Goal: Task Accomplishment & Management: Manage account settings

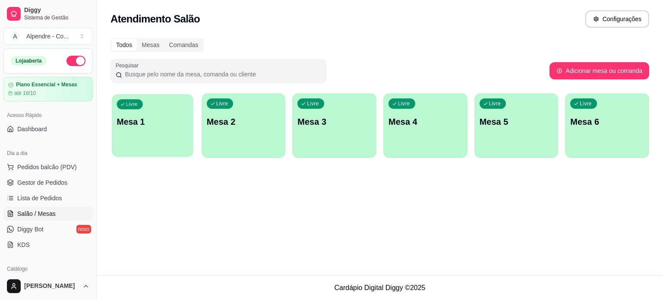
click at [124, 124] on p "Mesa 1" at bounding box center [153, 122] width 72 height 12
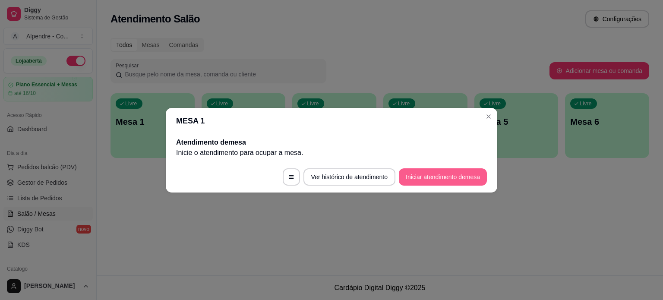
click at [437, 179] on button "Iniciar atendimento de mesa" at bounding box center [443, 176] width 88 height 17
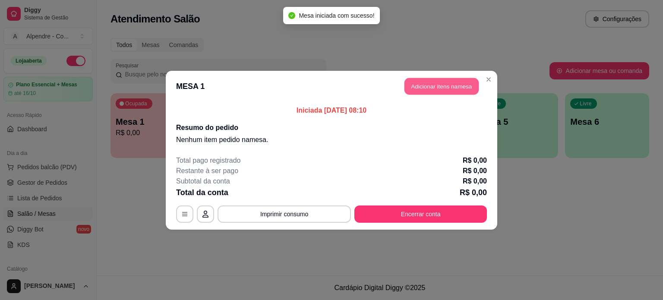
click at [462, 81] on button "Adicionar itens na mesa" at bounding box center [441, 86] width 74 height 17
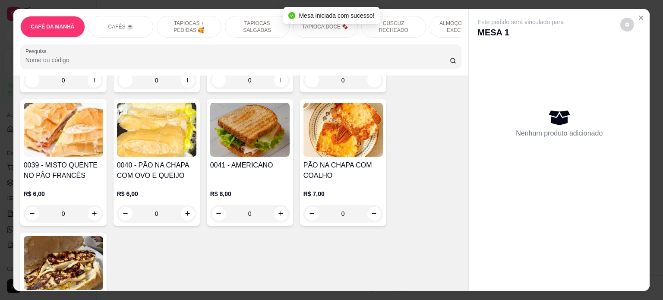
scroll to position [216, 0]
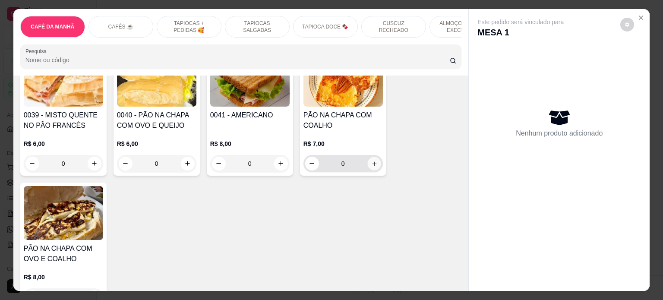
click at [372, 164] on icon "increase-product-quantity" at bounding box center [374, 163] width 4 height 4
type input "1"
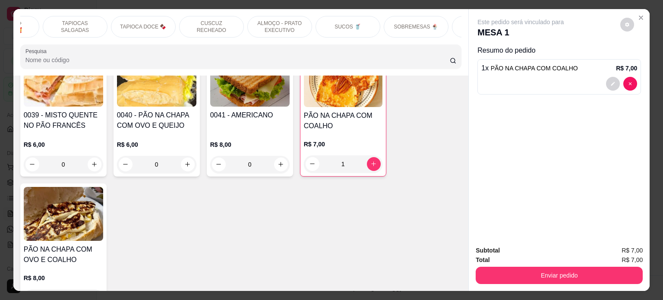
scroll to position [0, 200]
click at [342, 18] on div "SUCOS 🥤" at bounding box center [329, 27] width 65 height 22
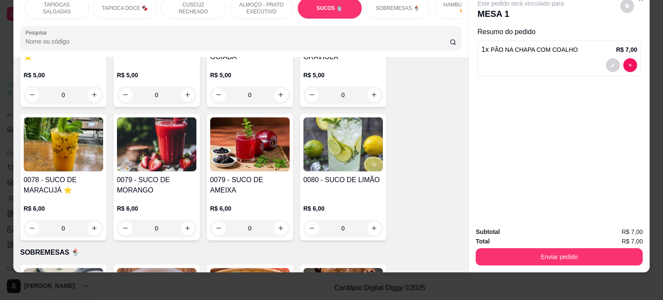
scroll to position [2316, 0]
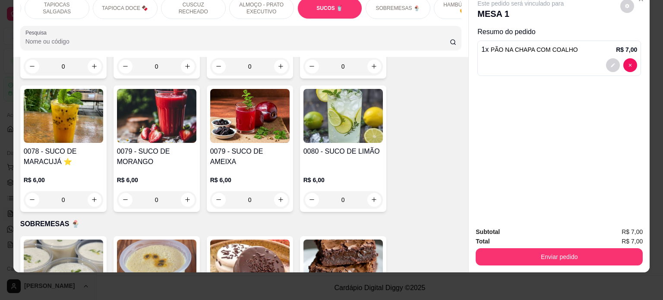
click at [91, 192] on div "0" at bounding box center [63, 199] width 79 height 17
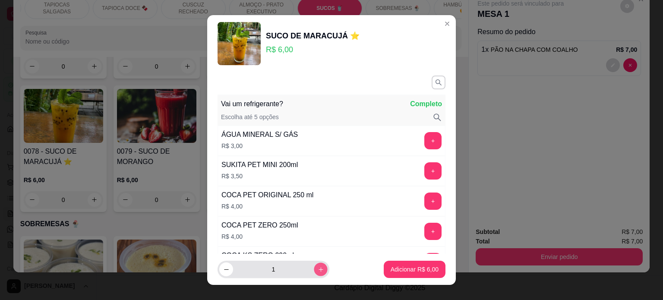
click at [317, 270] on icon "increase-product-quantity" at bounding box center [320, 269] width 6 height 6
type input "2"
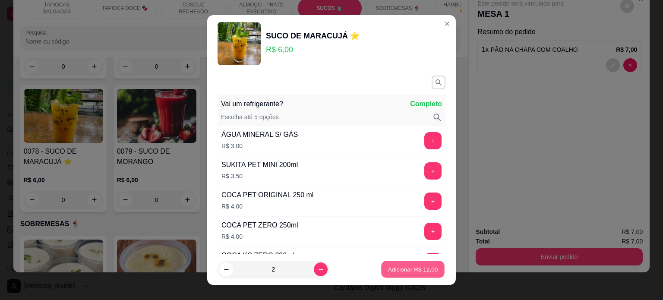
click at [417, 270] on p "Adicionar R$ 12,00" at bounding box center [413, 269] width 50 height 8
type input "2"
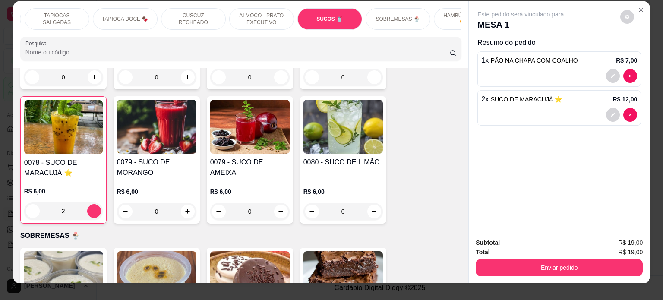
scroll to position [0, 0]
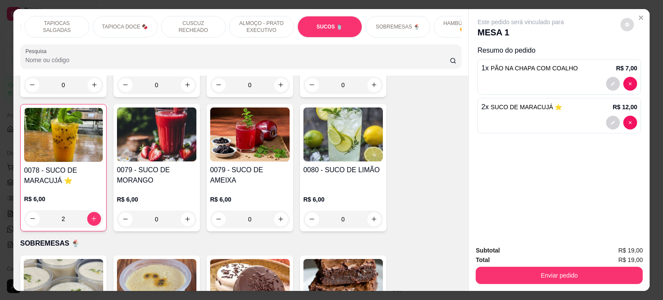
click at [624, 22] on icon "decrease-product-quantity" at bounding box center [626, 24] width 5 height 5
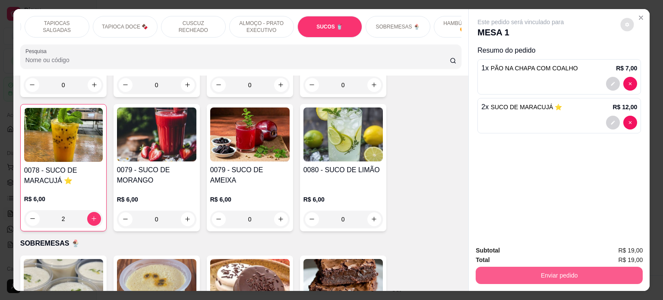
click at [538, 273] on button "Enviar pedido" at bounding box center [558, 275] width 167 height 17
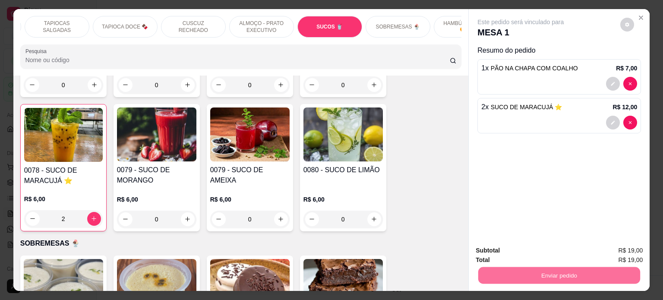
click at [640, 251] on button "Enviar pedido" at bounding box center [619, 250] width 49 height 16
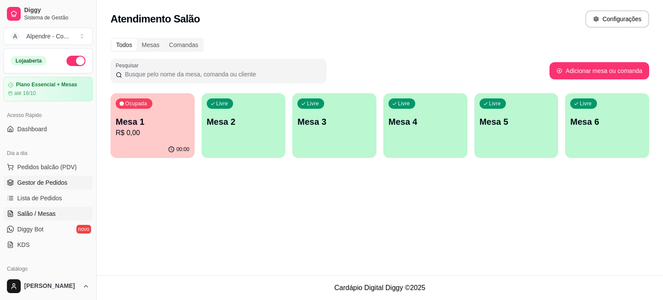
click at [40, 182] on span "Gestor de Pedidos" at bounding box center [42, 182] width 50 height 9
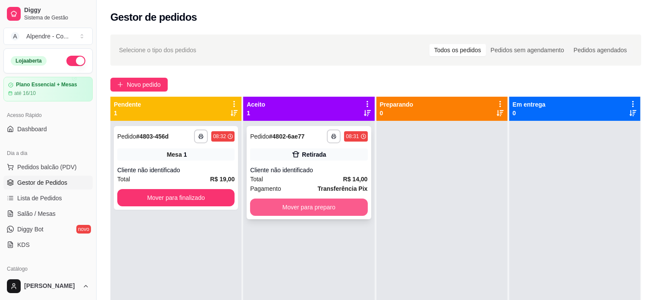
click at [300, 209] on button "Mover para preparo" at bounding box center [308, 206] width 117 height 17
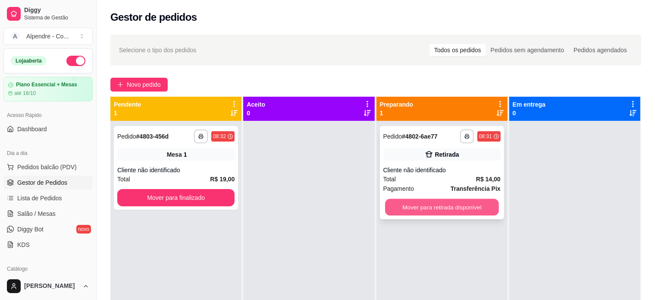
click at [462, 208] on button "Mover para retirada disponível" at bounding box center [442, 207] width 114 height 17
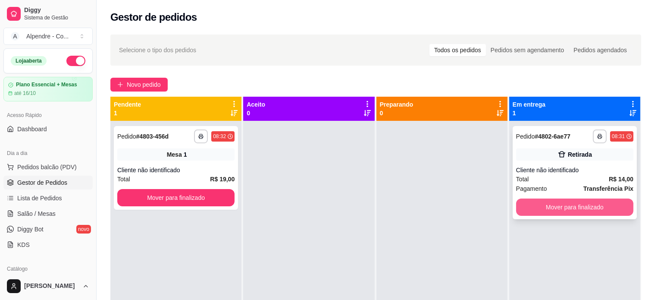
click at [548, 207] on button "Mover para finalizado" at bounding box center [574, 206] width 117 height 17
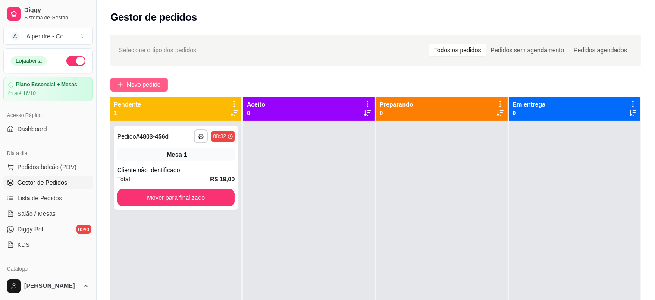
click at [152, 85] on span "Novo pedido" at bounding box center [144, 84] width 34 height 9
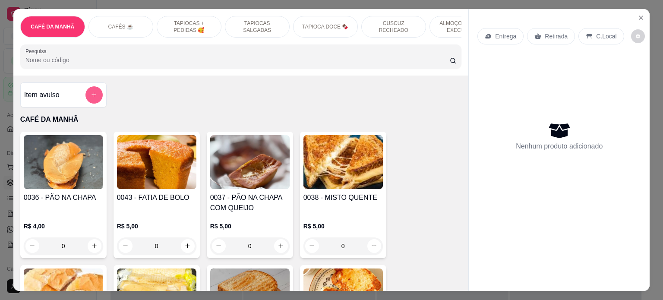
click at [95, 96] on button "add-separate-item" at bounding box center [93, 94] width 17 height 17
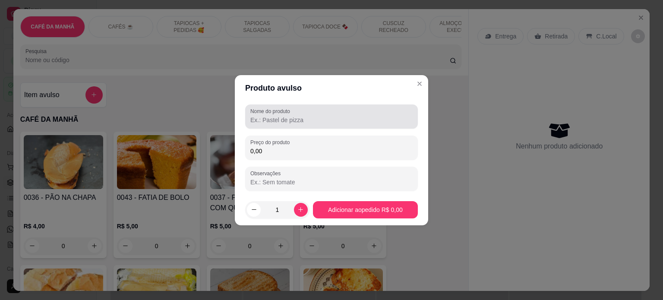
click at [299, 124] on div at bounding box center [331, 116] width 162 height 17
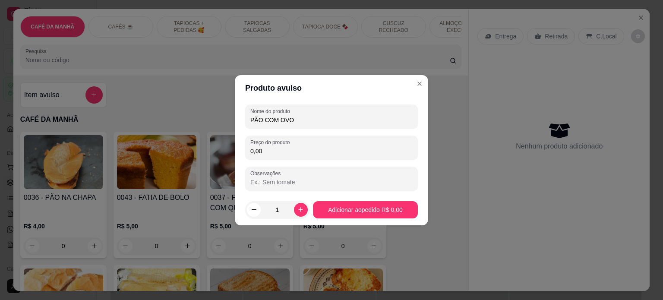
type input "PÃO COM OVO"
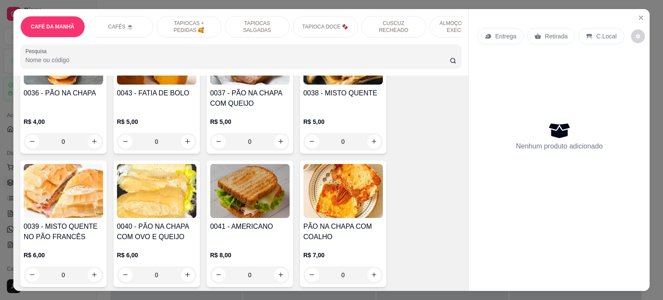
scroll to position [129, 0]
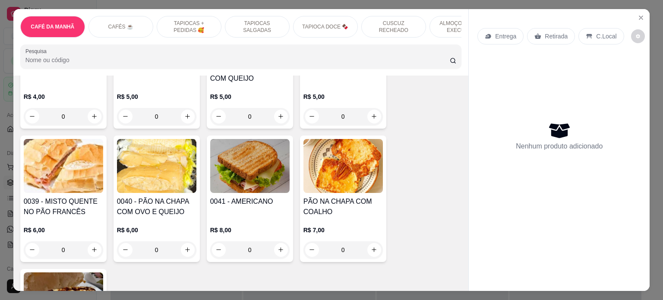
click at [187, 252] on div "0" at bounding box center [156, 249] width 79 height 17
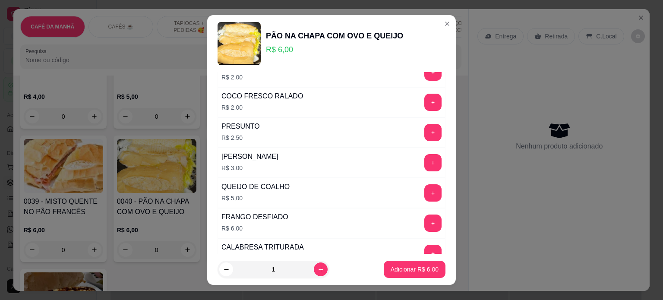
scroll to position [1078, 0]
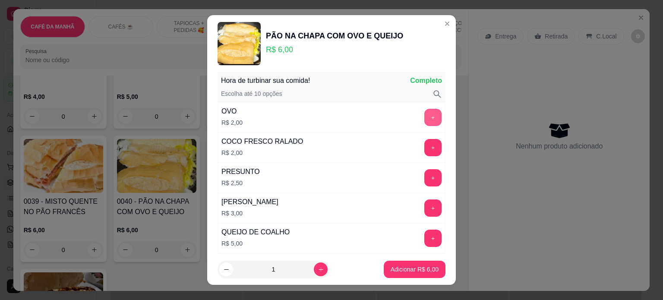
click at [424, 111] on button "+" at bounding box center [432, 117] width 17 height 17
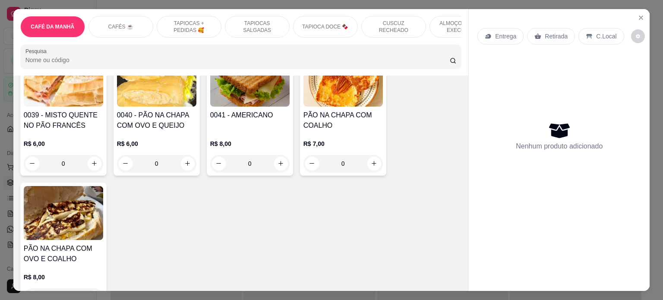
scroll to position [259, 0]
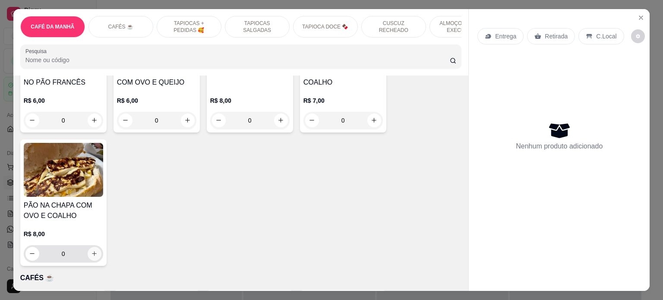
click at [91, 255] on icon "increase-product-quantity" at bounding box center [94, 253] width 6 height 6
type input "1"
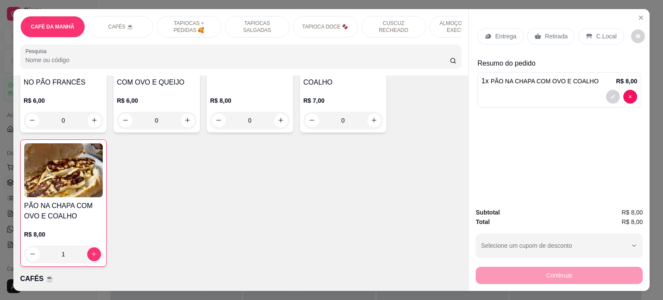
click at [545, 85] on div "1 x PÃO NA CHAPA COM OVO E COALHO R$ 8,00" at bounding box center [558, 89] width 163 height 35
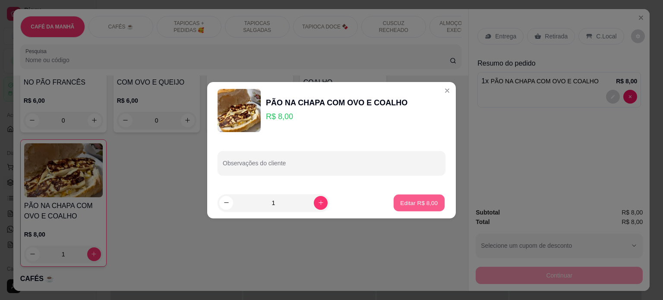
click at [411, 206] on p "Editar R$ 8,00" at bounding box center [419, 202] width 38 height 8
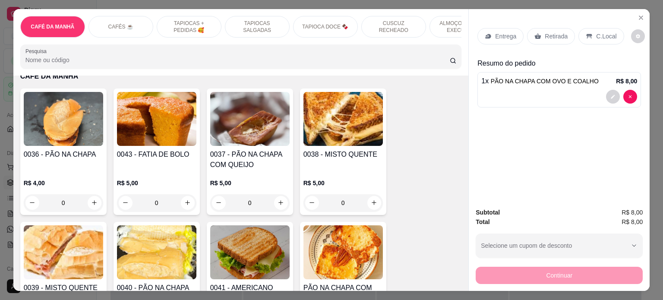
scroll to position [0, 0]
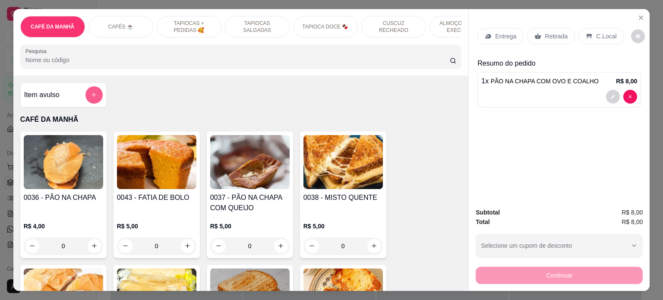
click at [96, 100] on button "add-separate-item" at bounding box center [93, 94] width 17 height 17
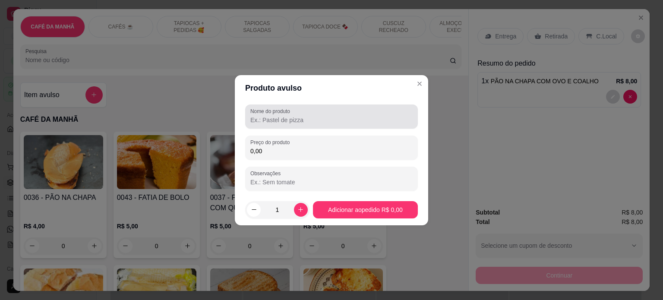
click at [298, 127] on div "Nome do produto" at bounding box center [331, 116] width 173 height 24
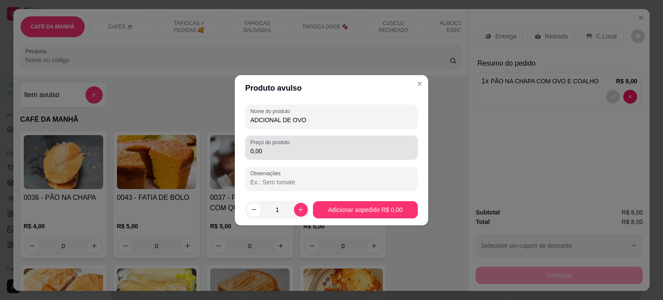
type input "ADCIONAL DE OVO"
click at [305, 137] on div "Preço do produto 0,00" at bounding box center [331, 147] width 173 height 24
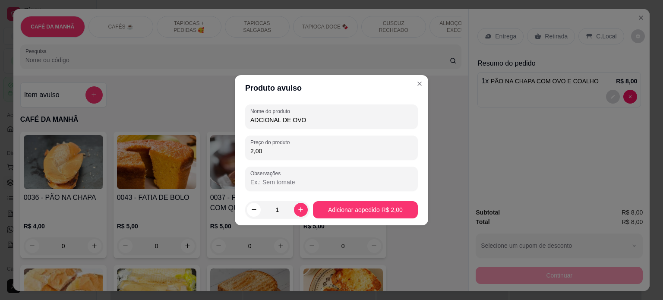
type input "2,00"
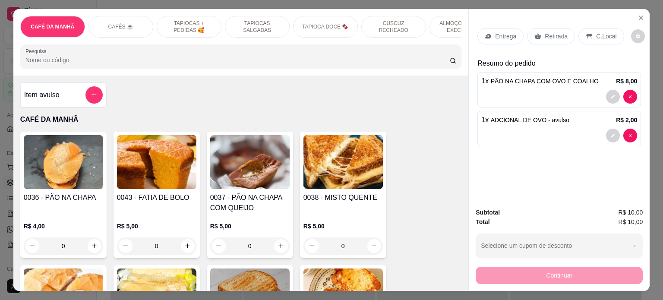
click at [498, 32] on p "Entrega" at bounding box center [505, 36] width 21 height 9
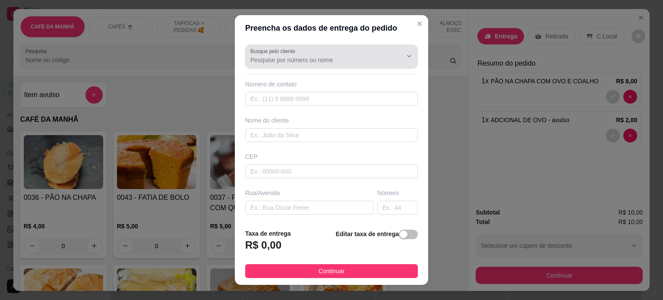
click at [302, 64] on input "Busque pelo cliente" at bounding box center [319, 60] width 138 height 9
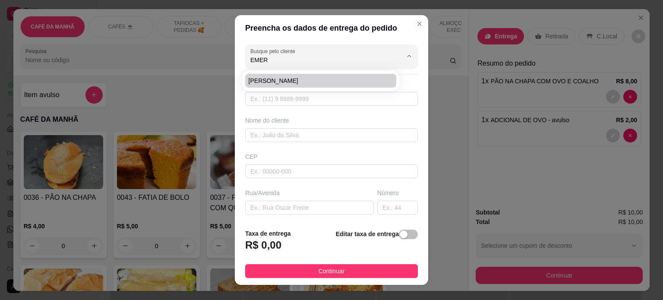
click at [297, 79] on span "[PERSON_NAME]" at bounding box center [315, 80] width 135 height 9
type input "[PERSON_NAME]"
type input "83987470183"
type input "[PERSON_NAME]"
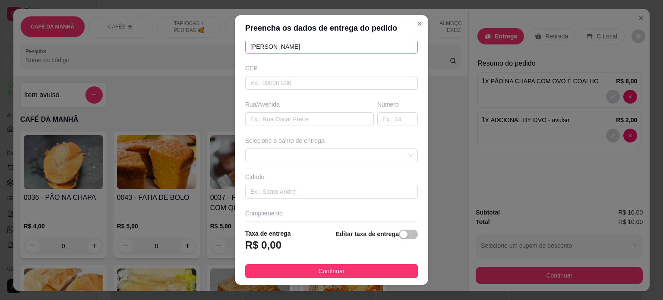
scroll to position [108, 0]
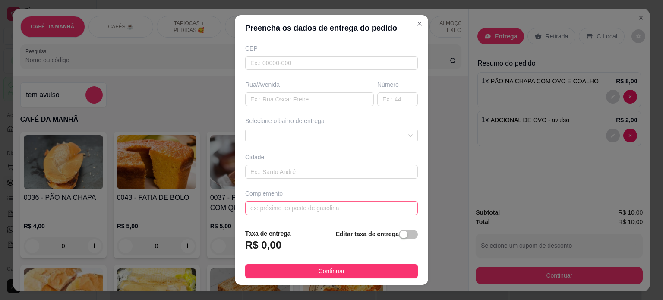
type input "[PERSON_NAME]"
click at [304, 208] on input "text" at bounding box center [331, 208] width 173 height 14
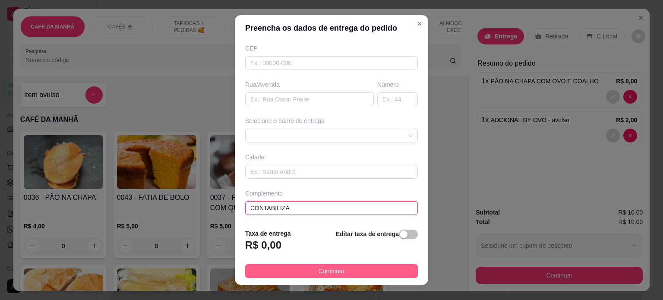
type input "CONTABILIZA"
click at [319, 273] on span "Continuar" at bounding box center [331, 270] width 26 height 9
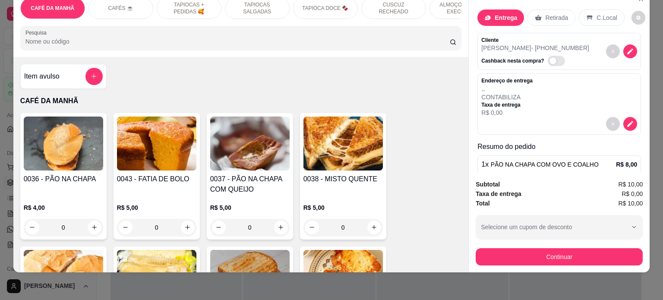
scroll to position [0, 0]
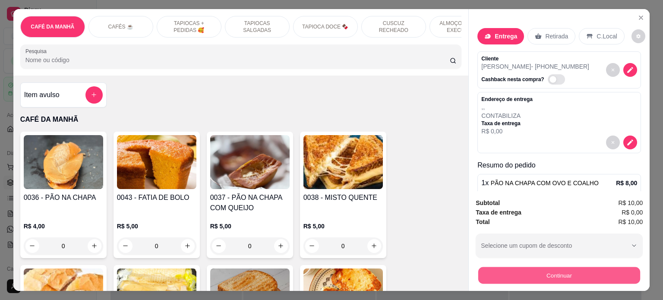
click at [545, 270] on button "Continuar" at bounding box center [559, 275] width 162 height 17
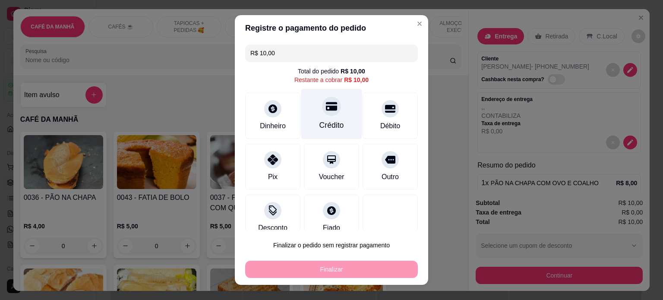
click at [310, 104] on div "Crédito" at bounding box center [331, 113] width 61 height 50
type input "R$ 0,00"
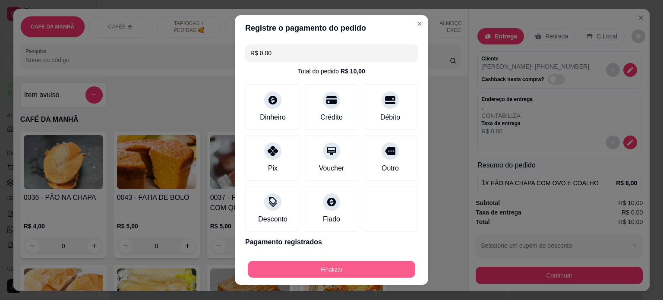
click at [337, 265] on button "Finalizar" at bounding box center [331, 269] width 167 height 17
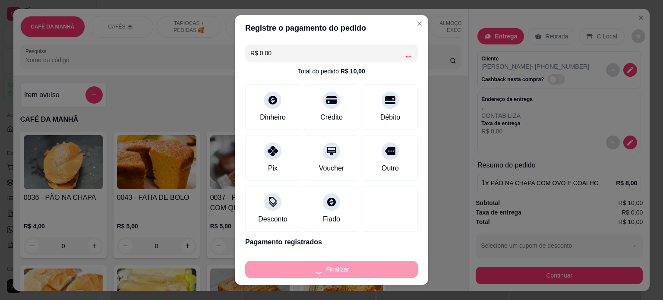
type input "0"
type input "-R$ 10,00"
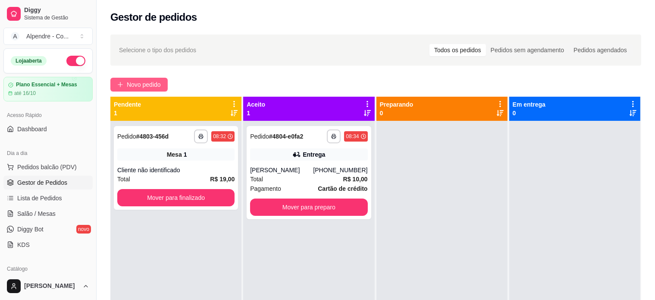
click at [154, 82] on span "Novo pedido" at bounding box center [144, 84] width 34 height 9
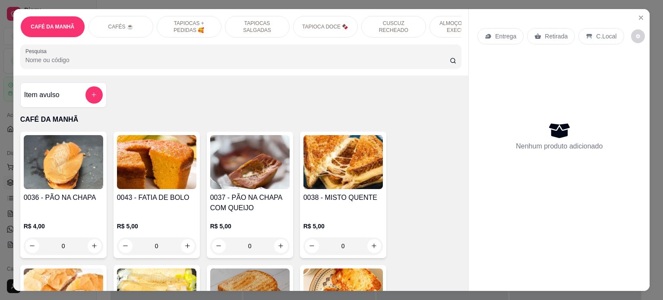
click at [450, 21] on p "ALMOÇO - PRATO EXECUTIVO" at bounding box center [462, 27] width 50 height 14
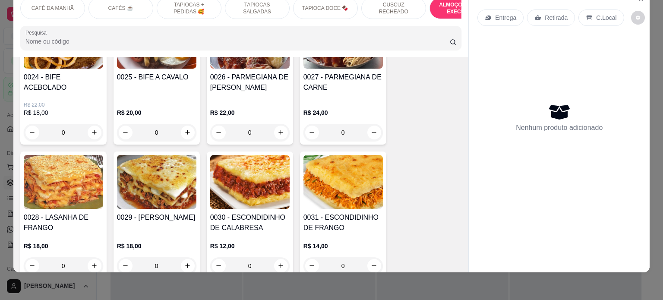
scroll to position [1855, 0]
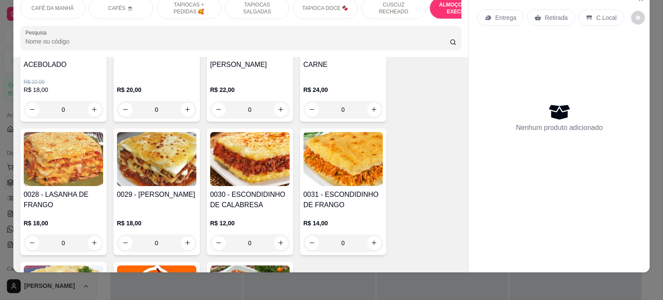
click at [276, 236] on div "0" at bounding box center [249, 242] width 79 height 17
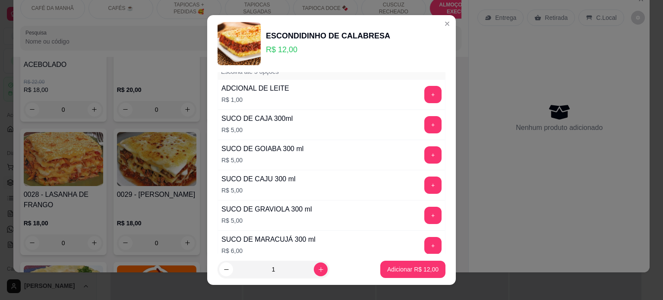
scroll to position [604, 0]
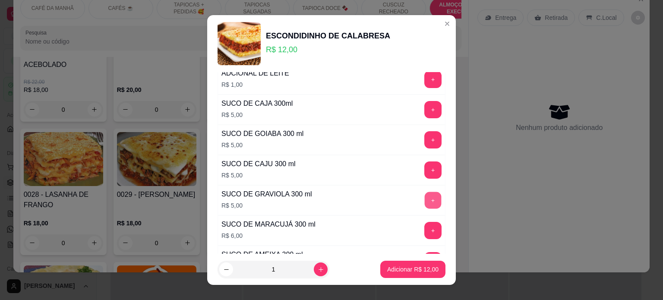
click at [424, 198] on button "+" at bounding box center [432, 200] width 17 height 17
click at [409, 274] on button "Adicionar R$ 17,00" at bounding box center [412, 269] width 63 height 17
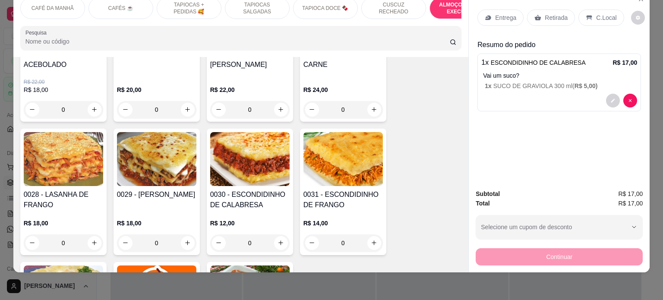
click at [501, 13] on p "Entrega" at bounding box center [505, 17] width 21 height 9
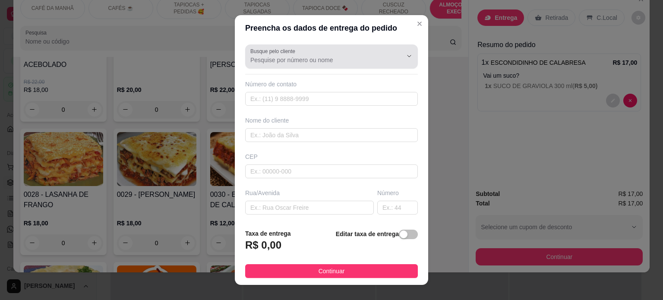
click at [291, 64] on input "Busque pelo cliente" at bounding box center [319, 60] width 138 height 9
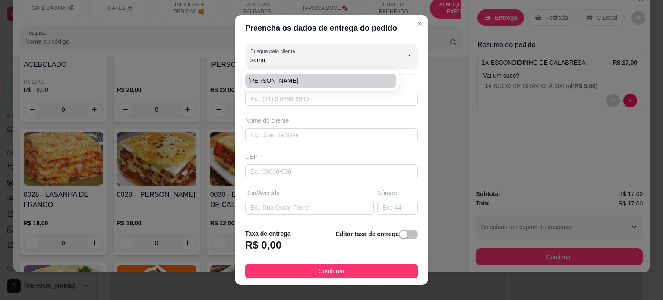
click at [284, 76] on span "[PERSON_NAME]" at bounding box center [315, 80] width 135 height 9
type input "[PERSON_NAME]"
type input "83991927926"
type input "[PERSON_NAME]"
type input "58013342"
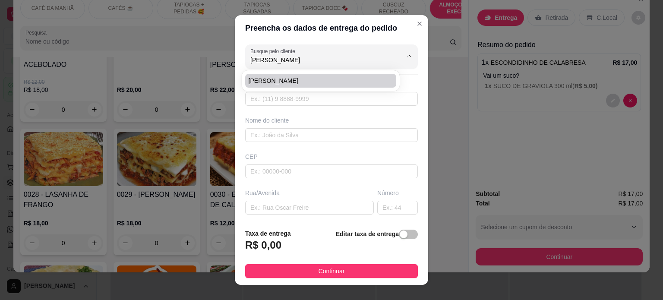
type input "[GEOGRAPHIC_DATA][PERSON_NAME]"
type input "593"
type input "[PERSON_NAME]"
type input "Clínica Almed - Em frente ao laboratório Analises"
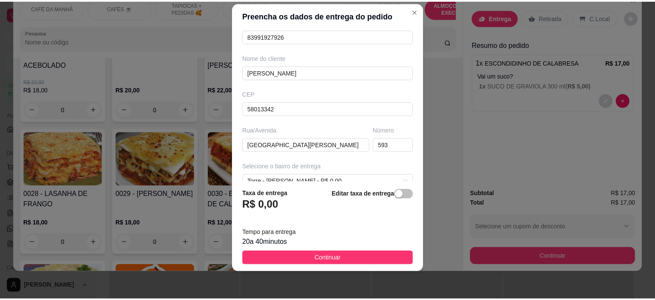
scroll to position [136, 0]
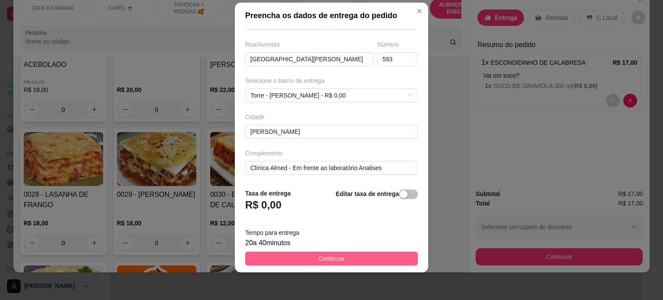
type input "[PERSON_NAME]"
click at [328, 261] on span "Continuar" at bounding box center [331, 258] width 26 height 9
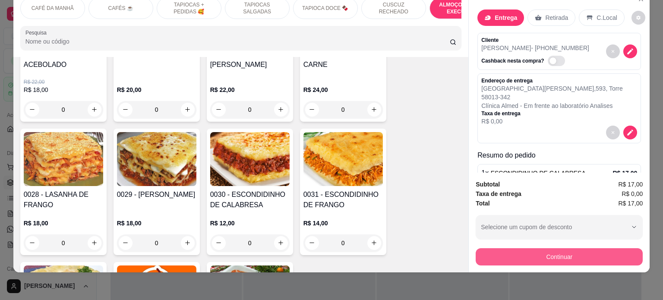
click at [494, 257] on button "Continuar" at bounding box center [558, 256] width 167 height 17
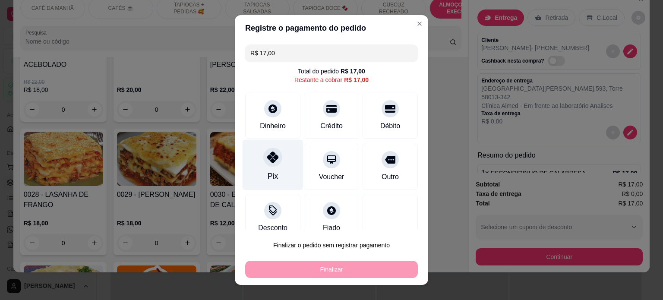
click at [271, 163] on div at bounding box center [272, 157] width 19 height 19
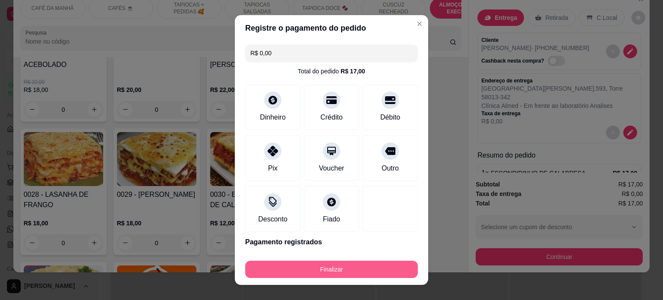
click at [328, 265] on button "Finalizar" at bounding box center [331, 269] width 173 height 17
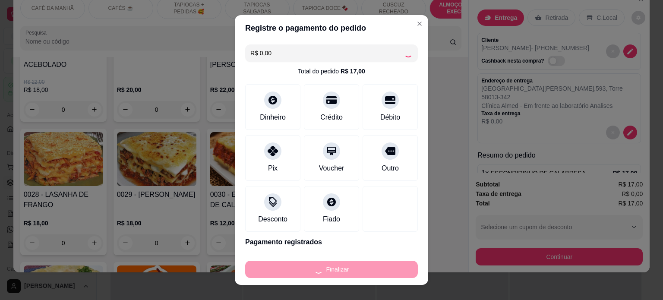
type input "-R$ 17,00"
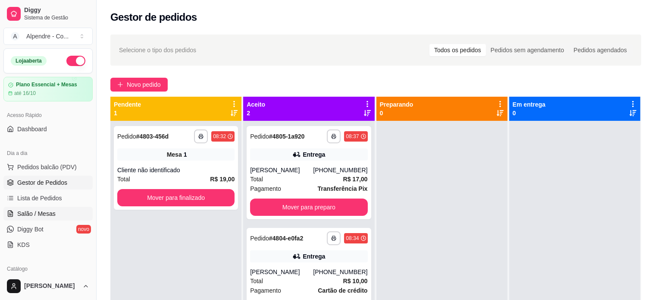
click at [18, 209] on span "Salão / Mesas" at bounding box center [36, 213] width 38 height 9
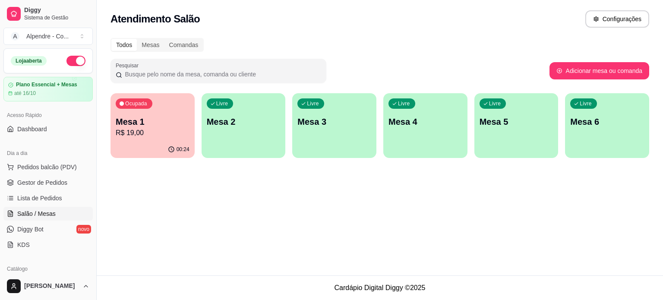
click at [147, 127] on p "Mesa 1" at bounding box center [153, 122] width 74 height 12
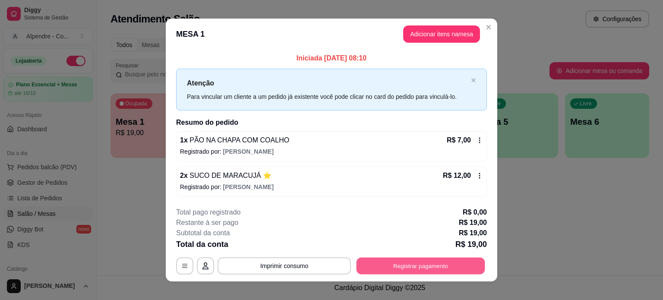
click at [405, 260] on button "Registrar pagamento" at bounding box center [420, 266] width 129 height 17
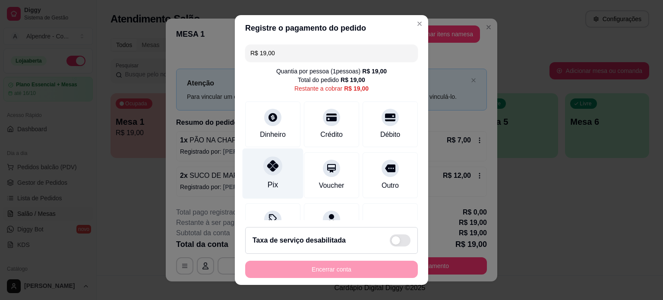
click at [273, 183] on div "Pix" at bounding box center [272, 173] width 61 height 50
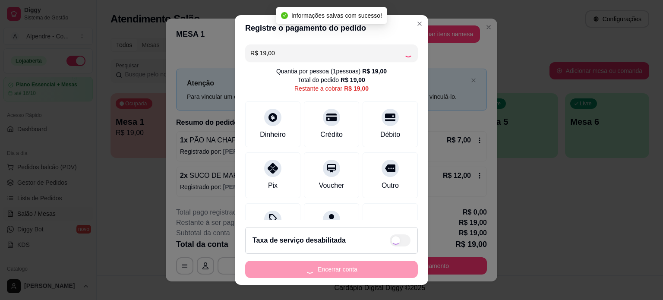
type input "R$ 0,00"
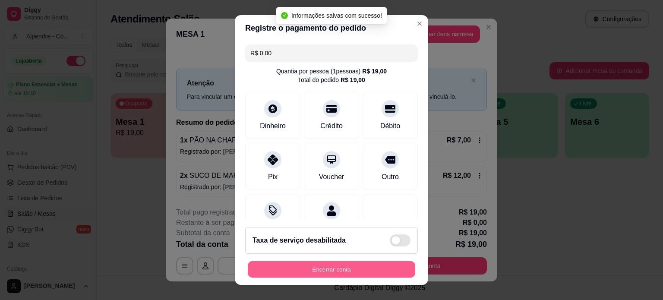
click at [336, 270] on button "Encerrar conta" at bounding box center [331, 269] width 167 height 17
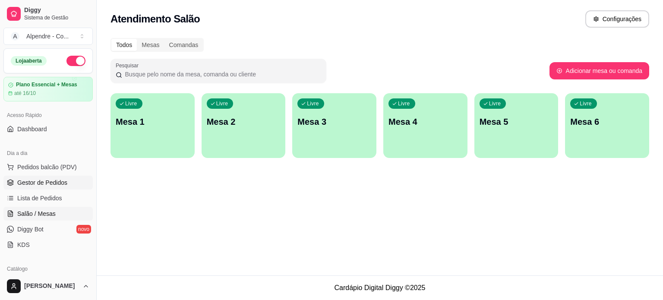
click at [46, 181] on span "Gestor de Pedidos" at bounding box center [42, 182] width 50 height 9
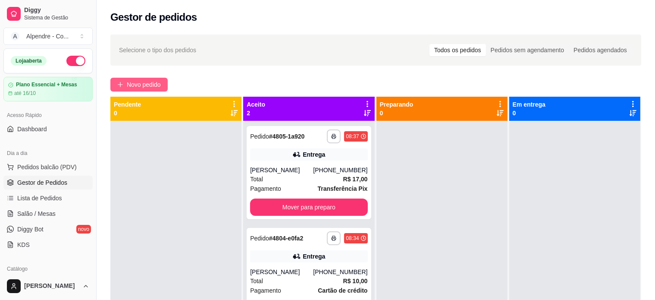
click at [134, 84] on span "Novo pedido" at bounding box center [144, 84] width 34 height 9
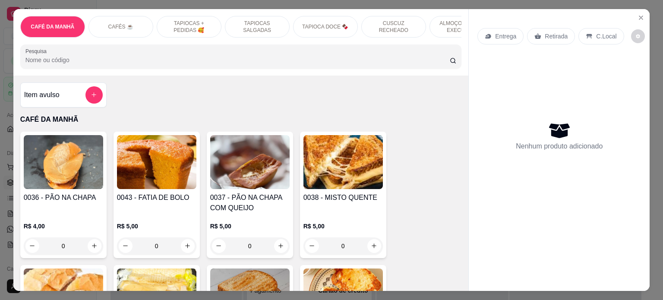
click at [174, 20] on p "TAPIOCAS + PEDIDAS 🥰" at bounding box center [189, 27] width 50 height 14
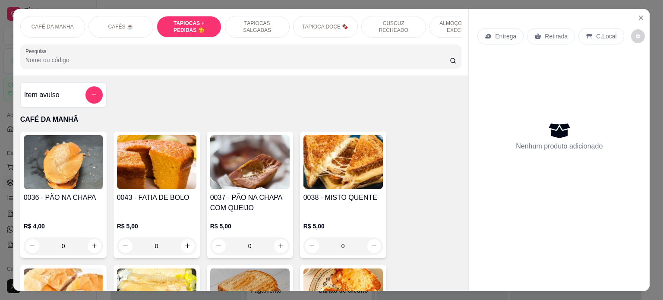
scroll to position [739, 0]
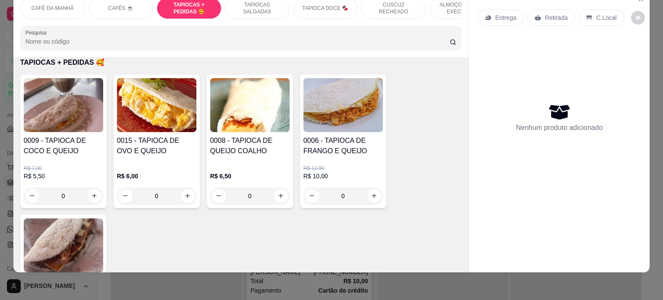
click at [367, 192] on div "0" at bounding box center [342, 195] width 79 height 17
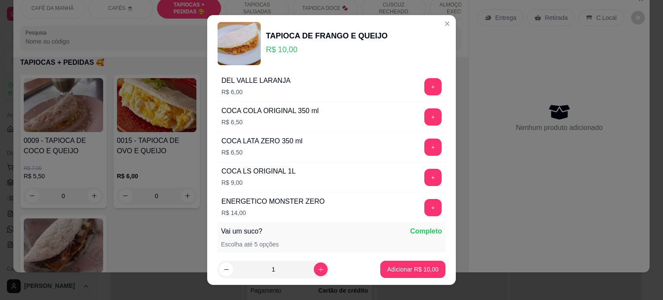
scroll to position [431, 0]
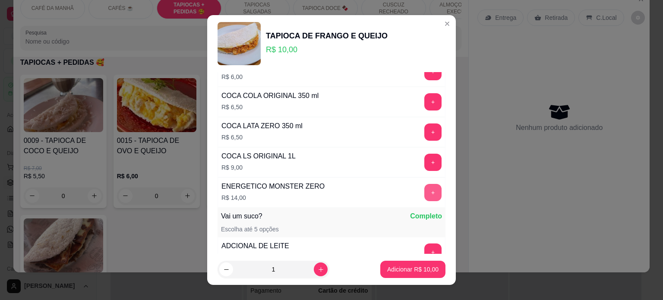
click at [424, 186] on button "+" at bounding box center [432, 192] width 17 height 17
click at [409, 273] on p "Adicionar R$ 24,00" at bounding box center [412, 269] width 51 height 9
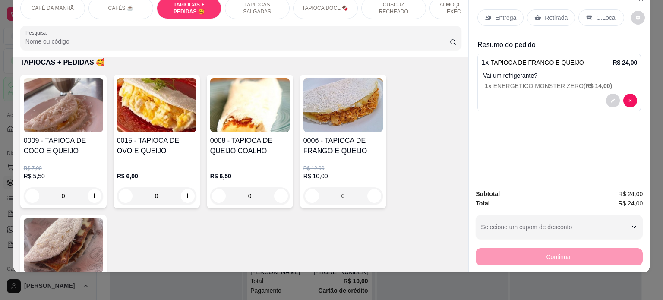
click at [544, 13] on p "Retirada" at bounding box center [555, 17] width 23 height 9
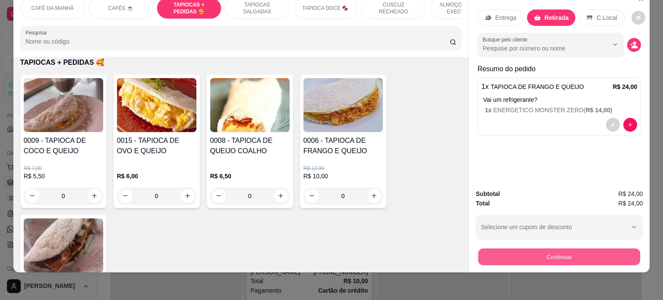
click at [564, 248] on button "Continuar" at bounding box center [559, 256] width 162 height 17
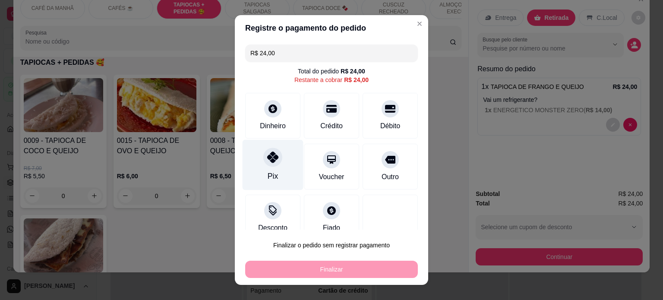
click at [273, 165] on div "Pix" at bounding box center [272, 164] width 61 height 50
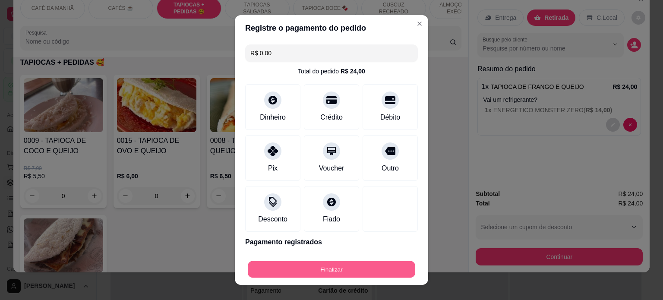
click at [324, 266] on button "Finalizar" at bounding box center [331, 269] width 167 height 17
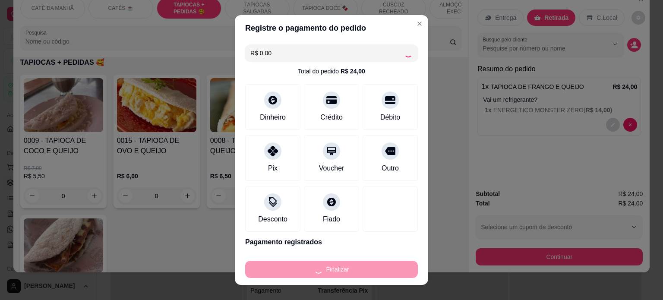
type input "-R$ 24,00"
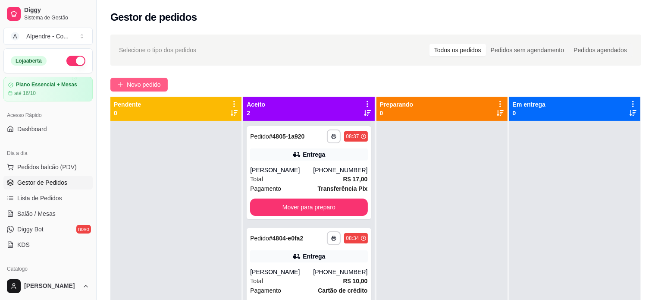
click at [147, 82] on span "Novo pedido" at bounding box center [144, 84] width 34 height 9
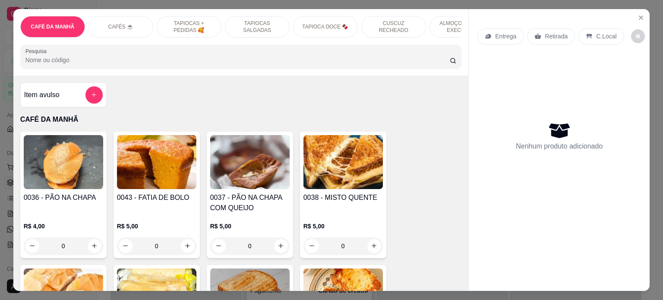
scroll to position [43, 0]
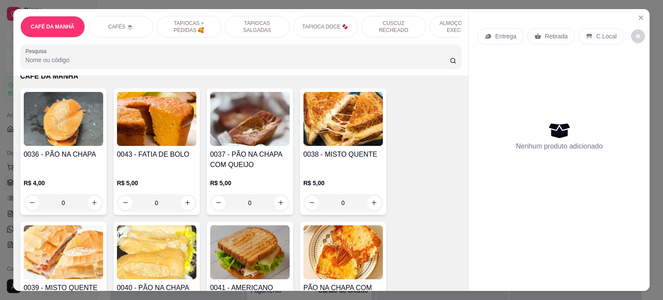
click at [279, 207] on div "0" at bounding box center [249, 202] width 79 height 17
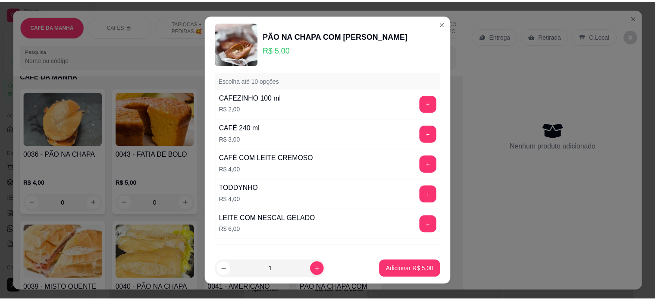
scroll to position [1380, 0]
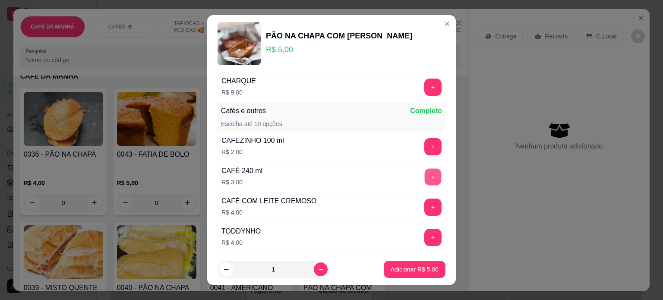
click at [424, 168] on button "+" at bounding box center [432, 176] width 17 height 17
click at [418, 269] on p "Adicionar R$ 8,00" at bounding box center [414, 269] width 47 height 8
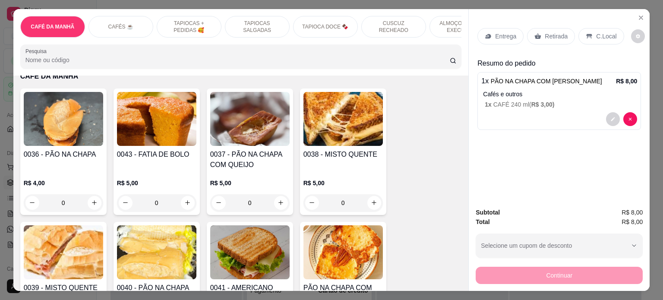
click at [598, 37] on div "C.Local" at bounding box center [600, 36] width 45 height 16
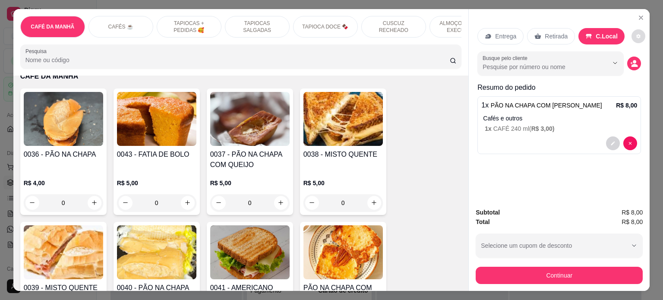
click at [631, 31] on button "decrease-product-quantity" at bounding box center [638, 36] width 14 height 14
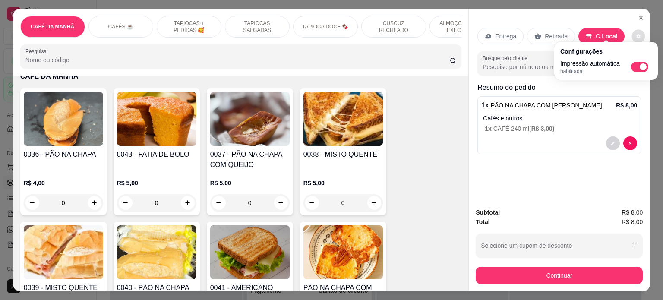
click at [643, 67] on span "Automatic updates" at bounding box center [642, 66] width 7 height 7
click at [636, 67] on input "Automatic updates" at bounding box center [633, 70] width 6 height 6
checkbox input "false"
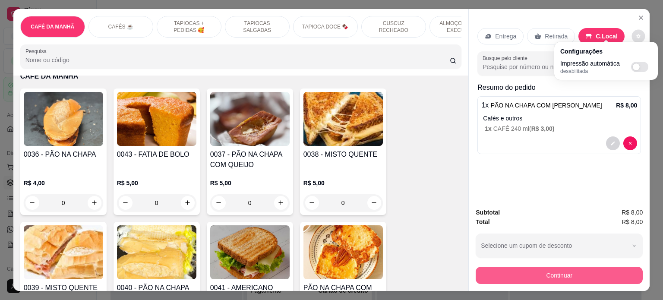
click at [587, 273] on button "Continuar" at bounding box center [558, 275] width 167 height 17
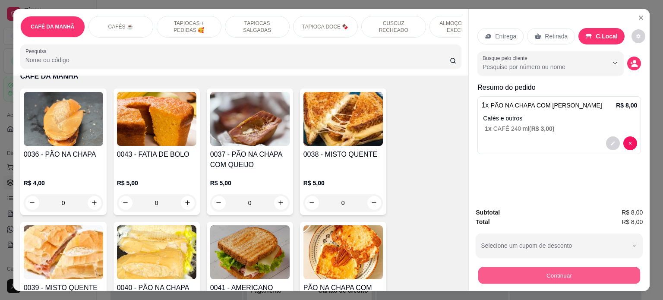
click at [576, 273] on button "Continuar" at bounding box center [559, 275] width 162 height 17
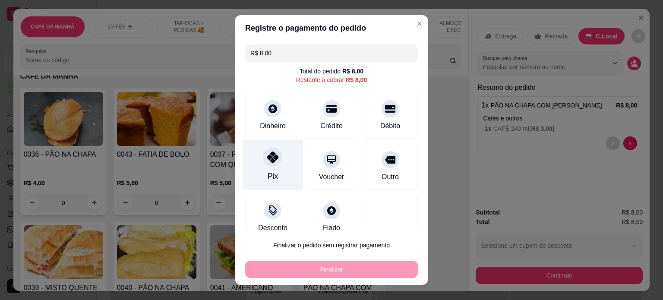
click at [273, 157] on div at bounding box center [272, 157] width 19 height 19
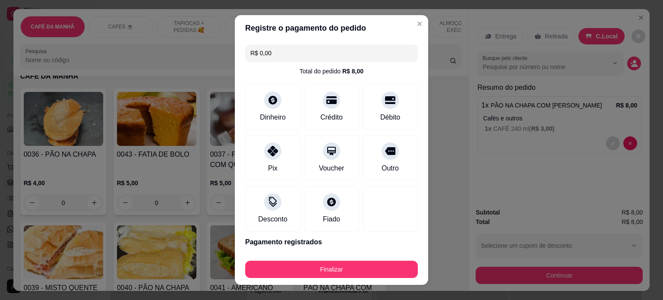
drag, startPoint x: 319, startPoint y: 260, endPoint x: 319, endPoint y: 265, distance: 5.6
click at [319, 264] on div "Finalizar" at bounding box center [331, 267] width 173 height 21
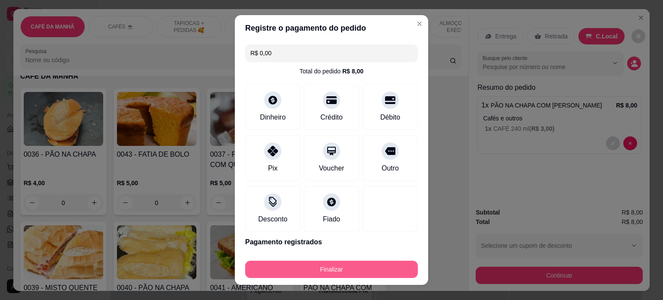
click at [319, 267] on button "Finalizar" at bounding box center [331, 269] width 173 height 17
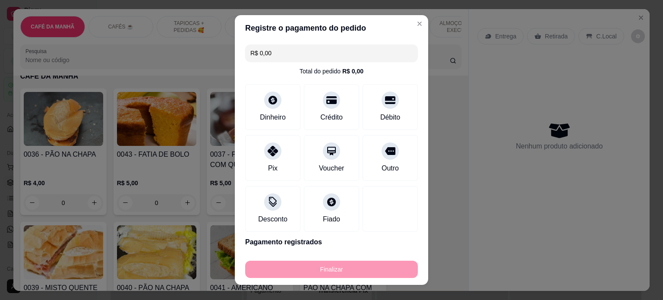
type input "-R$ 8,00"
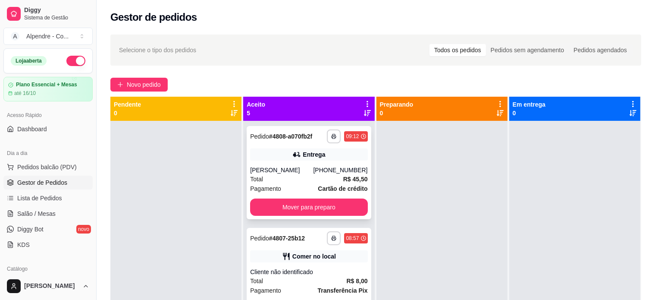
click at [298, 175] on div "Total R$ 45,50" at bounding box center [308, 178] width 117 height 9
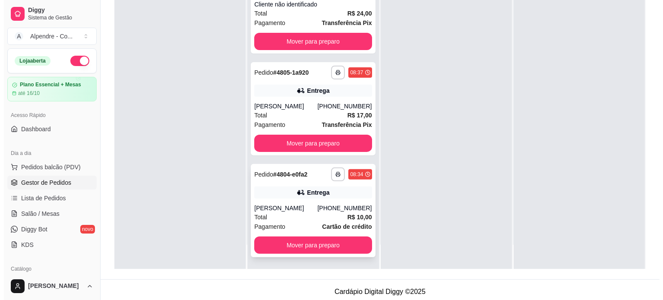
scroll to position [131, 0]
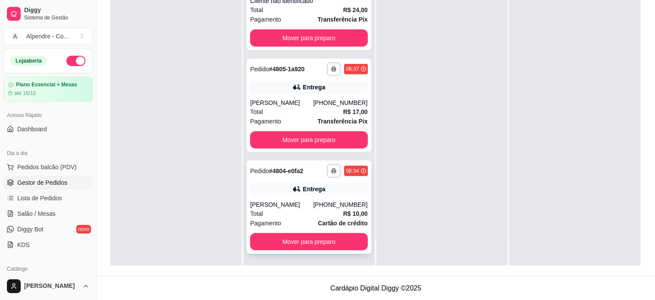
click at [281, 215] on div "Total R$ 10,00" at bounding box center [308, 213] width 117 height 9
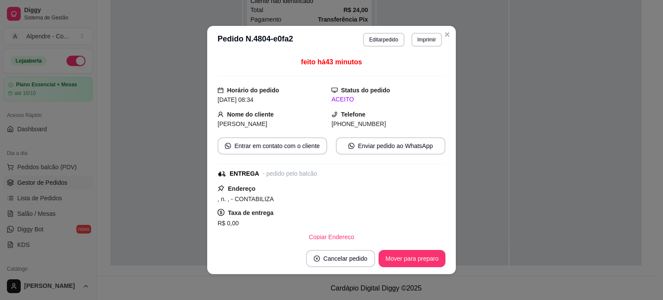
click at [374, 47] on header "**********" at bounding box center [331, 40] width 248 height 28
click at [375, 39] on button "Editar pedido" at bounding box center [384, 39] width 40 height 13
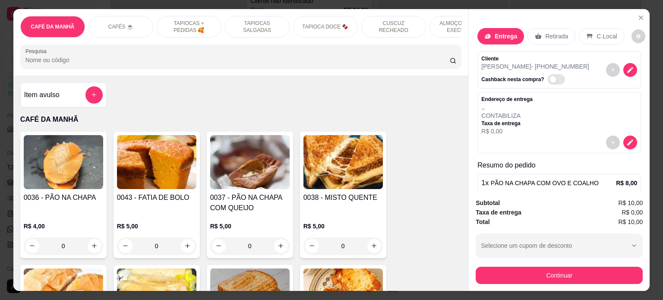
click at [109, 18] on div "CAFÉS ☕️" at bounding box center [120, 27] width 65 height 22
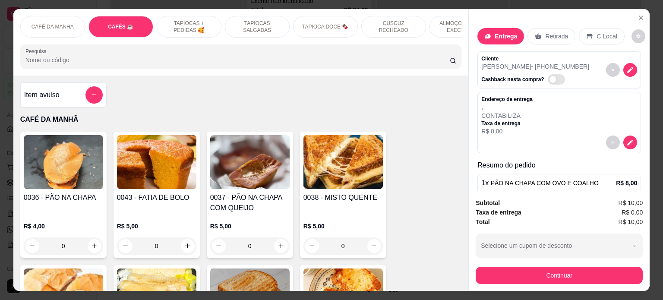
scroll to position [456, 0]
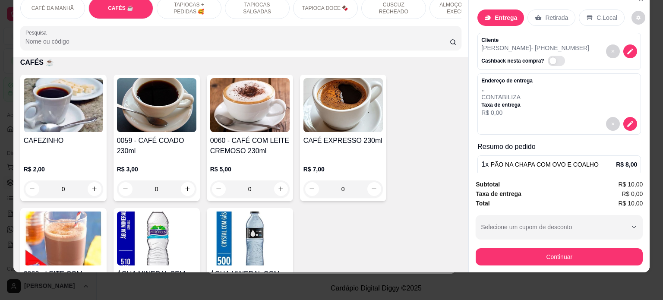
click at [278, 188] on div "0" at bounding box center [249, 188] width 79 height 17
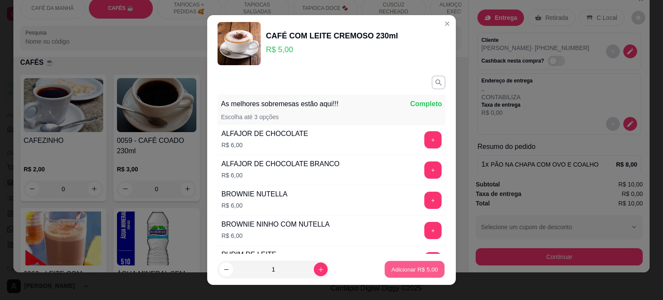
click at [416, 268] on p "Adicionar R$ 5,00" at bounding box center [414, 269] width 47 height 8
type input "1"
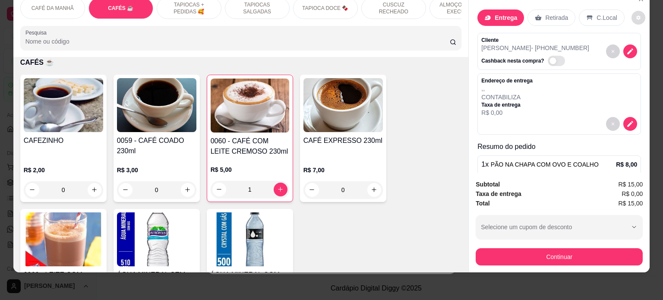
click at [631, 11] on button "decrease-product-quantity" at bounding box center [638, 18] width 14 height 14
click at [447, 129] on div "CAFEZINHO R$ 2,00 0 0059 - CAFÉ COADO 230ml R$ 3,00 0 0060 - CAFÉ COM LEITE CRE…" at bounding box center [240, 205] width 441 height 261
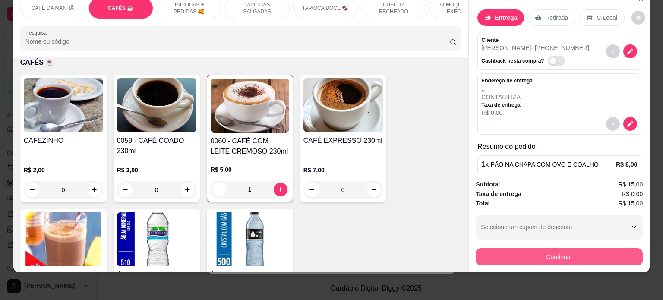
click at [559, 249] on button "Continuar" at bounding box center [558, 256] width 167 height 17
click at [566, 250] on button "Continuar" at bounding box center [559, 256] width 162 height 17
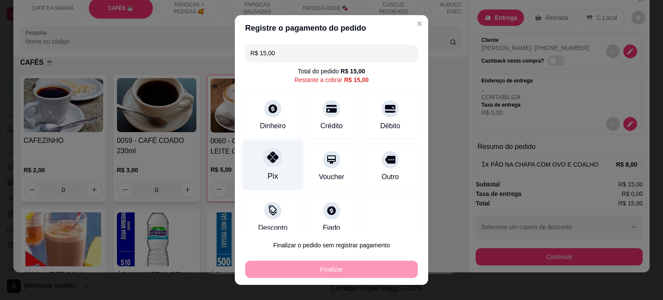
click at [269, 169] on div "Pix" at bounding box center [272, 164] width 61 height 50
type input "R$ 0,00"
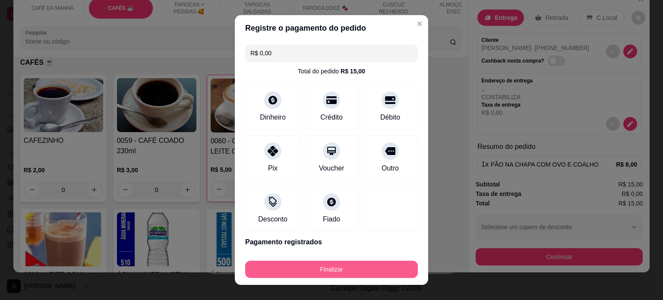
click at [341, 274] on button "Finalizar" at bounding box center [331, 269] width 173 height 17
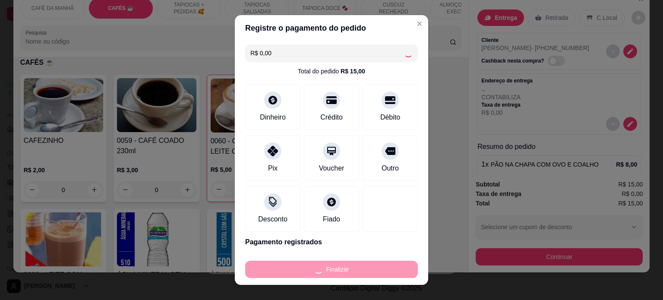
type input "0"
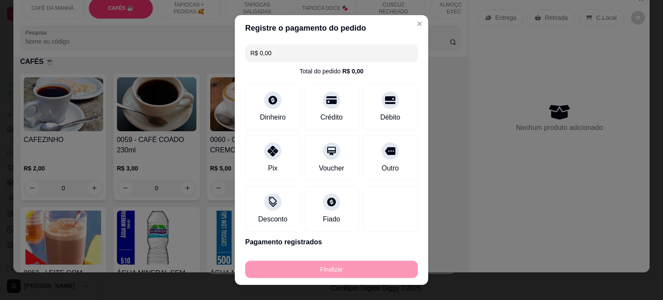
type input "-R$ 15,00"
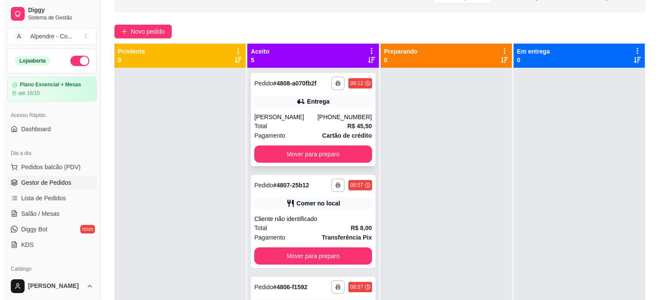
scroll to position [0, 0]
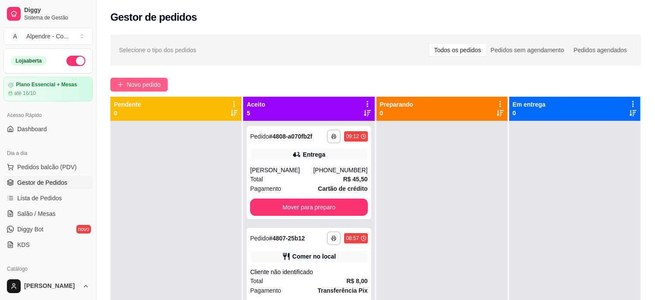
click at [141, 81] on span "Novo pedido" at bounding box center [144, 84] width 34 height 9
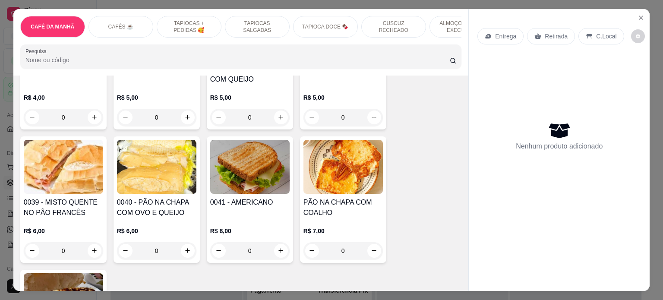
scroll to position [129, 0]
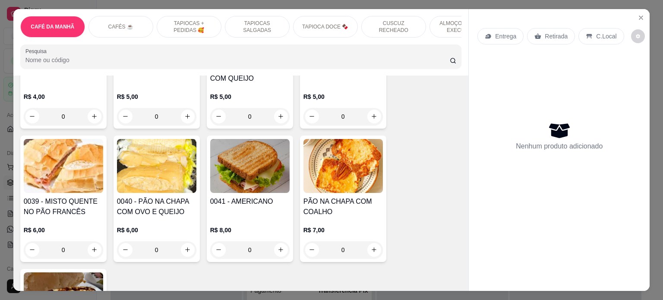
click at [277, 253] on div "0" at bounding box center [249, 249] width 79 height 17
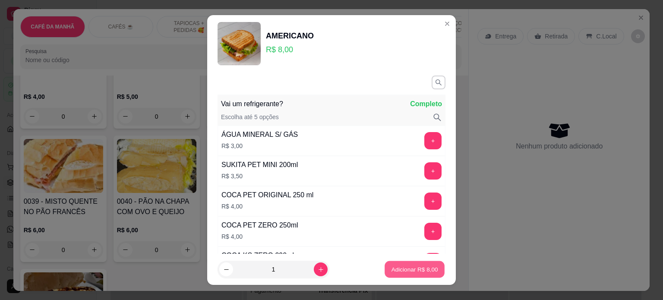
click at [398, 269] on p "Adicionar R$ 8,00" at bounding box center [414, 269] width 47 height 8
type input "1"
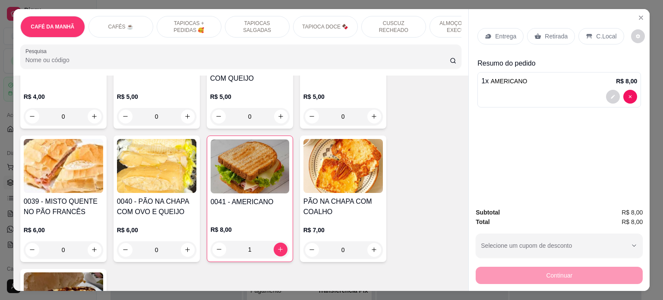
click at [507, 32] on p "Entrega" at bounding box center [505, 36] width 21 height 9
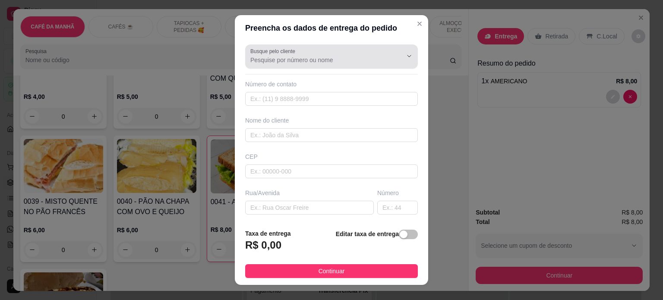
click at [281, 61] on input "Busque pelo cliente" at bounding box center [319, 60] width 138 height 9
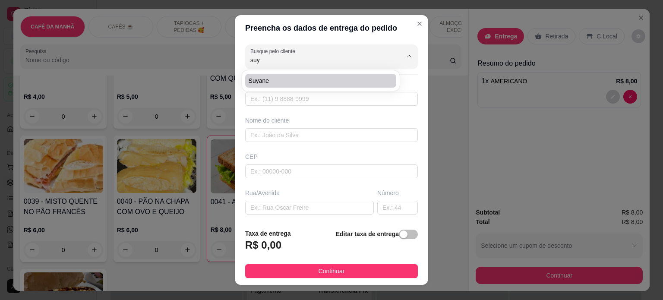
click at [276, 74] on li "Suyane" at bounding box center [320, 81] width 151 height 14
type input "Suyane"
type input "83998895664"
type input "Suyane"
type input "[PERSON_NAME]"
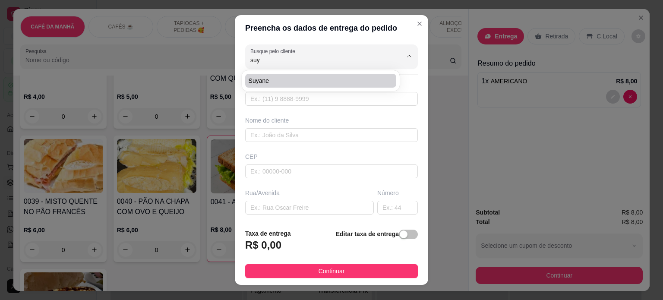
type input "[PERSON_NAME]"
type input "Clínica dos olhos"
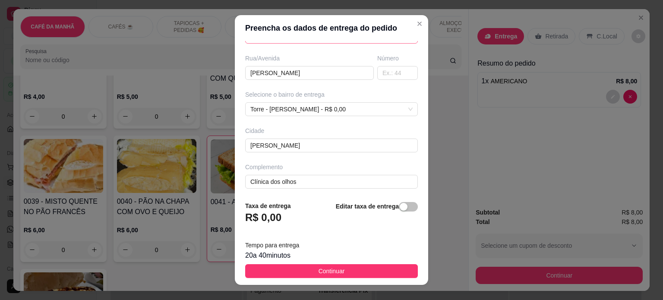
scroll to position [136, 0]
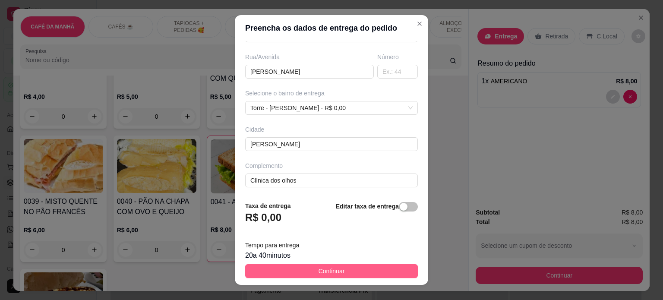
type input "Suyane"
click at [338, 272] on button "Continuar" at bounding box center [331, 271] width 173 height 14
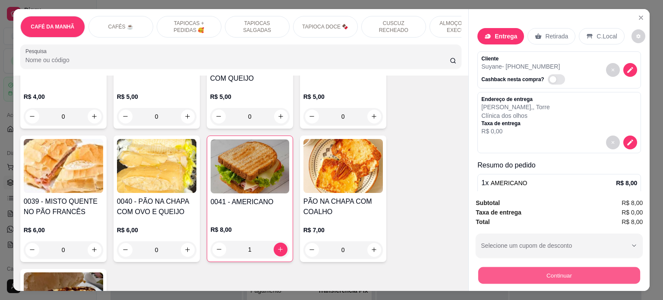
click at [548, 275] on button "Continuar" at bounding box center [559, 275] width 162 height 17
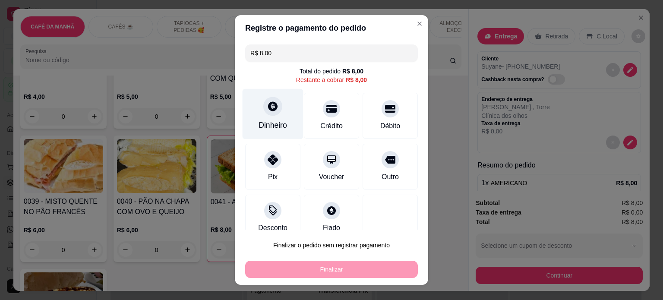
click at [261, 116] on div "Dinheiro" at bounding box center [272, 113] width 61 height 50
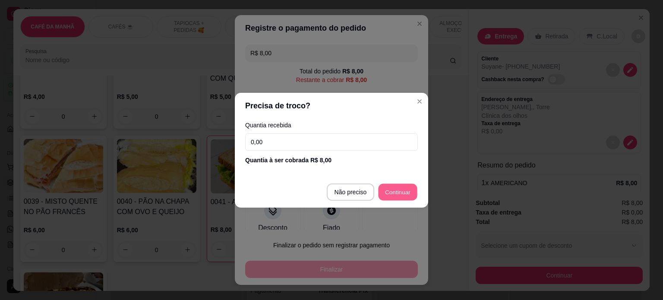
type input "R$ 0,00"
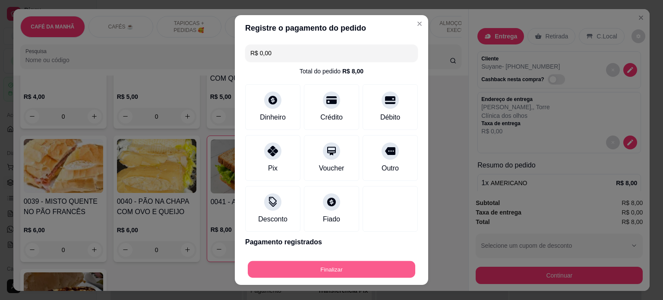
click at [315, 267] on button "Finalizar" at bounding box center [331, 269] width 167 height 17
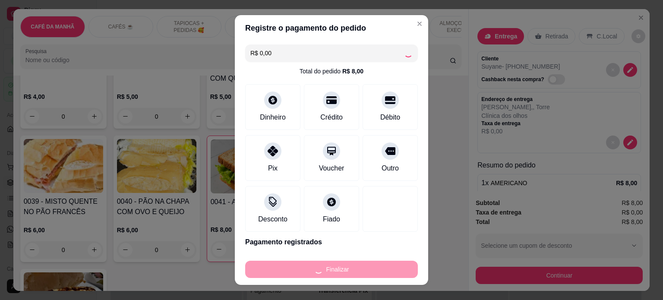
type input "0"
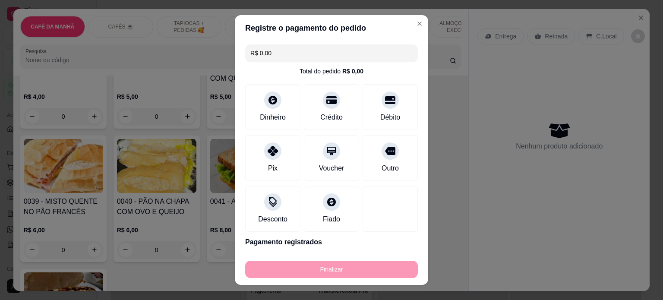
type input "-R$ 8,00"
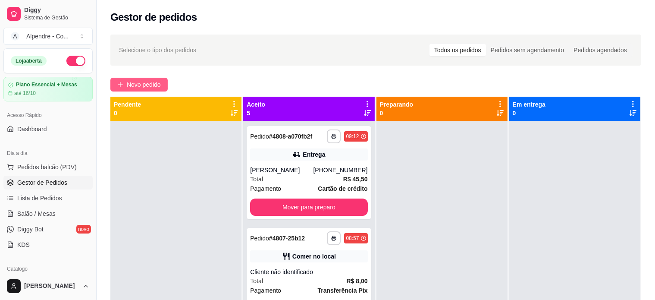
click at [138, 84] on span "Novo pedido" at bounding box center [144, 84] width 34 height 9
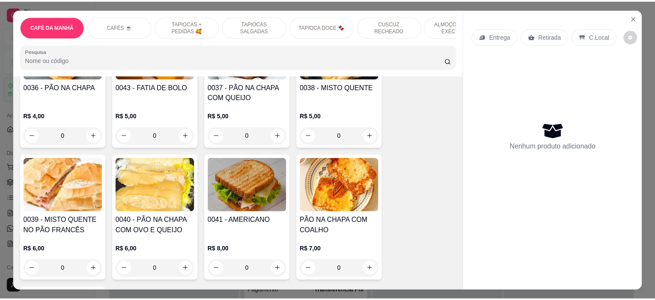
scroll to position [129, 0]
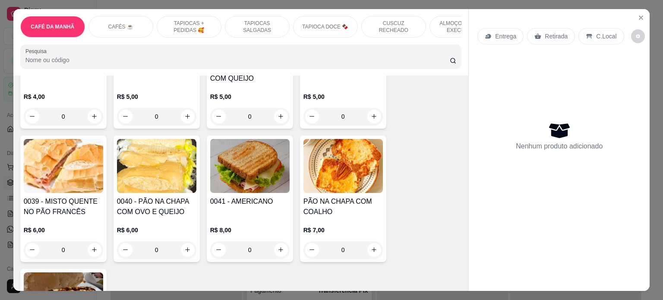
click at [272, 253] on div "0" at bounding box center [249, 249] width 79 height 17
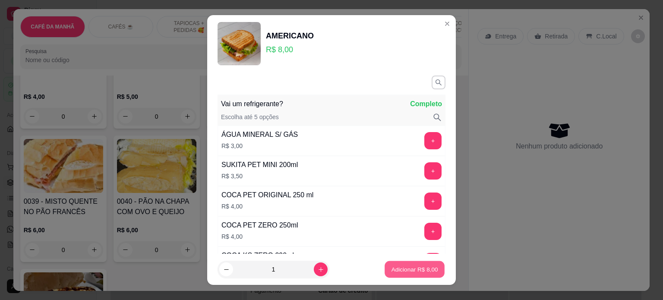
click at [392, 272] on p "Adicionar R$ 8,00" at bounding box center [414, 269] width 47 height 8
type input "1"
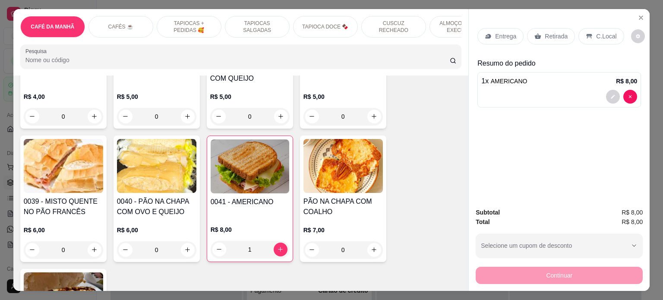
click at [505, 35] on p "Entrega" at bounding box center [505, 36] width 21 height 9
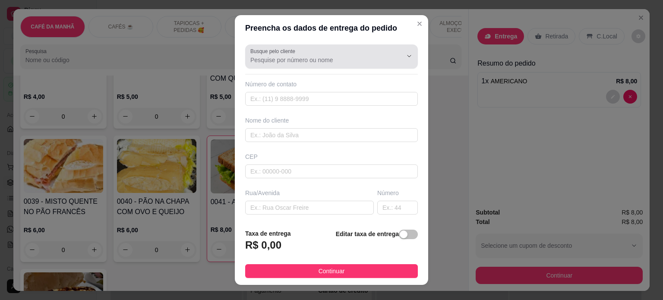
click at [293, 54] on label "Busque pelo cliente" at bounding box center [274, 50] width 48 height 7
click at [293, 56] on input "Busque pelo cliente" at bounding box center [319, 60] width 138 height 9
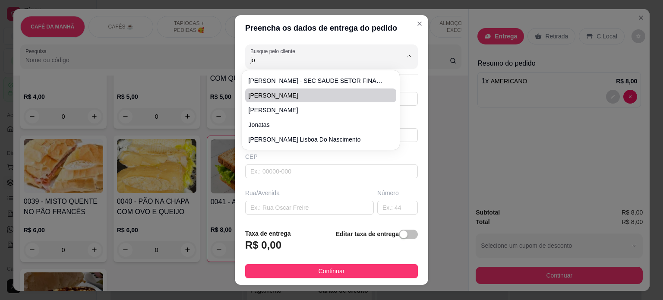
click at [287, 93] on span "[PERSON_NAME]" at bounding box center [315, 95] width 135 height 9
type input "[PERSON_NAME]"
type input "83988685886"
type input "[PERSON_NAME]"
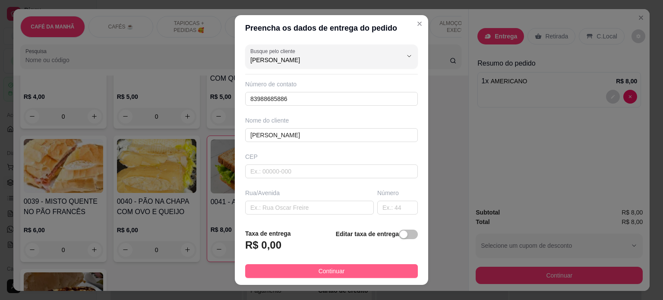
type input "[PERSON_NAME]"
click at [326, 270] on span "Continuar" at bounding box center [331, 270] width 26 height 9
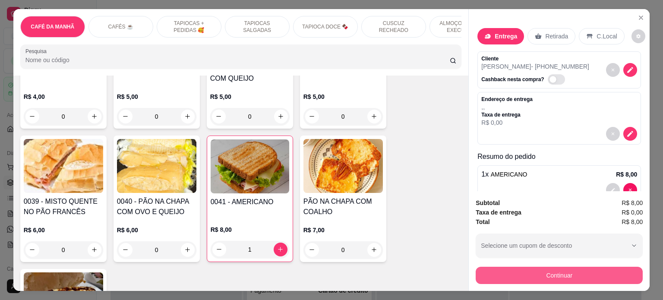
click at [568, 276] on button "Continuar" at bounding box center [558, 275] width 167 height 17
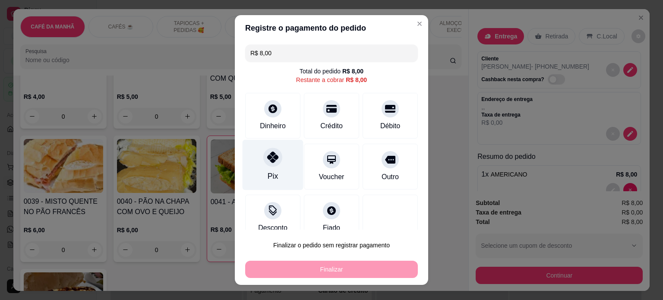
click at [265, 163] on div at bounding box center [272, 157] width 19 height 19
type input "R$ 0,00"
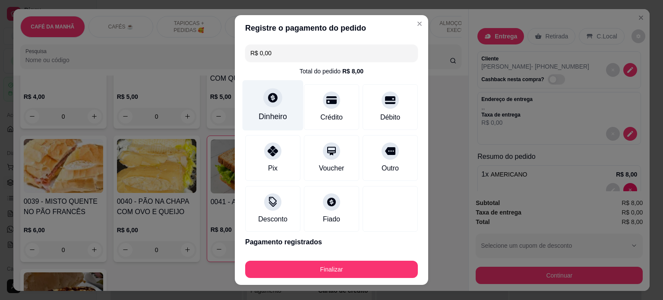
click at [264, 109] on div "Dinheiro" at bounding box center [272, 105] width 61 height 50
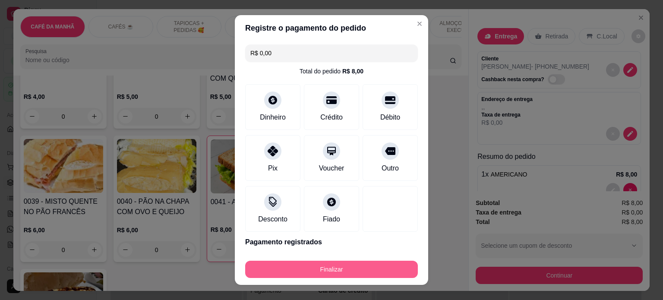
click at [336, 266] on button "Finalizar" at bounding box center [331, 269] width 173 height 17
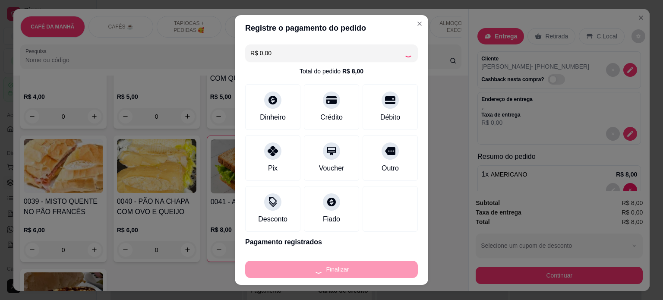
type input "0"
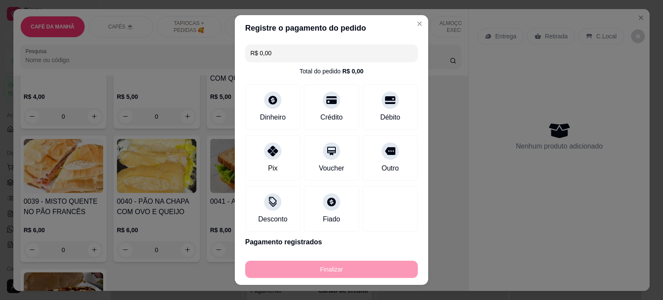
type input "-R$ 8,00"
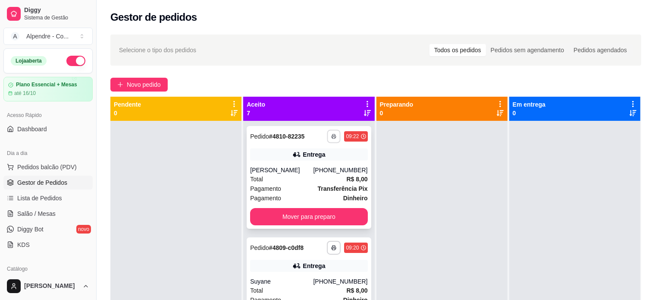
click at [327, 137] on button "button" at bounding box center [333, 135] width 13 height 13
click at [307, 168] on button "Impressora container" at bounding box center [298, 167] width 63 height 14
click at [327, 245] on button "button" at bounding box center [333, 247] width 13 height 13
click at [320, 277] on button "Impressora container" at bounding box center [298, 277] width 60 height 13
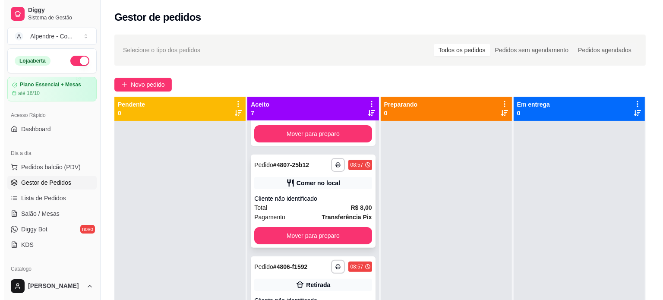
scroll to position [302, 0]
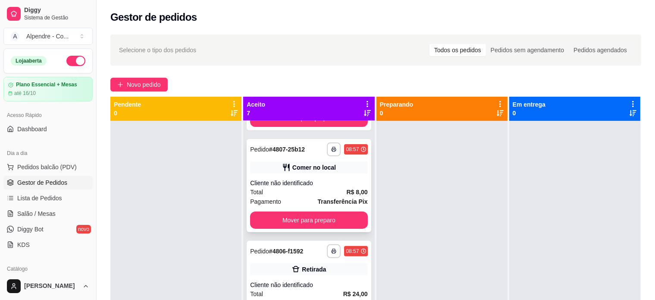
click at [297, 198] on div "Pagamento Transferência Pix" at bounding box center [308, 201] width 117 height 9
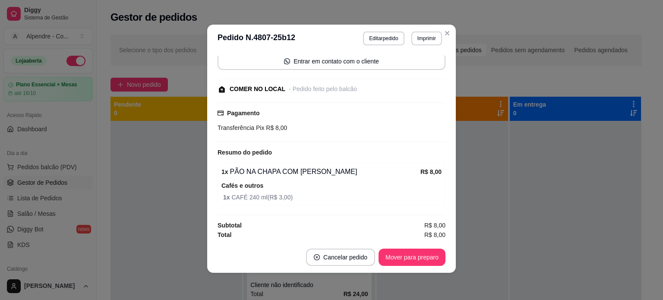
scroll to position [2, 0]
click at [397, 255] on button "Mover para preparo" at bounding box center [411, 256] width 67 height 17
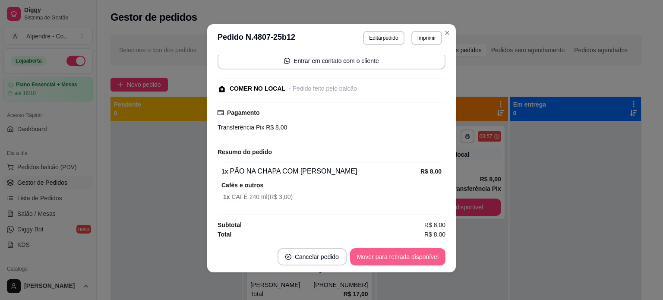
click at [389, 252] on button "Mover para retirada disponível" at bounding box center [397, 256] width 95 height 17
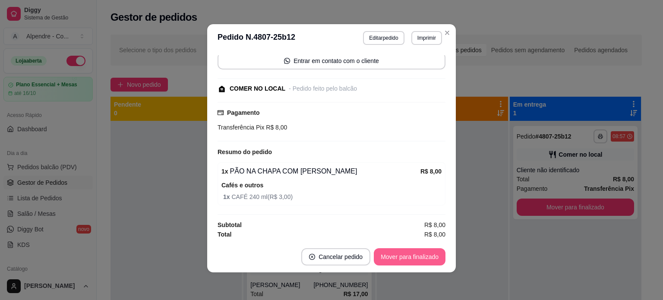
click at [389, 252] on button "Mover para finalizado" at bounding box center [410, 256] width 72 height 17
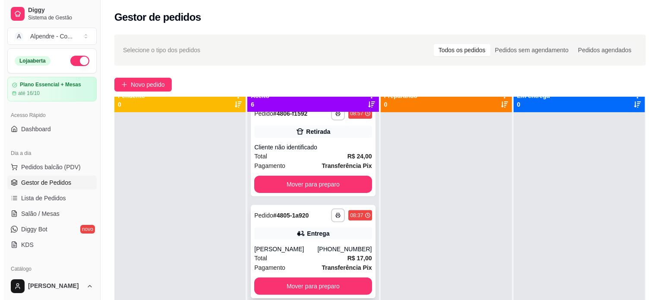
scroll to position [24, 0]
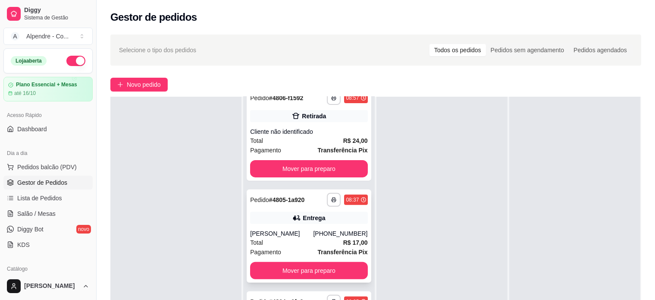
click at [289, 241] on div "Total R$ 17,00" at bounding box center [308, 242] width 117 height 9
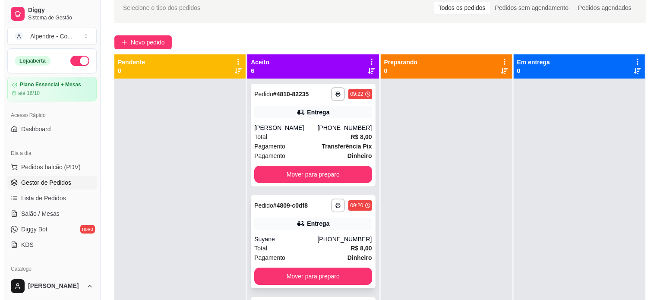
scroll to position [0, 0]
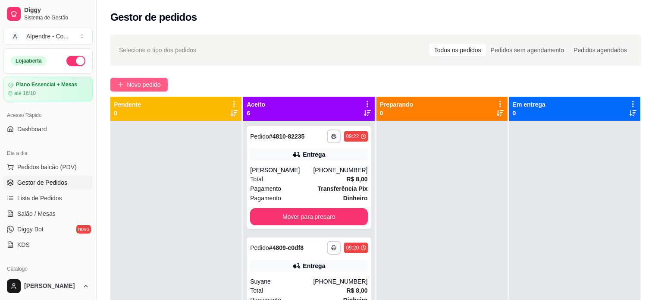
click at [136, 80] on span "Novo pedido" at bounding box center [144, 84] width 34 height 9
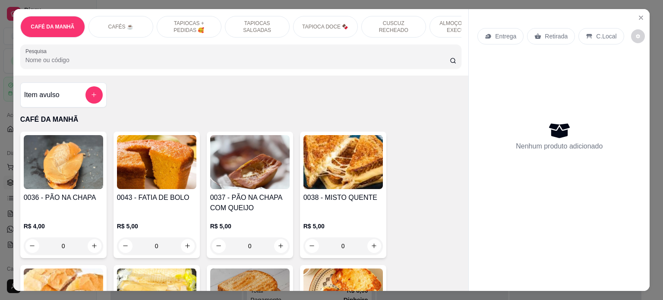
click at [278, 251] on div "0" at bounding box center [249, 245] width 79 height 17
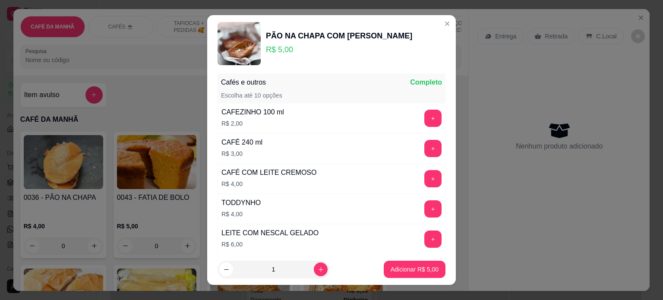
scroll to position [1423, 0]
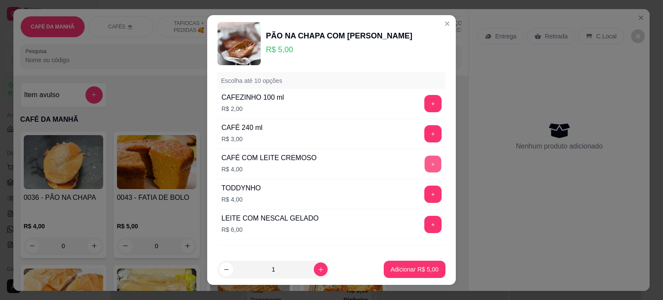
click at [424, 155] on button "+" at bounding box center [432, 163] width 17 height 17
click at [401, 268] on p "Adicionar R$ 9,00" at bounding box center [414, 269] width 48 height 9
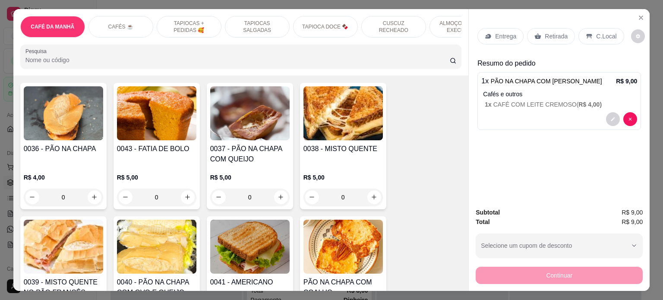
scroll to position [129, 0]
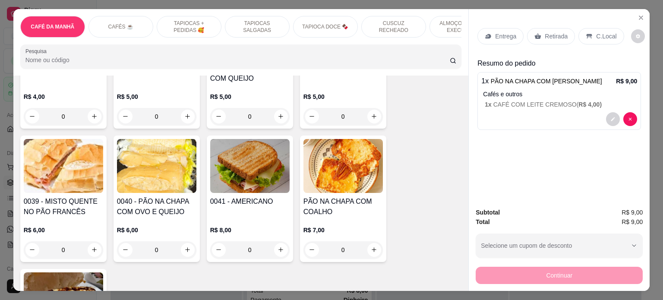
click at [190, 24] on p "TAPIOCAS + PEDIDAS 🥰" at bounding box center [189, 27] width 50 height 14
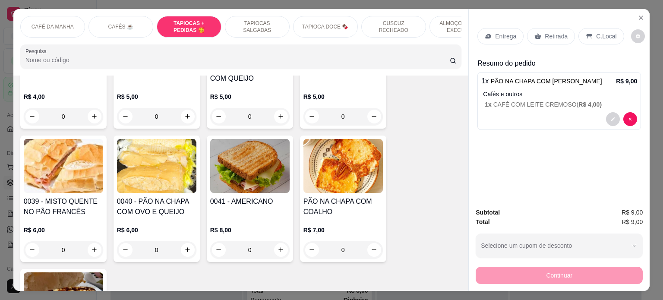
scroll to position [739, 0]
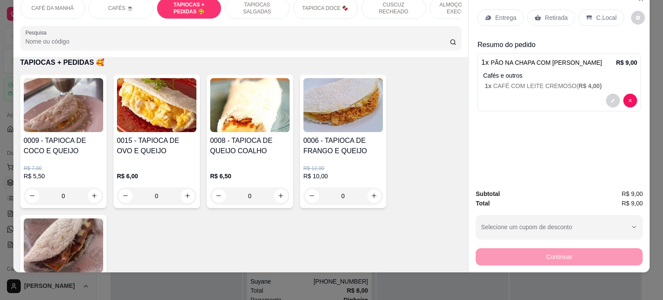
click at [282, 192] on div "0" at bounding box center [249, 195] width 79 height 17
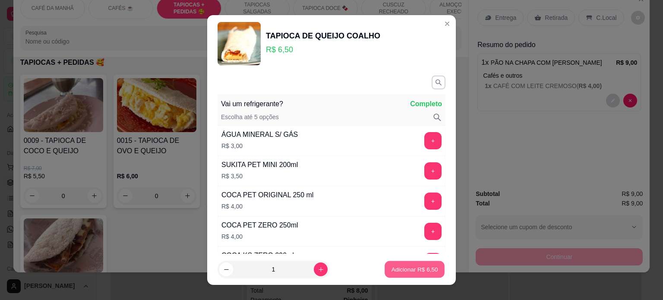
click at [396, 269] on p "Adicionar R$ 6,50" at bounding box center [414, 269] width 47 height 8
type input "1"
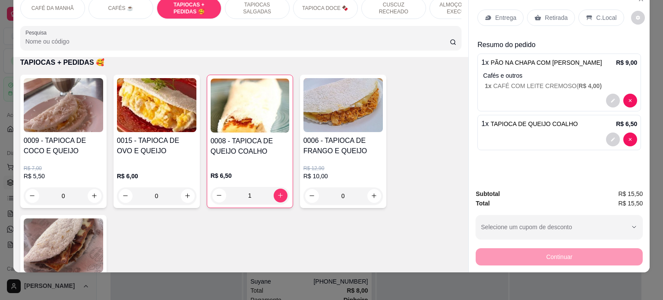
click at [597, 13] on p "C.Local" at bounding box center [606, 17] width 20 height 9
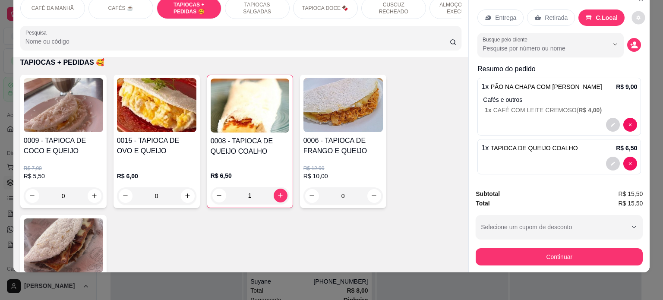
click at [635, 15] on icon "decrease-product-quantity" at bounding box center [637, 17] width 5 height 5
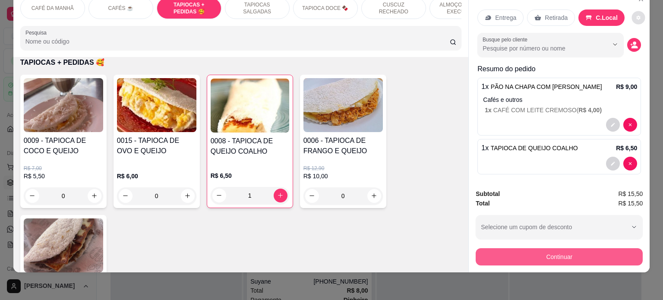
click at [559, 249] on button "Continuar" at bounding box center [558, 256] width 167 height 17
click at [541, 250] on button "Continuar" at bounding box center [558, 256] width 167 height 17
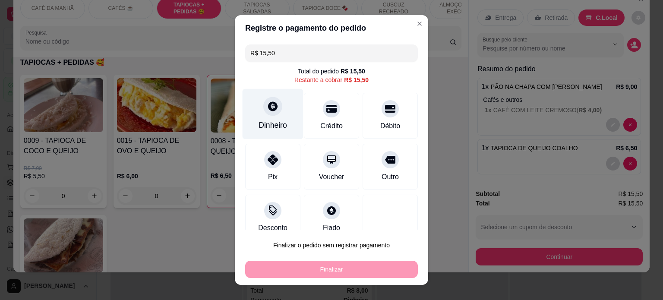
click at [284, 122] on div "Dinheiro" at bounding box center [272, 113] width 61 height 50
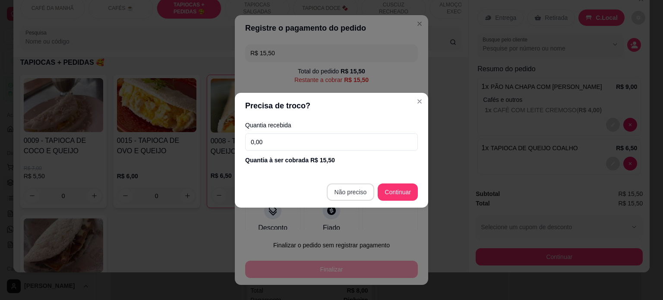
type input "R$ 0,00"
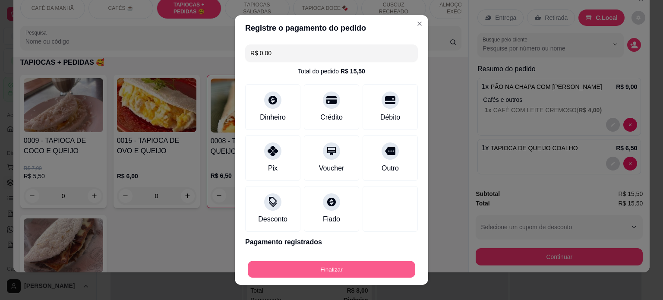
click at [337, 269] on button "Finalizar" at bounding box center [331, 269] width 167 height 17
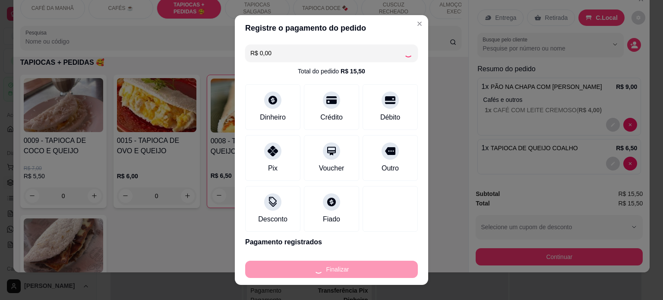
type input "0"
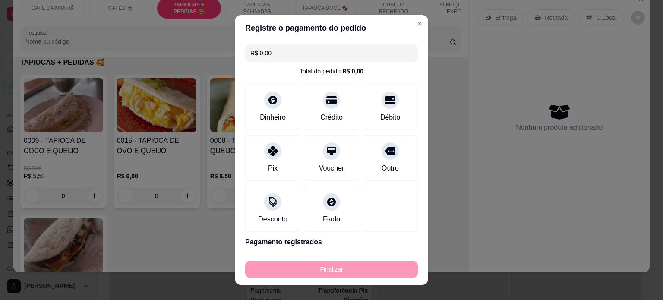
type input "-R$ 15,50"
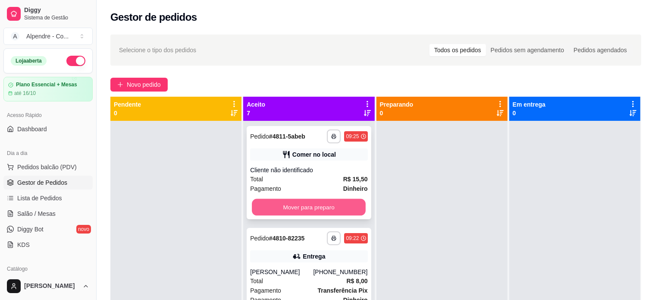
click at [301, 208] on button "Mover para preparo" at bounding box center [309, 207] width 114 height 17
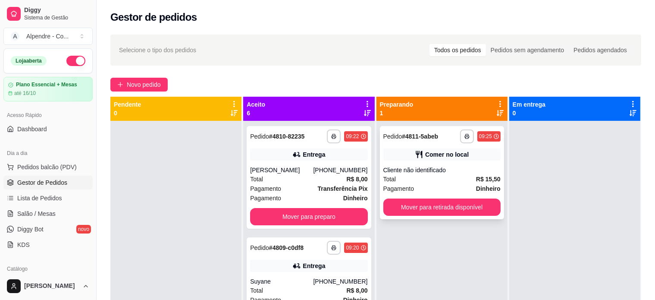
click at [422, 184] on div "Pagamento Dinheiro" at bounding box center [441, 188] width 117 height 9
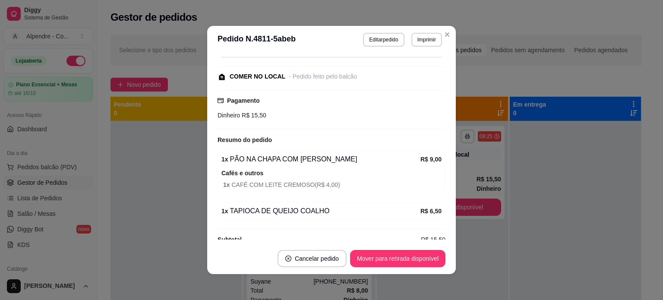
scroll to position [86, 0]
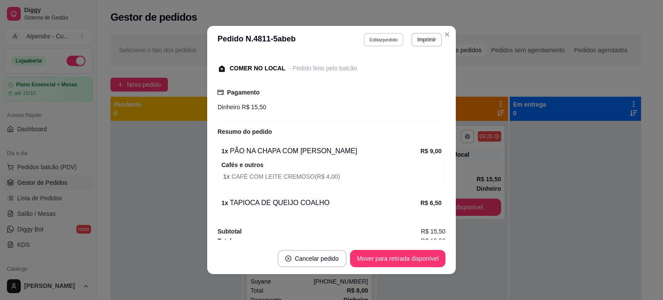
click at [388, 41] on button "Editar pedido" at bounding box center [384, 39] width 40 height 13
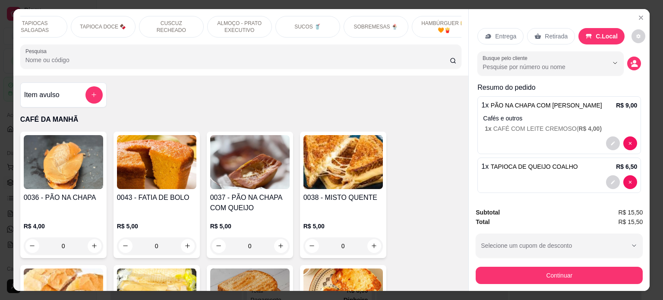
scroll to position [0, 235]
click at [364, 28] on div "SOBREMESAS 🍨" at bounding box center [362, 27] width 65 height 22
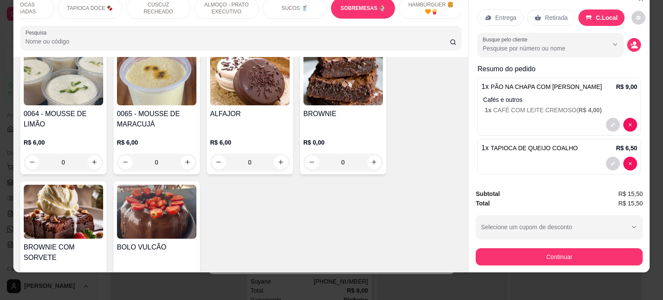
scroll to position [2556, 0]
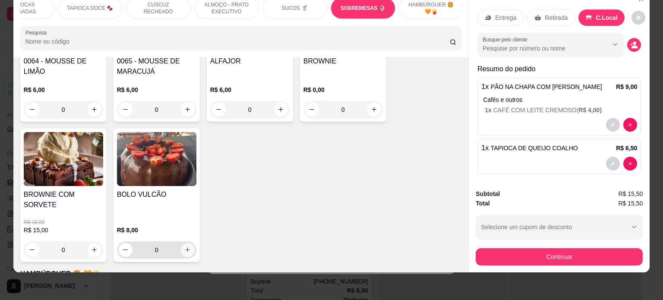
click at [185, 243] on button "increase-product-quantity" at bounding box center [188, 250] width 14 height 14
type input "1"
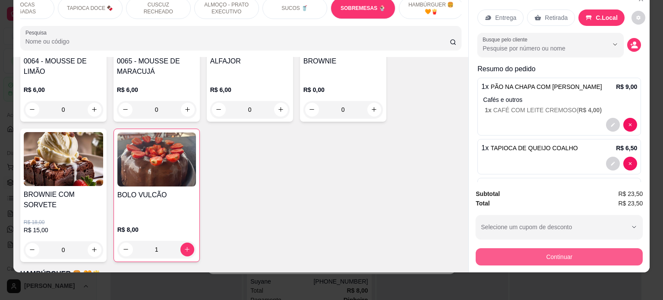
click at [546, 253] on button "Continuar" at bounding box center [558, 256] width 167 height 17
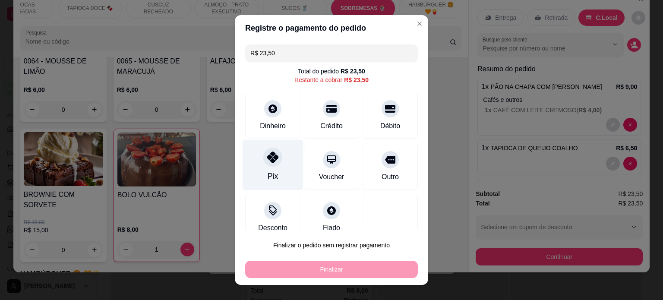
click at [276, 154] on div "Pix" at bounding box center [272, 164] width 61 height 50
type input "R$ 0,00"
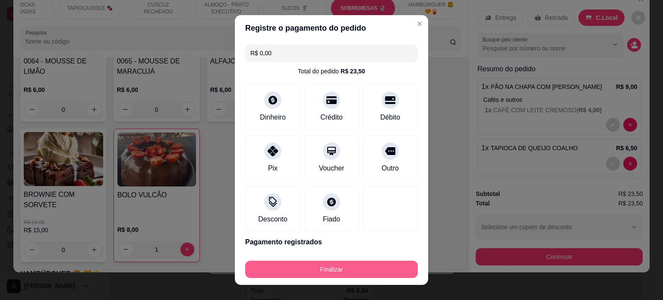
click at [320, 271] on button "Finalizar" at bounding box center [331, 269] width 173 height 17
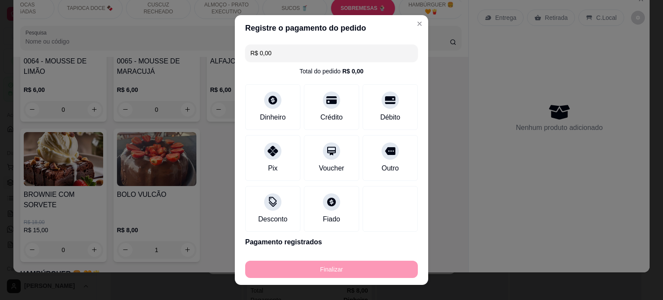
type input "0"
type input "-R$ 23,50"
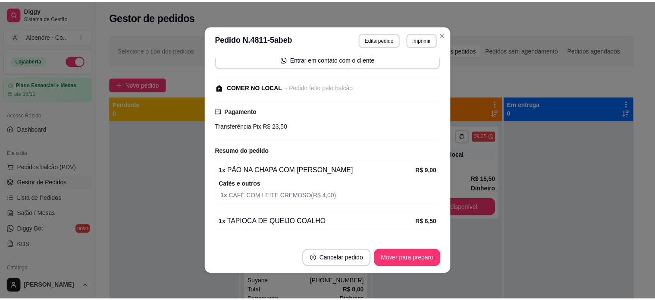
scroll to position [105, 0]
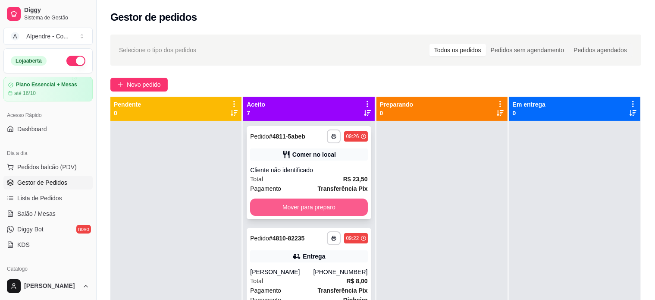
click at [304, 204] on button "Mover para preparo" at bounding box center [308, 206] width 117 height 17
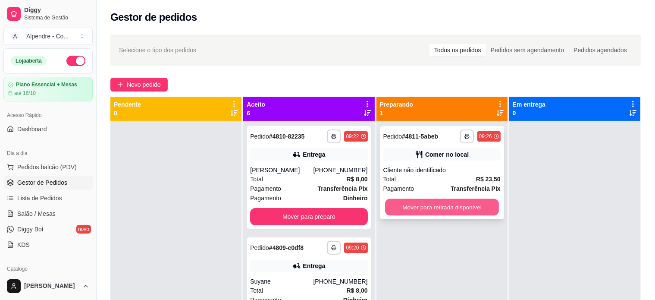
click at [425, 204] on button "Mover para retirada disponível" at bounding box center [442, 207] width 114 height 17
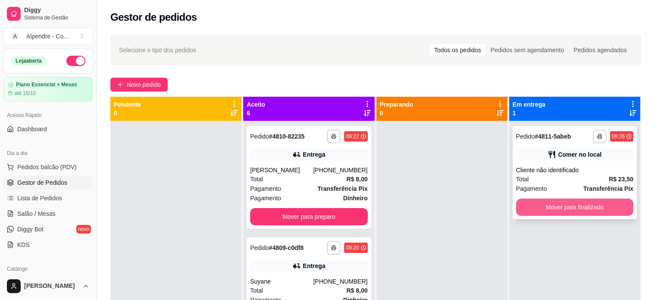
click at [566, 202] on button "Mover para finalizado" at bounding box center [574, 206] width 117 height 17
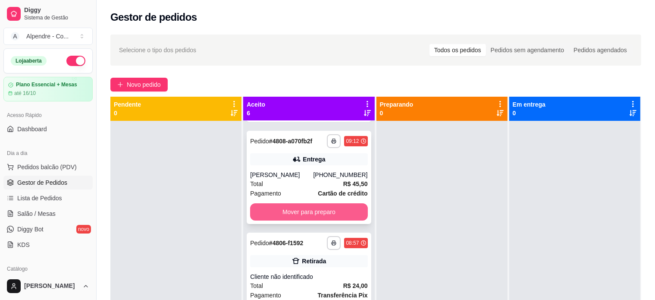
scroll to position [200, 0]
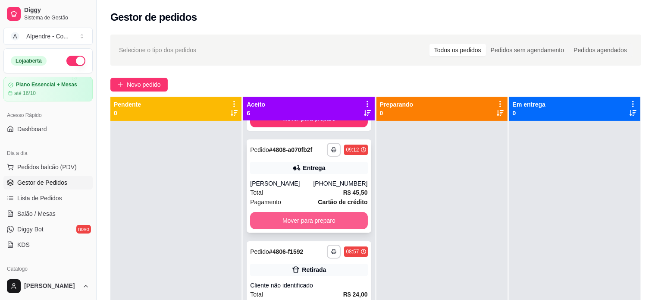
click at [300, 222] on button "Mover para preparo" at bounding box center [308, 220] width 117 height 17
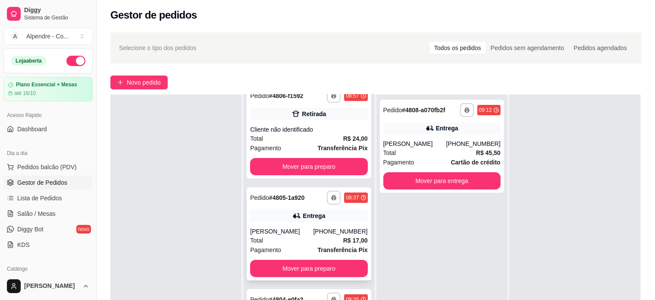
scroll to position [129, 0]
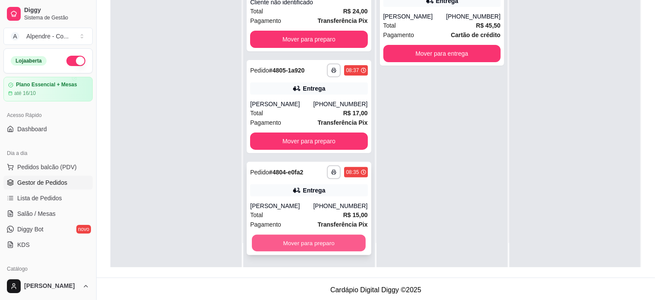
click at [295, 249] on button "Mover para preparo" at bounding box center [309, 243] width 114 height 17
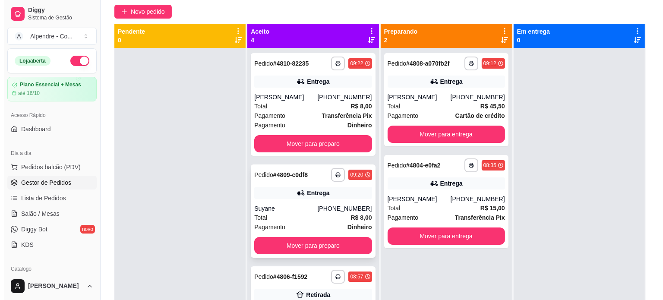
scroll to position [0, 0]
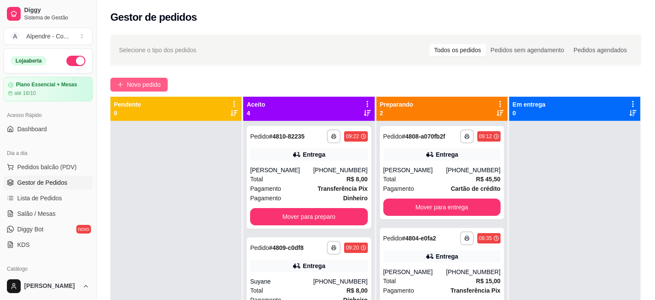
click at [153, 82] on span "Novo pedido" at bounding box center [144, 84] width 34 height 9
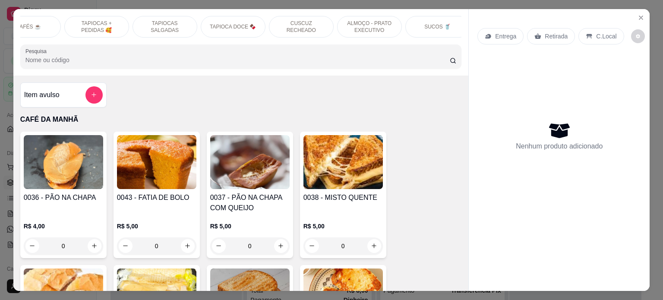
scroll to position [0, 100]
click at [295, 26] on p "CUSCUZ RECHEADO" at bounding box center [294, 27] width 50 height 14
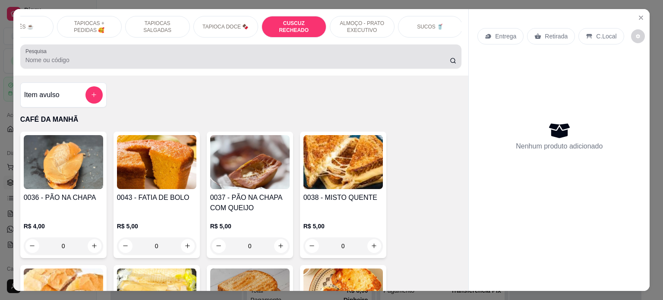
scroll to position [1479, 0]
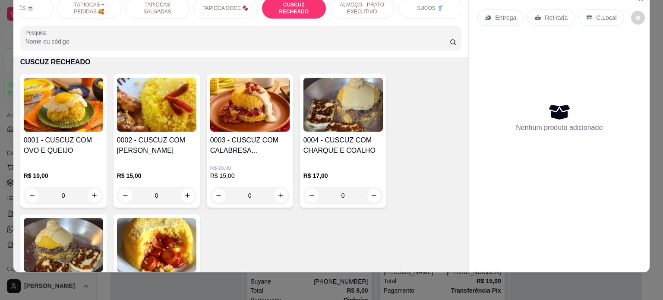
click at [374, 196] on div "0" at bounding box center [342, 195] width 79 height 17
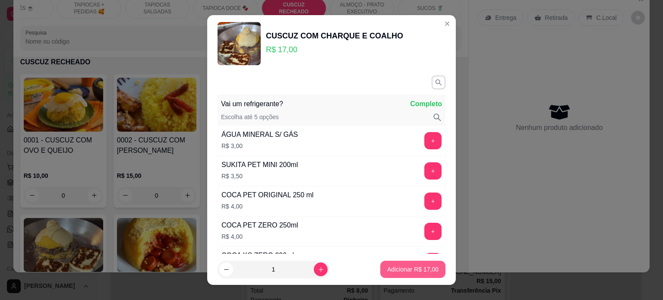
click at [405, 271] on p "Adicionar R$ 17,00" at bounding box center [412, 269] width 51 height 9
type input "1"
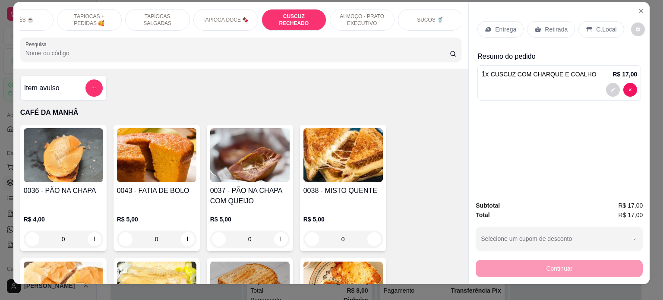
scroll to position [0, 0]
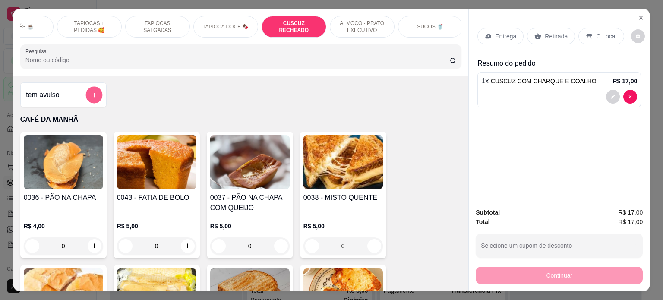
click at [92, 97] on icon "add-separate-item" at bounding box center [94, 95] width 4 height 4
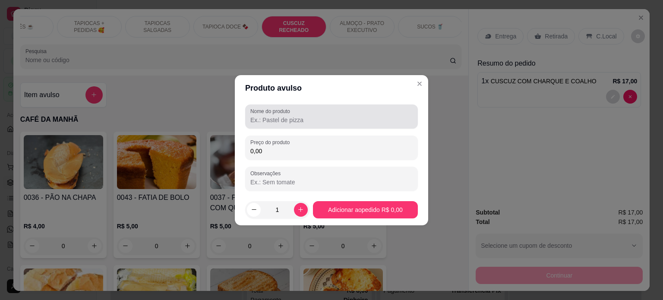
click at [323, 119] on input "Nome do produto" at bounding box center [331, 120] width 162 height 9
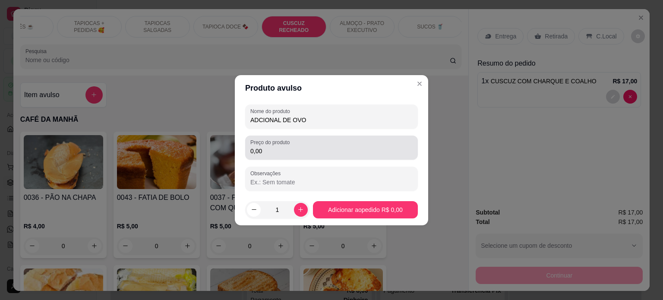
type input "ADCIONAL DE OVO"
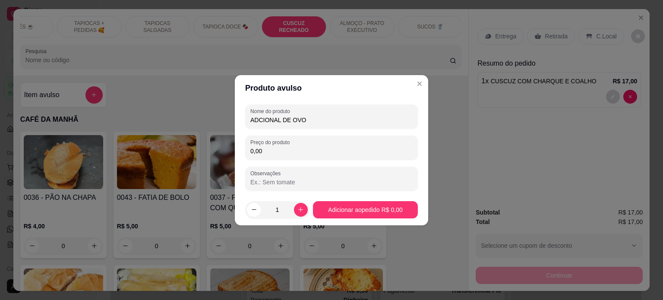
click at [314, 148] on input "0,00" at bounding box center [331, 151] width 162 height 9
type input "3,00"
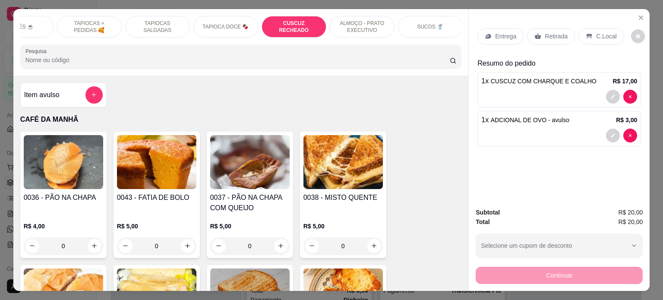
click at [502, 34] on p "Entrega" at bounding box center [505, 36] width 21 height 9
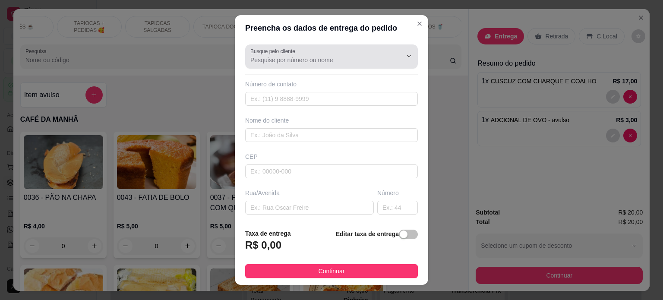
click at [327, 59] on input "Busque pelo cliente" at bounding box center [319, 60] width 138 height 9
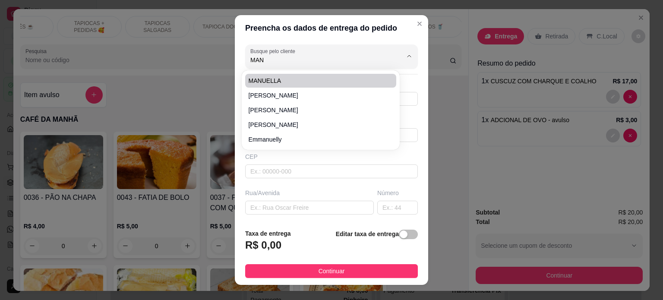
click at [273, 76] on span "MANUELLA" at bounding box center [315, 80] width 135 height 9
type input "MANUELLA"
type input "83986441368"
type input "MANUELLA"
type input "AV [PERSON_NAME]"
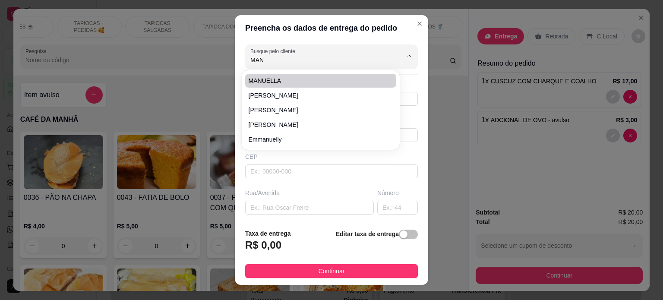
type input "949"
type input "[PERSON_NAME]"
type input "VIZINHO A COMBATE"
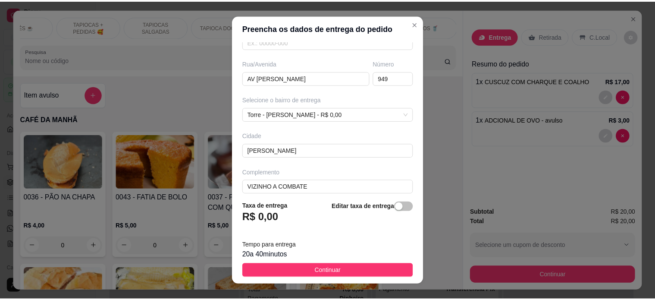
scroll to position [136, 0]
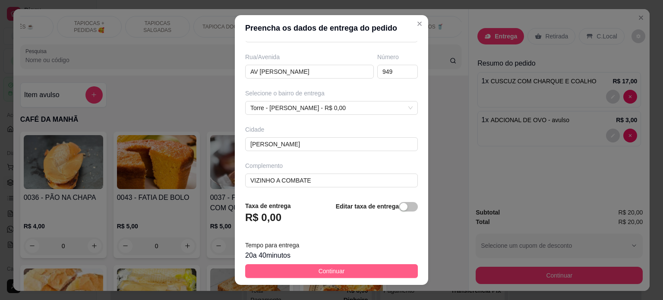
type input "MANUELLA"
click at [322, 269] on span "Continuar" at bounding box center [331, 270] width 26 height 9
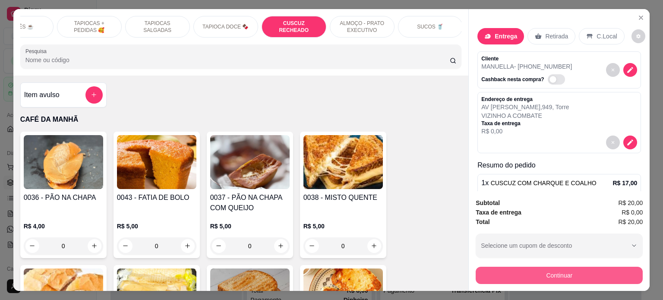
click at [569, 271] on button "Continuar" at bounding box center [558, 275] width 167 height 17
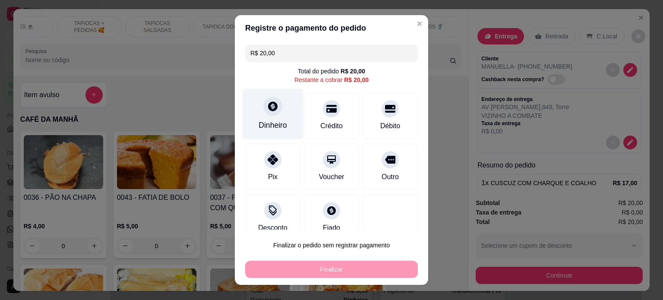
click at [268, 117] on div "Dinheiro" at bounding box center [272, 113] width 61 height 50
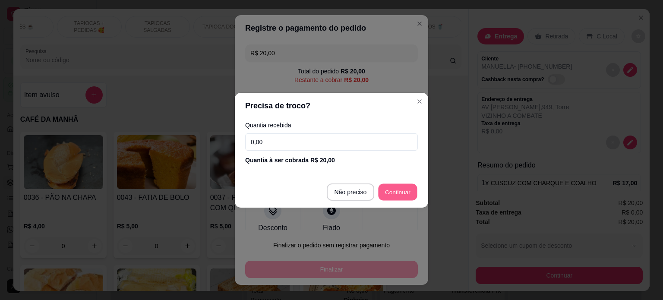
type input "R$ 0,00"
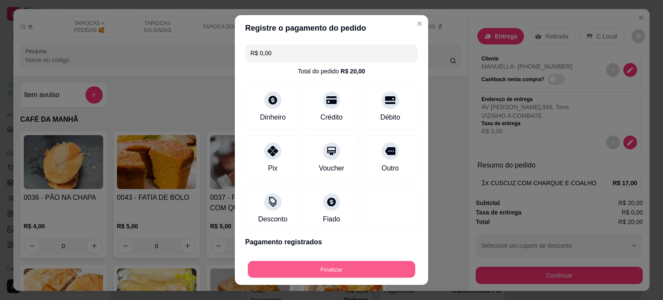
click at [355, 264] on button "Finalizar" at bounding box center [331, 269] width 167 height 17
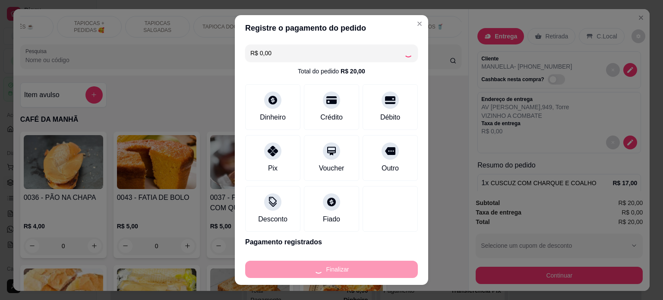
type input "0"
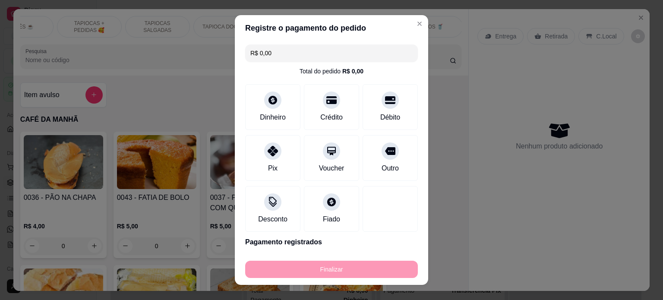
type input "-R$ 20,00"
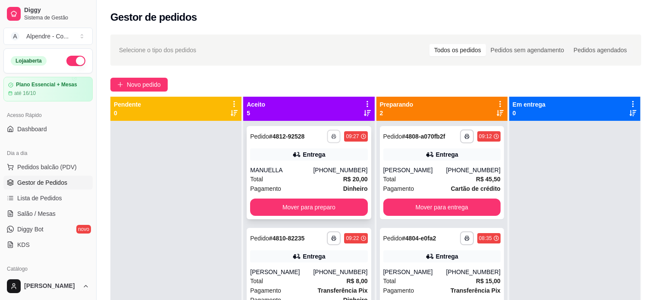
click at [332, 136] on icon "button" at bounding box center [334, 137] width 4 height 2
click at [311, 165] on button "Impressora container" at bounding box center [298, 166] width 60 height 13
click at [307, 205] on button "Mover para preparo" at bounding box center [308, 206] width 117 height 17
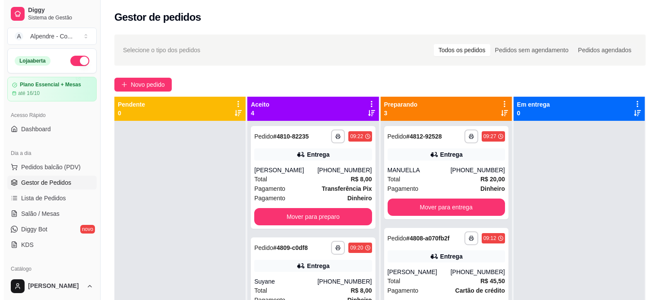
scroll to position [24, 0]
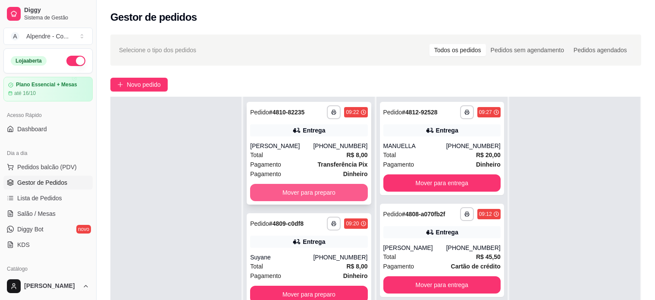
click at [311, 192] on button "Mover para preparo" at bounding box center [308, 192] width 117 height 17
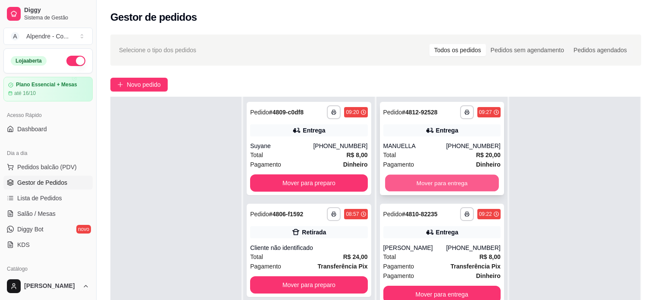
click at [429, 182] on button "Mover para entrega" at bounding box center [442, 183] width 114 height 17
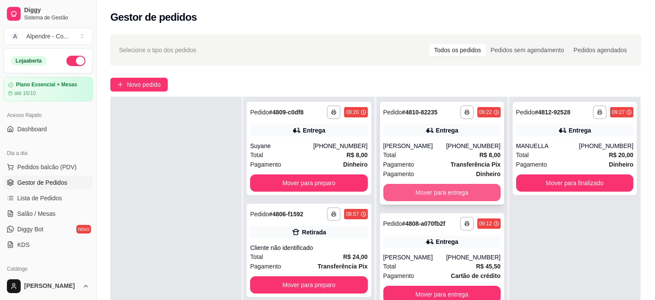
click at [433, 189] on button "Mover para entrega" at bounding box center [441, 192] width 117 height 17
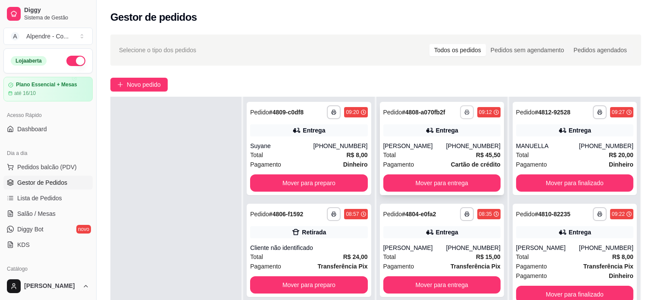
click at [465, 112] on icon "button" at bounding box center [467, 113] width 4 height 2
click at [453, 146] on button "Impressora container" at bounding box center [436, 141] width 60 height 13
click at [451, 181] on button "Mover para entrega" at bounding box center [441, 182] width 117 height 17
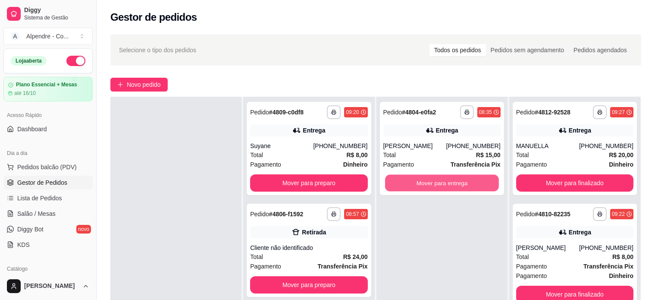
click at [451, 181] on button "Mover para entrega" at bounding box center [442, 183] width 114 height 17
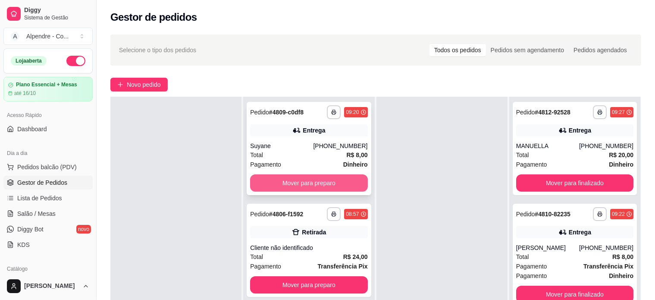
click at [323, 185] on button "Mover para preparo" at bounding box center [308, 182] width 117 height 17
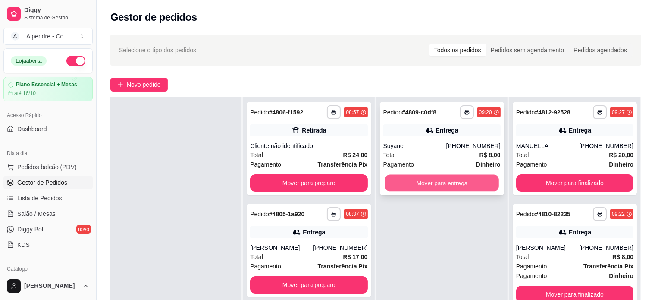
click at [454, 182] on button "Mover para entrega" at bounding box center [442, 183] width 114 height 17
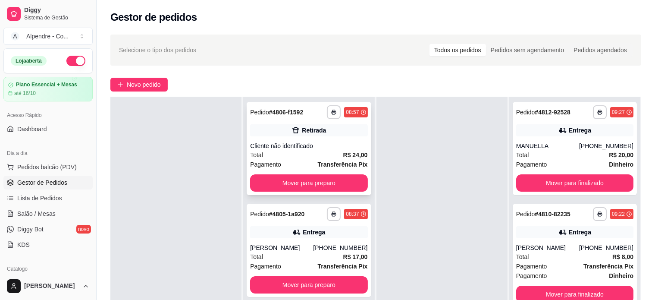
click at [299, 154] on div "Total R$ 24,00" at bounding box center [308, 154] width 117 height 9
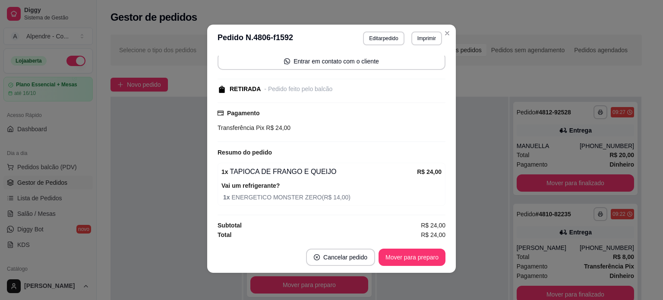
scroll to position [2, 0]
click at [418, 254] on button "Mover para preparo" at bounding box center [411, 256] width 65 height 17
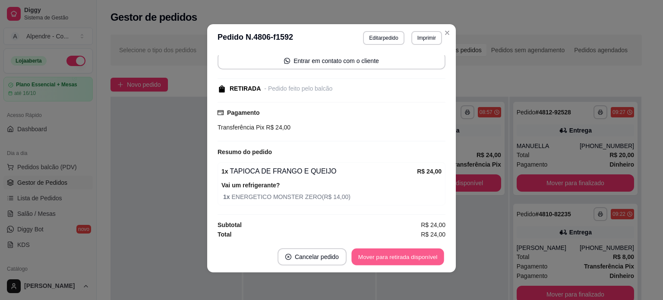
click at [418, 254] on button "Mover para retirada disponível" at bounding box center [397, 256] width 92 height 17
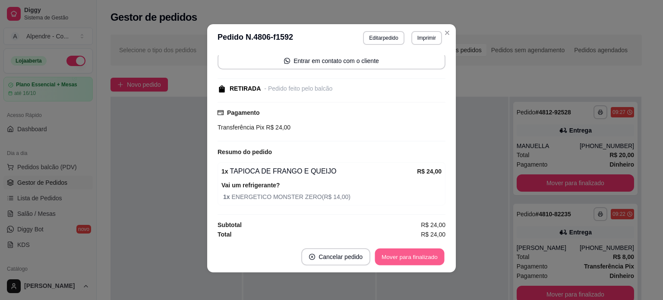
click at [418, 254] on button "Mover para finalizado" at bounding box center [409, 256] width 69 height 17
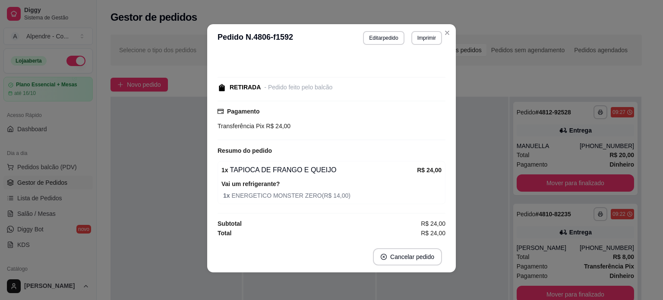
scroll to position [28, 0]
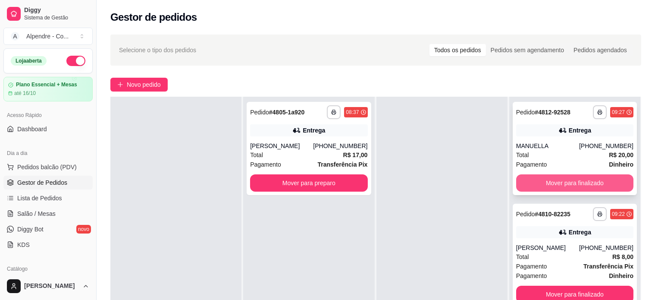
click at [564, 179] on button "Mover para finalizado" at bounding box center [574, 182] width 117 height 17
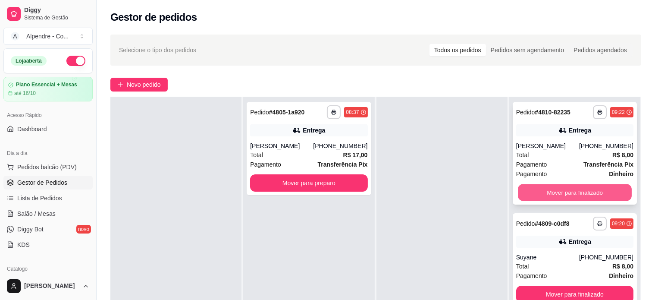
click at [552, 191] on button "Mover para finalizado" at bounding box center [575, 192] width 114 height 17
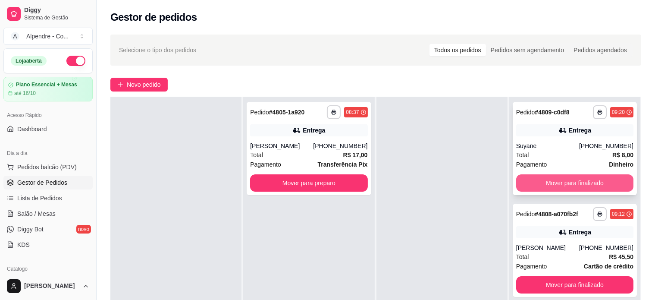
click at [552, 188] on button "Mover para finalizado" at bounding box center [574, 182] width 117 height 17
click at [552, 188] on button "Mover para finalizado" at bounding box center [575, 183] width 114 height 17
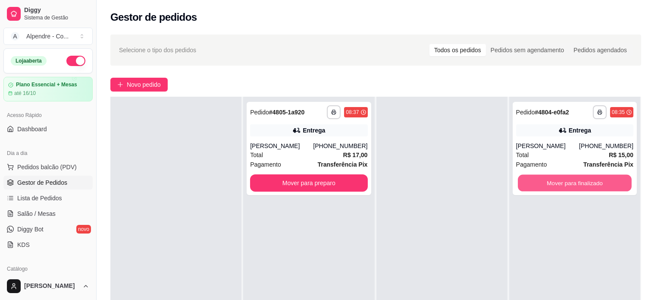
click at [552, 188] on button "Mover para finalizado" at bounding box center [575, 183] width 114 height 17
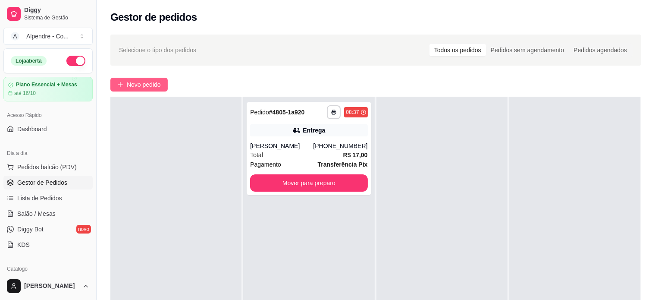
click at [142, 85] on span "Novo pedido" at bounding box center [144, 84] width 34 height 9
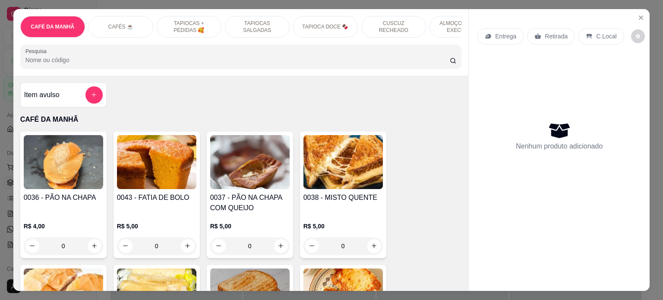
click at [347, 26] on div "TAPIOCA DOCE 🍫" at bounding box center [325, 27] width 65 height 22
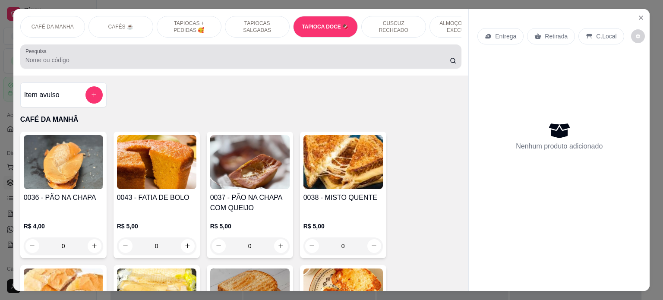
scroll to position [1328, 0]
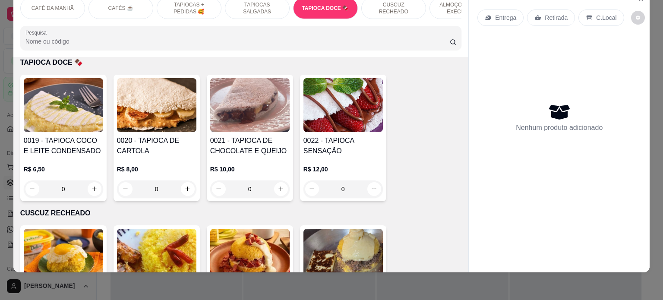
click at [94, 186] on div "0" at bounding box center [63, 188] width 79 height 17
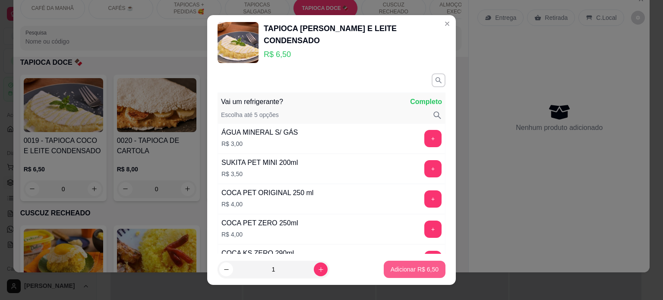
click at [411, 270] on p "Adicionar R$ 6,50" at bounding box center [414, 269] width 48 height 9
type input "1"
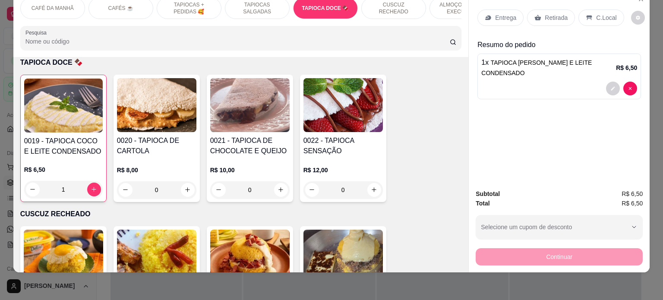
click at [497, 13] on p "Entrega" at bounding box center [505, 17] width 21 height 9
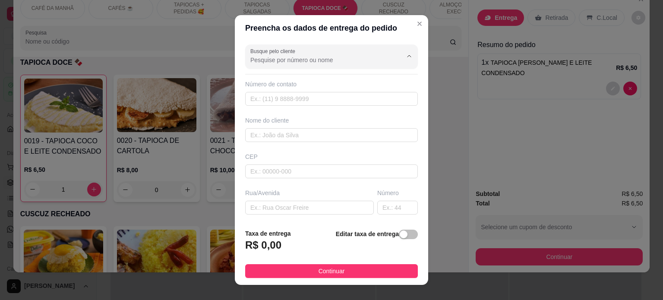
click at [278, 60] on input "Busque pelo cliente" at bounding box center [319, 60] width 138 height 9
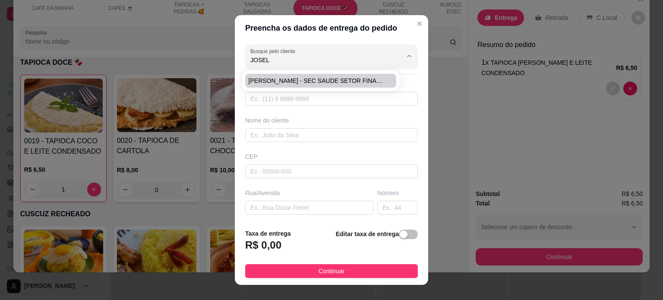
click at [278, 83] on span "[PERSON_NAME] - SEC SAUDE SETOR FINANC" at bounding box center [315, 80] width 135 height 9
type input "[PERSON_NAME] - SEC SAUDE SETOR FINANC"
type input "83991269025"
type input "[PERSON_NAME] - SEC SAUDE SETOR FINANC"
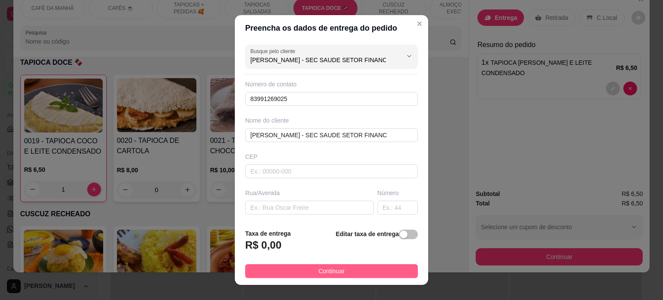
type input "[PERSON_NAME] - SEC SAUDE SETOR FINANC"
click at [318, 276] on span "Continuar" at bounding box center [331, 270] width 26 height 9
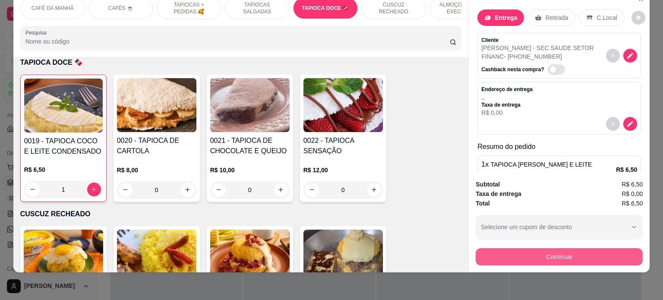
click at [538, 250] on button "Continuar" at bounding box center [558, 256] width 167 height 17
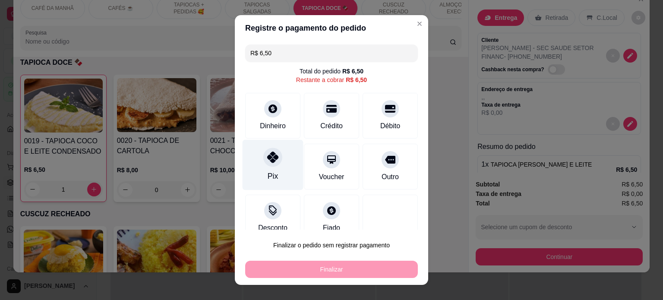
click at [276, 163] on div "Pix" at bounding box center [272, 164] width 61 height 50
type input "R$ 0,00"
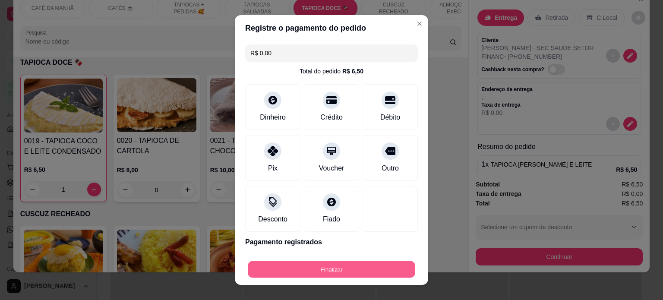
click at [330, 268] on button "Finalizar" at bounding box center [331, 269] width 167 height 17
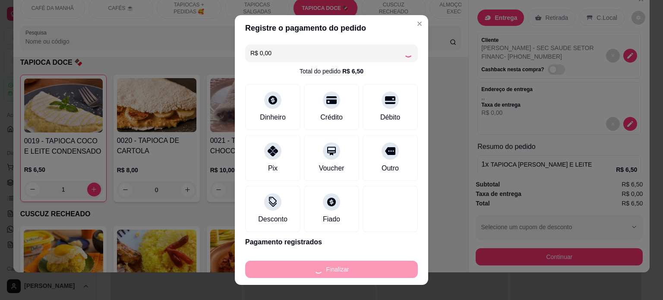
type input "0"
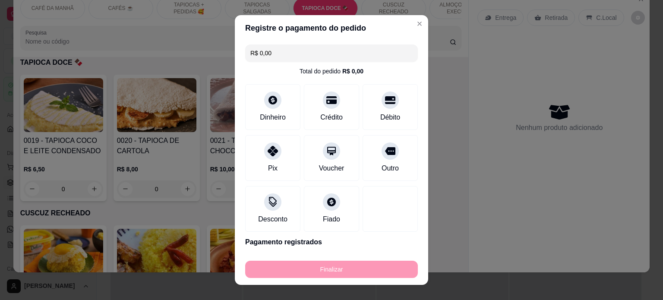
type input "-R$ 6,50"
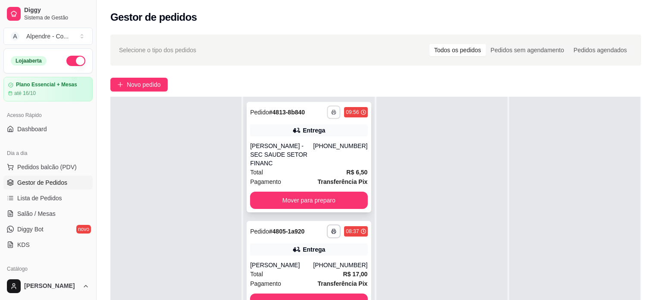
click at [332, 112] on icon "button" at bounding box center [334, 112] width 5 height 5
click at [318, 140] on button "Impressora container" at bounding box center [305, 142] width 63 height 14
click at [141, 82] on span "Novo pedido" at bounding box center [144, 84] width 34 height 9
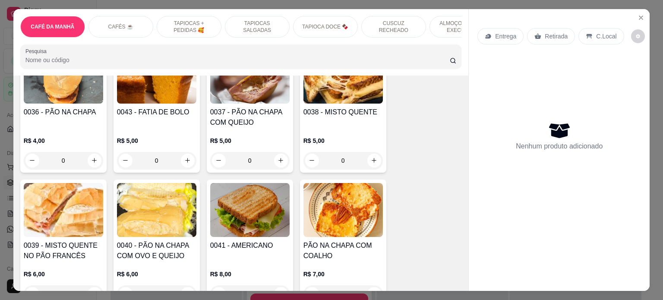
scroll to position [86, 0]
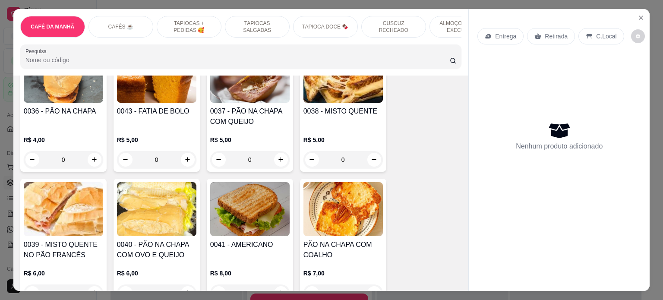
click at [278, 165] on div "0" at bounding box center [249, 159] width 79 height 17
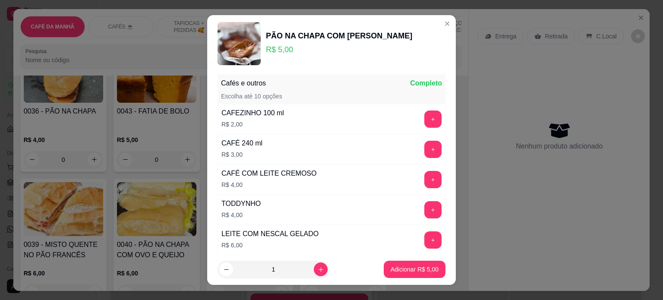
scroll to position [1423, 0]
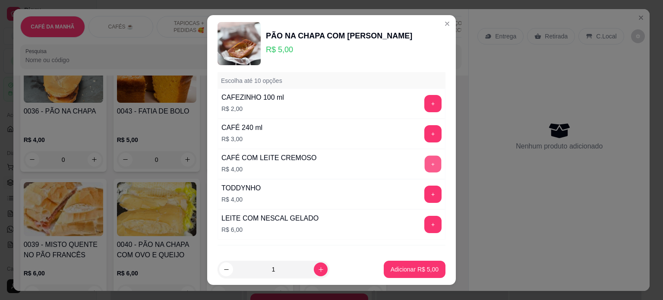
click at [424, 155] on button "+" at bounding box center [432, 163] width 17 height 17
click at [412, 270] on p "Adicionar R$ 9,00" at bounding box center [414, 269] width 47 height 8
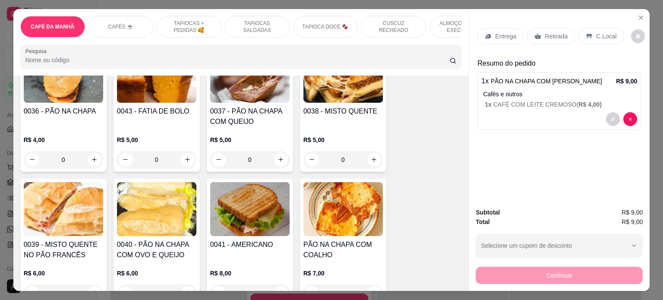
click at [599, 36] on p "C.Local" at bounding box center [606, 36] width 20 height 9
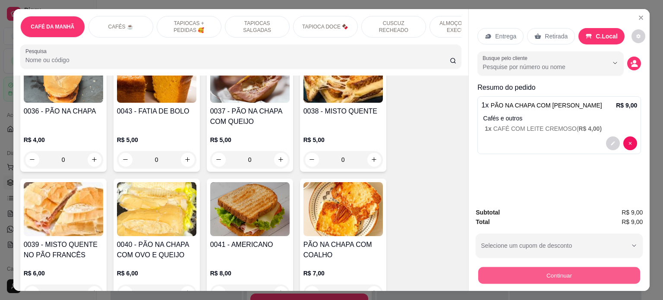
click at [550, 268] on button "Continuar" at bounding box center [559, 275] width 162 height 17
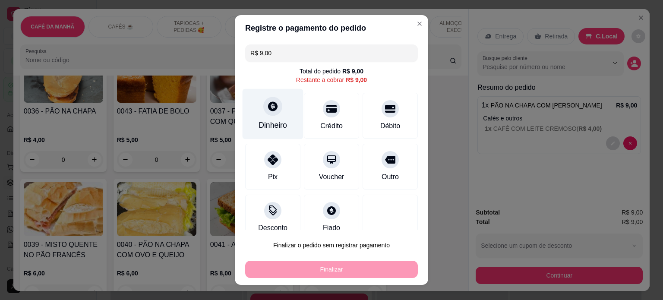
click at [270, 105] on icon at bounding box center [272, 105] width 9 height 9
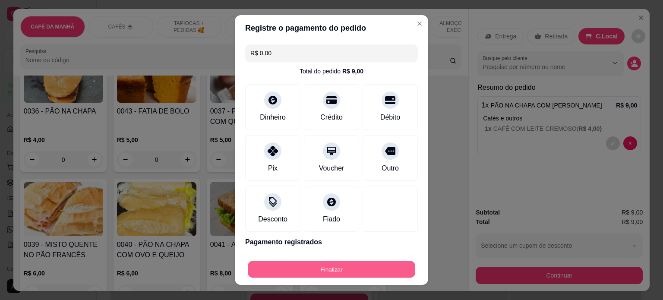
click at [355, 270] on button "Finalizar" at bounding box center [331, 269] width 167 height 17
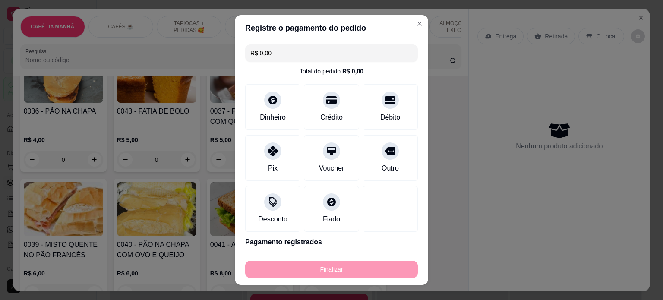
type input "-R$ 9,00"
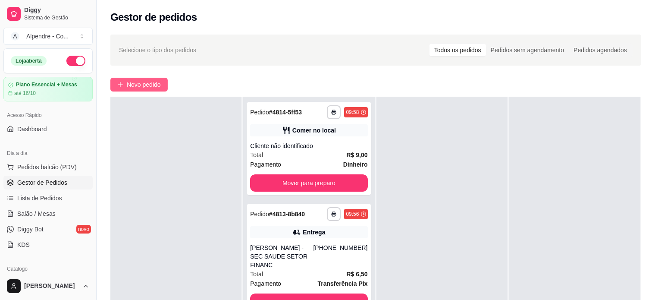
click at [154, 88] on span "Novo pedido" at bounding box center [144, 84] width 34 height 9
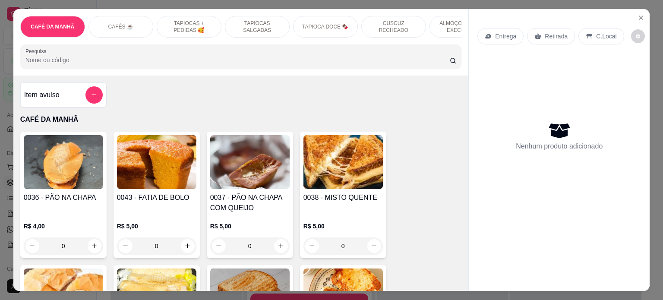
click at [441, 21] on p "ALMOÇO - PRATO EXECUTIVO" at bounding box center [462, 27] width 50 height 14
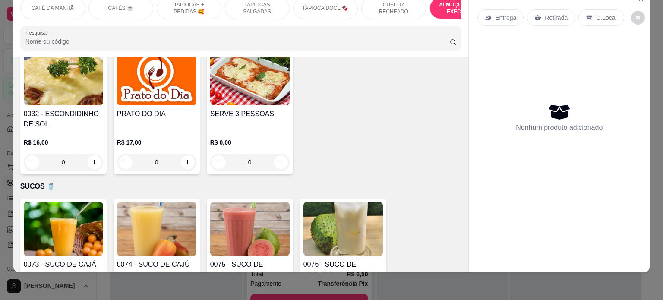
scroll to position [2071, 0]
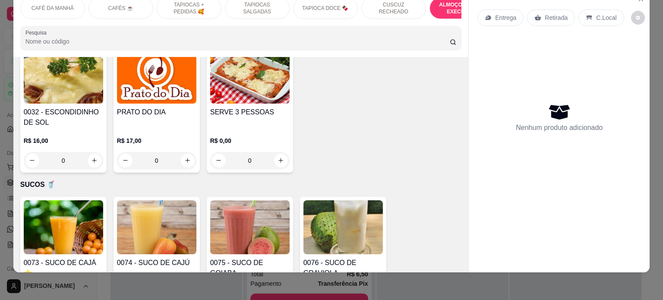
click at [180, 152] on div "0" at bounding box center [156, 160] width 79 height 17
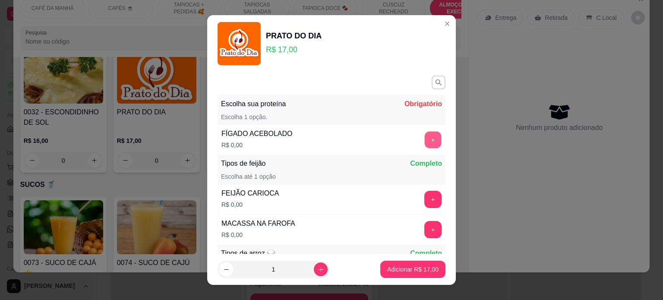
click at [424, 143] on button "+" at bounding box center [432, 139] width 17 height 17
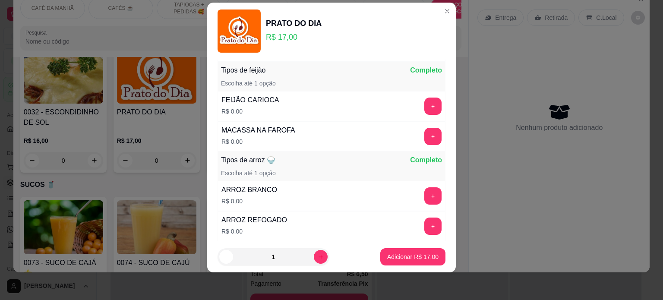
scroll to position [82, 0]
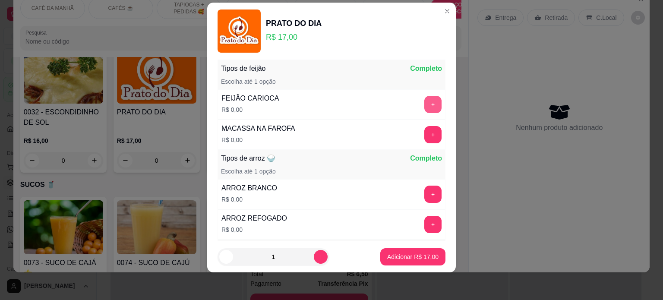
click at [424, 107] on button "+" at bounding box center [432, 104] width 17 height 17
click at [424, 111] on button "+" at bounding box center [432, 104] width 17 height 17
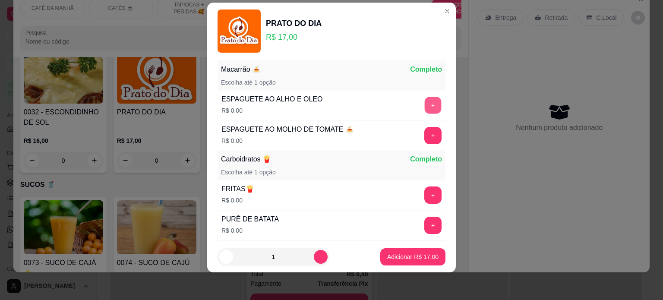
click at [424, 104] on button "+" at bounding box center [432, 105] width 17 height 17
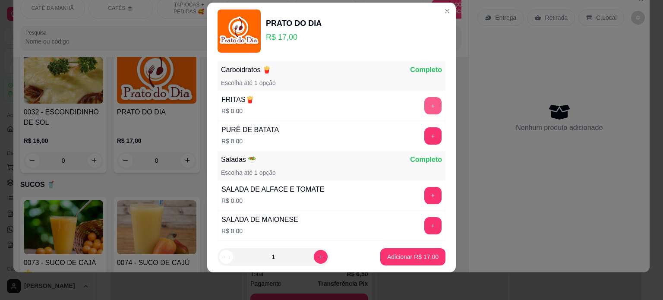
click at [424, 107] on button "+" at bounding box center [432, 105] width 17 height 17
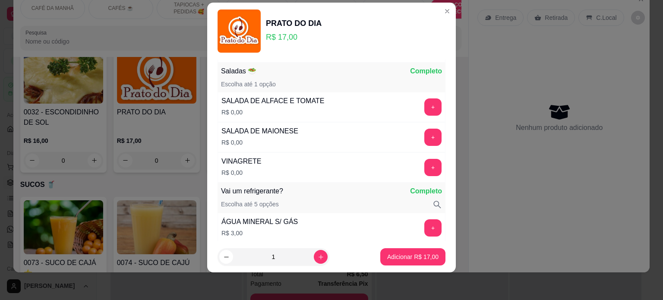
scroll to position [440, 0]
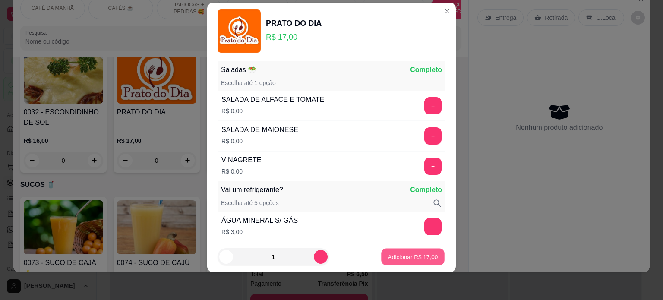
click at [405, 257] on p "Adicionar R$ 17,00" at bounding box center [413, 257] width 50 height 8
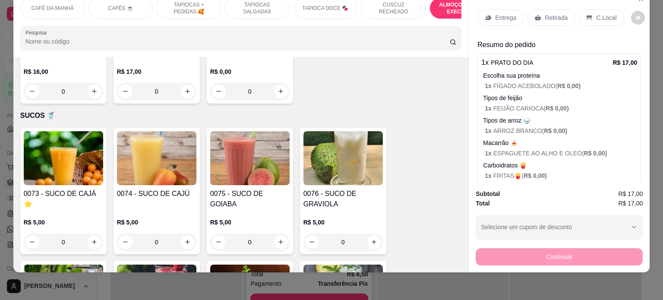
scroll to position [2157, 0]
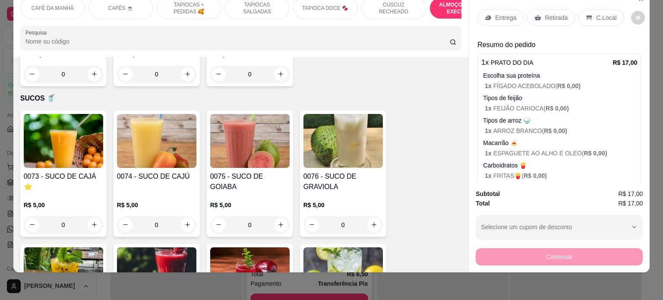
click at [370, 219] on div "0" at bounding box center [342, 224] width 79 height 17
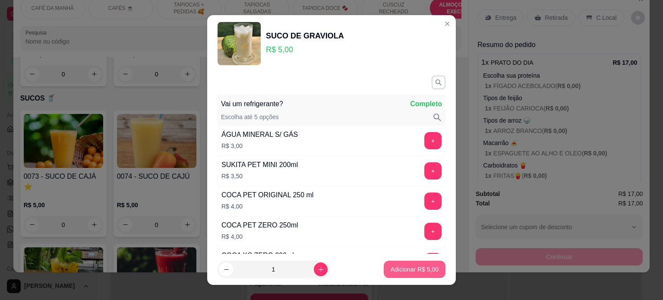
click at [408, 268] on p "Adicionar R$ 5,00" at bounding box center [414, 269] width 48 height 9
type input "1"
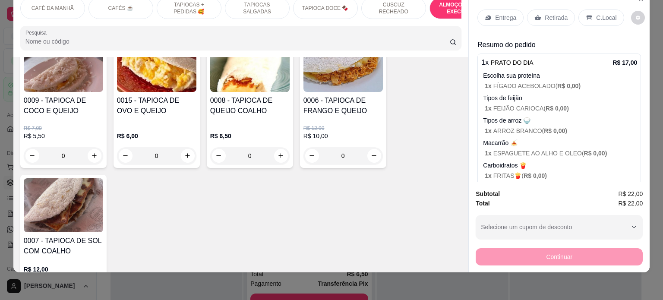
scroll to position [777, 0]
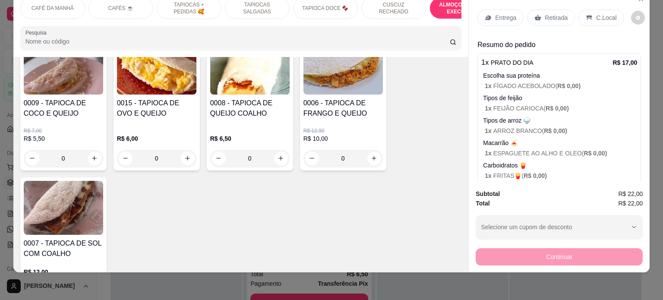
click at [182, 155] on div "0" at bounding box center [156, 158] width 79 height 17
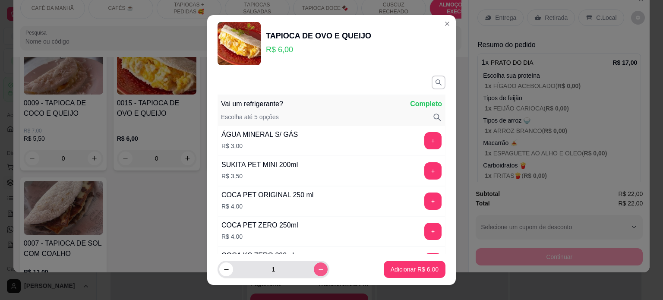
click at [314, 267] on button "increase-product-quantity" at bounding box center [321, 269] width 14 height 14
type input "2"
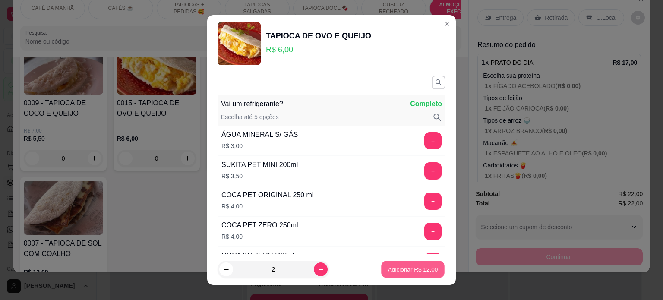
click at [401, 271] on p "Adicionar R$ 12,00" at bounding box center [413, 269] width 50 height 8
type input "2"
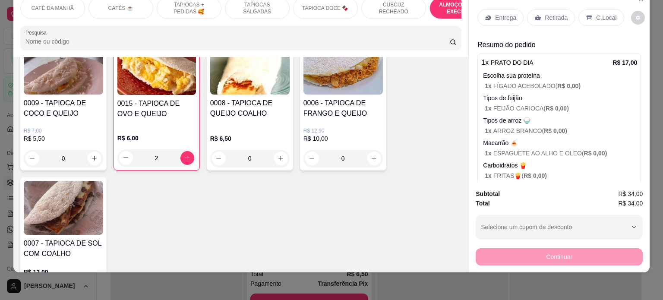
click at [584, 16] on div "C.Local" at bounding box center [600, 17] width 45 height 16
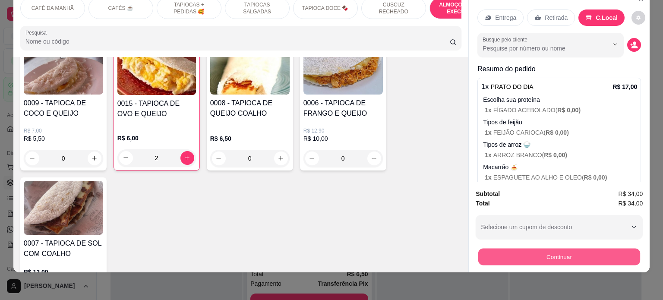
click at [529, 248] on button "Continuar" at bounding box center [559, 256] width 162 height 17
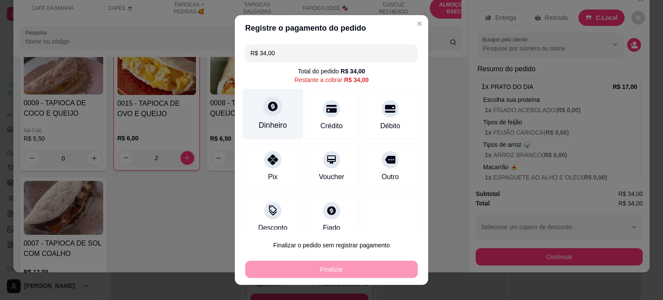
click at [269, 125] on div "Dinheiro" at bounding box center [272, 124] width 28 height 11
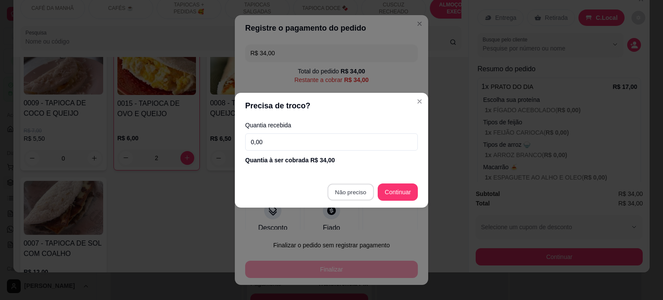
type input "R$ 0,00"
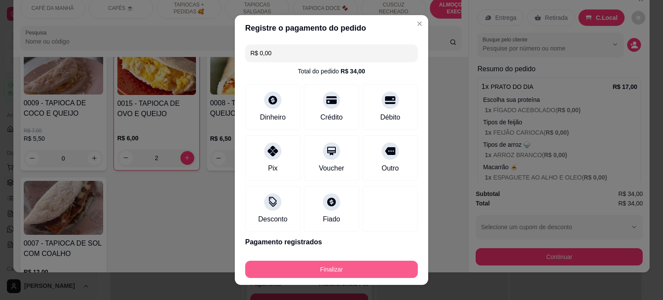
click at [346, 266] on button "Finalizar" at bounding box center [331, 269] width 173 height 17
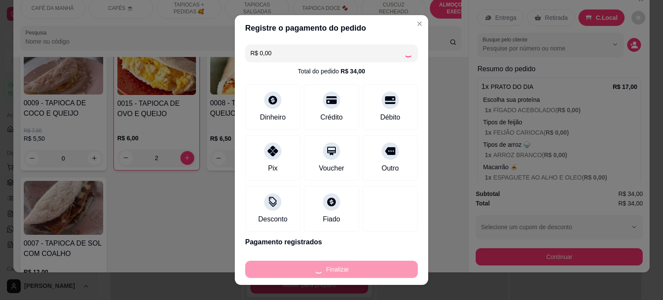
type input "0"
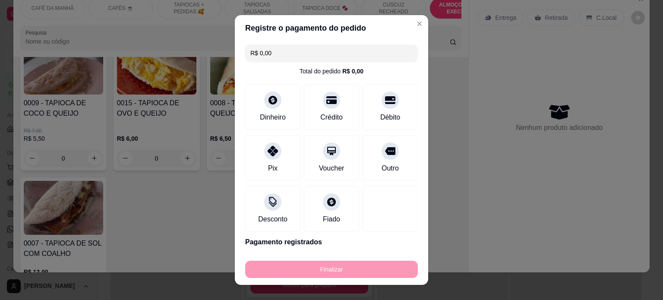
type input "-R$ 34,00"
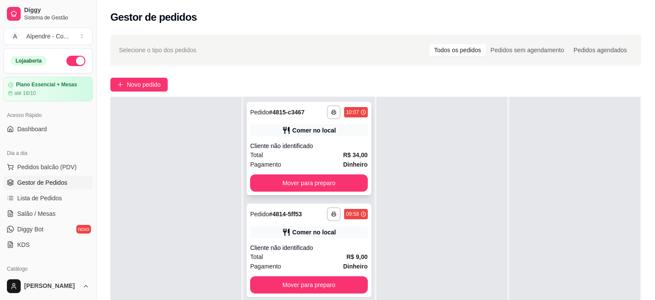
click at [299, 156] on div "Total R$ 34,00" at bounding box center [308, 154] width 117 height 9
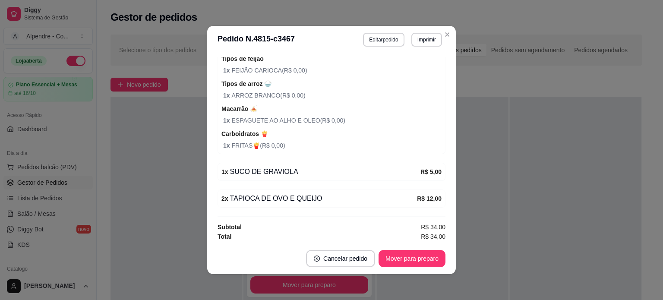
scroll to position [2, 0]
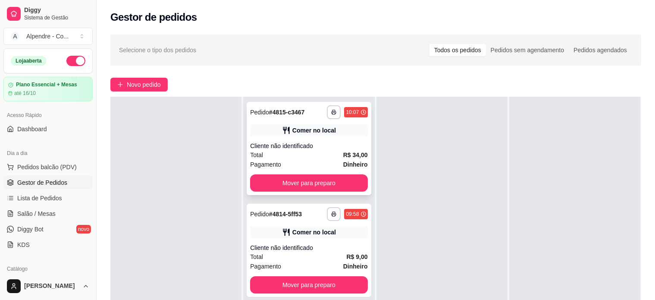
click at [299, 161] on div "Pagamento Dinheiro" at bounding box center [308, 164] width 117 height 9
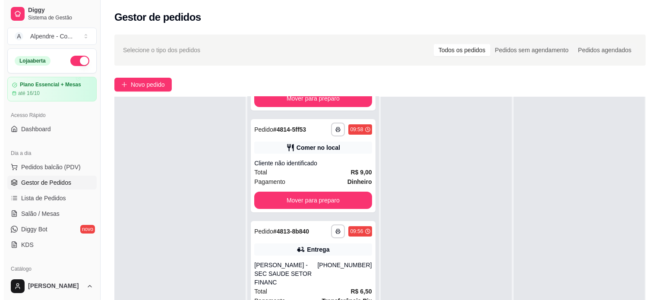
scroll to position [86, 0]
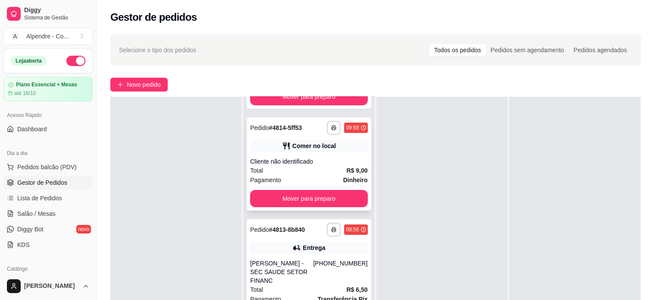
click at [304, 172] on div "Total R$ 9,00" at bounding box center [308, 170] width 117 height 9
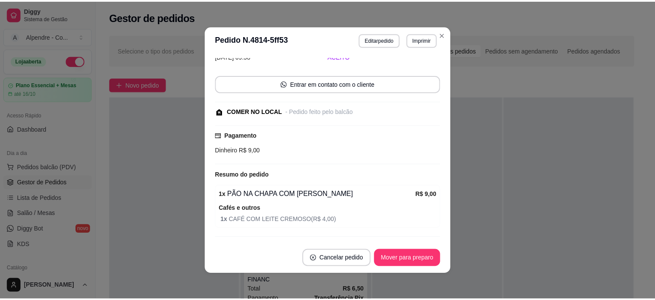
scroll to position [64, 0]
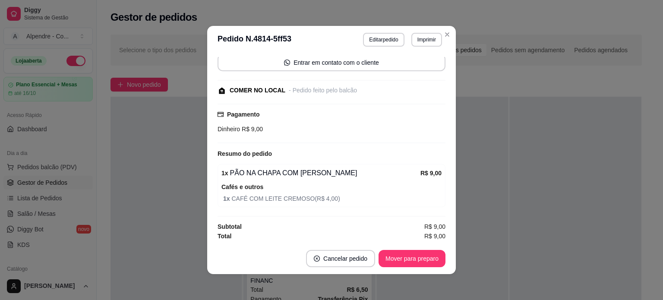
click at [440, 44] on header "**********" at bounding box center [331, 40] width 248 height 28
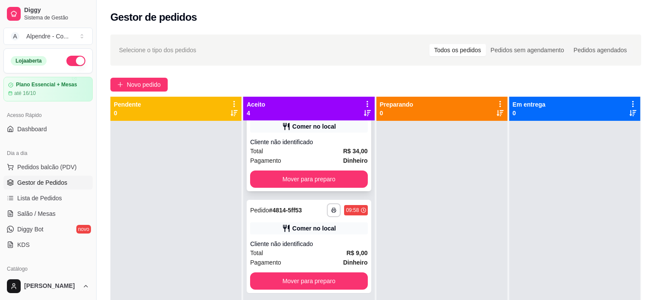
scroll to position [43, 0]
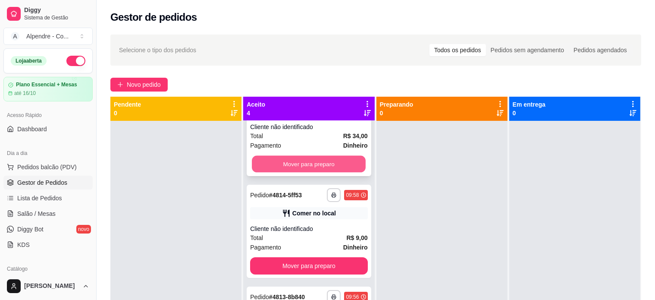
click at [298, 162] on button "Mover para preparo" at bounding box center [309, 164] width 114 height 17
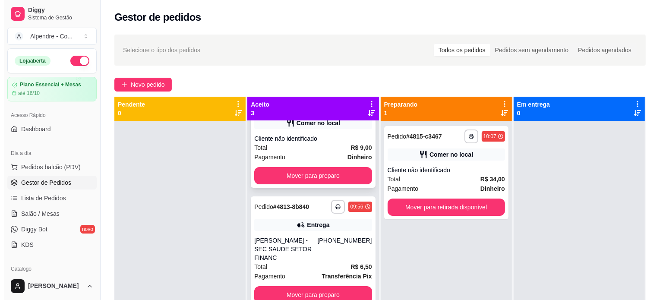
scroll to position [0, 0]
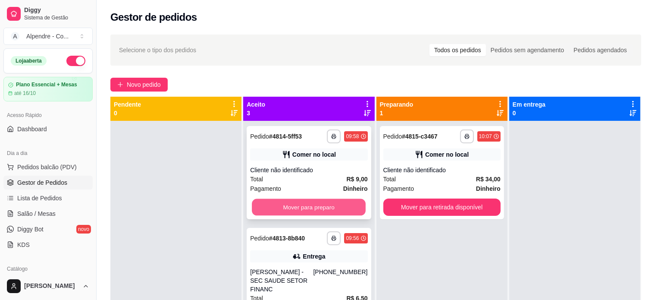
click at [312, 206] on button "Mover para preparo" at bounding box center [309, 207] width 114 height 17
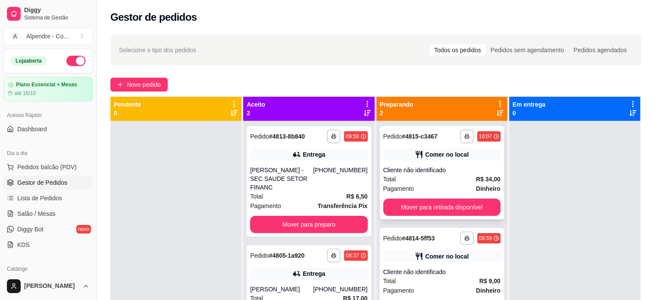
click at [435, 184] on div "Pagamento Dinheiro" at bounding box center [441, 188] width 117 height 9
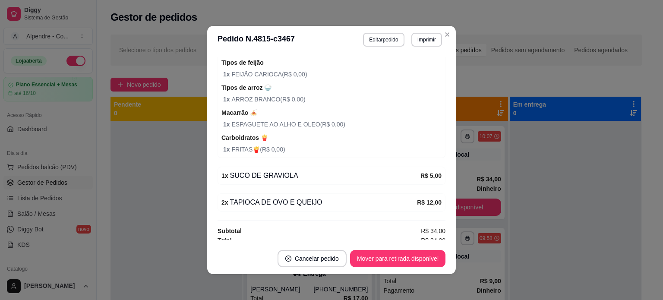
scroll to position [217, 0]
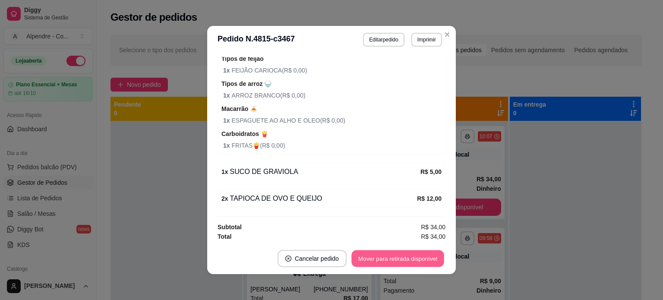
click at [383, 257] on button "Mover para retirada disponível" at bounding box center [397, 258] width 92 height 17
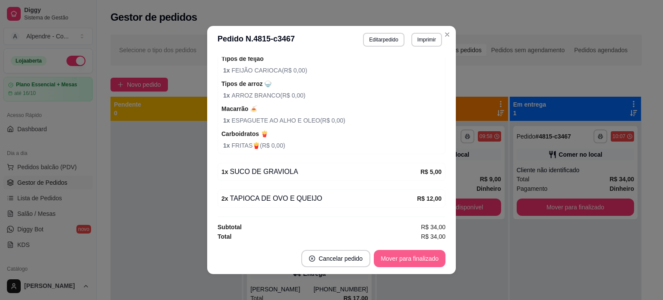
click at [399, 262] on button "Mover para finalizado" at bounding box center [410, 258] width 72 height 17
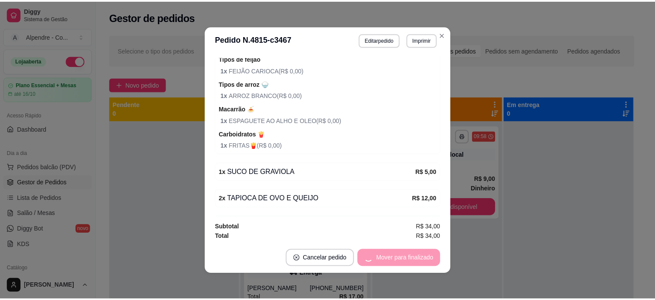
scroll to position [181, 0]
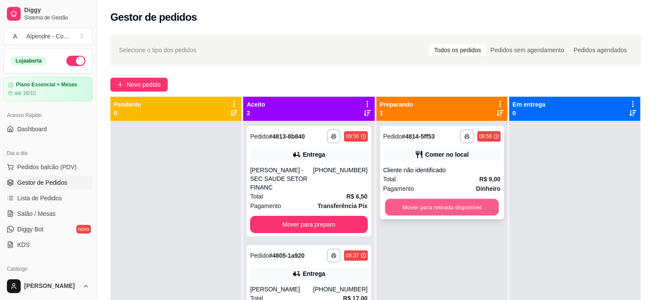
click at [439, 210] on button "Mover para retirada disponível" at bounding box center [442, 207] width 114 height 17
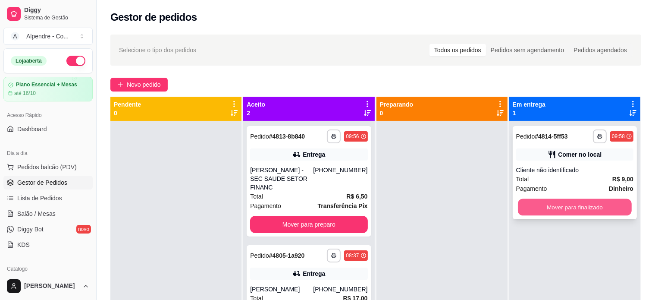
click at [561, 207] on button "Mover para finalizado" at bounding box center [575, 207] width 114 height 17
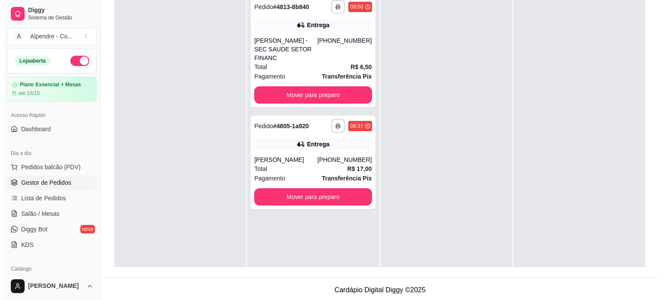
scroll to position [0, 0]
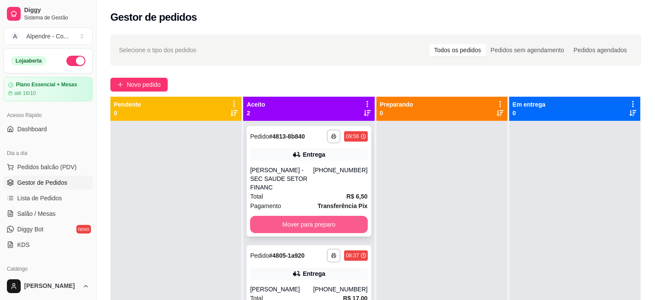
click at [306, 216] on button "Mover para preparo" at bounding box center [308, 224] width 117 height 17
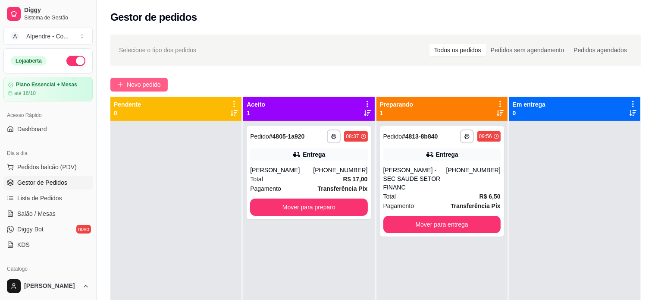
click at [157, 80] on span "Novo pedido" at bounding box center [144, 84] width 34 height 9
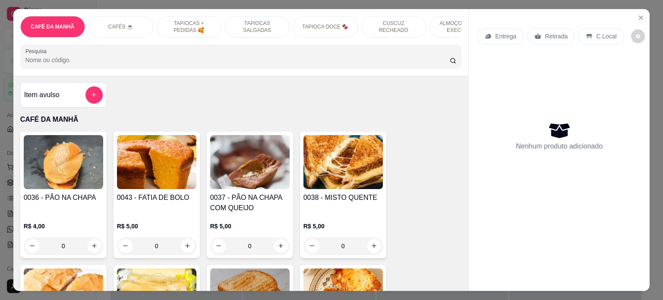
click at [279, 22] on div "TAPIOCAS SALGADAS" at bounding box center [257, 27] width 65 height 22
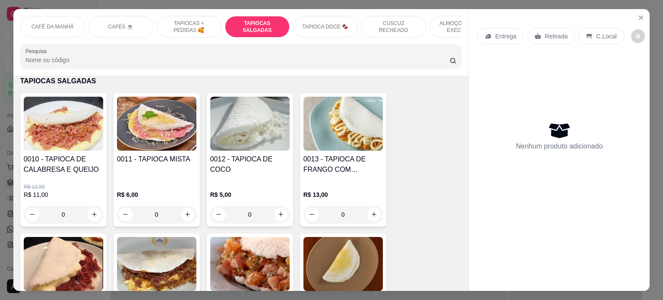
click at [173, 20] on p "TAPIOCAS + PEDIDAS 🥰" at bounding box center [189, 27] width 50 height 14
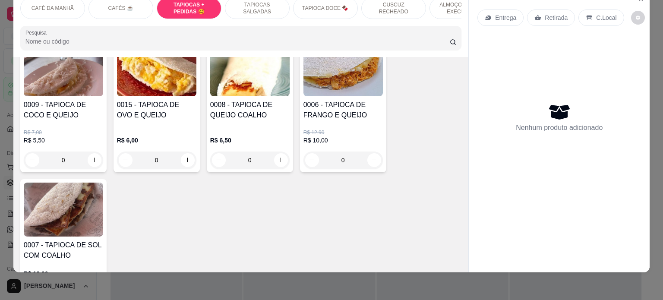
scroll to position [826, 0]
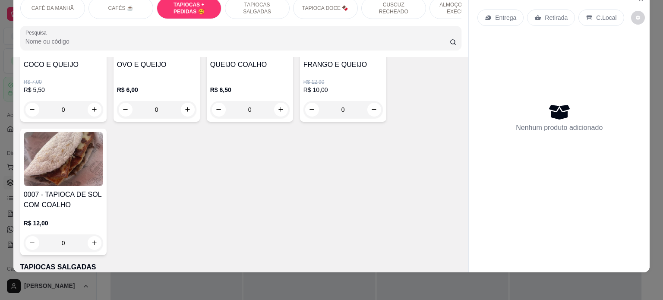
click at [91, 241] on div "0" at bounding box center [63, 242] width 79 height 17
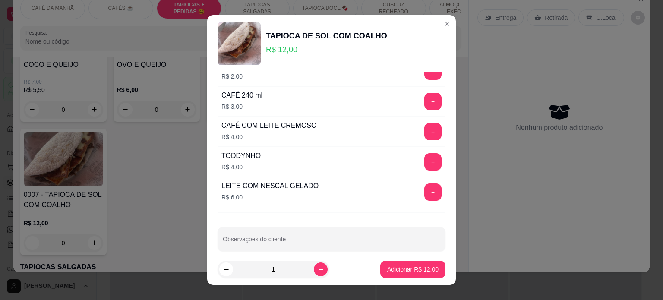
scroll to position [1456, 0]
click at [424, 123] on button "+" at bounding box center [432, 130] width 17 height 17
click at [408, 267] on p "Adicionar R$ 16,00" at bounding box center [412, 269] width 51 height 9
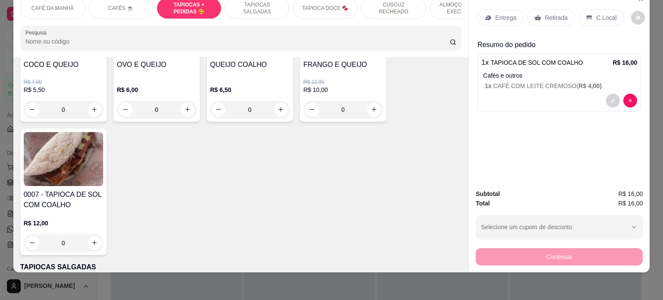
click at [596, 13] on p "C.Local" at bounding box center [606, 17] width 20 height 9
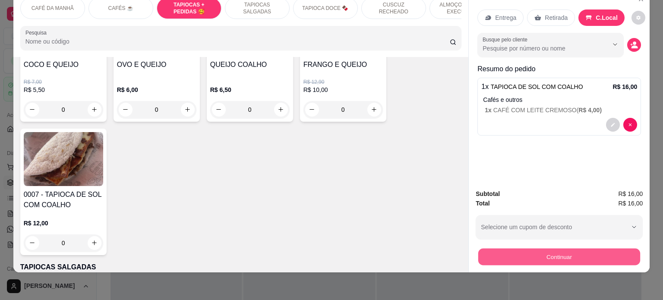
click at [552, 248] on button "Continuar" at bounding box center [559, 256] width 162 height 17
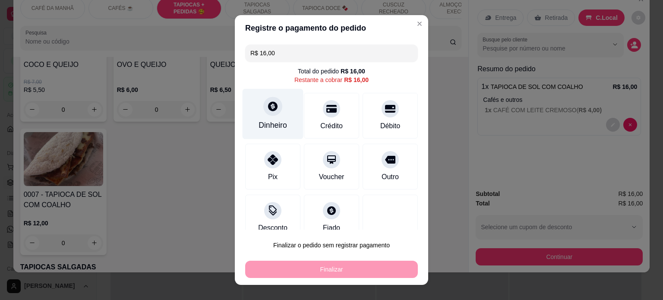
click at [267, 119] on div "Dinheiro" at bounding box center [272, 124] width 28 height 11
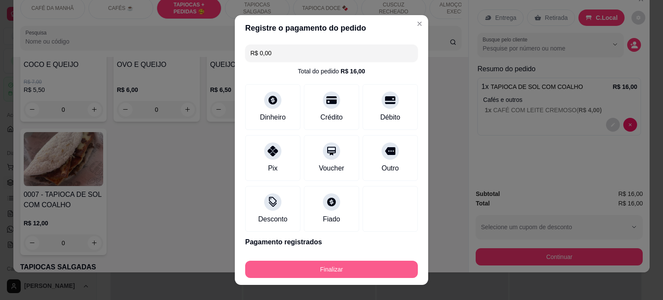
click at [333, 274] on button "Finalizar" at bounding box center [331, 269] width 173 height 17
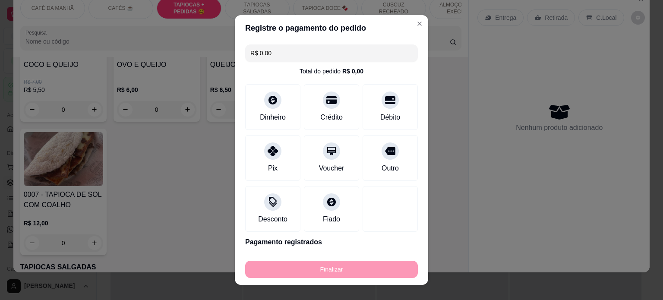
type input "-R$ 16,00"
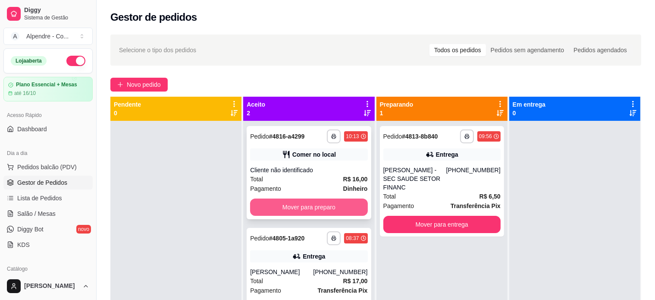
click at [307, 204] on button "Mover para preparo" at bounding box center [308, 206] width 117 height 17
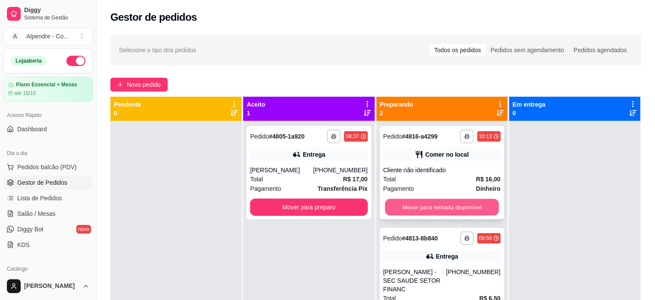
click at [425, 204] on button "Mover para retirada disponível" at bounding box center [442, 207] width 114 height 17
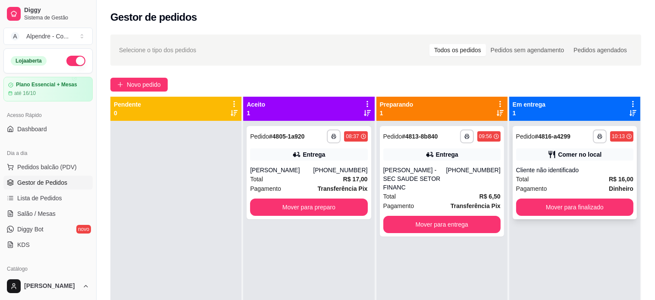
click at [568, 174] on div "Cliente não identificado" at bounding box center [574, 170] width 117 height 9
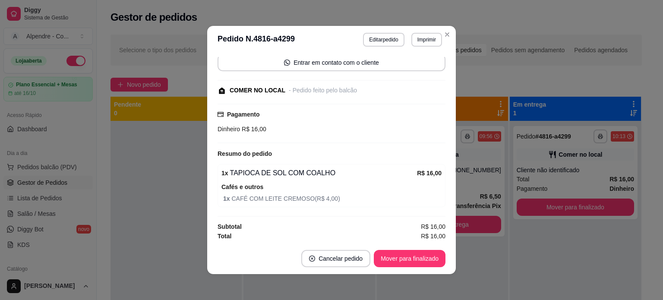
scroll to position [2, 0]
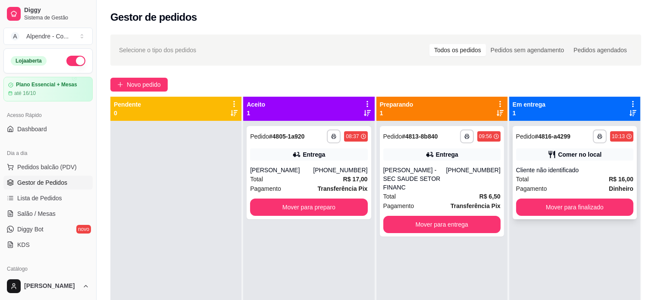
click at [552, 178] on div "Total R$ 16,00" at bounding box center [574, 178] width 117 height 9
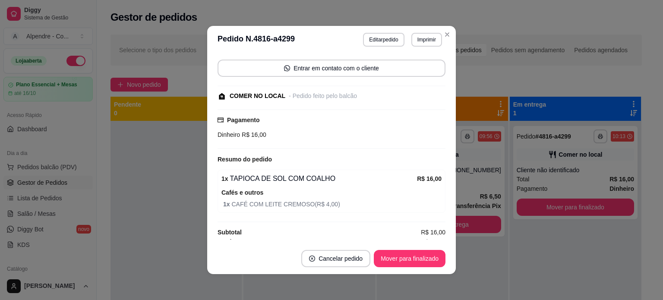
scroll to position [64, 0]
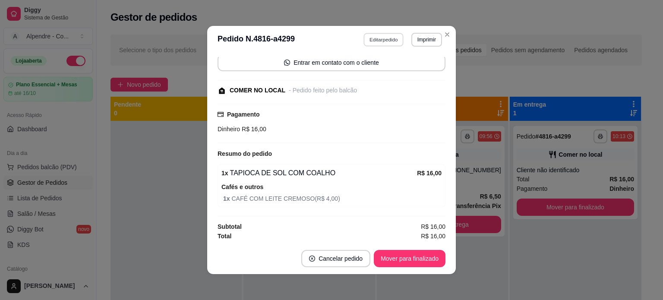
click at [385, 36] on button "Editar pedido" at bounding box center [384, 39] width 40 height 13
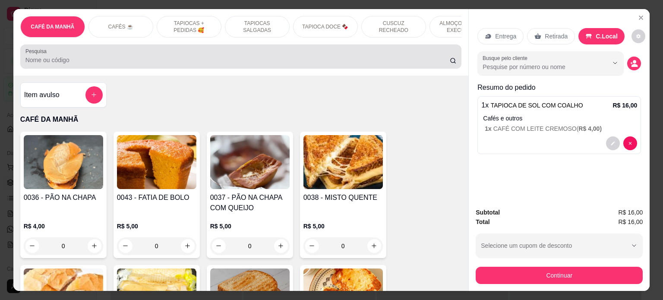
click at [60, 65] on div at bounding box center [240, 56] width 431 height 17
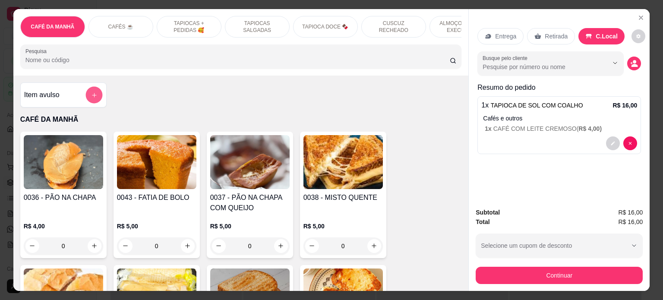
click at [91, 96] on icon "add-separate-item" at bounding box center [94, 95] width 6 height 6
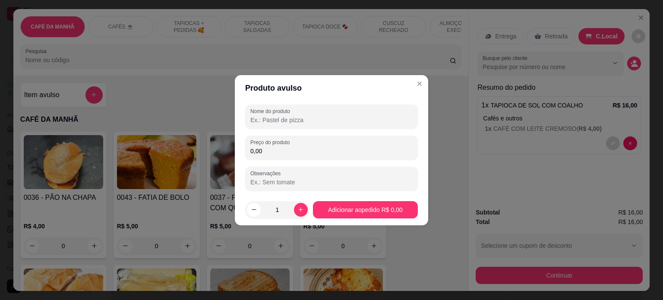
click at [283, 122] on input "Nome do produto" at bounding box center [331, 120] width 162 height 9
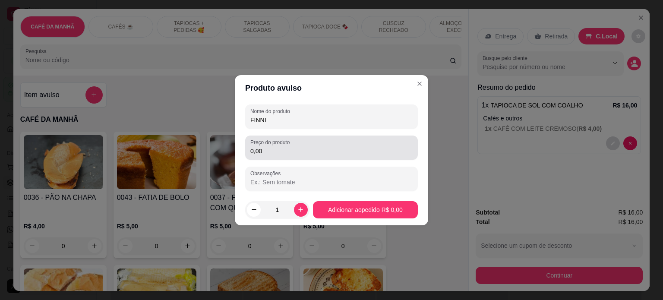
type input "FINNI"
click at [282, 150] on input "0,00" at bounding box center [331, 151] width 162 height 9
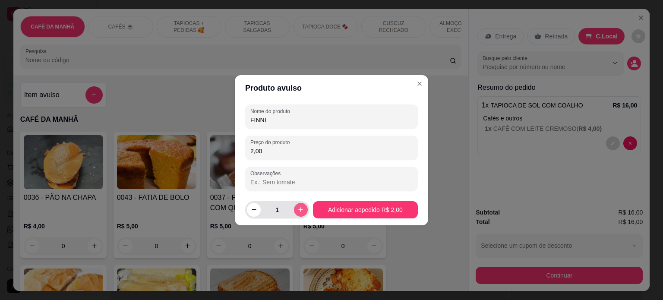
type input "2,00"
click at [300, 206] on icon "increase-product-quantity" at bounding box center [300, 209] width 6 height 6
type input "2"
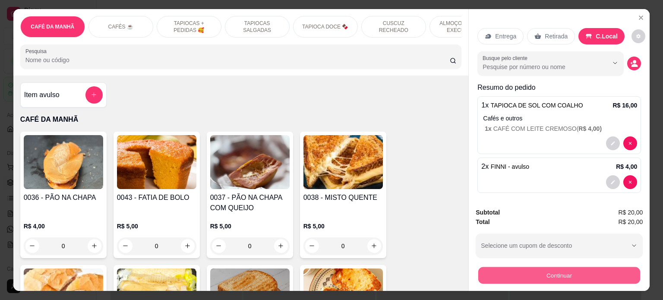
click at [563, 269] on button "Continuar" at bounding box center [559, 275] width 162 height 17
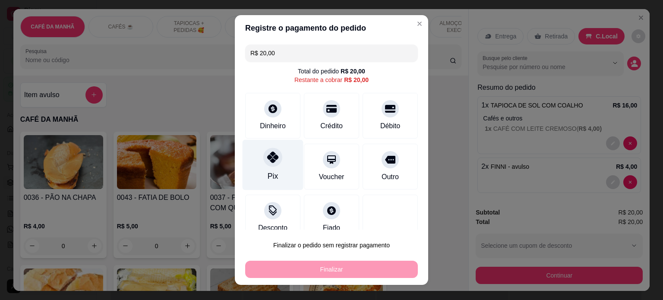
click at [267, 157] on icon at bounding box center [272, 156] width 11 height 11
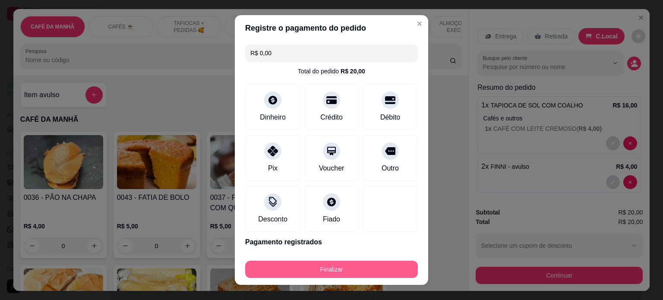
click at [317, 266] on button "Finalizar" at bounding box center [331, 269] width 173 height 17
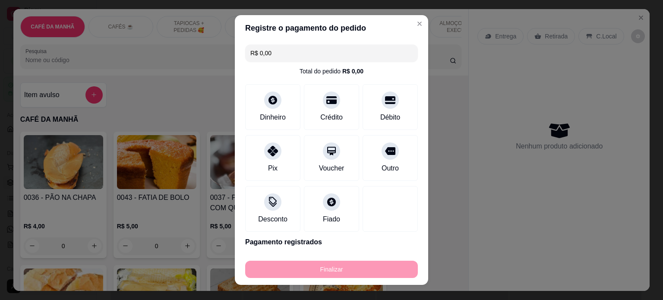
type input "-R$ 20,00"
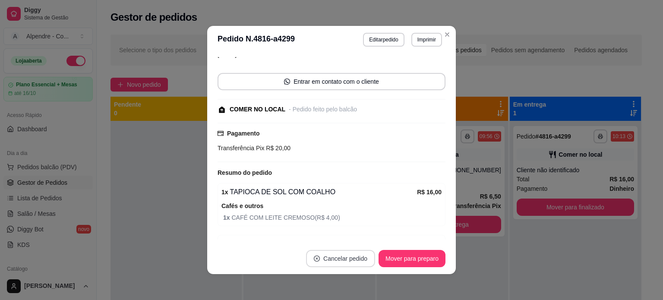
scroll to position [83, 0]
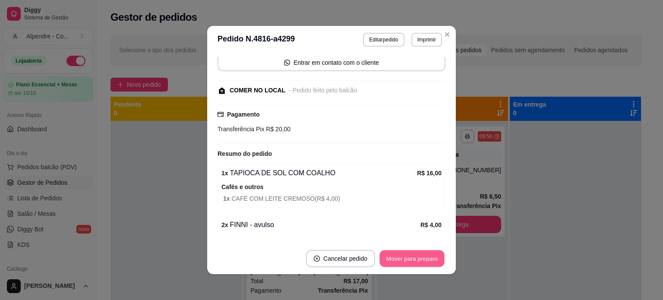
click at [408, 259] on button "Mover para preparo" at bounding box center [411, 258] width 65 height 17
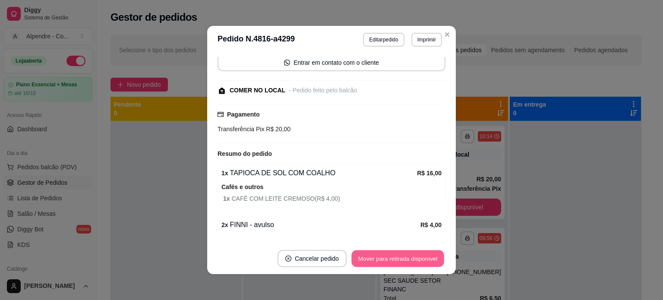
click at [408, 259] on button "Mover para retirada disponível" at bounding box center [397, 258] width 92 height 17
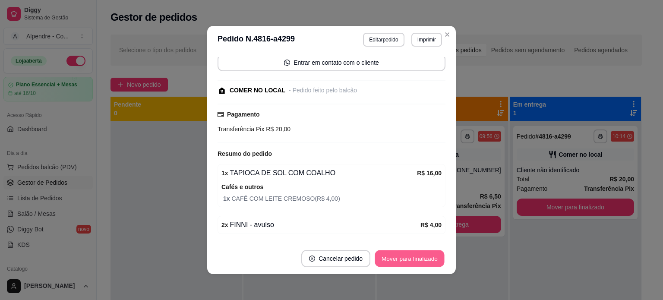
click at [408, 259] on button "Mover para finalizado" at bounding box center [409, 258] width 69 height 17
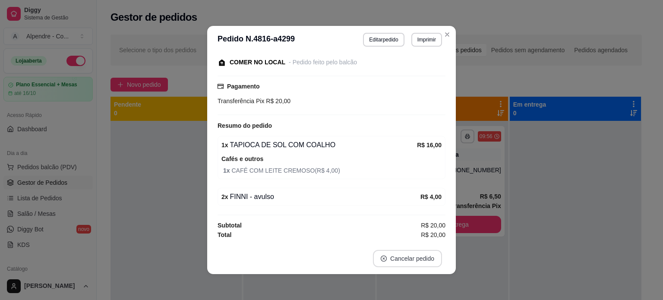
scroll to position [55, 0]
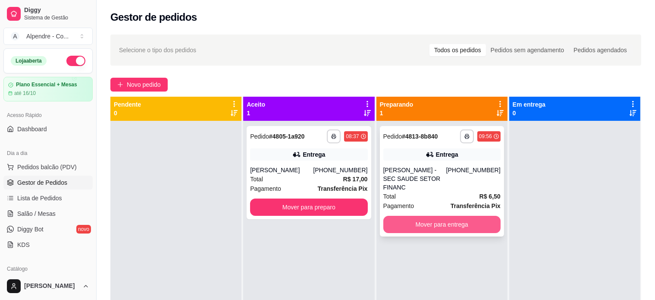
click at [421, 217] on button "Mover para entrega" at bounding box center [441, 224] width 117 height 17
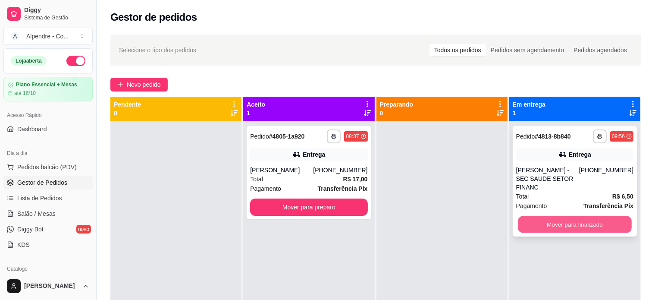
click at [553, 216] on button "Mover para finalizado" at bounding box center [575, 224] width 114 height 17
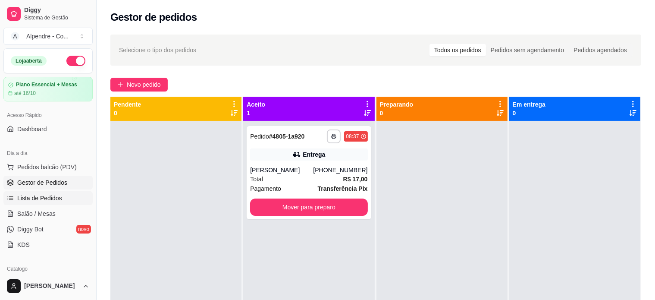
click at [59, 191] on link "Lista de Pedidos" at bounding box center [47, 198] width 89 height 14
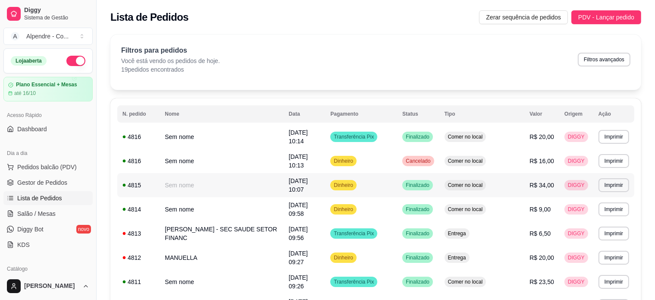
click at [194, 183] on td "Sem nome" at bounding box center [222, 185] width 124 height 24
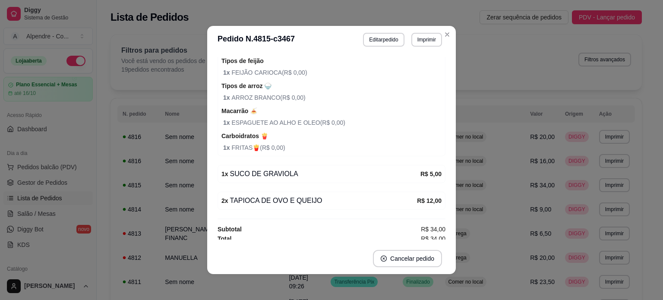
scroll to position [181, 0]
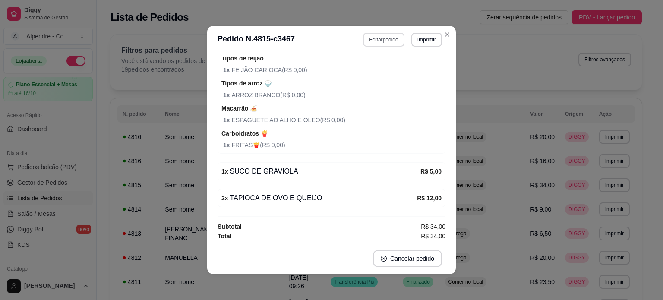
click at [377, 41] on button "Editar pedido" at bounding box center [383, 40] width 41 height 14
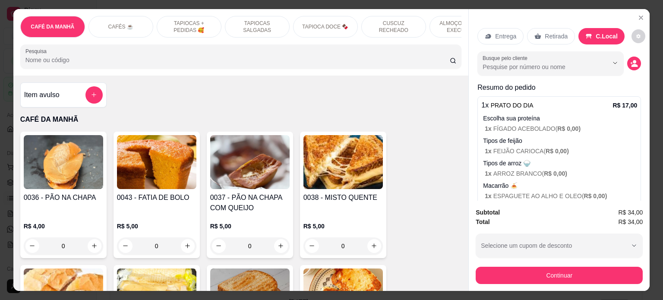
click at [578, 114] on p "Escolha sua proteína" at bounding box center [560, 118] width 154 height 9
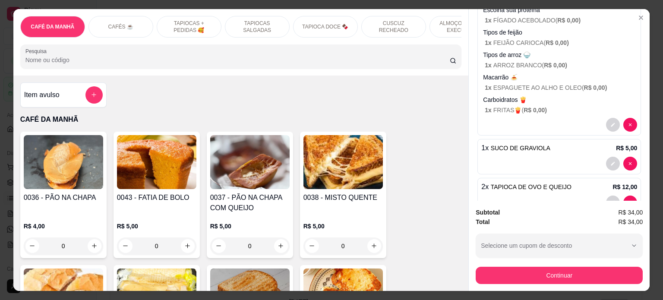
scroll to position [129, 0]
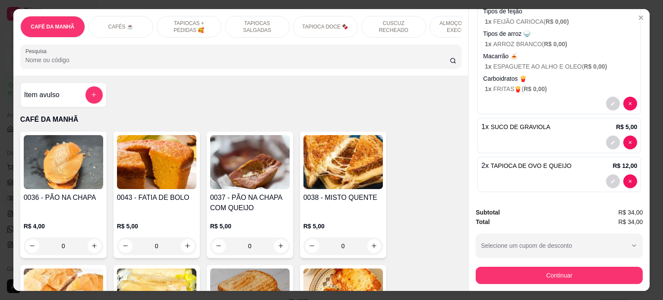
click at [514, 129] on div "1 x SUCO DE GRAVIOLA R$ 5,00" at bounding box center [558, 135] width 163 height 35
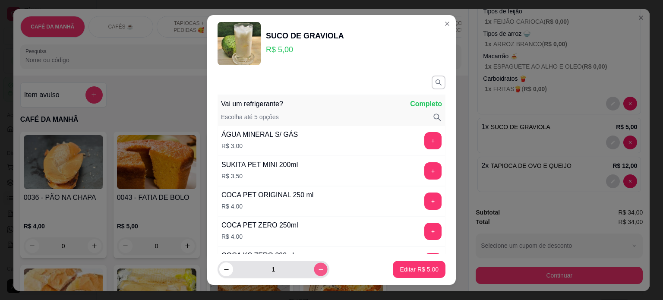
click at [314, 275] on button "increase-product-quantity" at bounding box center [320, 269] width 13 height 13
type input "2"
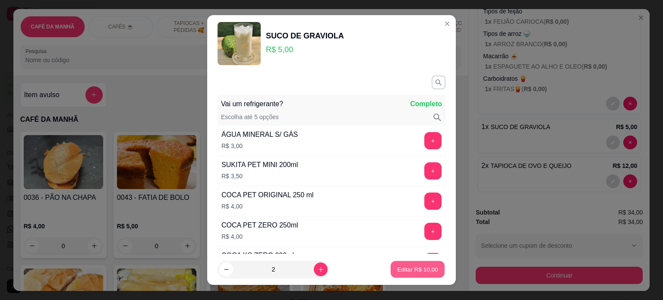
click at [408, 267] on p "Editar R$ 10,00" at bounding box center [417, 269] width 41 height 8
type input "2"
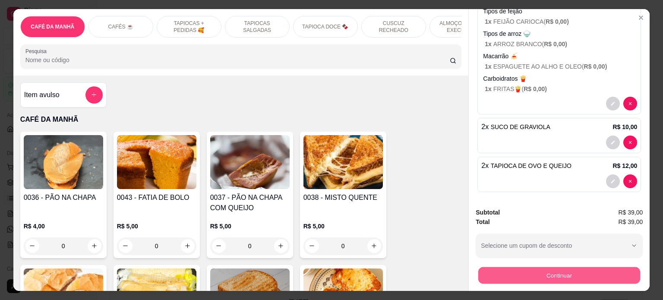
click at [549, 273] on button "Continuar" at bounding box center [559, 275] width 162 height 17
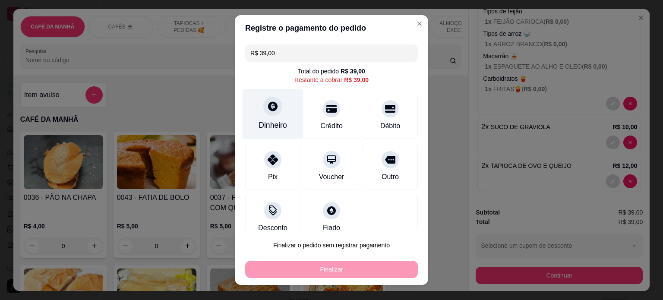
click at [269, 119] on div "Dinheiro" at bounding box center [272, 124] width 28 height 11
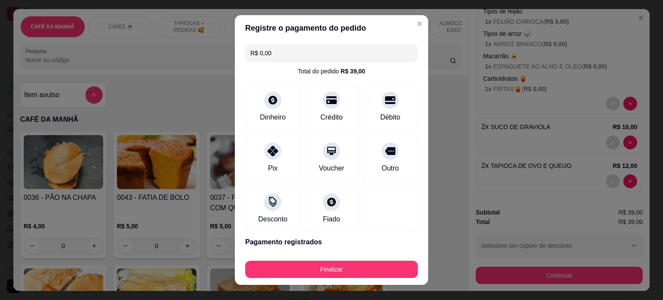
type input "R$ 0,00"
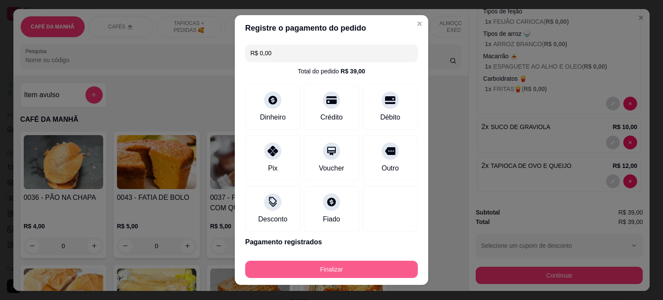
click at [347, 275] on button "Finalizar" at bounding box center [331, 269] width 173 height 17
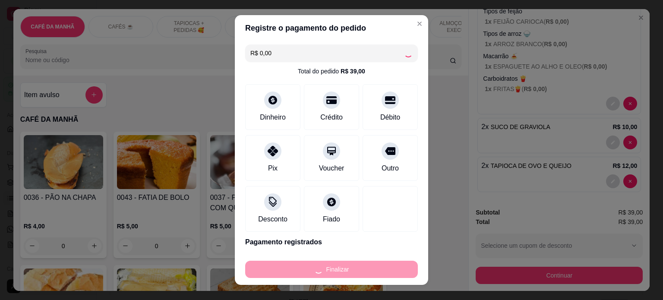
type input "0"
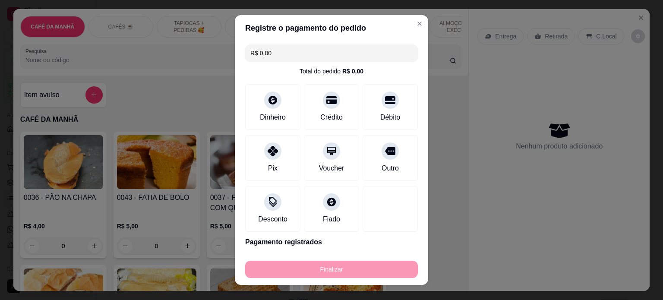
type input "-R$ 39,00"
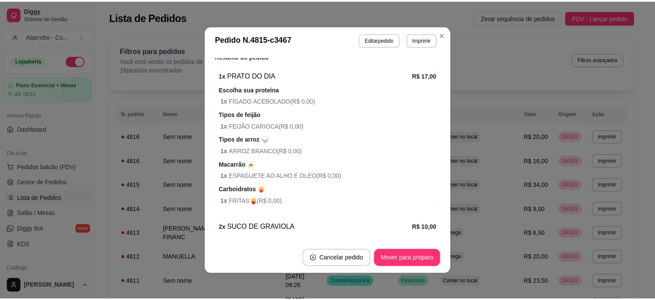
scroll to position [236, 0]
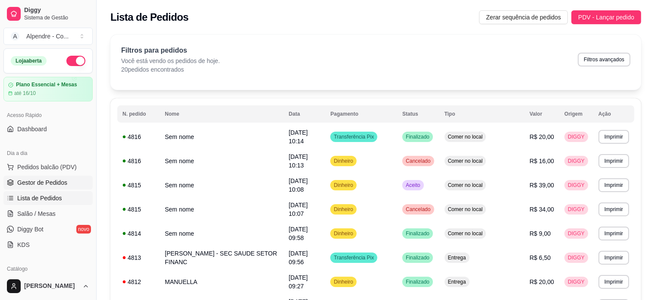
click at [26, 185] on span "Gestor de Pedidos" at bounding box center [42, 182] width 50 height 9
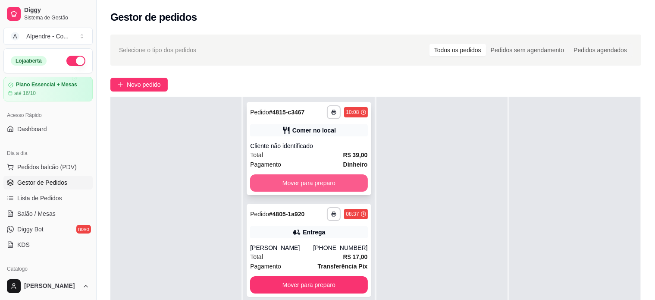
click at [307, 188] on button "Mover para preparo" at bounding box center [308, 182] width 117 height 17
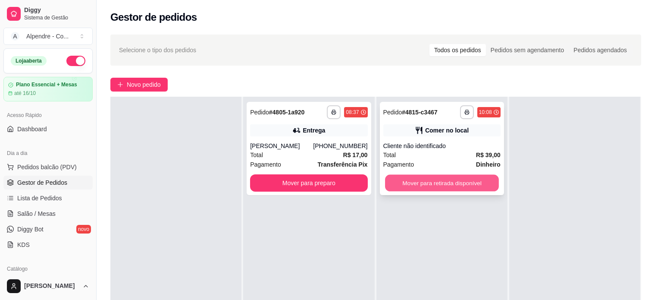
click at [438, 183] on button "Mover para retirada disponível" at bounding box center [442, 183] width 114 height 17
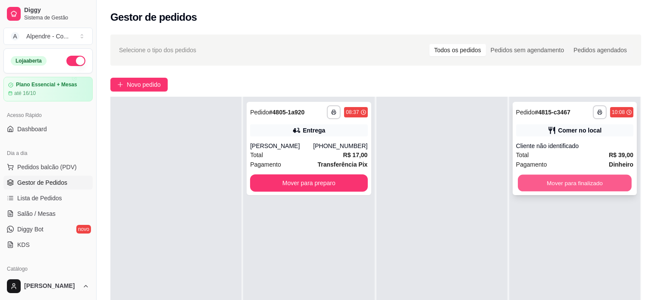
click at [577, 184] on button "Mover para finalizado" at bounding box center [575, 183] width 114 height 17
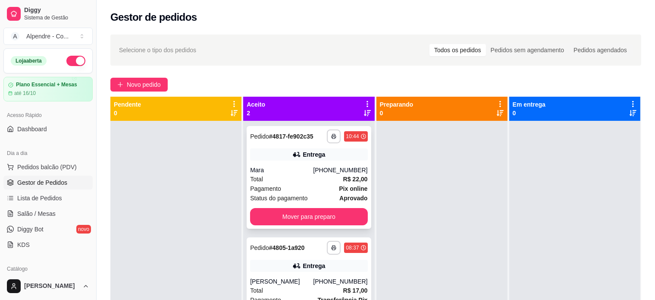
click at [281, 178] on div "Total R$ 22,00" at bounding box center [308, 178] width 117 height 9
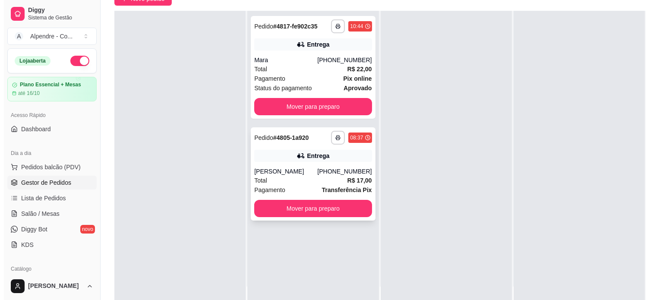
scroll to position [86, 0]
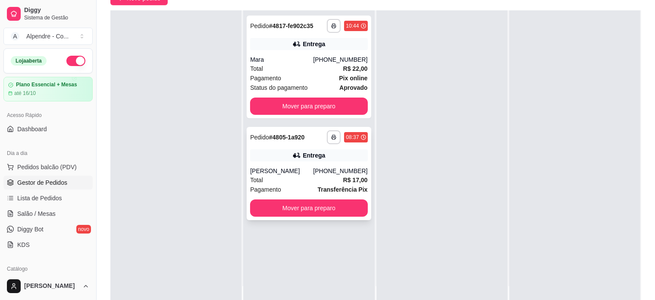
click at [297, 173] on div "[PERSON_NAME]" at bounding box center [281, 170] width 63 height 9
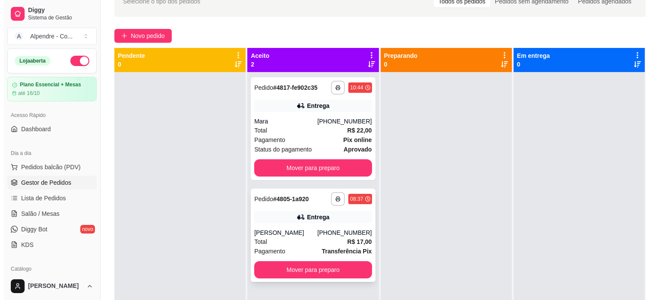
scroll to position [0, 0]
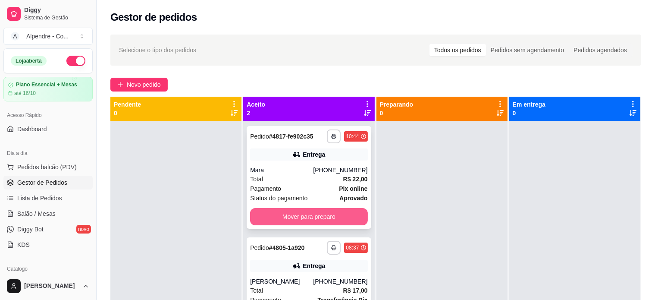
click at [300, 220] on button "Mover para preparo" at bounding box center [308, 216] width 117 height 17
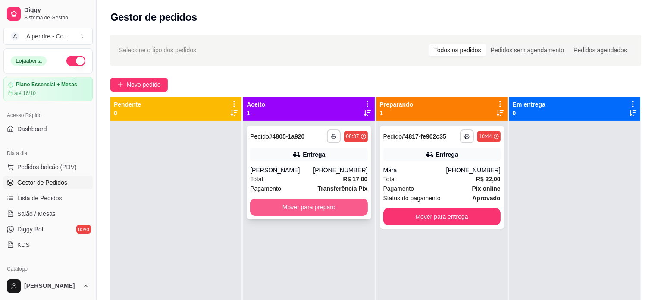
click at [317, 212] on button "Mover para preparo" at bounding box center [308, 206] width 117 height 17
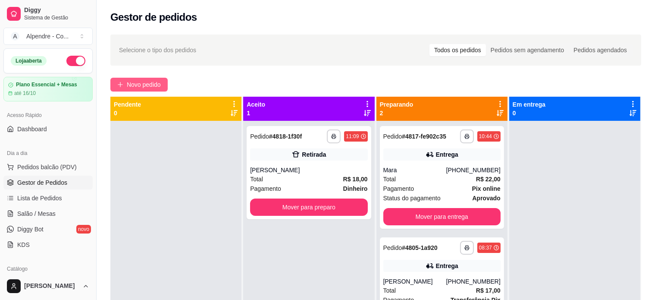
click at [155, 82] on span "Novo pedido" at bounding box center [144, 84] width 34 height 9
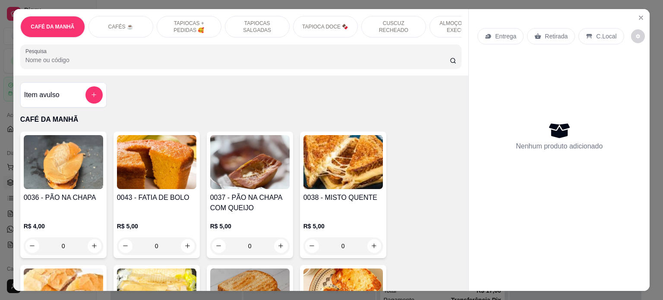
click at [449, 24] on p "ALMOÇO - PRATO EXECUTIVO" at bounding box center [462, 27] width 50 height 14
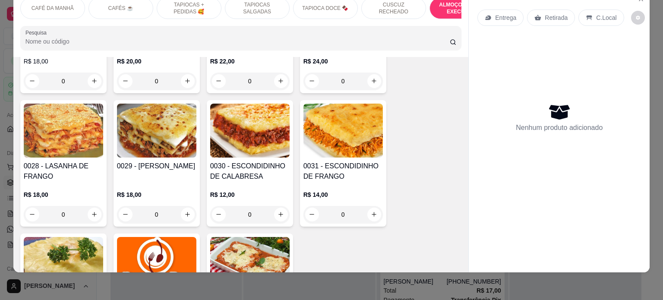
scroll to position [1898, 0]
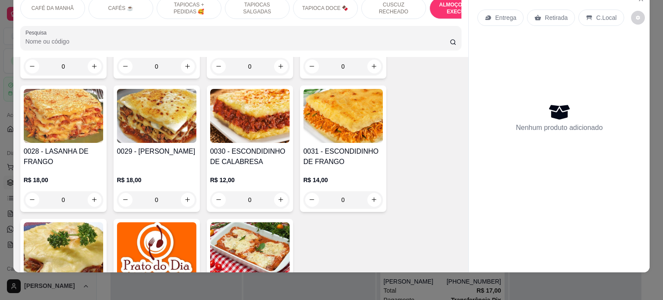
click at [91, 191] on div "0" at bounding box center [63, 199] width 79 height 17
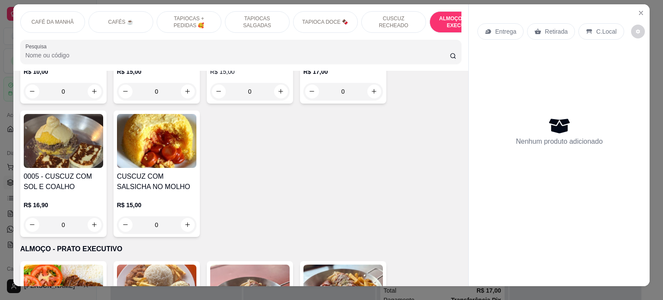
scroll to position [0, 0]
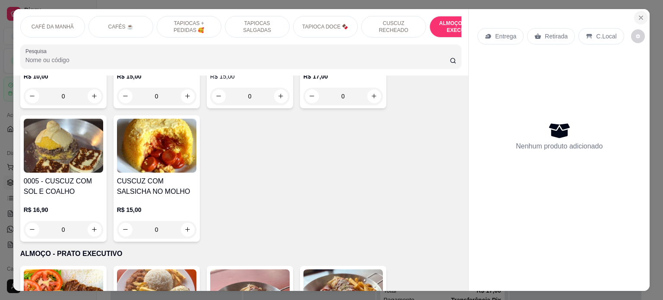
click at [639, 16] on icon "Close" at bounding box center [640, 17] width 3 height 3
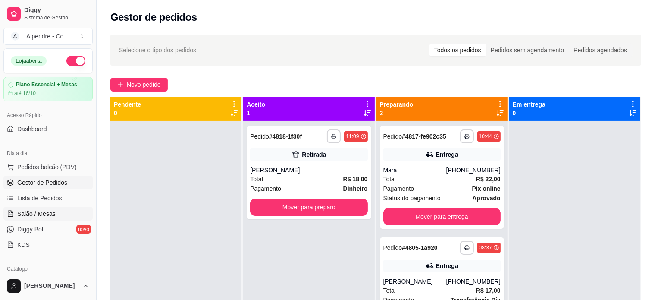
click at [41, 213] on span "Salão / Mesas" at bounding box center [36, 213] width 38 height 9
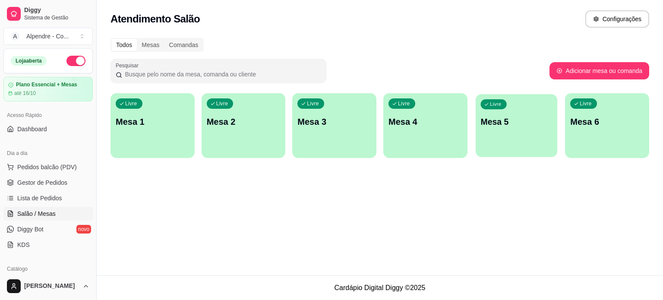
click at [490, 121] on p "Mesa 5" at bounding box center [516, 122] width 72 height 12
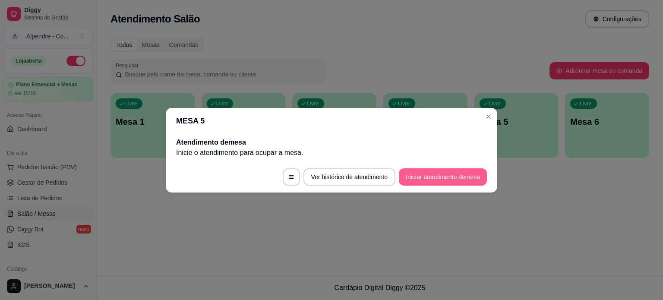
click at [449, 179] on button "Iniciar atendimento de mesa" at bounding box center [443, 176] width 88 height 17
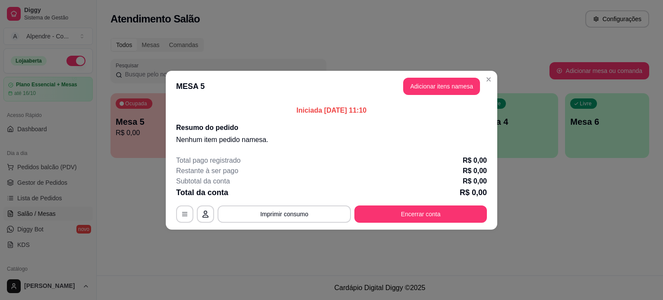
click at [449, 179] on div "Subtotal da conta R$ 0,00" at bounding box center [331, 181] width 311 height 10
click at [436, 88] on button "Adicionar itens na mesa" at bounding box center [441, 86] width 74 height 17
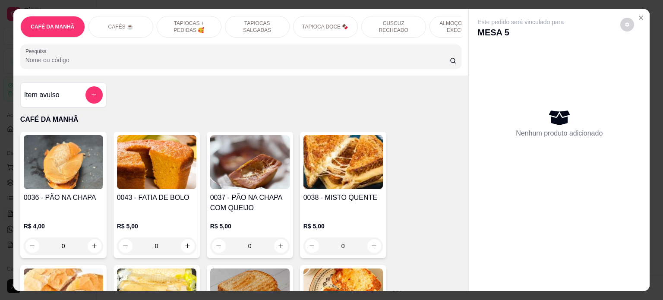
click at [450, 27] on p "ALMOÇO - PRATO EXECUTIVO" at bounding box center [462, 27] width 50 height 14
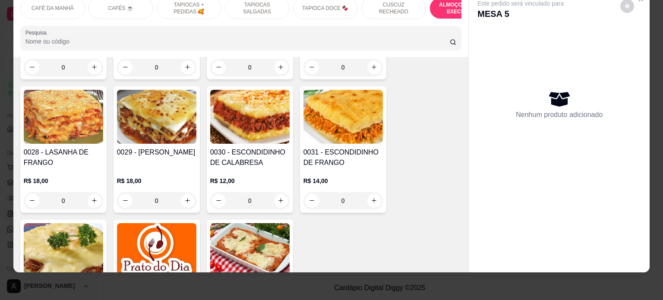
scroll to position [1898, 0]
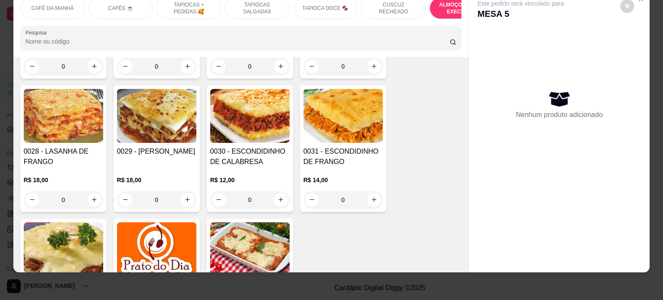
click at [97, 191] on div "0" at bounding box center [63, 199] width 79 height 17
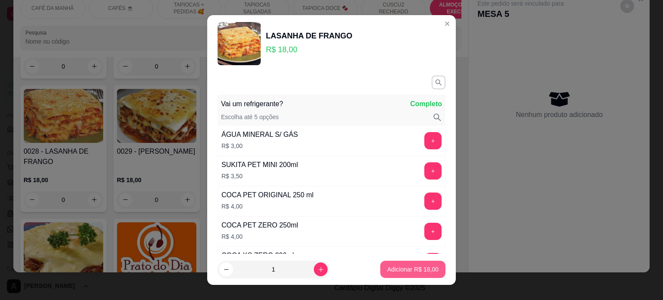
click at [421, 264] on button "Adicionar R$ 18,00" at bounding box center [412, 269] width 65 height 17
type input "1"
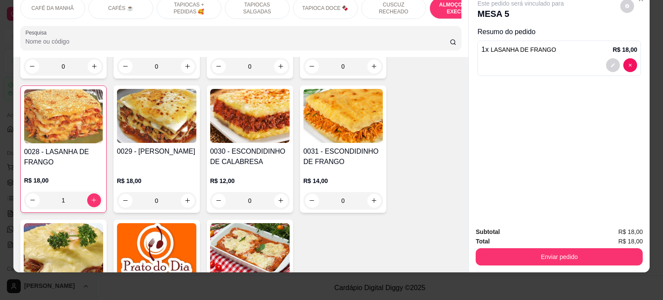
scroll to position [0, 0]
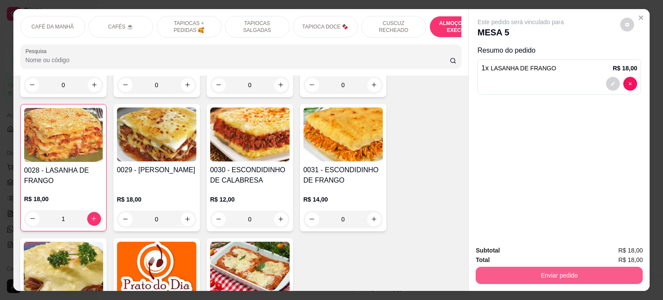
click at [572, 275] on button "Enviar pedido" at bounding box center [558, 275] width 167 height 17
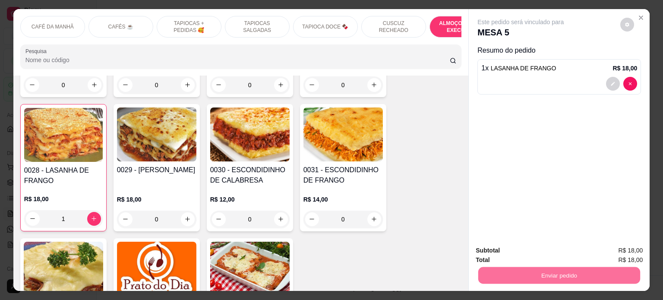
click at [612, 251] on button "Enviar pedido" at bounding box center [619, 250] width 47 height 16
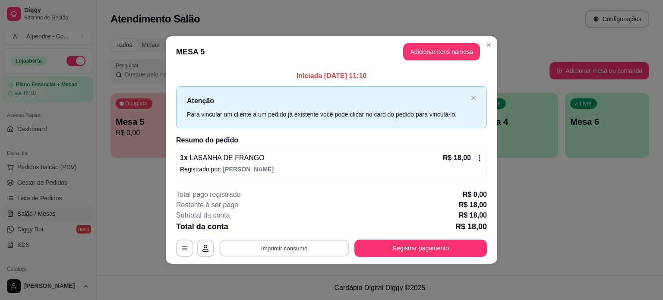
click at [312, 251] on button "Imprimir consumo" at bounding box center [284, 248] width 129 height 17
click at [302, 226] on button "Impressora container" at bounding box center [285, 228] width 63 height 14
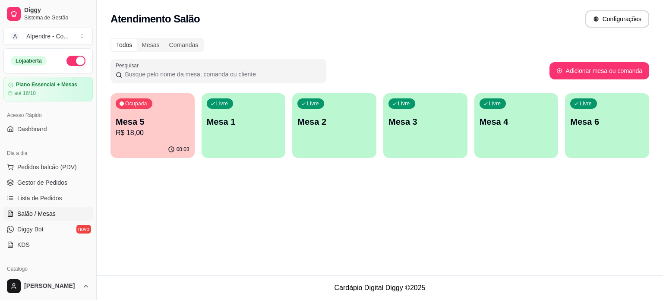
click at [167, 131] on p "R$ 18,00" at bounding box center [153, 133] width 74 height 10
click at [125, 141] on button "Ocupada Mesa 5 R$ 18,00 00:03" at bounding box center [153, 125] width 82 height 63
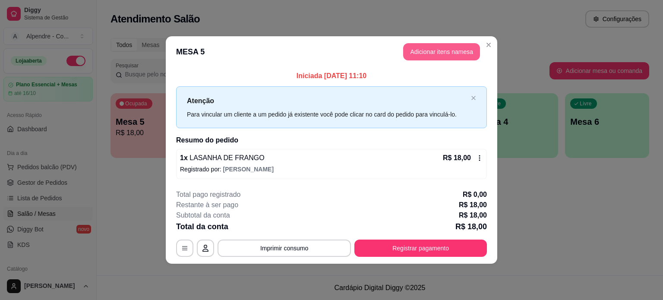
click at [425, 56] on button "Adicionar itens na mesa" at bounding box center [441, 51] width 77 height 17
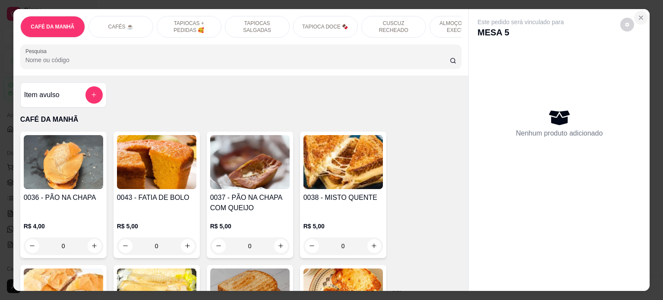
click at [639, 14] on icon "Close" at bounding box center [640, 17] width 7 height 7
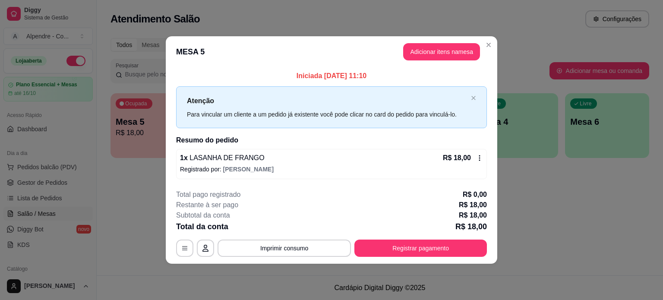
click at [260, 127] on div "Atenção Para vincular um cliente a um pedido já existente você pode clicar no c…" at bounding box center [331, 107] width 311 height 42
click at [317, 174] on div "1 x LASANHA DE FRANGO R$ 18,00 Registrado por: [PERSON_NAME]" at bounding box center [331, 164] width 311 height 30
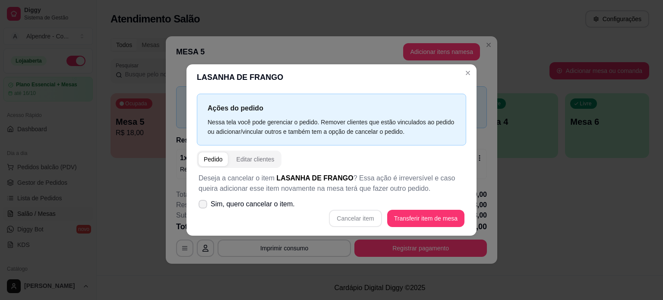
click at [229, 201] on span "Sim, quero cancelar o item." at bounding box center [252, 204] width 84 height 10
click at [204, 205] on input "Sim, quero cancelar o item." at bounding box center [201, 208] width 6 height 6
checkbox input "true"
click at [365, 220] on button "Cancelar item" at bounding box center [355, 218] width 53 height 17
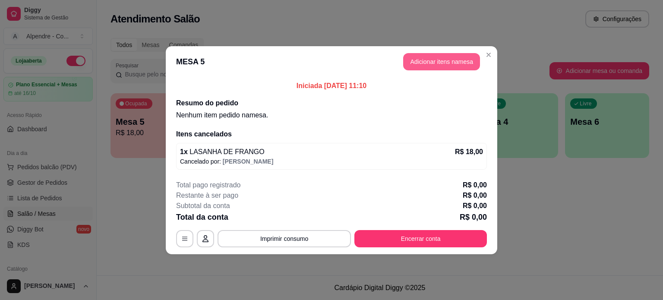
click at [437, 70] on button "Adicionar itens na mesa" at bounding box center [441, 61] width 77 height 17
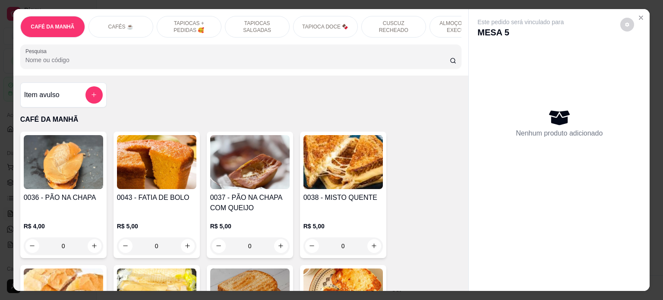
click at [447, 26] on p "ALMOÇO - PRATO EXECUTIVO" at bounding box center [462, 27] width 50 height 14
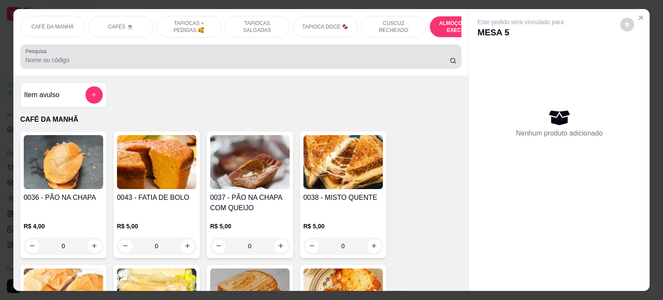
scroll to position [1769, 0]
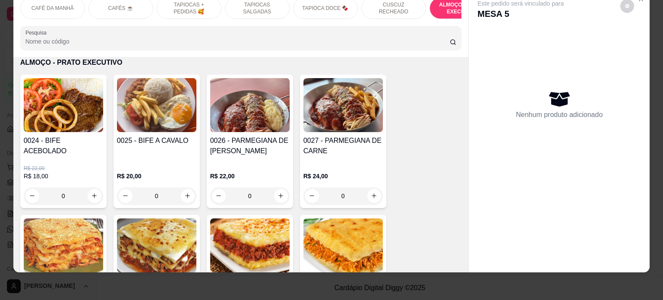
click at [278, 187] on div "0" at bounding box center [249, 195] width 79 height 17
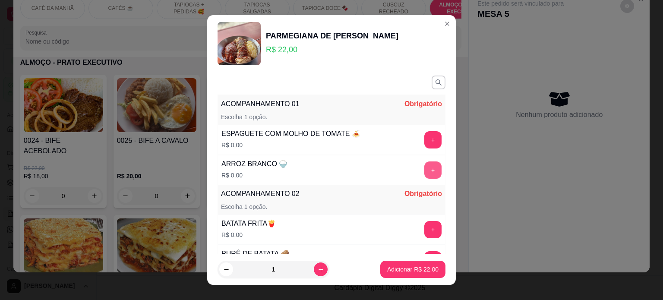
click at [424, 170] on button "+" at bounding box center [432, 169] width 17 height 17
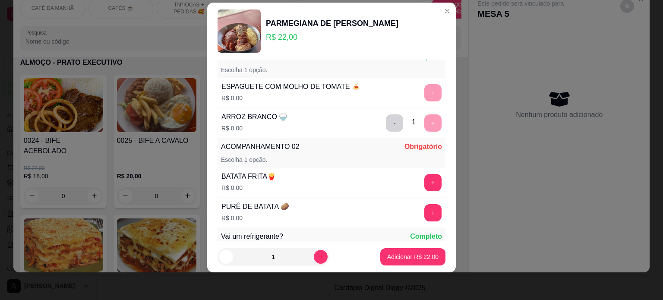
scroll to position [112, 0]
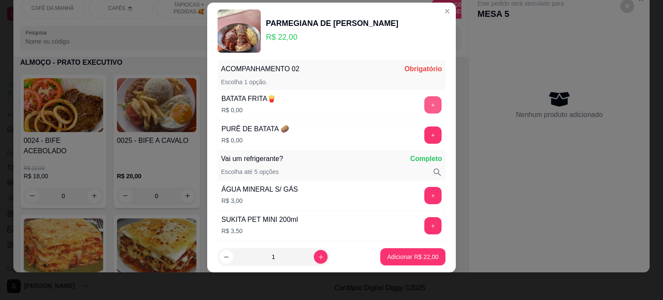
click at [424, 100] on button "+" at bounding box center [432, 104] width 17 height 17
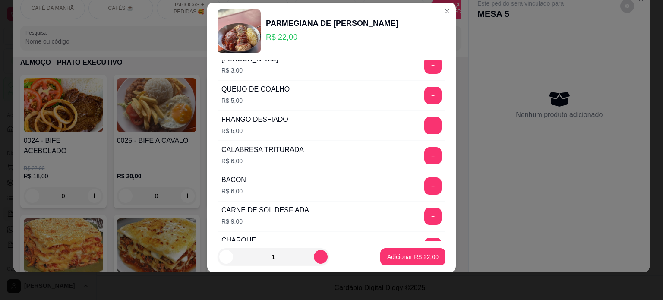
scroll to position [1635, 0]
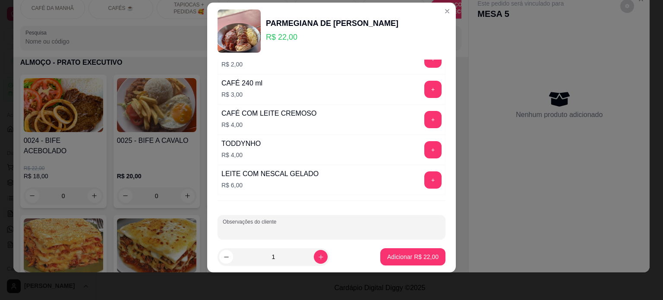
click at [291, 226] on input "Observações do cliente" at bounding box center [331, 230] width 217 height 9
type input "PEDIU UM POUCO DE SALADA"
click at [388, 257] on p "Adicionar R$ 22,00" at bounding box center [413, 257] width 50 height 8
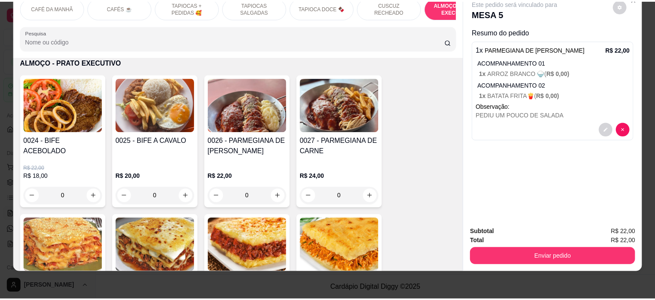
scroll to position [0, 0]
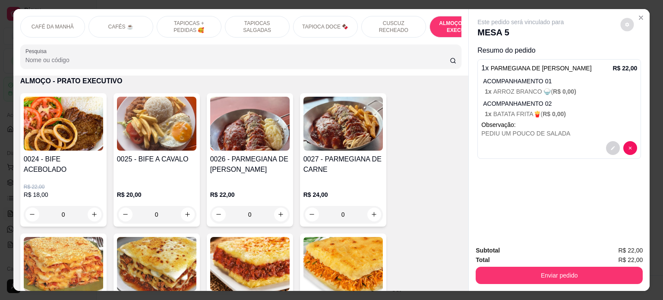
click at [626, 27] on button "decrease-product-quantity" at bounding box center [626, 24] width 13 height 13
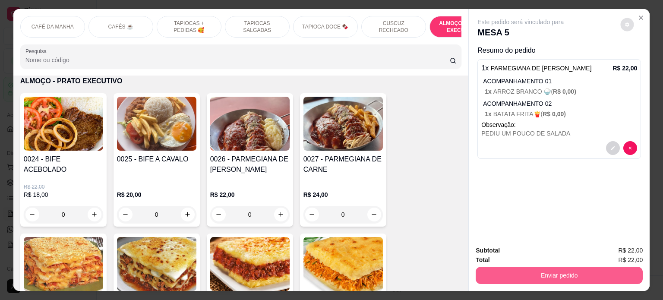
click at [552, 273] on button "Enviar pedido" at bounding box center [558, 275] width 167 height 17
click at [551, 273] on button "Enviar pedido" at bounding box center [559, 275] width 162 height 17
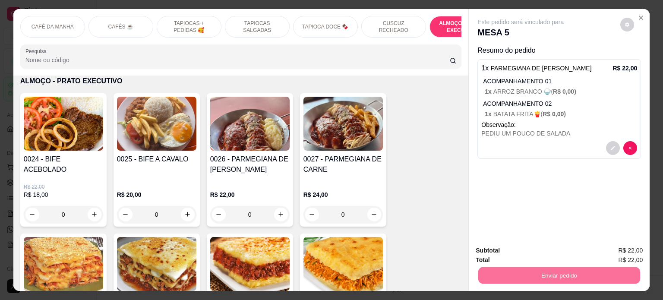
click at [625, 251] on button "Enviar pedido" at bounding box center [619, 250] width 49 height 16
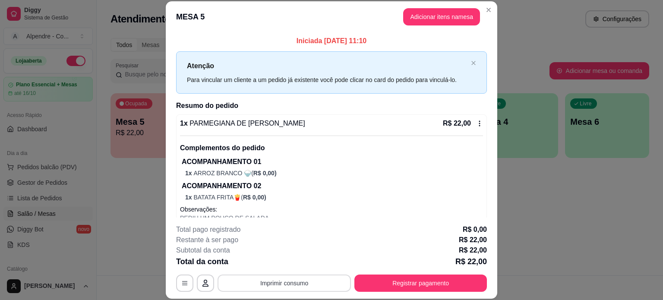
click at [290, 282] on button "Imprimir consumo" at bounding box center [283, 282] width 133 height 17
click at [283, 262] on button "Impressora container" at bounding box center [281, 262] width 60 height 13
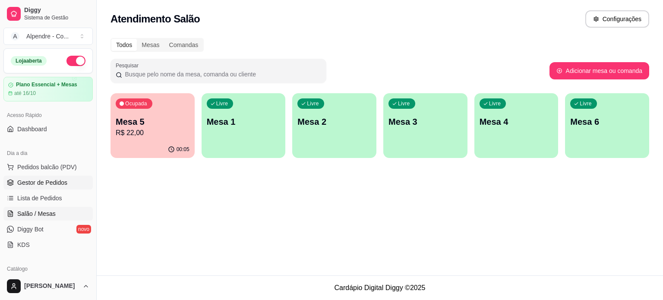
click at [38, 179] on span "Gestor de Pedidos" at bounding box center [42, 182] width 50 height 9
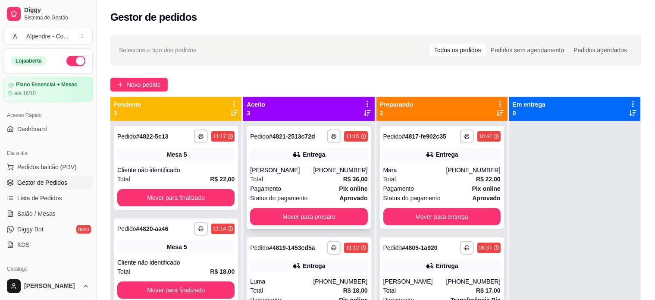
click at [308, 176] on div "Total R$ 36,00" at bounding box center [308, 178] width 117 height 9
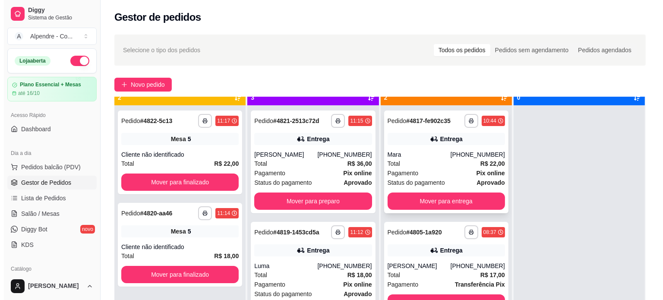
scroll to position [24, 0]
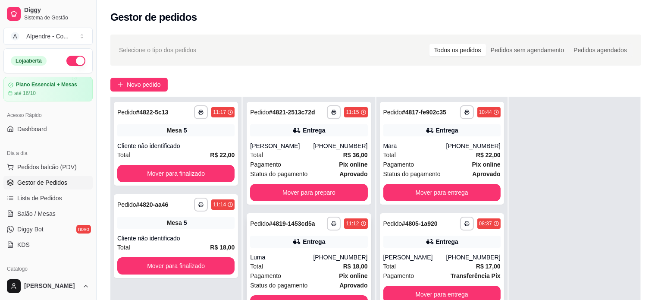
click at [302, 266] on div "Total R$ 18,00" at bounding box center [308, 265] width 117 height 9
click at [158, 82] on span "Novo pedido" at bounding box center [144, 84] width 34 height 9
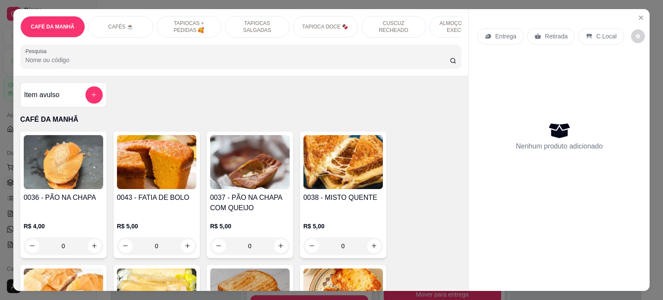
click at [442, 25] on p "ALMOÇO - PRATO EXECUTIVO" at bounding box center [462, 27] width 50 height 14
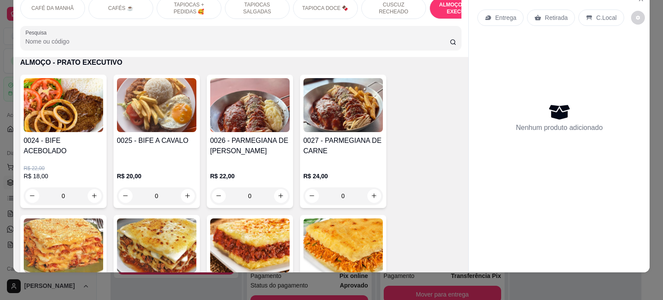
scroll to position [1812, 0]
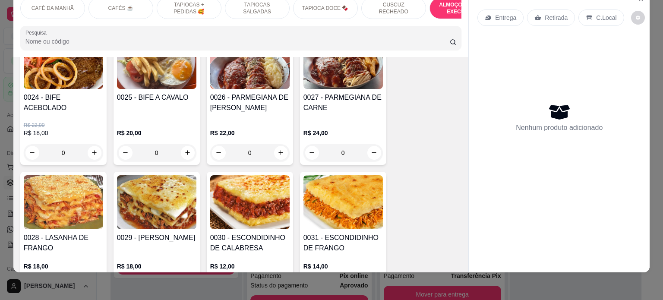
click at [95, 146] on div "0" at bounding box center [63, 152] width 79 height 17
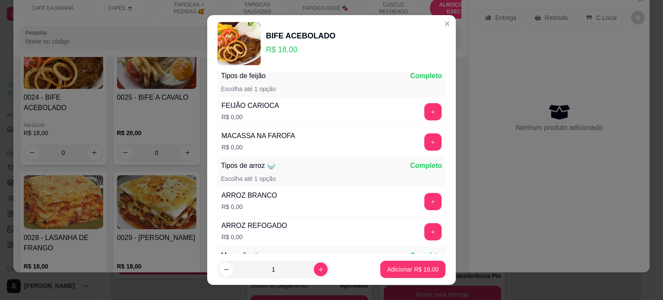
scroll to position [43, 0]
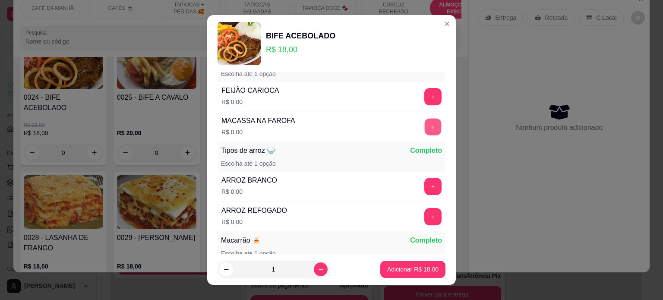
click at [424, 131] on button "+" at bounding box center [432, 126] width 17 height 17
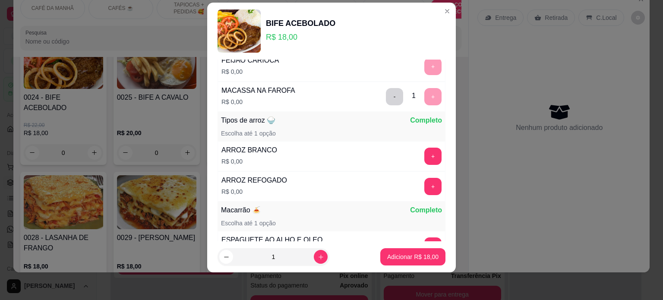
scroll to position [112, 0]
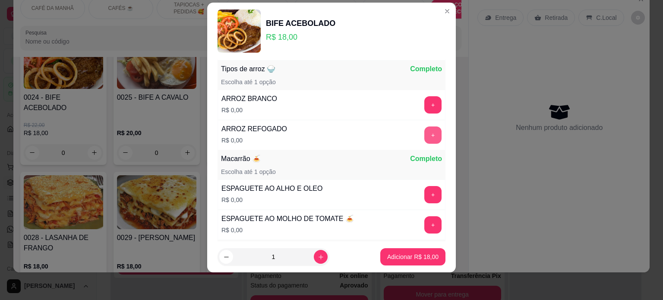
click at [424, 134] on button "+" at bounding box center [432, 134] width 17 height 17
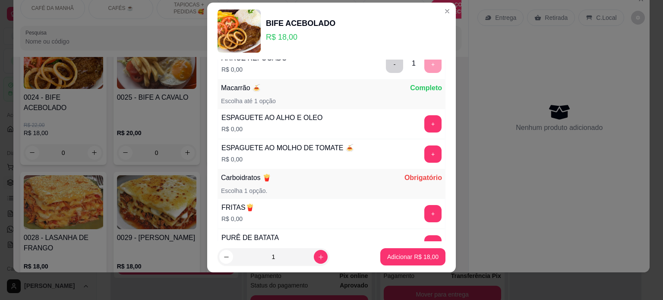
scroll to position [202, 0]
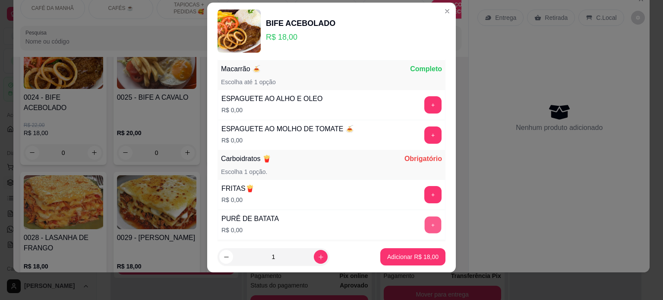
click at [424, 224] on button "+" at bounding box center [432, 224] width 17 height 17
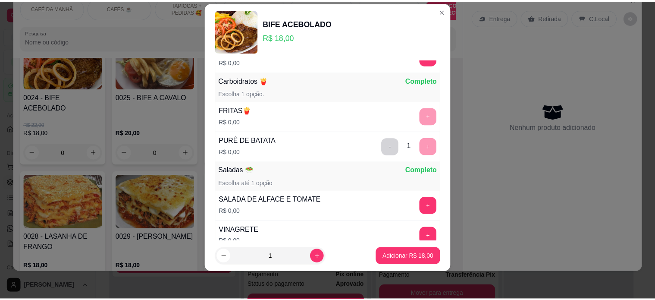
scroll to position [288, 0]
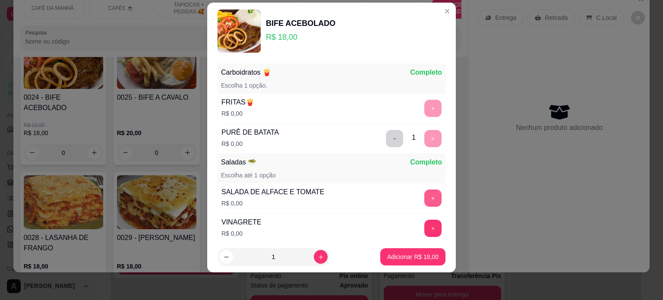
click at [424, 196] on button "+" at bounding box center [432, 197] width 17 height 17
click at [419, 256] on p "Adicionar R$ 18,00" at bounding box center [412, 256] width 51 height 9
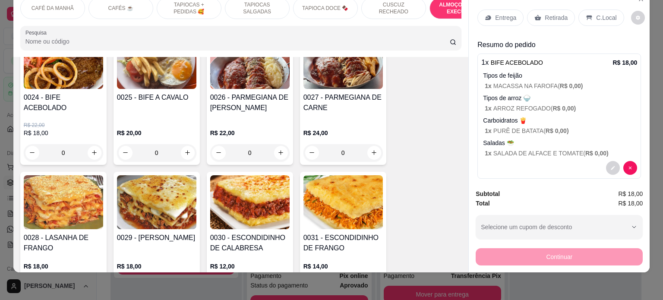
click at [512, 13] on div "Entrega" at bounding box center [500, 17] width 46 height 16
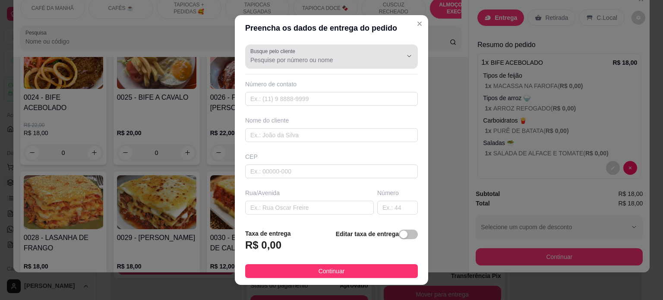
click at [286, 58] on input "Busque pelo cliente" at bounding box center [319, 60] width 138 height 9
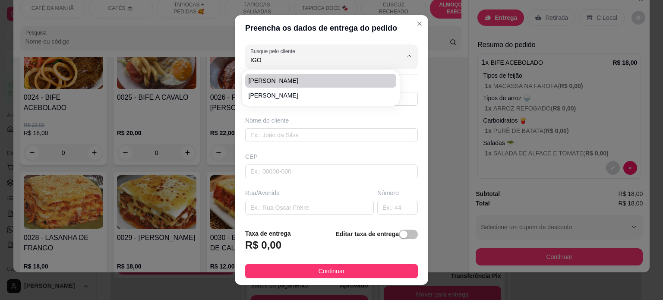
click at [293, 75] on li "[PERSON_NAME]" at bounding box center [320, 81] width 151 height 14
type input "[PERSON_NAME]"
type input "83988167331"
type input "[PERSON_NAME]"
type input "[PERSON_NAME]- setor de perícia"
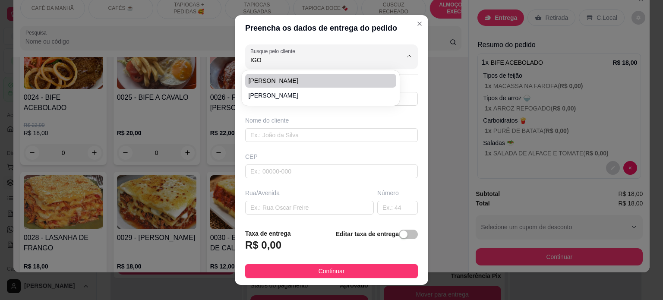
type input "1826"
type input "[PERSON_NAME]"
type input "PAGOU NO PIX"
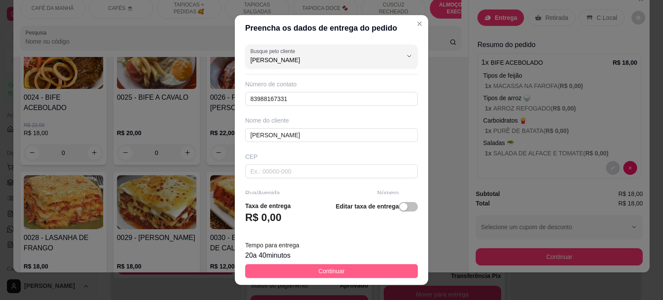
type input "[PERSON_NAME]"
click at [348, 273] on button "Continuar" at bounding box center [331, 271] width 173 height 14
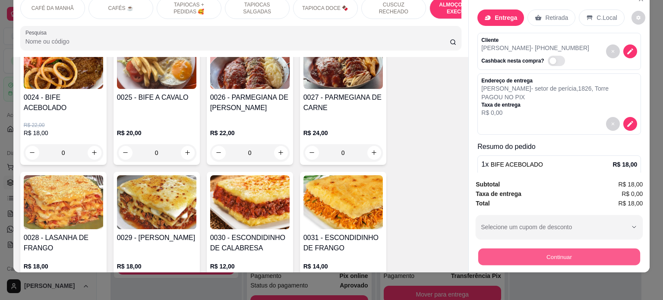
click at [584, 248] on button "Continuar" at bounding box center [559, 256] width 162 height 17
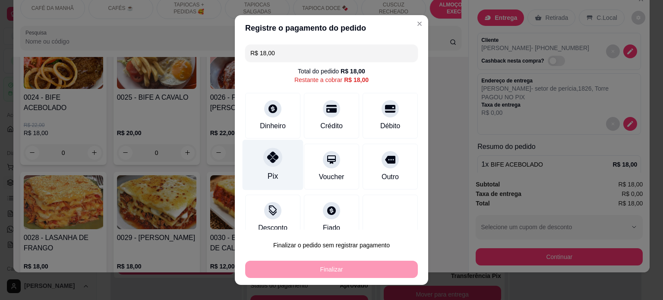
click at [275, 166] on div "Pix" at bounding box center [272, 164] width 61 height 50
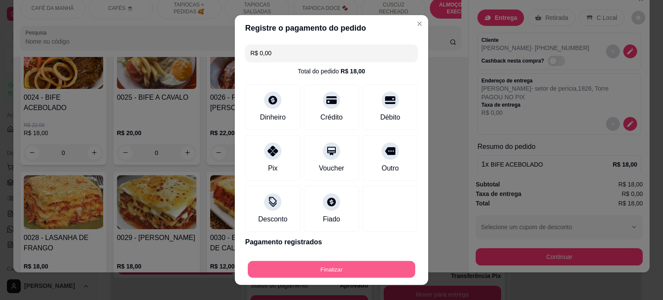
click at [345, 270] on button "Finalizar" at bounding box center [331, 269] width 167 height 17
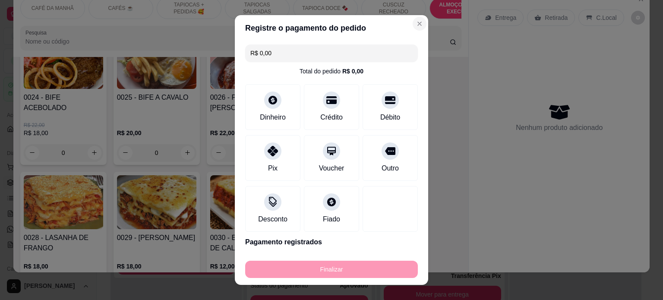
type input "-R$ 18,00"
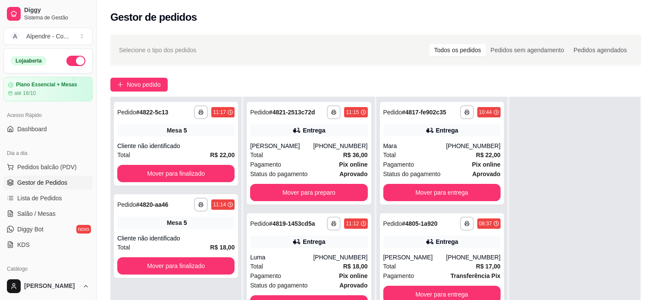
click at [410, 25] on div "Gestor de pedidos" at bounding box center [376, 14] width 559 height 29
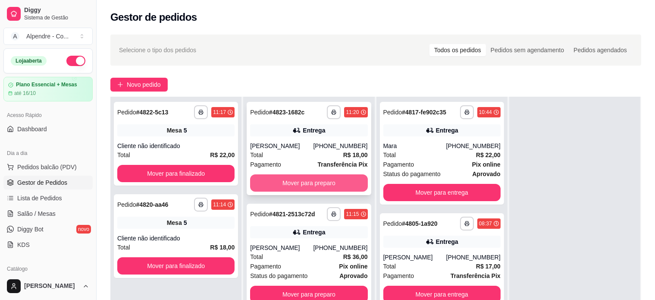
click at [321, 185] on button "Mover para preparo" at bounding box center [308, 182] width 117 height 17
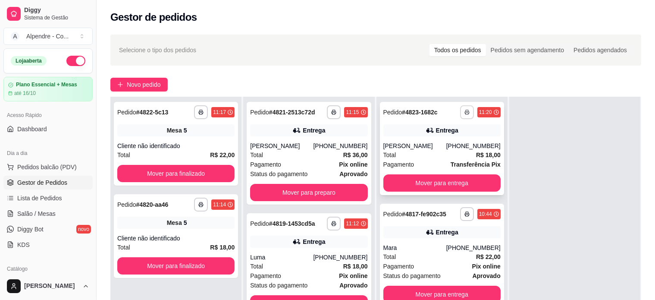
click at [465, 112] on icon "button" at bounding box center [467, 112] width 5 height 5
click at [445, 144] on button "Impressora container" at bounding box center [429, 141] width 60 height 13
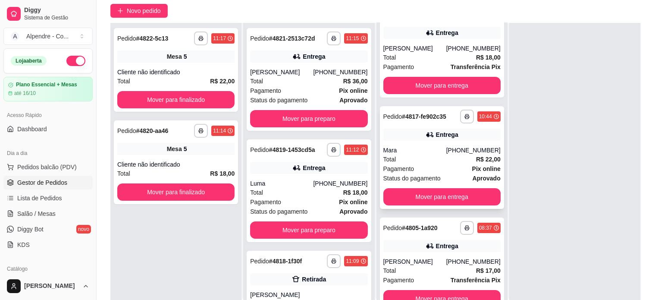
scroll to position [86, 0]
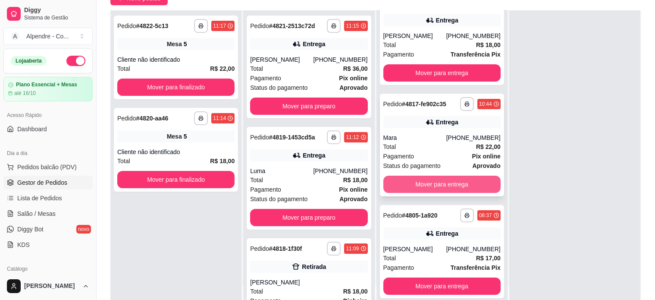
click at [428, 187] on button "Mover para entrega" at bounding box center [441, 184] width 117 height 17
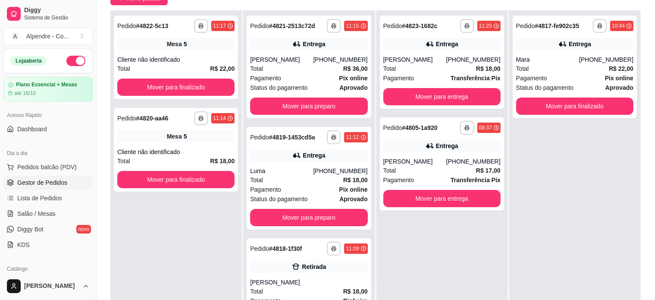
scroll to position [0, 0]
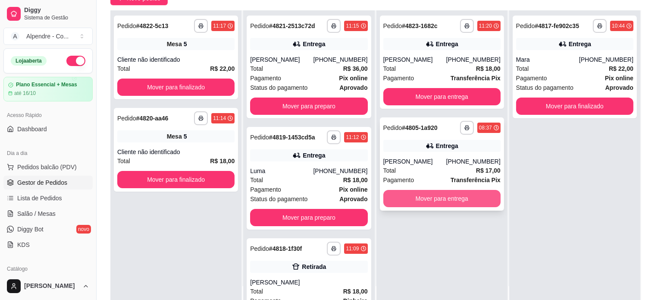
click at [435, 200] on button "Mover para entrega" at bounding box center [441, 198] width 117 height 17
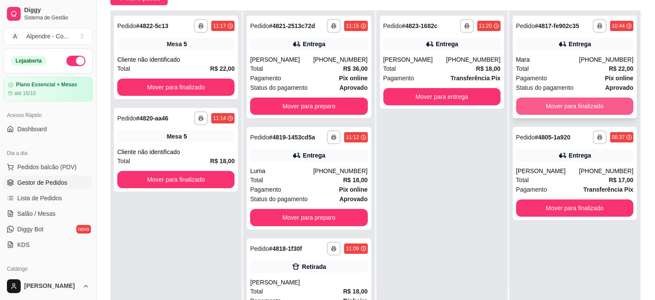
click at [575, 100] on button "Mover para finalizado" at bounding box center [574, 105] width 117 height 17
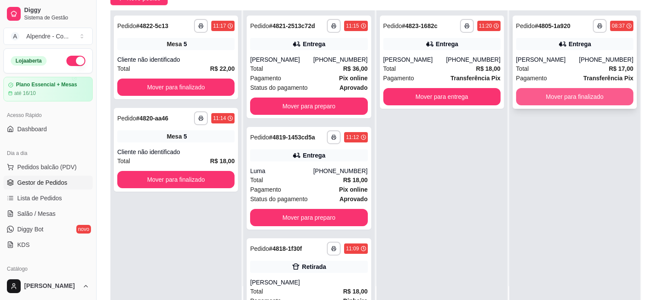
click at [575, 101] on button "Mover para finalizado" at bounding box center [574, 96] width 117 height 17
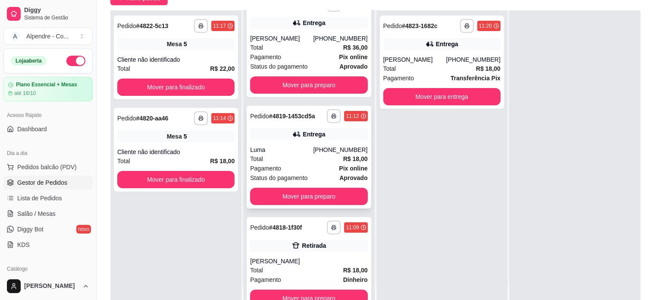
scroll to position [33, 0]
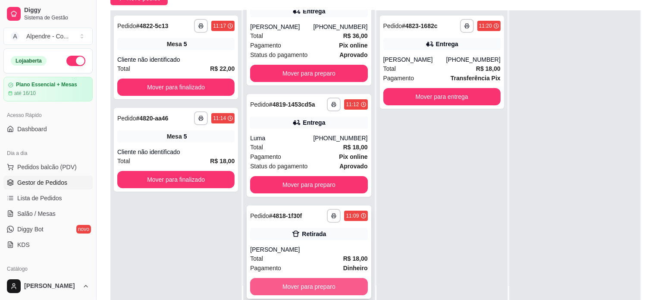
click at [320, 287] on button "Mover para preparo" at bounding box center [308, 286] width 117 height 17
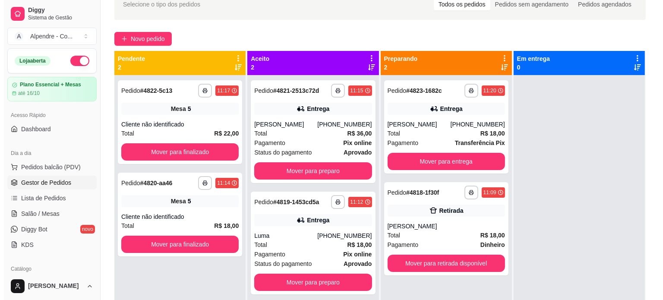
scroll to position [0, 0]
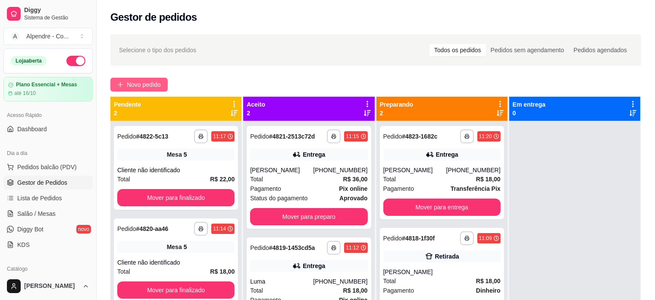
click at [146, 84] on span "Novo pedido" at bounding box center [144, 84] width 34 height 9
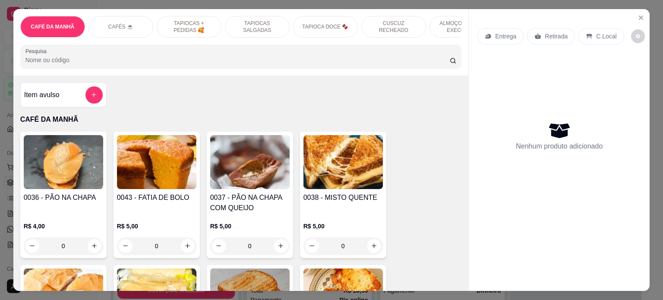
click at [448, 24] on p "ALMOÇO - PRATO EXECUTIVO" at bounding box center [462, 27] width 50 height 14
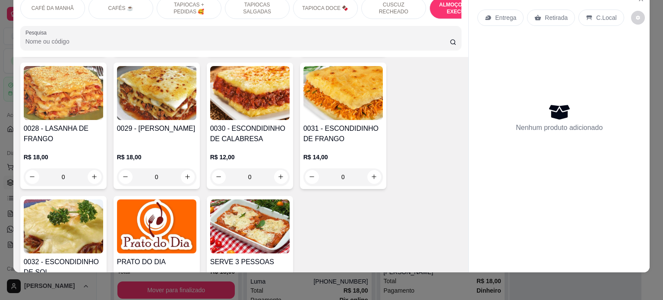
scroll to position [1941, 0]
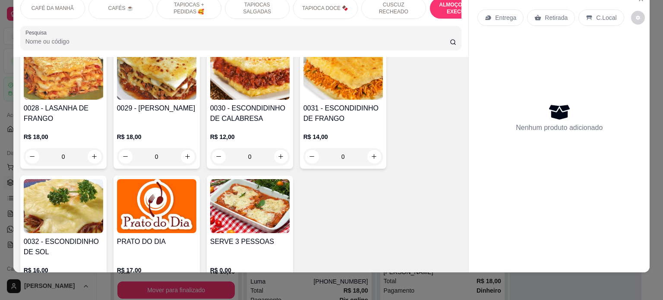
click at [281, 148] on div "0" at bounding box center [249, 156] width 79 height 17
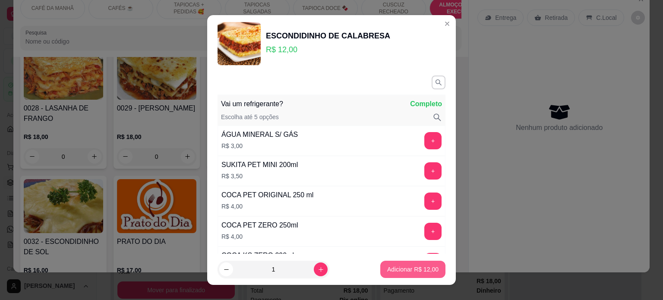
click at [387, 267] on p "Adicionar R$ 12,00" at bounding box center [412, 269] width 51 height 9
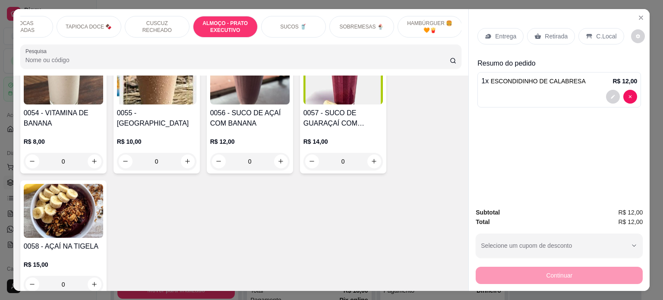
scroll to position [3079, 0]
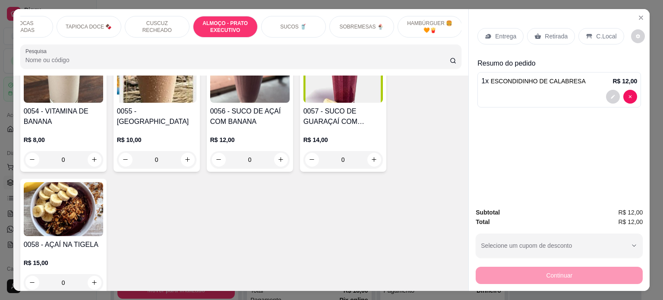
click at [530, 79] on span "ESCONDIDINHO DE CALABRESA" at bounding box center [537, 81] width 95 height 7
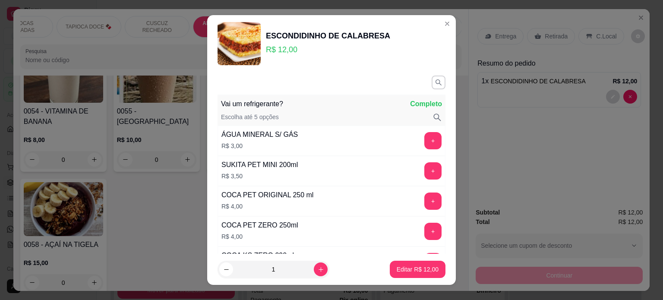
scroll to position [43, 0]
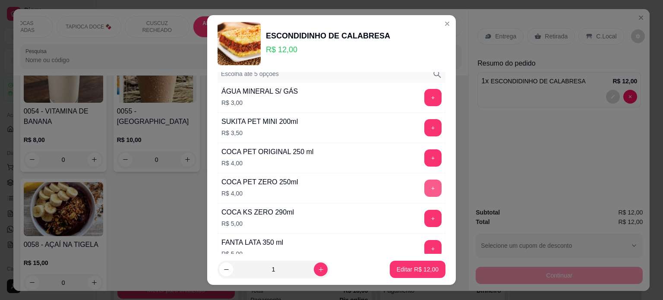
click at [424, 188] on button "+" at bounding box center [432, 187] width 17 height 17
click at [413, 272] on p "Editar R$ 16,00" at bounding box center [417, 269] width 42 height 9
type input "0"
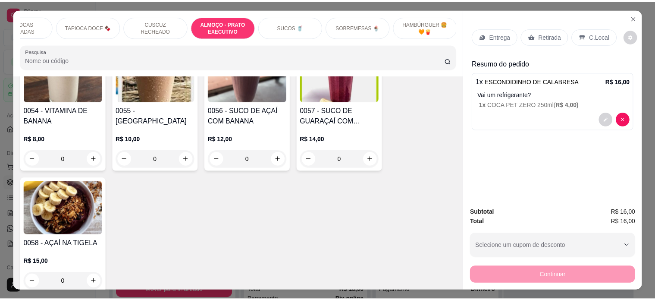
scroll to position [3078, 0]
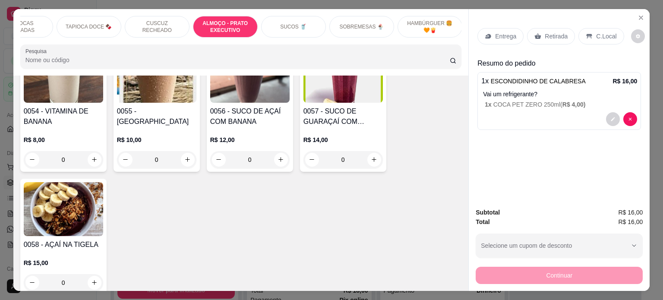
click at [490, 28] on div "Entrega" at bounding box center [500, 36] width 46 height 16
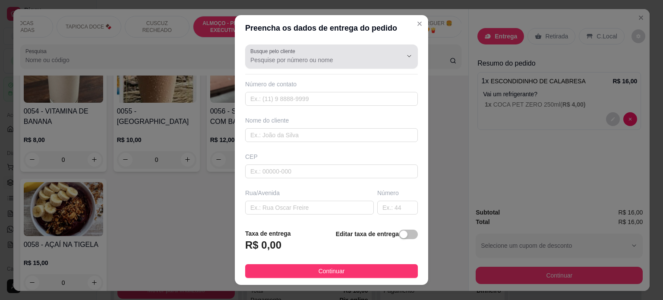
click at [284, 64] on input "Busque pelo cliente" at bounding box center [319, 60] width 138 height 9
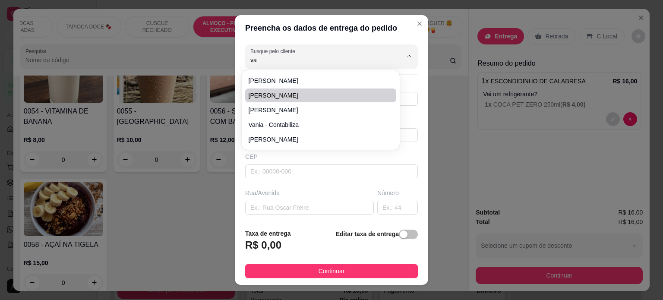
click at [285, 96] on span "[PERSON_NAME]" at bounding box center [315, 95] width 135 height 9
type input "[PERSON_NAME]"
type input "83987222621"
type input "[PERSON_NAME]"
type input "CONTABILIZA"
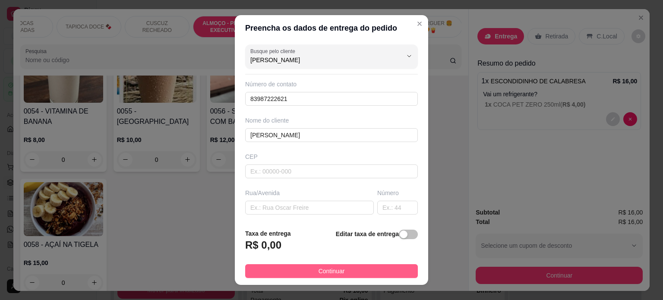
type input "[PERSON_NAME]"
click at [331, 270] on span "Continuar" at bounding box center [331, 270] width 26 height 9
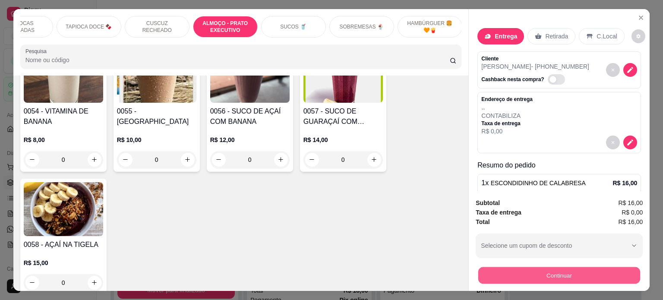
click at [552, 270] on button "Continuar" at bounding box center [559, 275] width 162 height 17
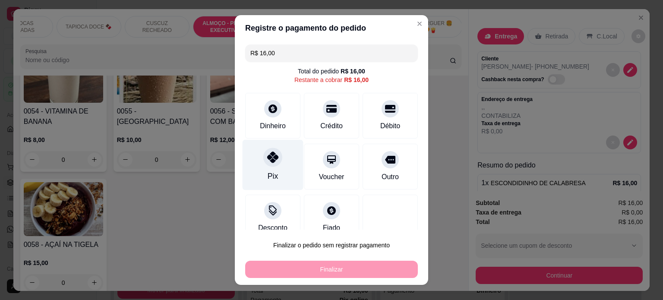
click at [261, 166] on div "Pix" at bounding box center [272, 164] width 61 height 50
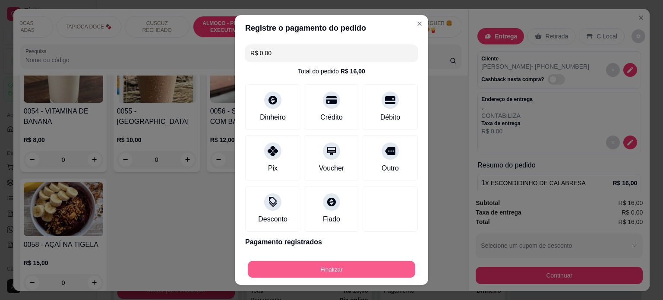
click at [331, 270] on button "Finalizar" at bounding box center [331, 269] width 167 height 17
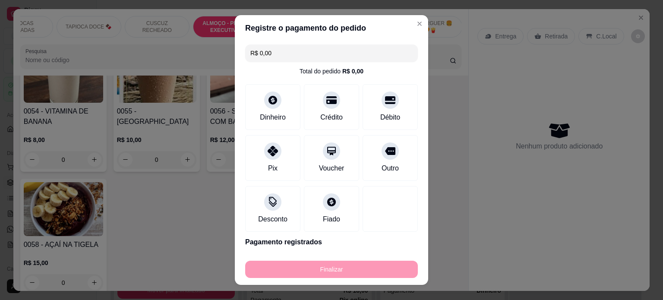
type input "-R$ 16,00"
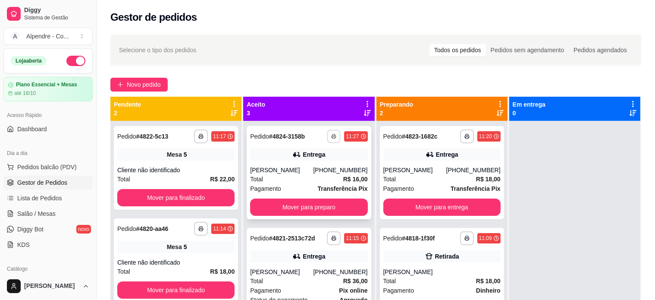
click at [331, 134] on div "**********" at bounding box center [347, 136] width 41 height 14
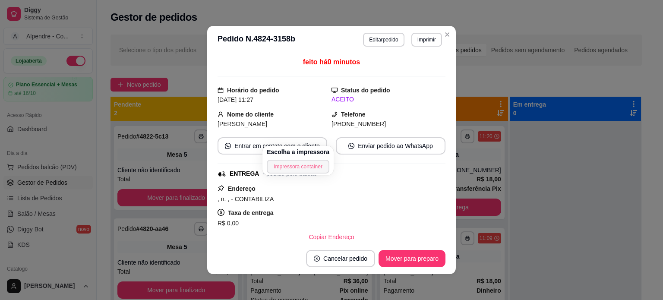
click at [299, 167] on button "Impressora container" at bounding box center [298, 167] width 63 height 14
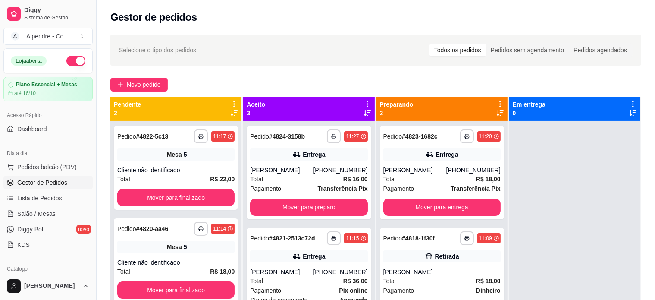
click at [322, 58] on div "Selecione o tipo dos pedidos Todos os pedidos Pedidos sem agendamento Pedidos a…" at bounding box center [375, 50] width 531 height 31
click at [327, 137] on button "button" at bounding box center [333, 135] width 13 height 13
click at [332, 136] on icon "button" at bounding box center [334, 137] width 4 height 2
click at [302, 167] on button "Impressora container" at bounding box center [298, 166] width 60 height 13
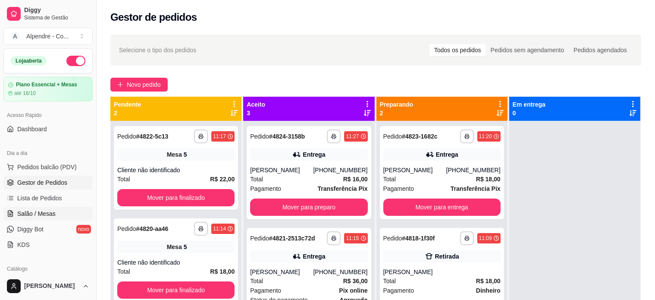
click at [33, 208] on link "Salão / Mesas" at bounding box center [47, 214] width 89 height 14
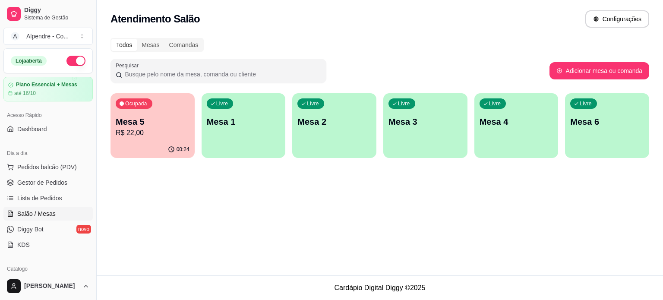
click at [151, 113] on div "Ocupada Mesa 5 R$ 22,00" at bounding box center [152, 117] width 84 height 48
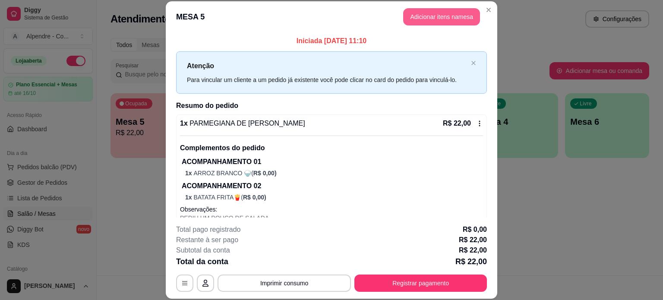
click at [430, 13] on button "Adicionar itens na mesa" at bounding box center [441, 16] width 77 height 17
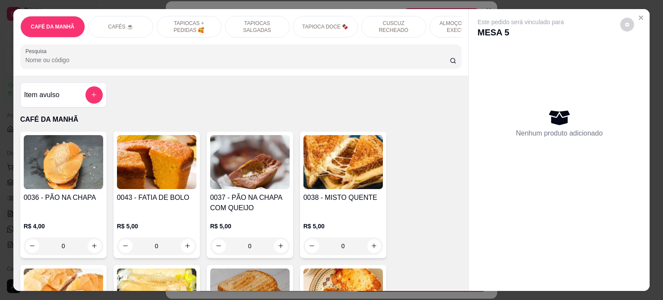
click at [97, 64] on input "Pesquisa" at bounding box center [237, 60] width 424 height 9
click at [93, 98] on icon "add-separate-item" at bounding box center [94, 94] width 6 height 6
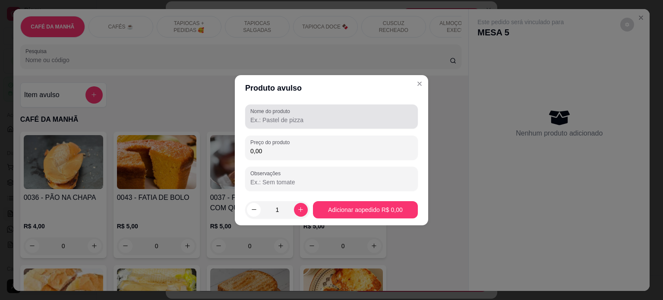
click at [280, 119] on input "Nome do produto" at bounding box center [331, 120] width 162 height 9
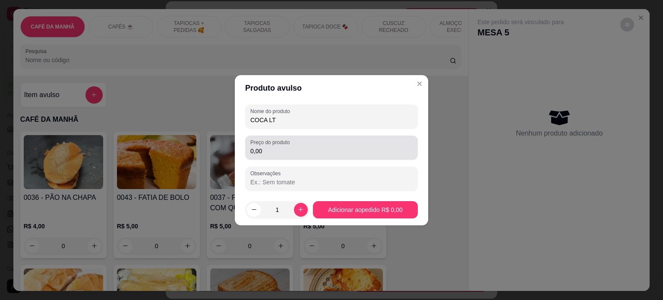
type input "COCA LT"
click at [274, 157] on div "Preço do produto 0,00" at bounding box center [331, 147] width 173 height 24
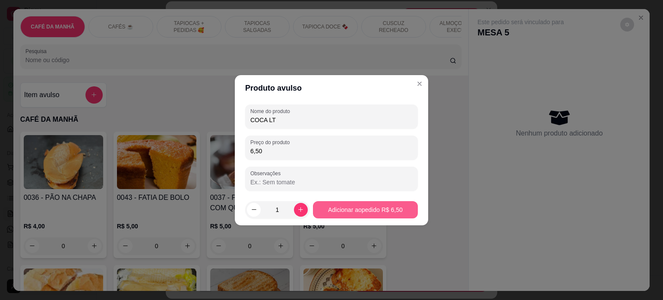
type input "6,50"
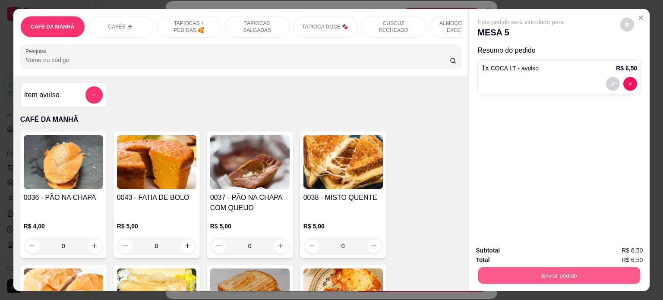
click at [570, 271] on button "Enviar pedido" at bounding box center [559, 275] width 162 height 17
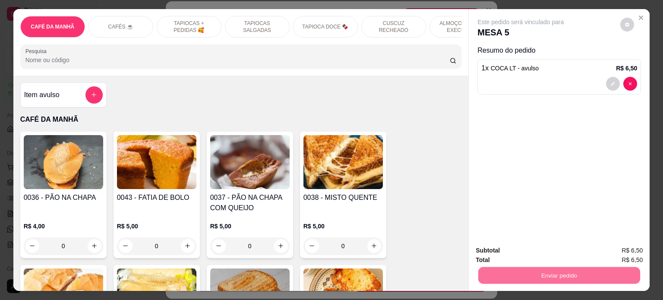
click at [617, 249] on button "Enviar pedido" at bounding box center [619, 250] width 47 height 16
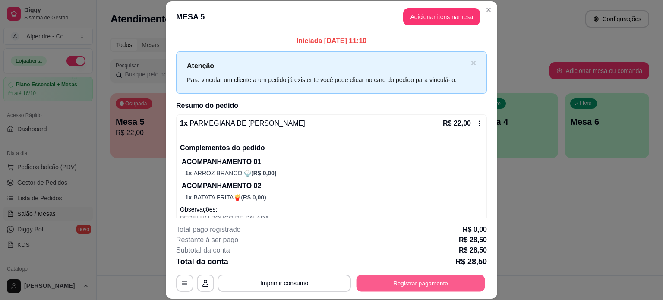
click at [407, 280] on button "Registrar pagamento" at bounding box center [420, 282] width 129 height 17
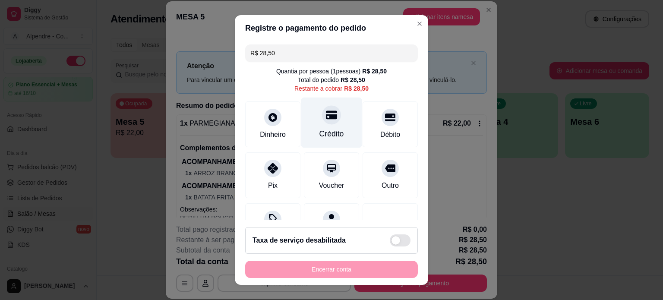
click at [326, 129] on div "Crédito" at bounding box center [331, 133] width 25 height 11
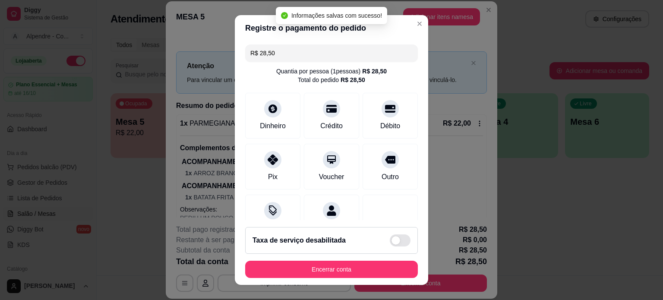
type input "R$ 0,00"
click at [374, 116] on div "Débito" at bounding box center [390, 113] width 61 height 50
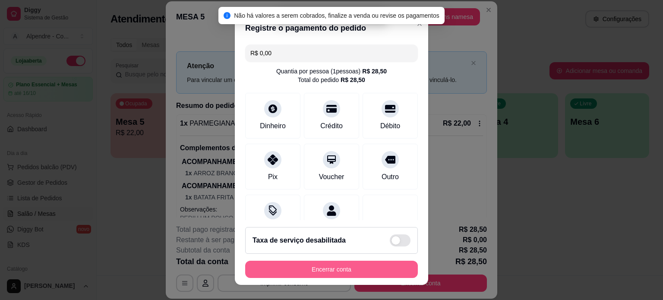
click at [352, 269] on button "Encerrar conta" at bounding box center [331, 269] width 173 height 17
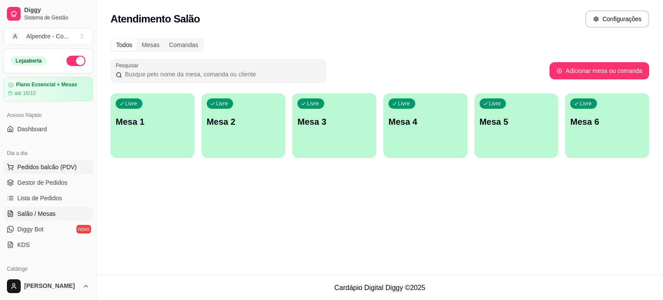
click at [29, 165] on span "Pedidos balcão (PDV)" at bounding box center [47, 167] width 60 height 9
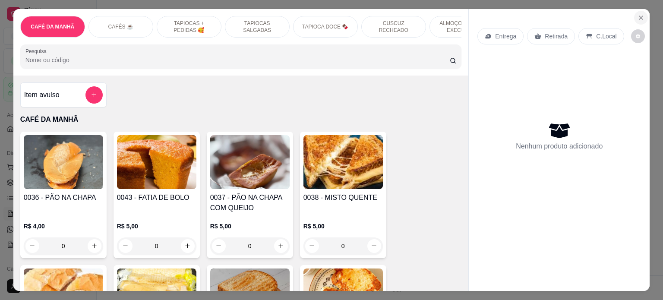
click at [639, 16] on icon "Close" at bounding box center [640, 17] width 3 height 3
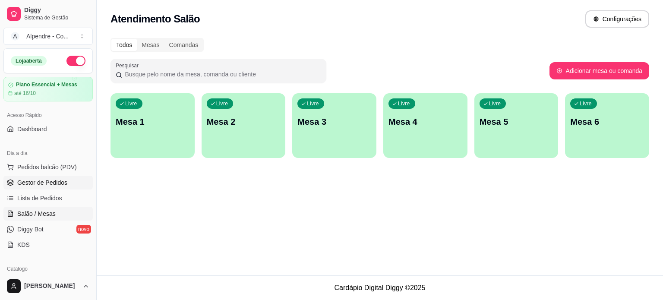
click at [31, 182] on span "Gestor de Pedidos" at bounding box center [42, 182] width 50 height 9
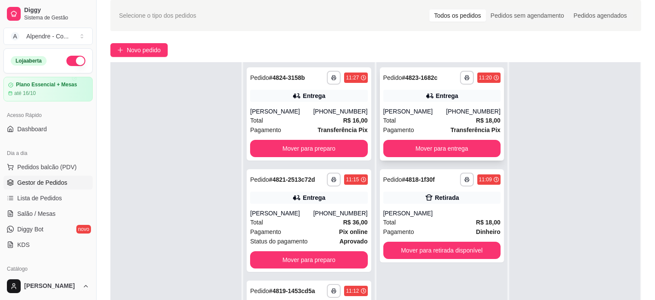
scroll to position [86, 0]
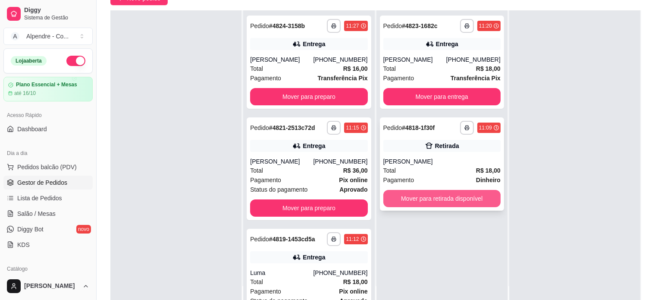
click at [433, 203] on button "Mover para retirada disponível" at bounding box center [441, 198] width 117 height 17
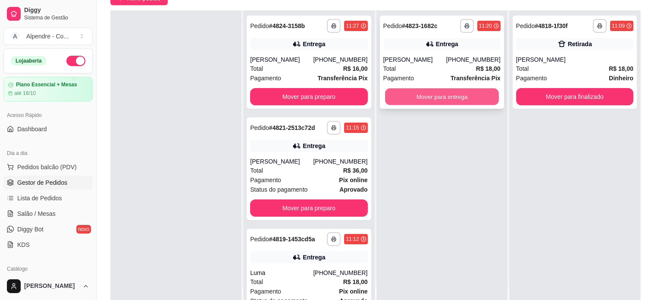
click at [427, 91] on button "Mover para entrega" at bounding box center [442, 96] width 114 height 17
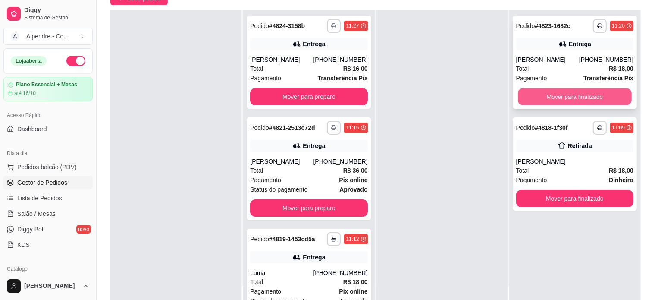
click at [578, 100] on button "Mover para finalizado" at bounding box center [575, 96] width 114 height 17
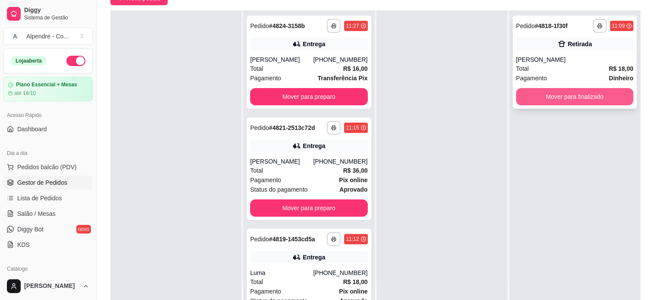
click at [568, 101] on button "Mover para finalizado" at bounding box center [574, 96] width 117 height 17
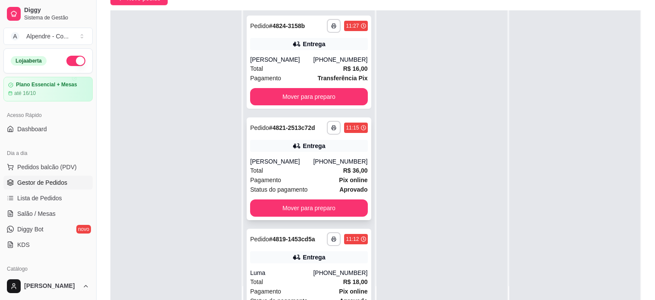
scroll to position [33, 0]
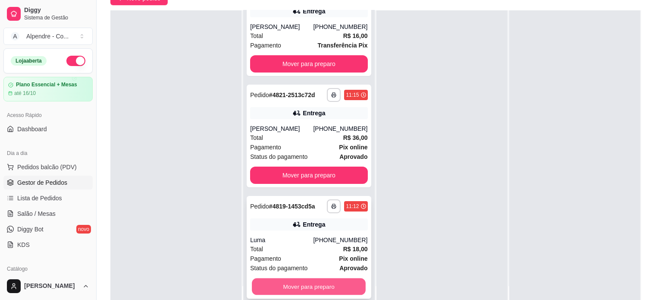
click at [320, 284] on button "Mover para preparo" at bounding box center [309, 286] width 114 height 17
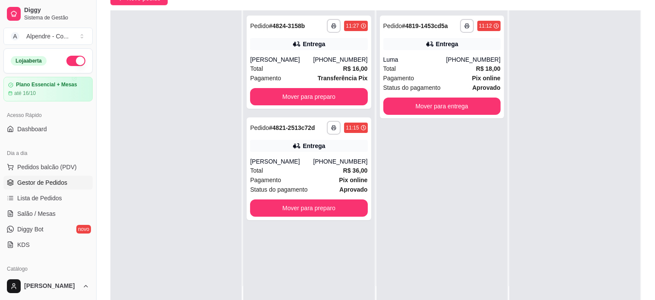
scroll to position [0, 0]
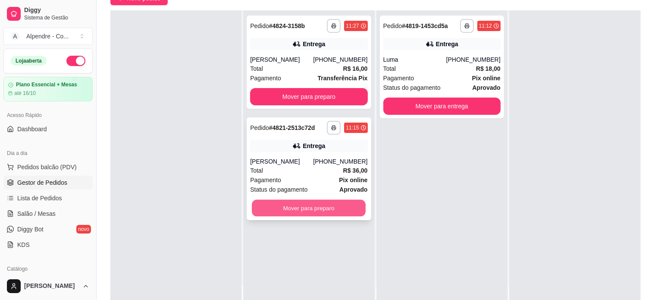
click at [316, 207] on button "Mover para preparo" at bounding box center [309, 208] width 114 height 17
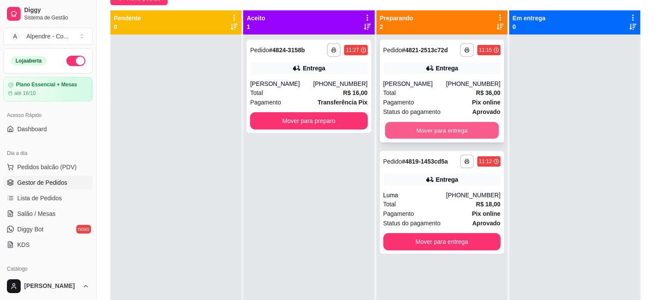
click at [418, 129] on button "Mover para entrega" at bounding box center [442, 130] width 114 height 17
click at [455, 129] on button "Mover para entrega" at bounding box center [442, 130] width 114 height 17
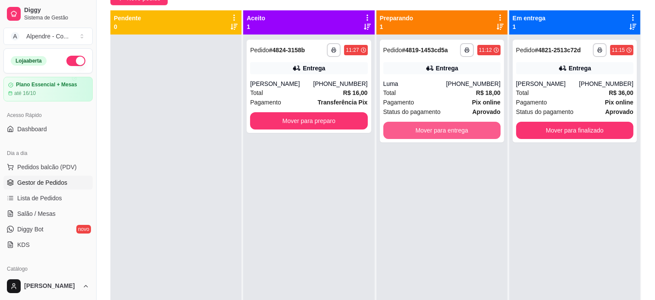
click at [455, 129] on button "Mover para entrega" at bounding box center [441, 130] width 117 height 17
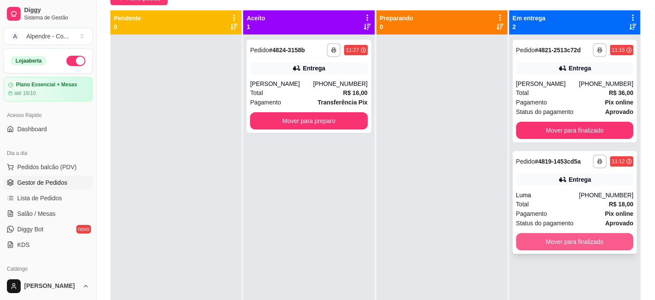
click at [557, 236] on button "Mover para finalizado" at bounding box center [574, 241] width 117 height 17
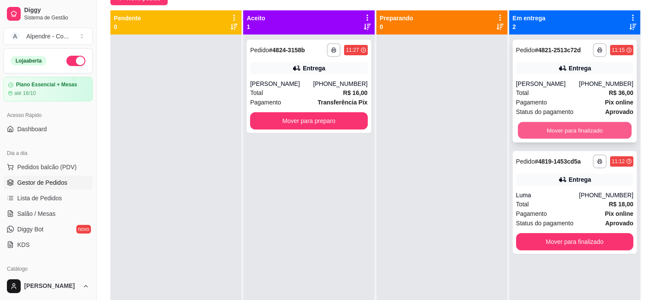
click at [554, 129] on button "Mover para finalizado" at bounding box center [575, 130] width 114 height 17
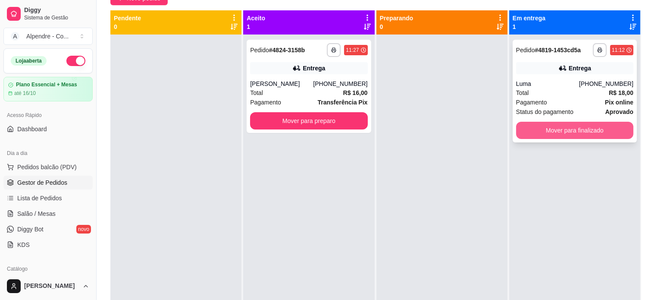
click at [553, 130] on button "Mover para finalizado" at bounding box center [574, 130] width 117 height 17
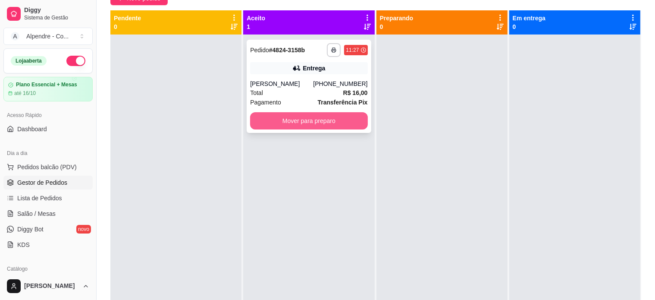
click at [333, 119] on button "Mover para preparo" at bounding box center [308, 120] width 117 height 17
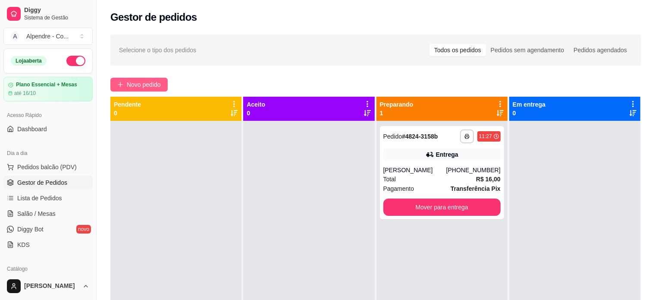
click at [141, 82] on span "Novo pedido" at bounding box center [144, 84] width 34 height 9
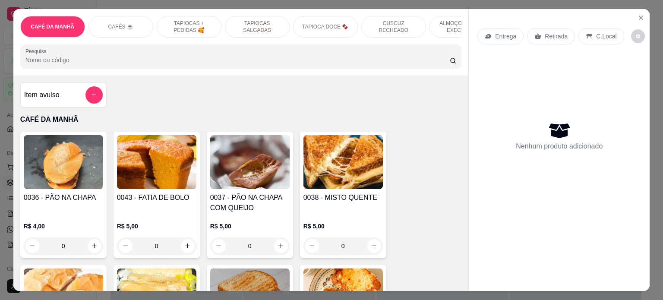
click at [445, 23] on p "ALMOÇO - PRATO EXECUTIVO" at bounding box center [462, 27] width 50 height 14
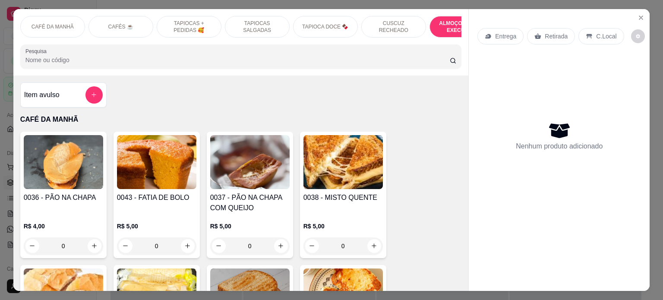
scroll to position [1769, 0]
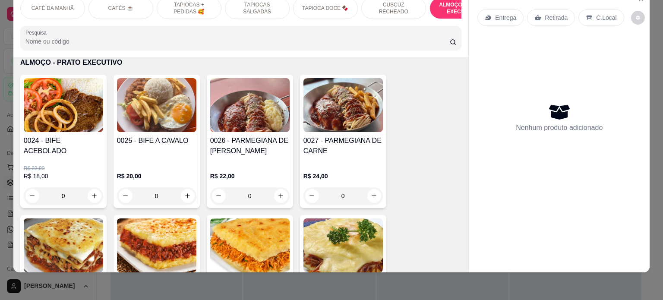
click at [91, 187] on div "0" at bounding box center [63, 195] width 79 height 17
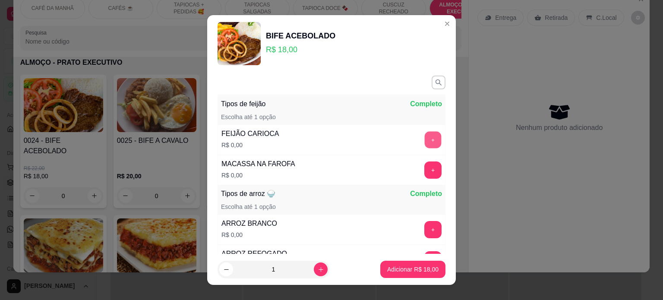
click at [424, 145] on button "+" at bounding box center [432, 139] width 17 height 17
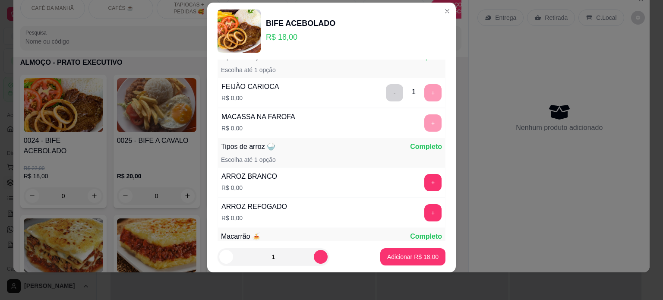
scroll to position [112, 0]
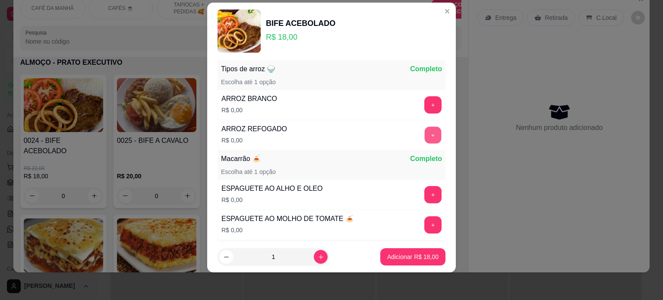
click at [424, 129] on button "+" at bounding box center [432, 134] width 17 height 17
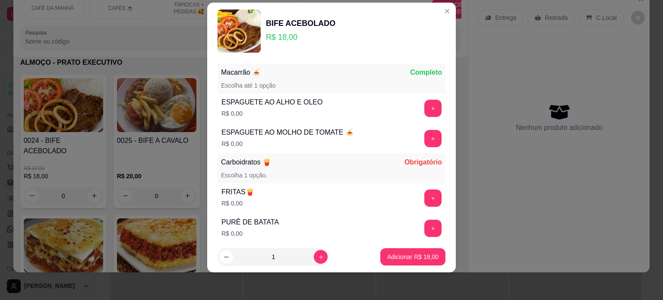
scroll to position [202, 0]
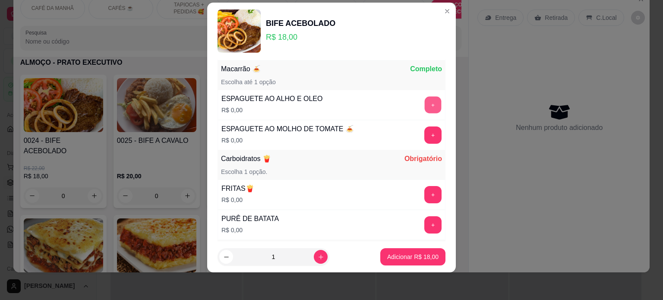
click at [424, 100] on button "+" at bounding box center [432, 104] width 17 height 17
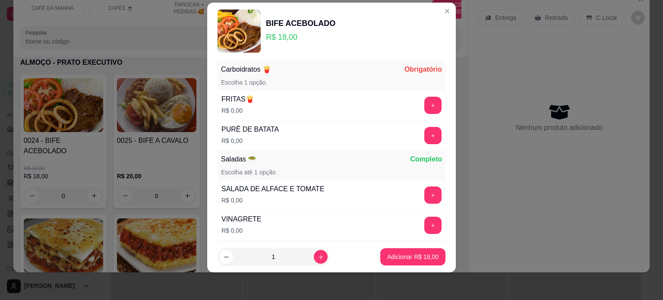
scroll to position [162, 0]
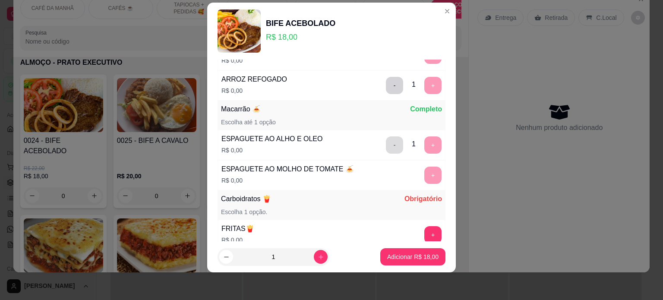
click at [386, 144] on button "-" at bounding box center [394, 144] width 17 height 17
click at [424, 169] on button "+" at bounding box center [432, 174] width 17 height 17
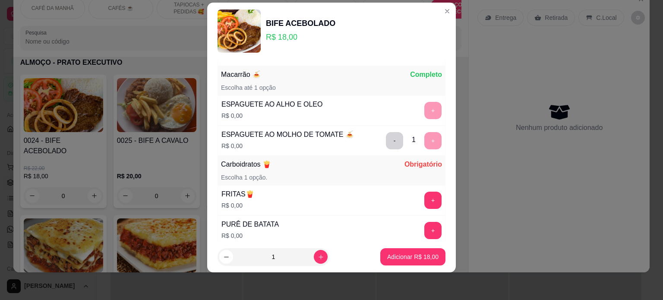
scroll to position [248, 0]
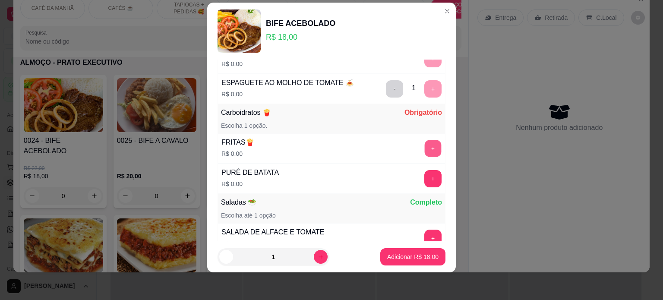
click at [424, 147] on button "+" at bounding box center [432, 148] width 17 height 17
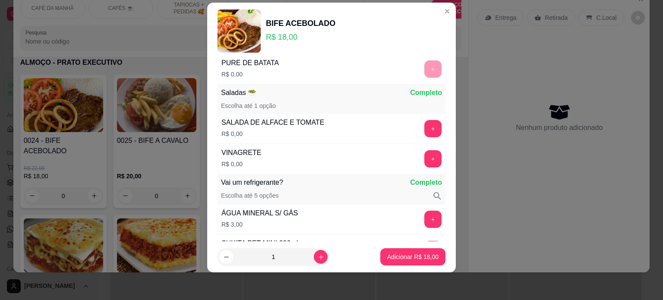
scroll to position [380, 0]
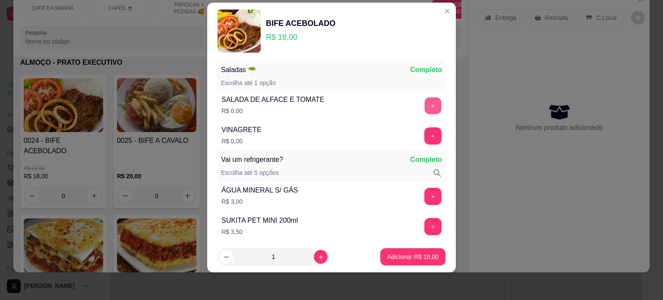
click at [424, 103] on button "+" at bounding box center [432, 105] width 17 height 17
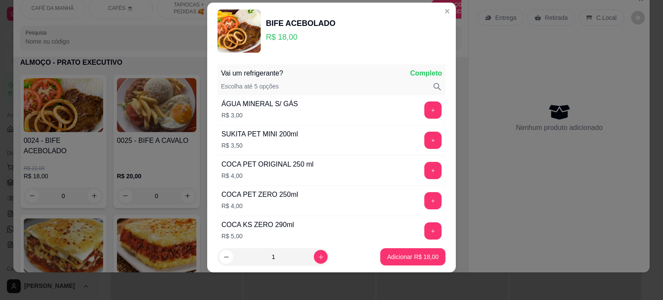
scroll to position [470, 0]
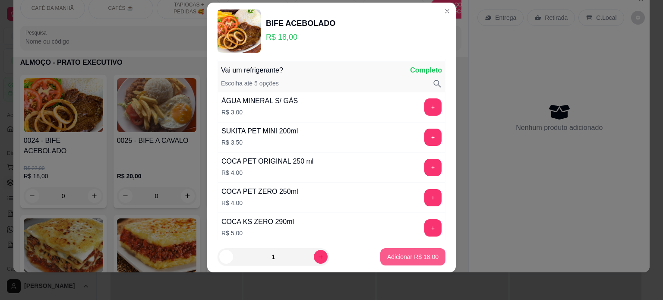
click at [410, 259] on p "Adicionar R$ 18,00" at bounding box center [412, 256] width 51 height 9
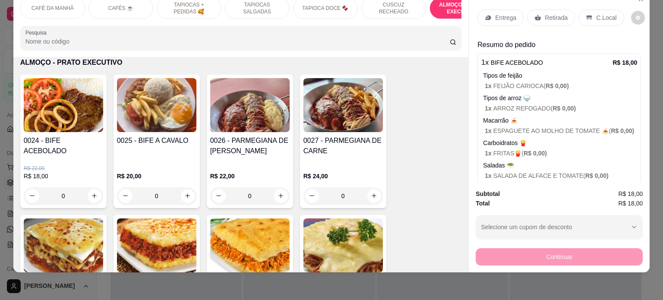
click at [549, 13] on p "Retirada" at bounding box center [555, 17] width 23 height 9
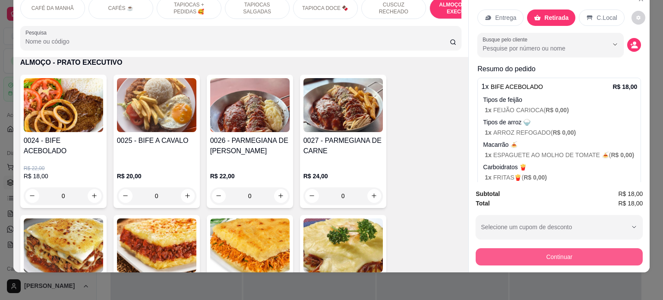
click at [537, 248] on button "Continuar" at bounding box center [558, 256] width 167 height 17
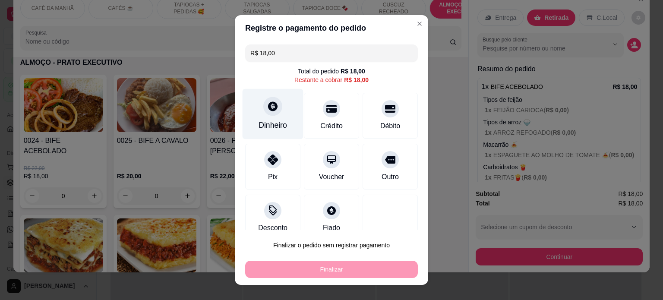
click at [273, 110] on div at bounding box center [272, 106] width 19 height 19
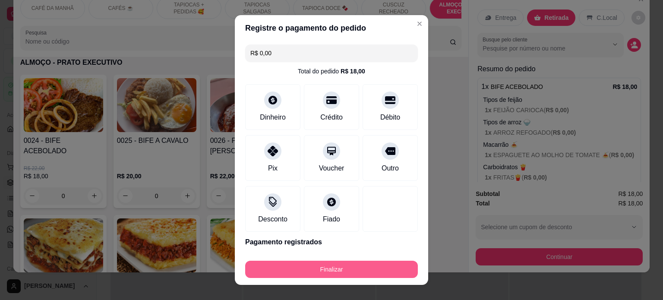
click at [326, 264] on button "Finalizar" at bounding box center [331, 269] width 173 height 17
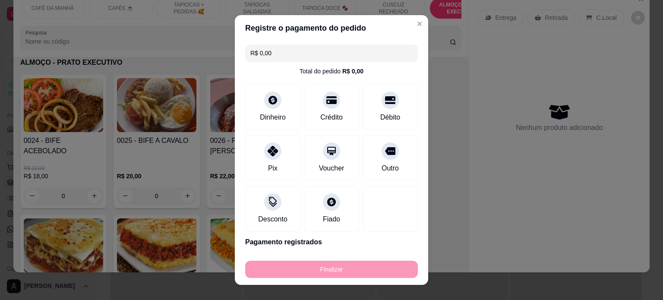
type input "-R$ 18,00"
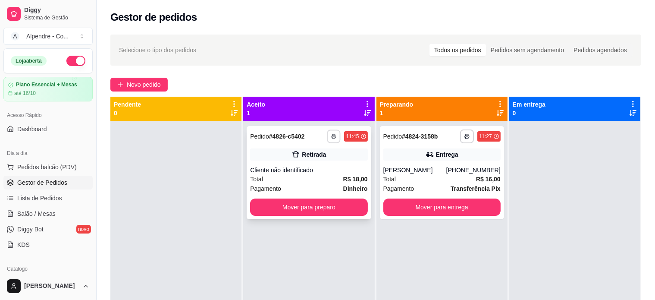
click at [330, 139] on button "button" at bounding box center [333, 135] width 13 height 13
click at [317, 168] on button "Impressora container" at bounding box center [305, 167] width 63 height 14
click at [306, 207] on button "Mover para preparo" at bounding box center [308, 206] width 117 height 17
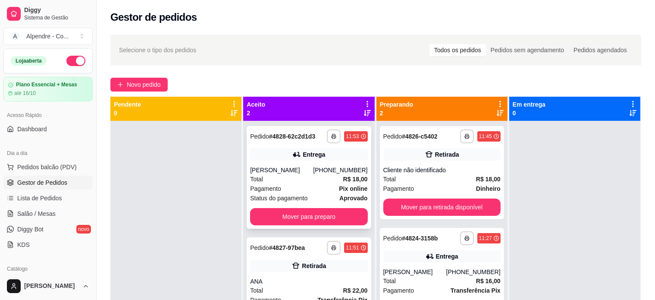
click at [305, 185] on div "Pagamento Pix online" at bounding box center [308, 188] width 117 height 9
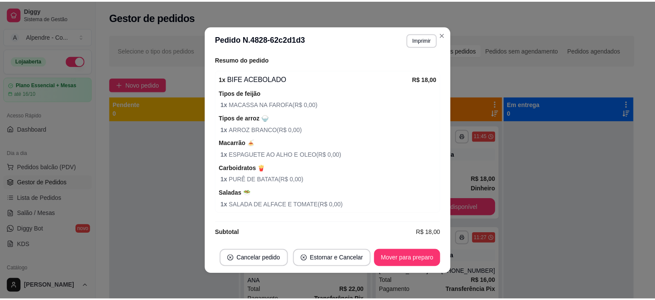
scroll to position [287, 0]
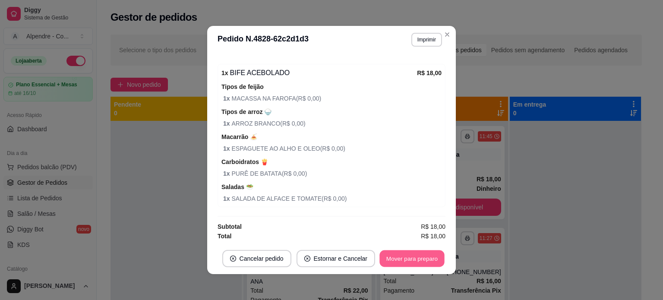
click at [393, 258] on button "Mover para preparo" at bounding box center [411, 258] width 65 height 17
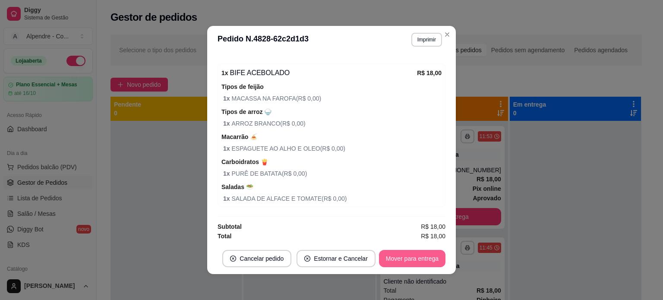
click at [393, 258] on button "Mover para entrega" at bounding box center [412, 258] width 66 height 17
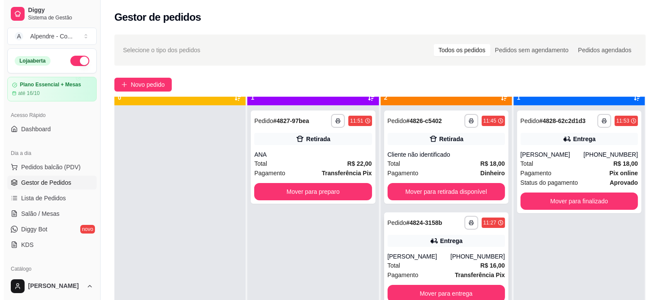
scroll to position [24, 0]
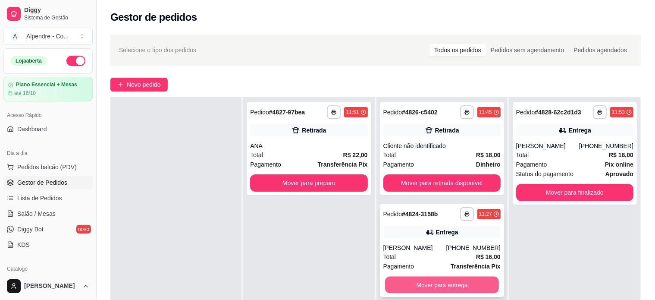
click at [428, 284] on button "Mover para entrega" at bounding box center [442, 284] width 114 height 17
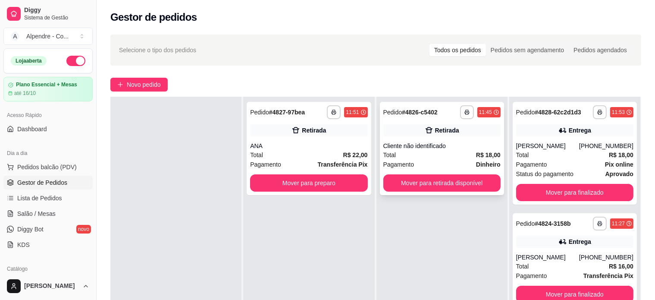
click at [430, 161] on div "Pagamento Dinheiro" at bounding box center [441, 164] width 117 height 9
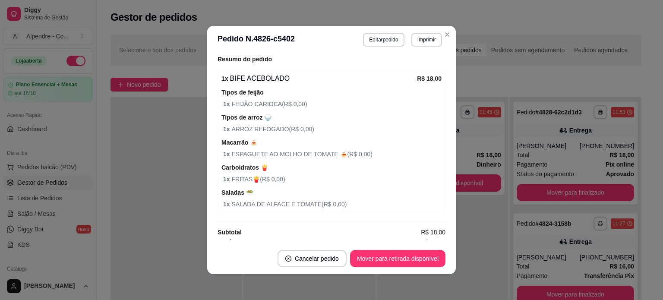
scroll to position [164, 0]
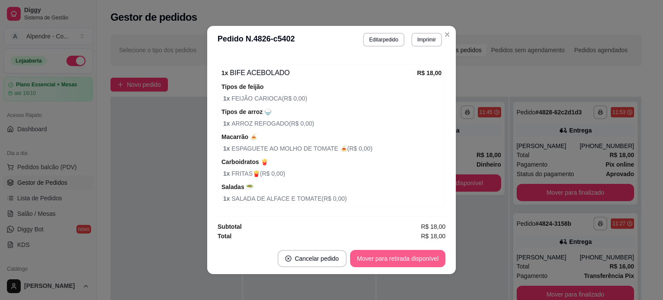
click at [372, 259] on button "Mover para retirada disponível" at bounding box center [397, 258] width 95 height 17
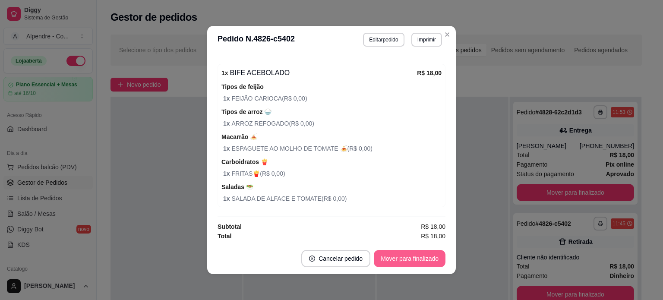
click at [380, 258] on button "Mover para finalizado" at bounding box center [410, 258] width 72 height 17
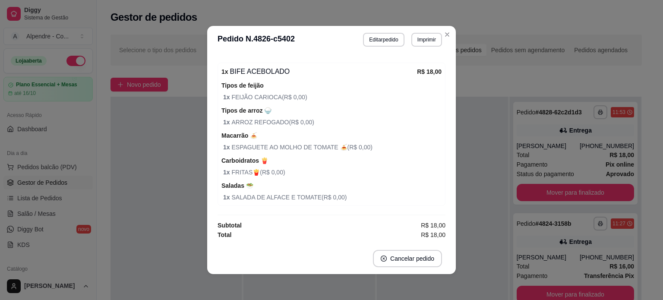
scroll to position [128, 0]
click at [380, 39] on button "Editar pedido" at bounding box center [383, 40] width 41 height 14
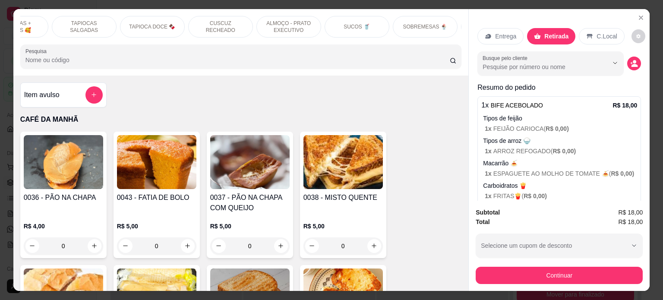
scroll to position [0, 190]
click at [420, 23] on p "SOBREMESAS 🍨" at bounding box center [408, 26] width 44 height 7
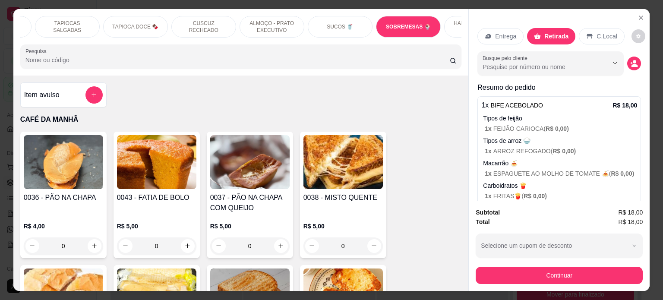
scroll to position [2459, 0]
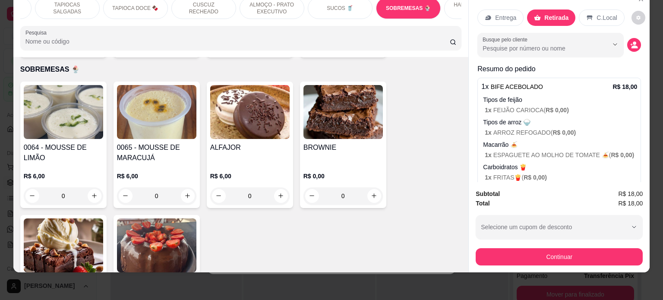
click at [369, 187] on div "0" at bounding box center [342, 195] width 79 height 17
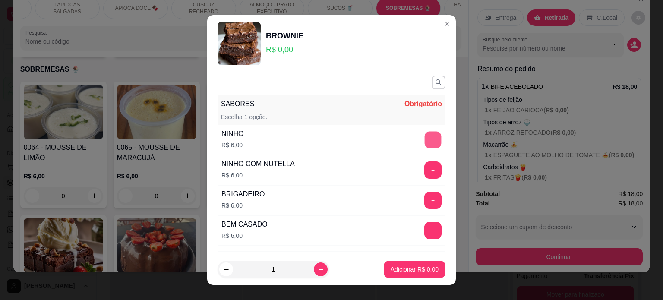
click at [424, 137] on button "+" at bounding box center [432, 139] width 17 height 17
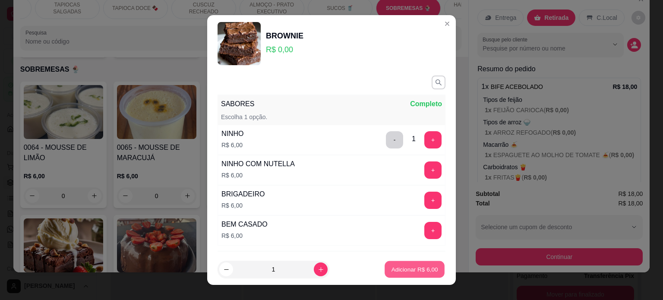
click at [411, 272] on p "Adicionar R$ 6,00" at bounding box center [414, 269] width 47 height 8
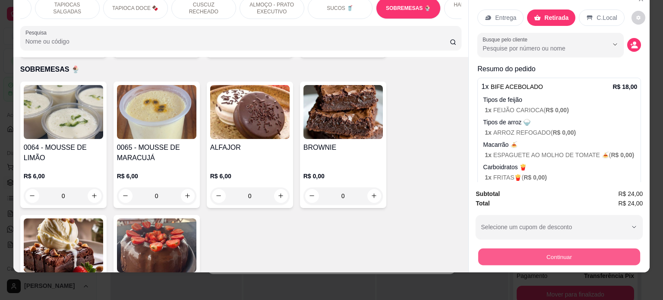
click at [528, 248] on button "Continuar" at bounding box center [559, 256] width 162 height 17
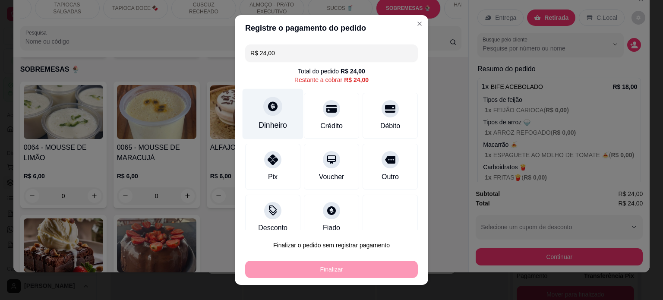
click at [270, 117] on div "Dinheiro" at bounding box center [272, 113] width 61 height 50
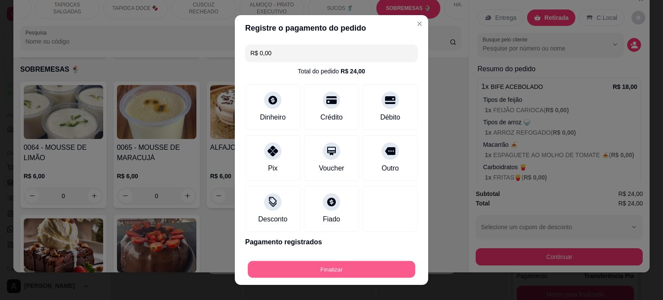
click at [336, 269] on button "Finalizar" at bounding box center [331, 269] width 167 height 17
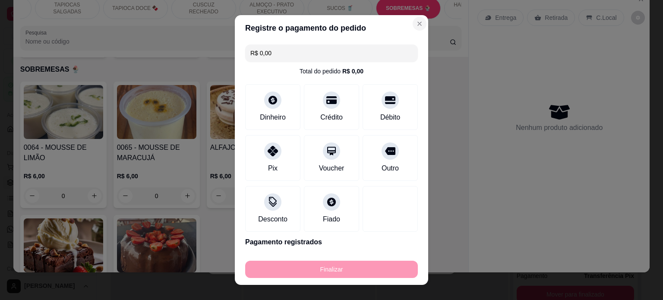
type input "-R$ 24,00"
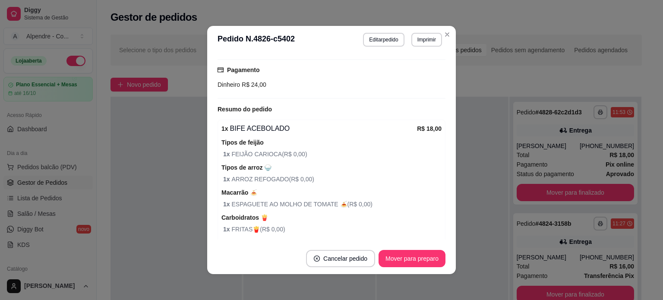
scroll to position [183, 0]
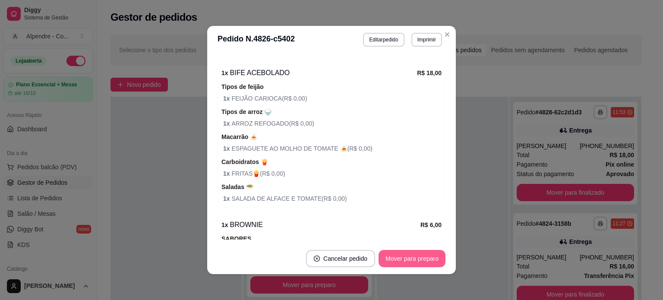
click at [415, 262] on button "Mover para preparo" at bounding box center [411, 258] width 67 height 17
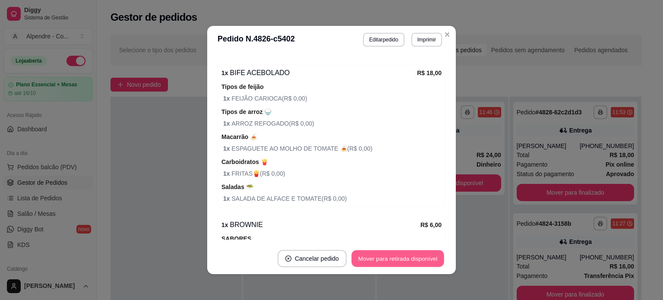
click at [410, 257] on button "Mover para retirada disponível" at bounding box center [397, 258] width 92 height 17
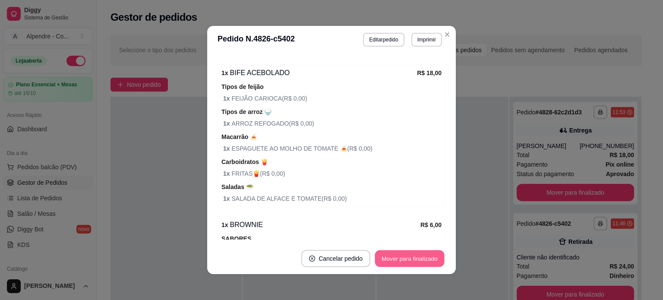
click at [414, 255] on button "Mover para finalizado" at bounding box center [409, 258] width 69 height 17
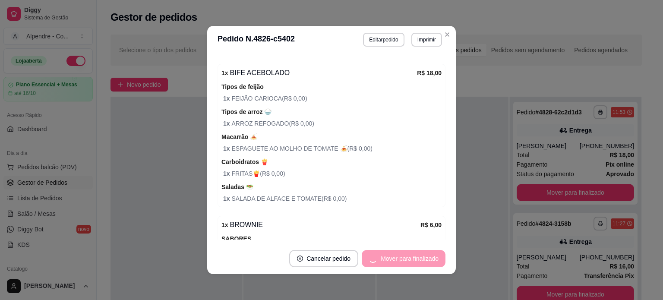
scroll to position [138, 0]
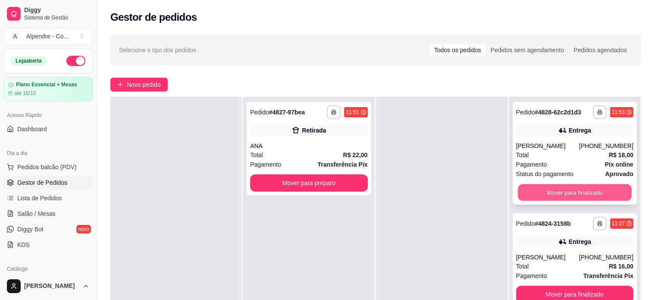
click at [525, 192] on button "Mover para finalizado" at bounding box center [575, 192] width 114 height 17
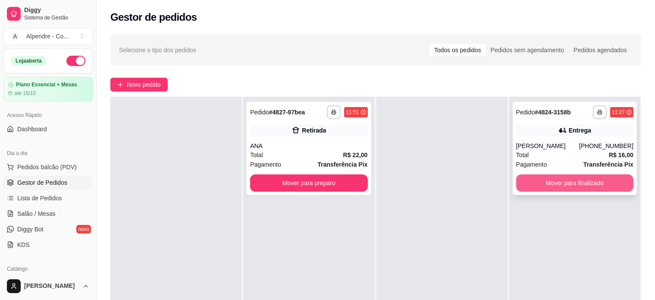
click at [526, 191] on button "Mover para finalizado" at bounding box center [574, 182] width 117 height 17
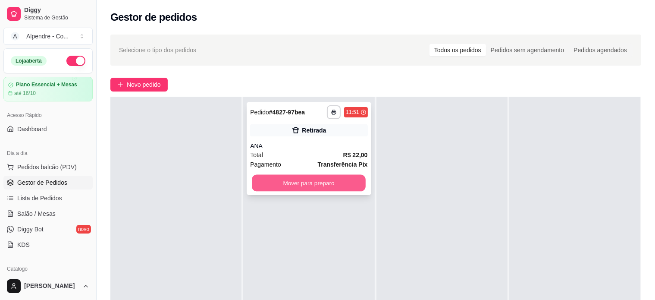
click at [319, 185] on button "Mover para preparo" at bounding box center [309, 183] width 114 height 17
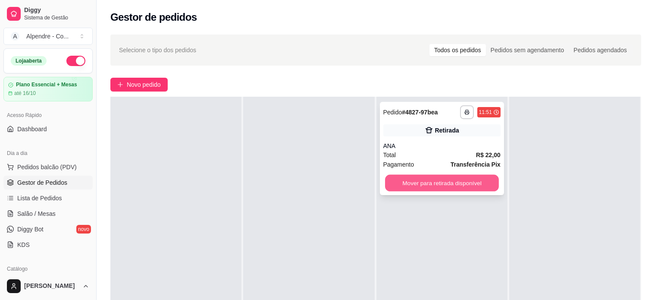
click at [448, 179] on button "Mover para retirada disponível" at bounding box center [442, 183] width 114 height 17
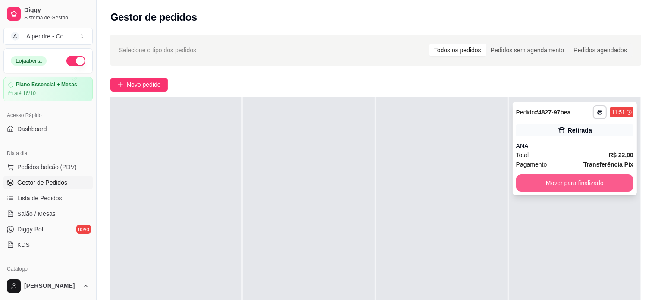
click at [569, 184] on button "Mover para finalizado" at bounding box center [574, 182] width 117 height 17
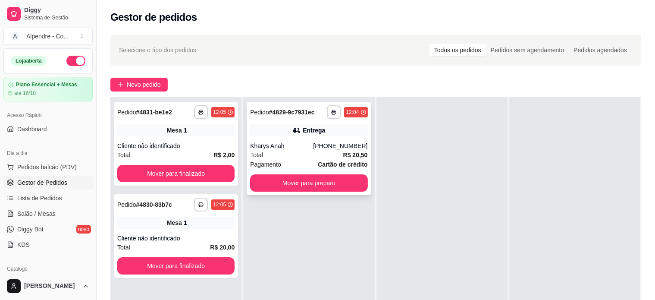
click at [298, 158] on div "Total R$ 20,50" at bounding box center [308, 154] width 117 height 9
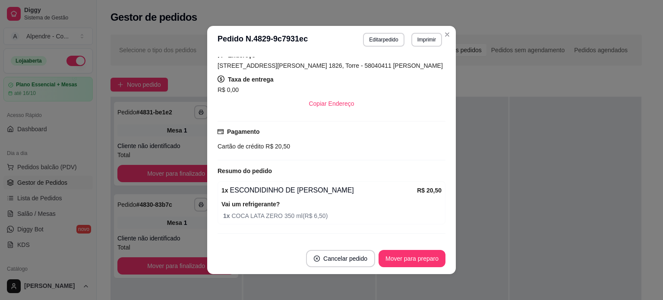
scroll to position [173, 0]
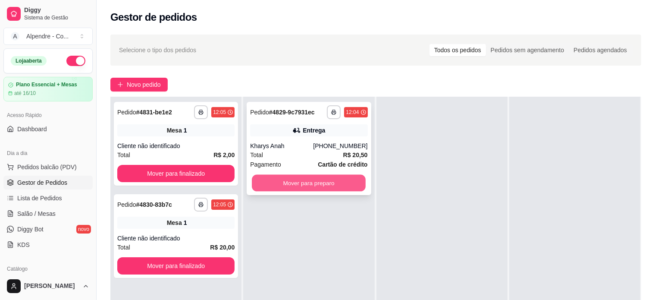
click at [302, 182] on button "Mover para preparo" at bounding box center [309, 183] width 114 height 17
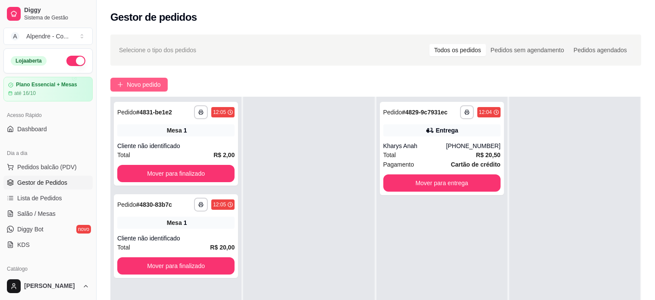
click at [146, 82] on span "Novo pedido" at bounding box center [144, 84] width 34 height 9
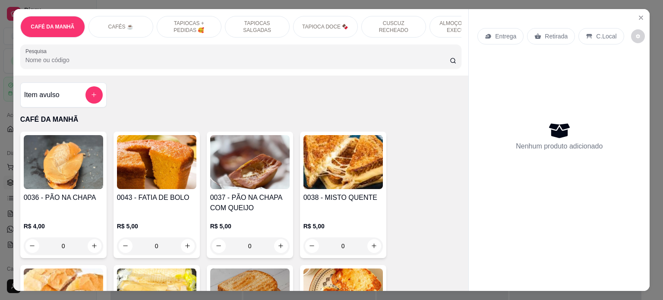
click at [453, 21] on p "ALMOÇO - PRATO EXECUTIVO" at bounding box center [462, 27] width 50 height 14
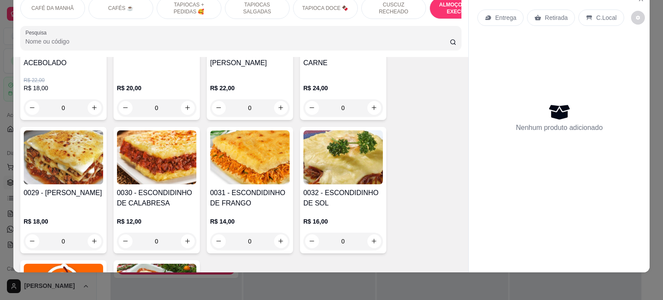
scroll to position [1812, 0]
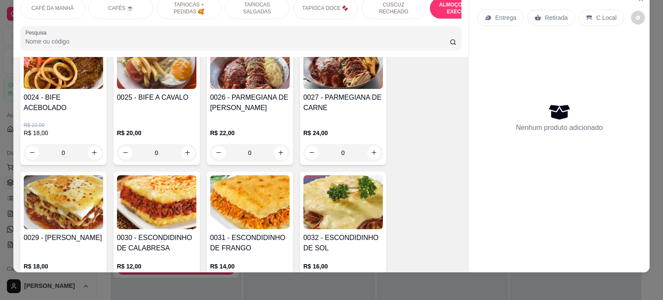
click at [278, 149] on div "0" at bounding box center [249, 152] width 79 height 17
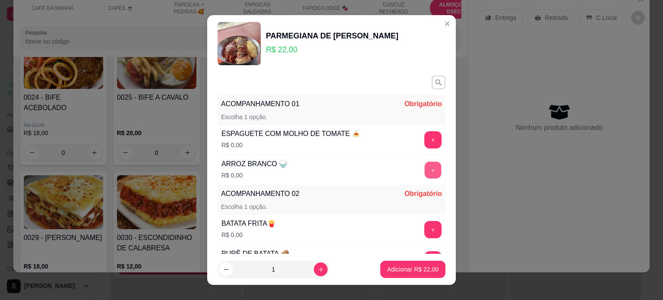
click at [424, 170] on button "+" at bounding box center [432, 169] width 17 height 17
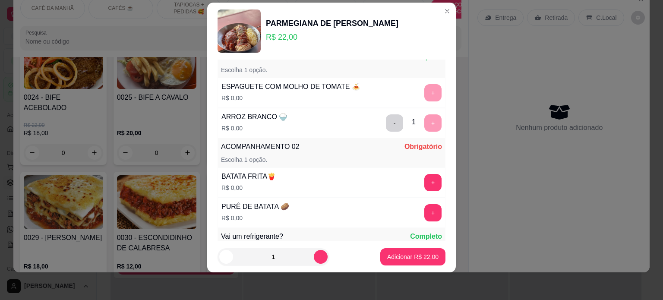
scroll to position [112, 0]
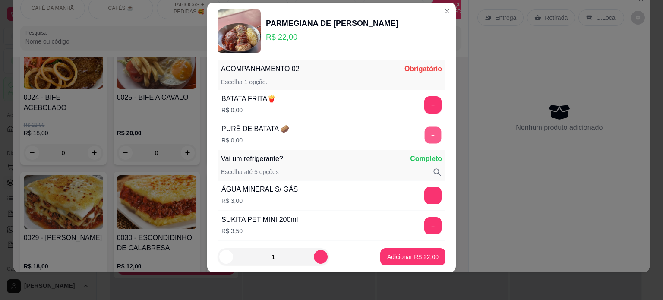
click at [424, 130] on button "+" at bounding box center [432, 134] width 17 height 17
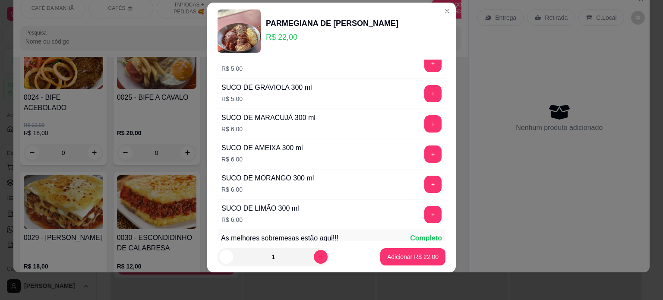
scroll to position [892, 0]
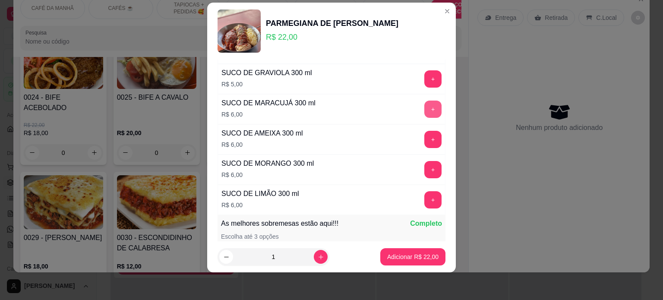
click at [424, 103] on button "+" at bounding box center [432, 108] width 17 height 17
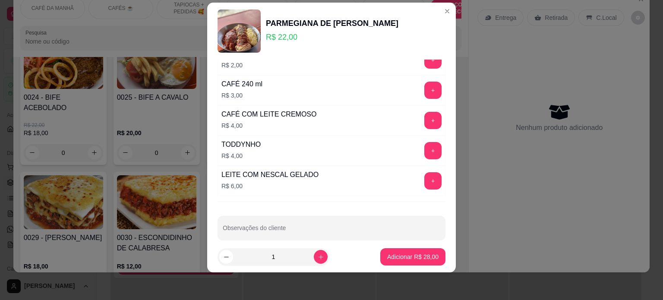
scroll to position [1635, 0]
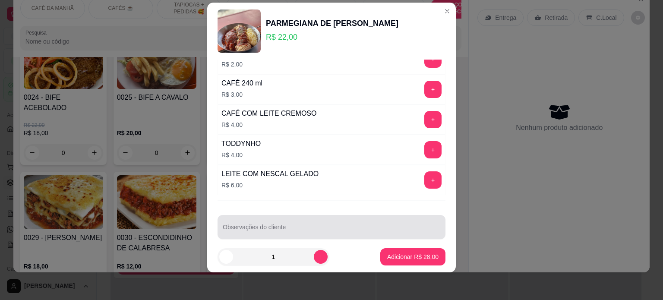
click at [269, 226] on input "Observações do cliente" at bounding box center [331, 230] width 217 height 9
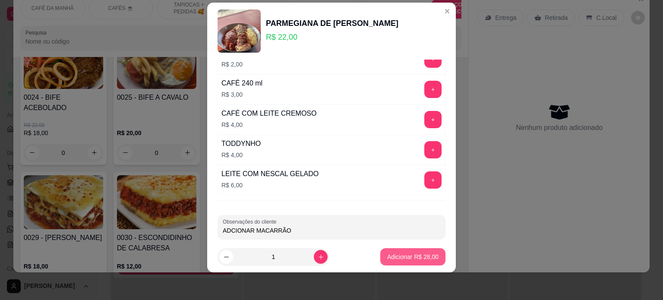
type input "ADCIONAR MACARRÃO"
click at [422, 257] on p "Adicionar R$ 28,00" at bounding box center [413, 257] width 50 height 8
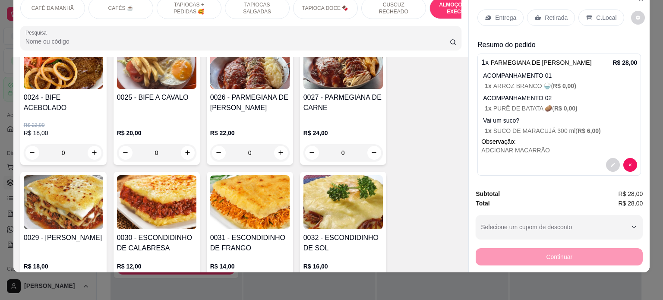
click at [547, 13] on p "Retirada" at bounding box center [555, 17] width 23 height 9
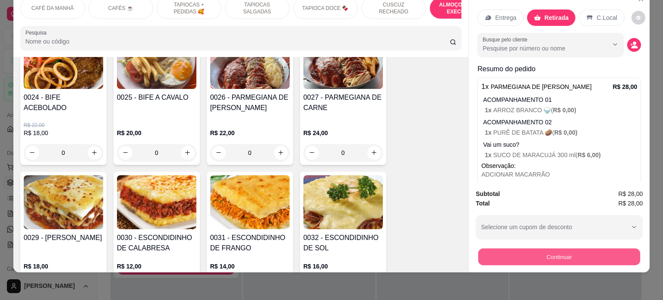
click at [558, 248] on button "Continuar" at bounding box center [559, 256] width 162 height 17
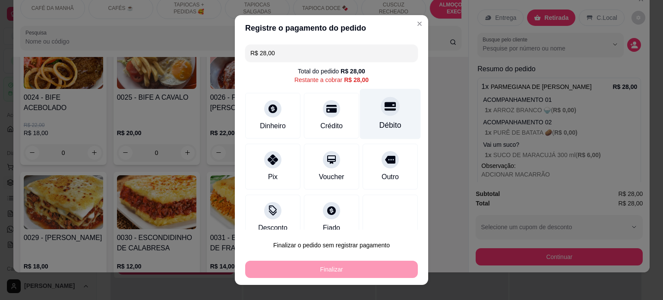
click at [376, 116] on div "Débito" at bounding box center [390, 113] width 61 height 50
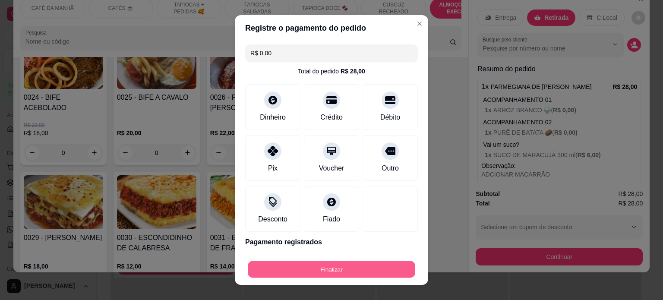
click at [340, 264] on button "Finalizar" at bounding box center [331, 269] width 167 height 17
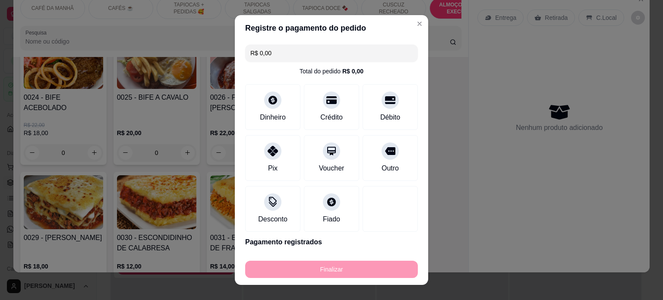
type input "-R$ 28,00"
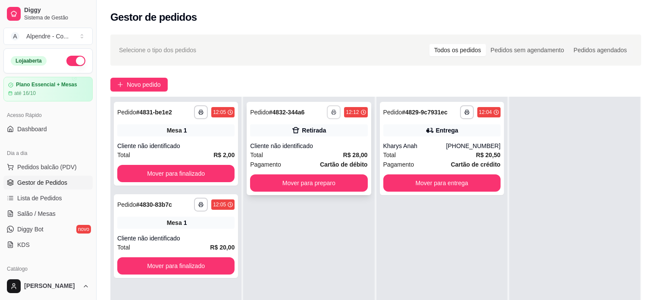
click at [333, 113] on rect "button" at bounding box center [334, 114] width 3 height 2
click at [316, 143] on button "Impressora container" at bounding box center [305, 142] width 63 height 14
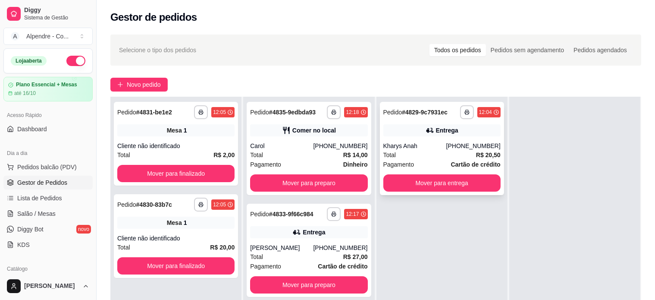
click at [418, 154] on div "Total R$ 20,50" at bounding box center [441, 154] width 117 height 9
click at [147, 85] on span "Novo pedido" at bounding box center [144, 84] width 34 height 9
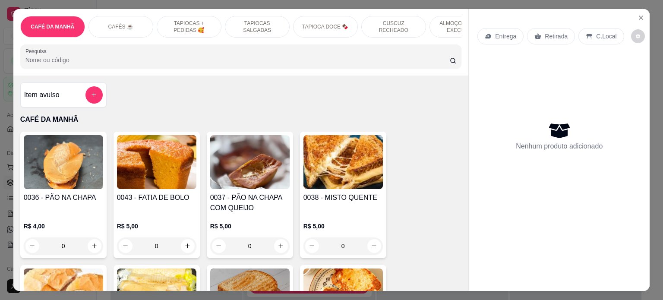
click at [448, 22] on p "ALMOÇO - PRATO EXECUTIVO" at bounding box center [462, 27] width 50 height 14
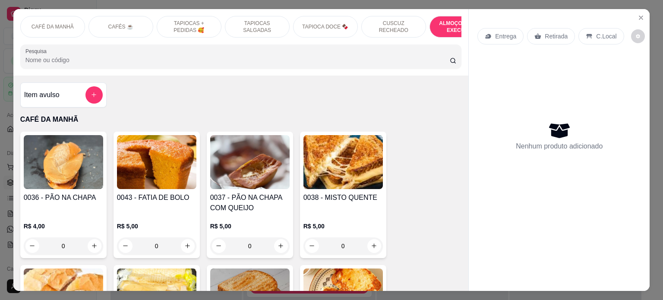
scroll to position [1769, 0]
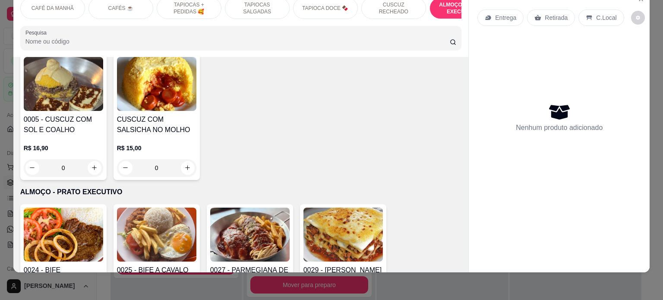
click at [389, 3] on p "CUSCUZ RECHEADO" at bounding box center [393, 8] width 50 height 14
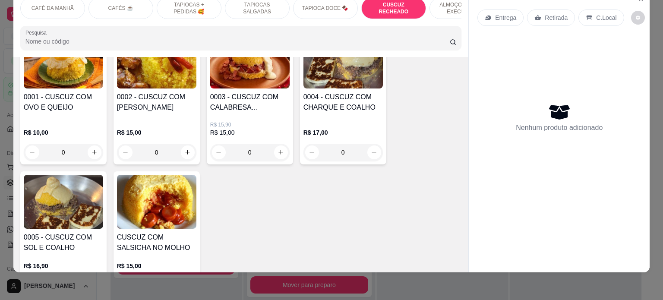
scroll to position [1565, 0]
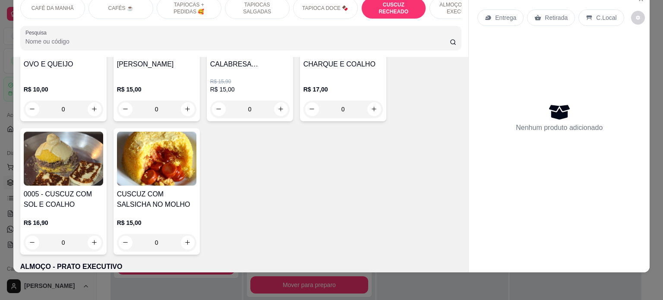
click at [92, 245] on div "0" at bounding box center [63, 242] width 79 height 17
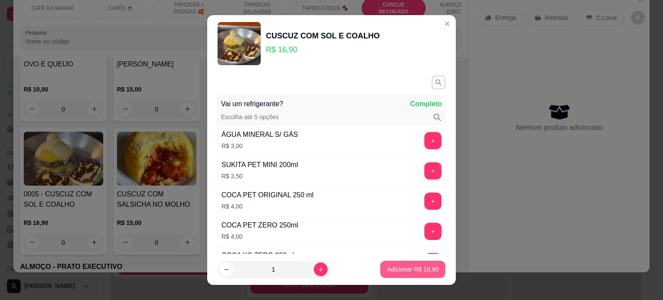
click at [406, 270] on p "Adicionar R$ 16,90" at bounding box center [412, 269] width 51 height 9
type input "1"
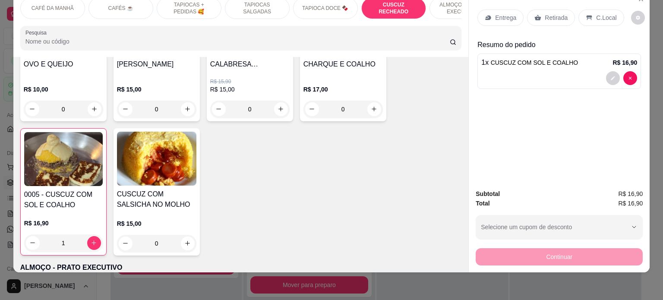
click at [505, 13] on p "Entrega" at bounding box center [505, 17] width 21 height 9
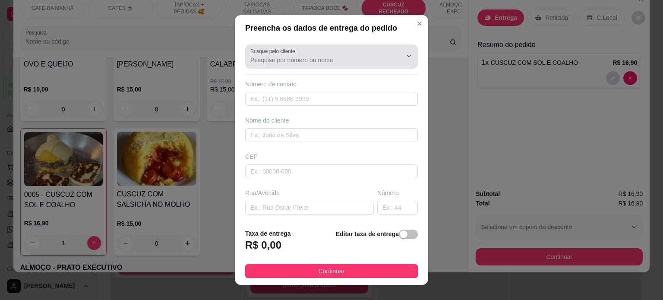
click at [317, 63] on input "Busque pelo cliente" at bounding box center [319, 60] width 138 height 9
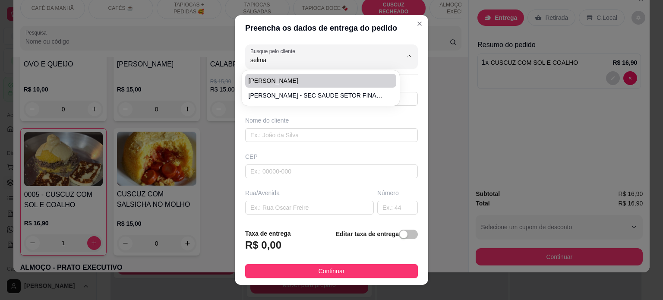
click at [317, 81] on span "[PERSON_NAME]" at bounding box center [315, 80] width 135 height 9
type input "[PERSON_NAME]"
type input "83988344509"
type input "[PERSON_NAME]"
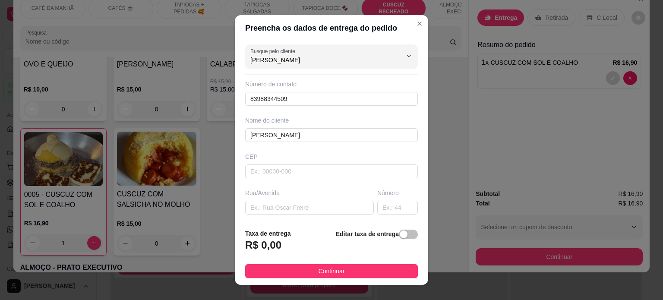
type input "[PERSON_NAME]"
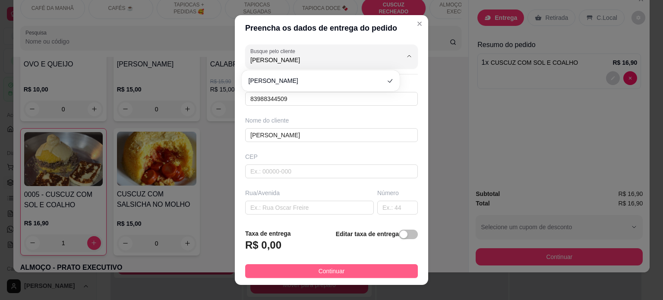
click at [324, 273] on span "Continuar" at bounding box center [331, 270] width 26 height 9
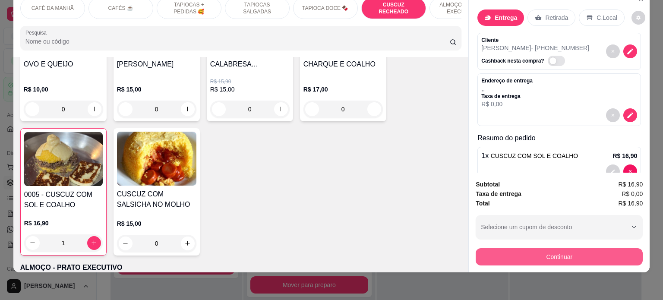
click at [547, 251] on button "Continuar" at bounding box center [558, 256] width 167 height 17
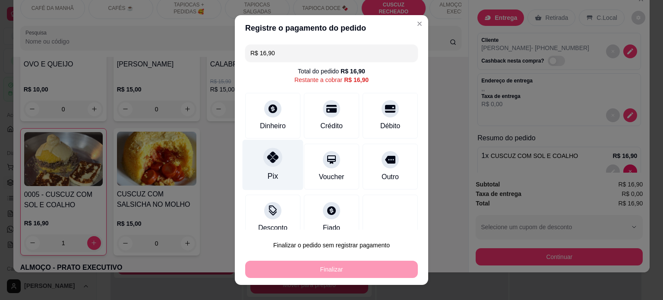
click at [270, 154] on icon at bounding box center [272, 156] width 11 height 11
type input "R$ 0,00"
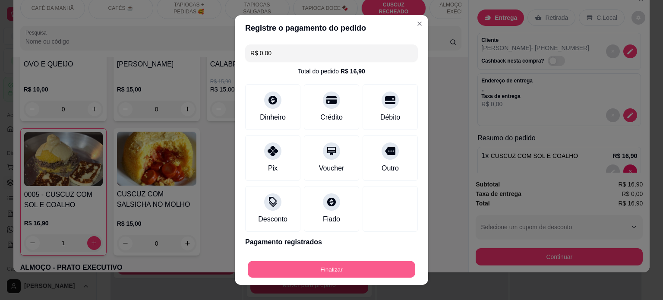
click at [344, 264] on button "Finalizar" at bounding box center [331, 269] width 167 height 17
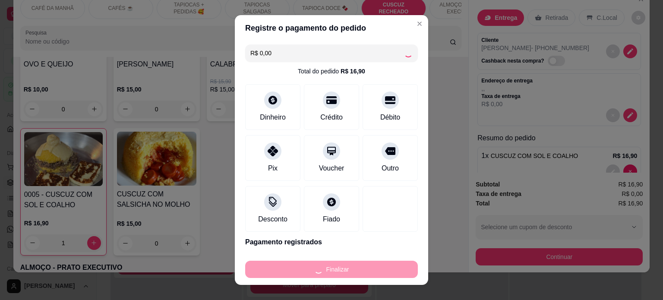
type input "0"
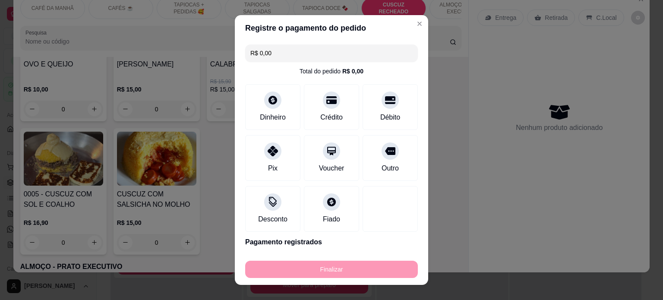
type input "-R$ 16,90"
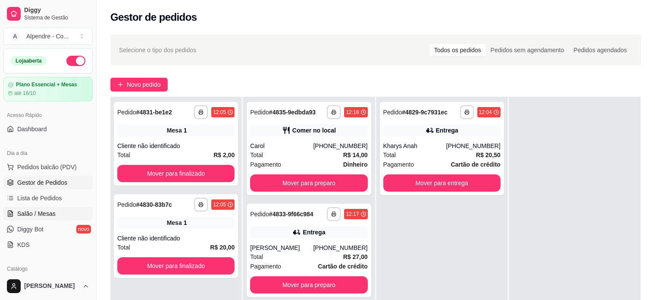
click at [25, 218] on link "Salão / Mesas" at bounding box center [47, 214] width 89 height 14
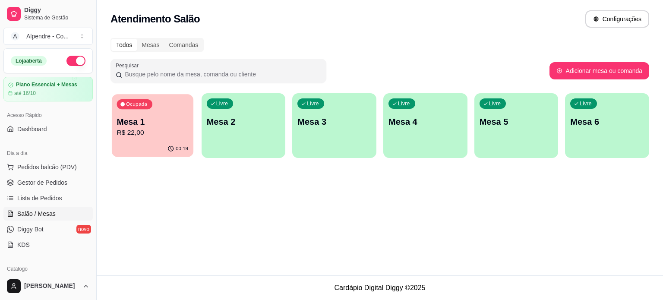
click at [143, 118] on p "Mesa 1" at bounding box center [153, 122] width 72 height 12
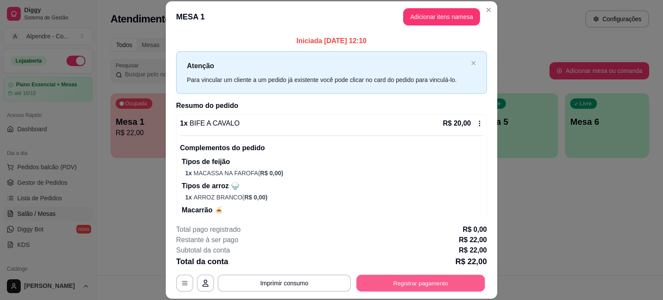
click at [400, 281] on button "Registrar pagamento" at bounding box center [420, 282] width 129 height 17
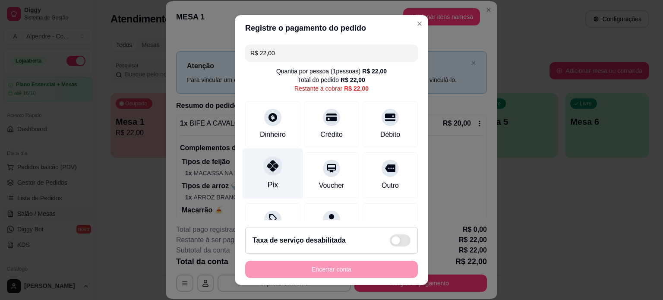
click at [271, 166] on icon at bounding box center [272, 165] width 11 height 11
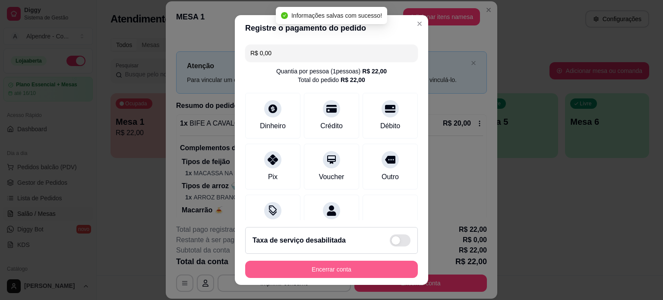
type input "R$ 0,00"
click at [325, 268] on button "Encerrar conta" at bounding box center [331, 269] width 167 height 17
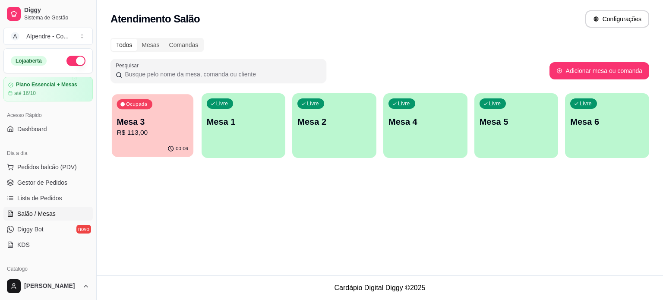
click at [141, 123] on p "Mesa 3" at bounding box center [153, 122] width 72 height 12
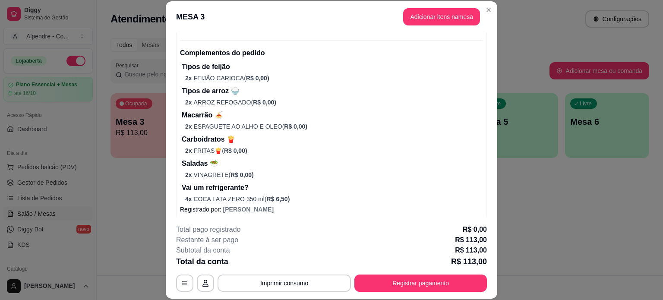
scroll to position [313, 0]
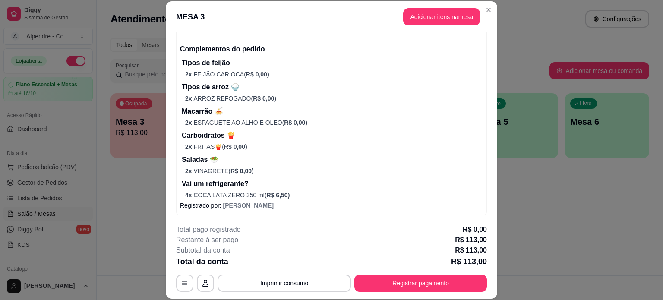
click at [326, 162] on p "Saladas 🥗" at bounding box center [332, 159] width 301 height 10
click at [343, 115] on p "Macarrão 🍝" at bounding box center [332, 111] width 301 height 10
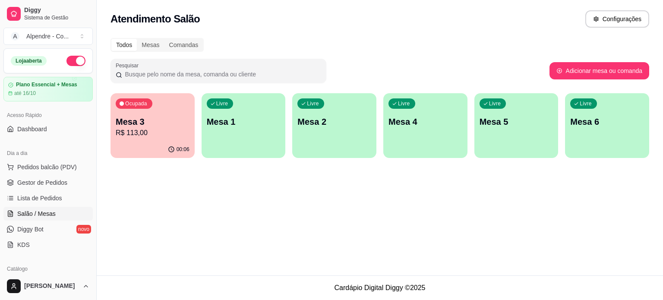
click at [41, 212] on span "Salão / Mesas" at bounding box center [36, 213] width 38 height 9
click at [176, 110] on div "Ocupada Mesa 3 R$ 113,00" at bounding box center [152, 117] width 84 height 48
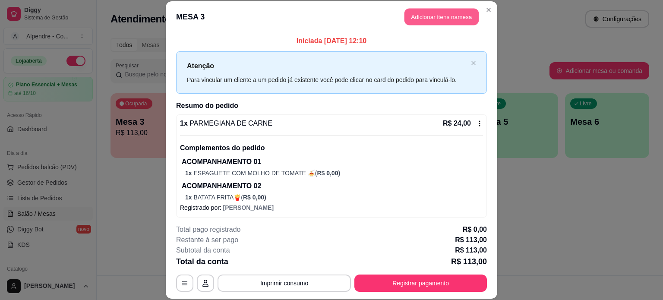
click at [431, 14] on button "Adicionar itens na mesa" at bounding box center [441, 17] width 74 height 17
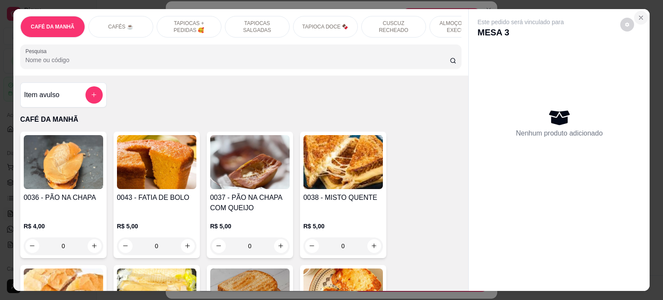
click at [639, 16] on icon "Close" at bounding box center [640, 17] width 3 height 3
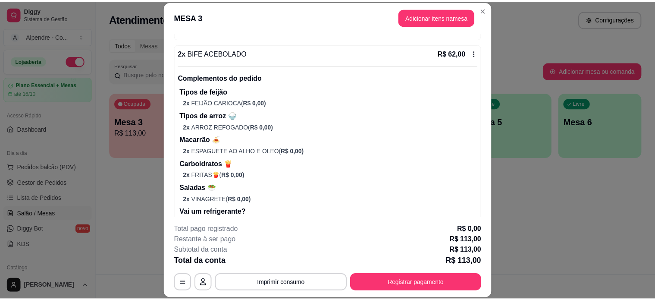
scroll to position [270, 0]
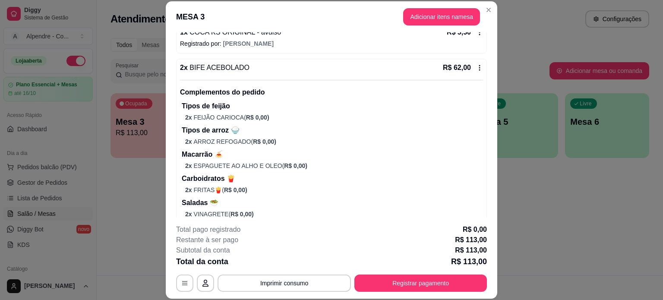
click at [476, 65] on icon at bounding box center [479, 67] width 7 height 7
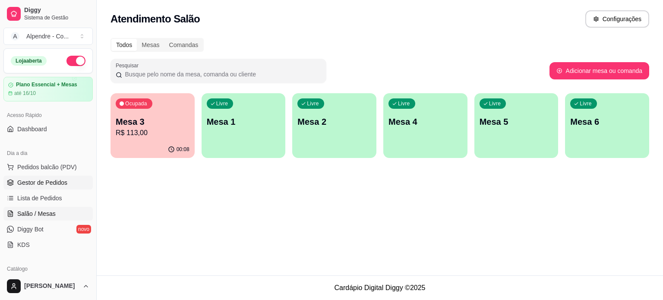
click at [33, 182] on span "Gestor de Pedidos" at bounding box center [42, 182] width 50 height 9
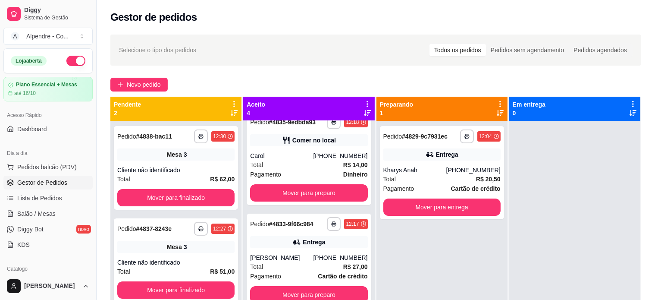
scroll to position [124, 0]
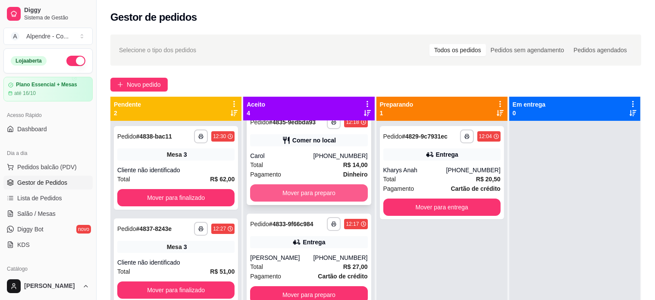
click at [316, 195] on button "Mover para preparo" at bounding box center [308, 192] width 117 height 17
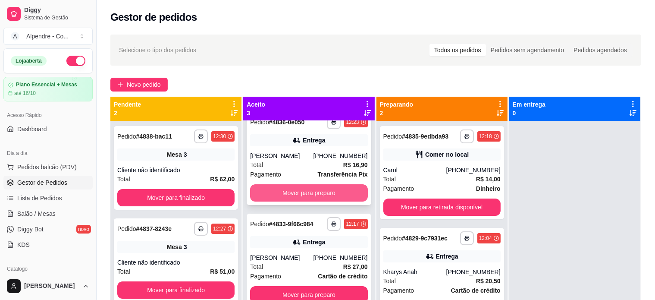
scroll to position [22, 0]
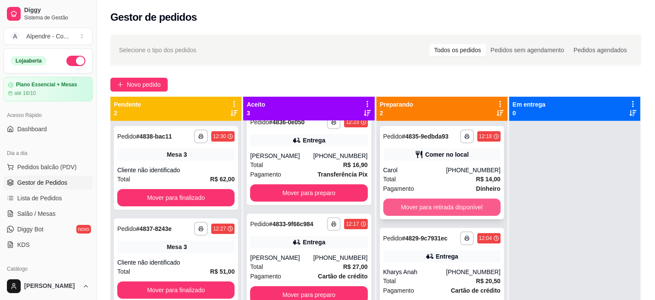
click at [416, 207] on button "Mover para retirada disponível" at bounding box center [441, 206] width 117 height 17
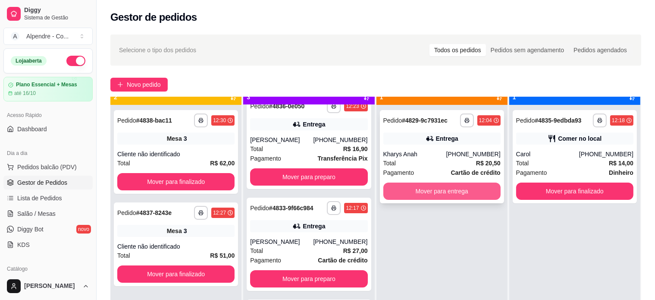
scroll to position [24, 0]
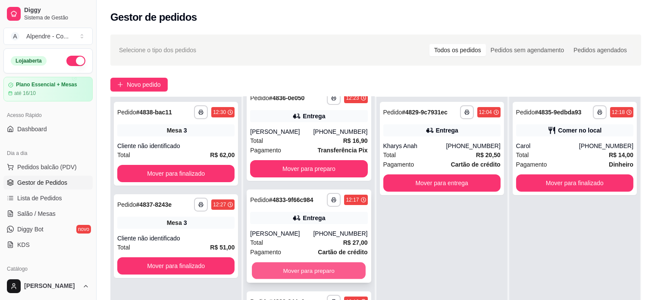
click at [297, 275] on button "Mover para preparo" at bounding box center [309, 270] width 114 height 17
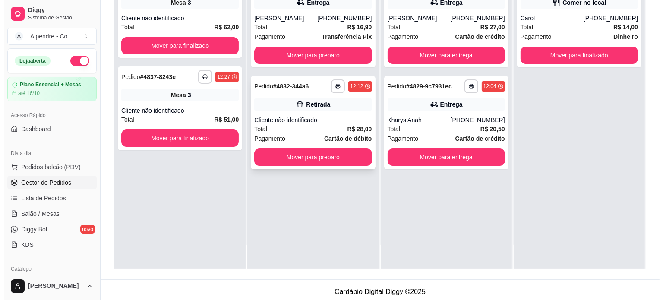
scroll to position [129, 0]
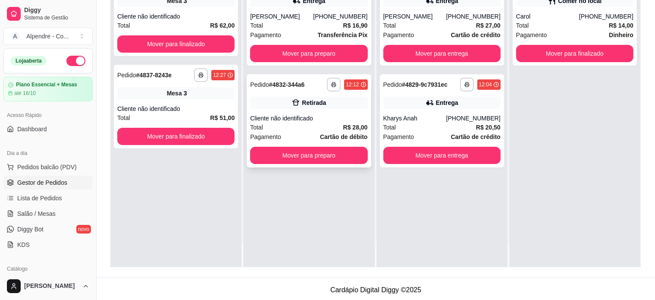
click at [304, 131] on div "Total R$ 28,00" at bounding box center [308, 126] width 117 height 9
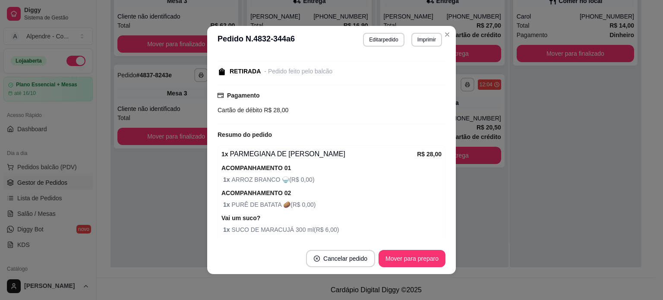
scroll to position [137, 0]
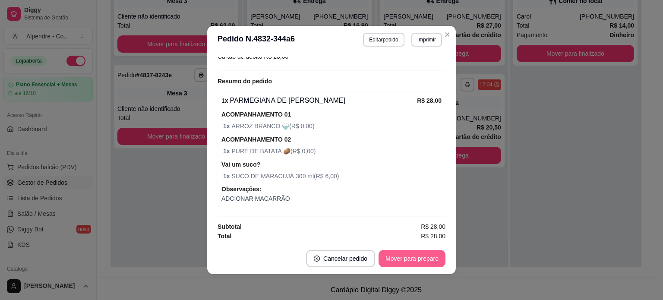
click at [424, 253] on button "Mover para preparo" at bounding box center [411, 258] width 67 height 17
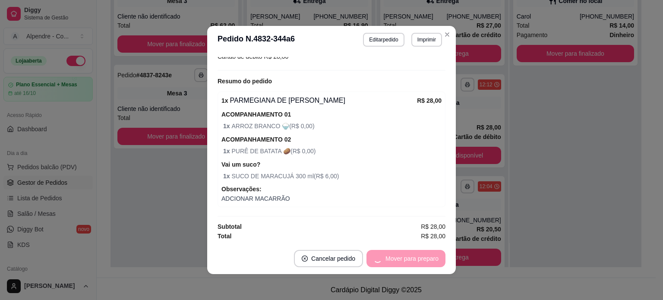
click at [423, 258] on div "Mover para preparo" at bounding box center [405, 258] width 79 height 17
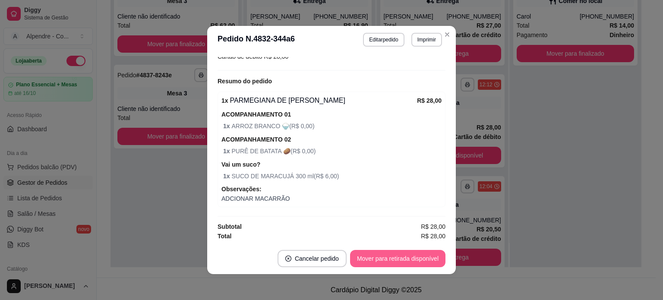
click at [396, 259] on button "Mover para retirada disponível" at bounding box center [397, 258] width 95 height 17
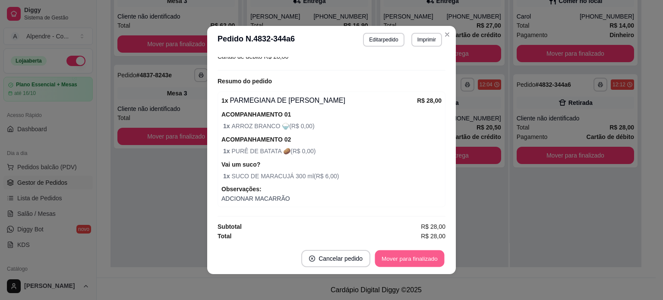
click at [397, 258] on button "Mover para finalizado" at bounding box center [409, 258] width 69 height 17
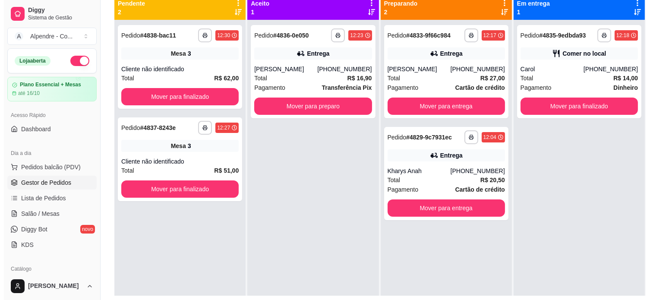
scroll to position [86, 0]
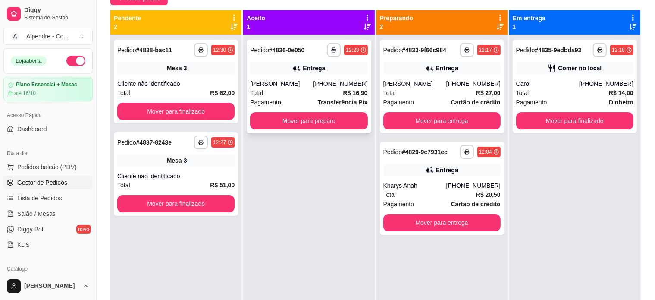
click at [295, 84] on div "[PERSON_NAME]" at bounding box center [281, 83] width 63 height 9
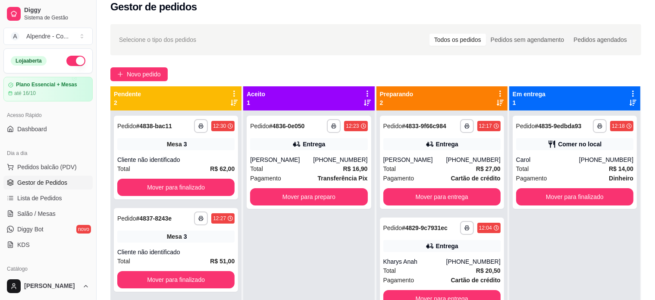
scroll to position [0, 0]
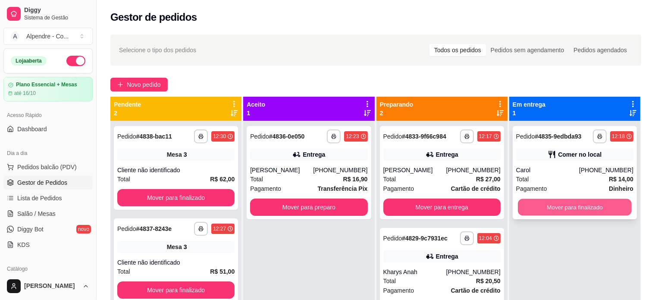
click at [556, 212] on button "Mover para finalizado" at bounding box center [575, 207] width 114 height 17
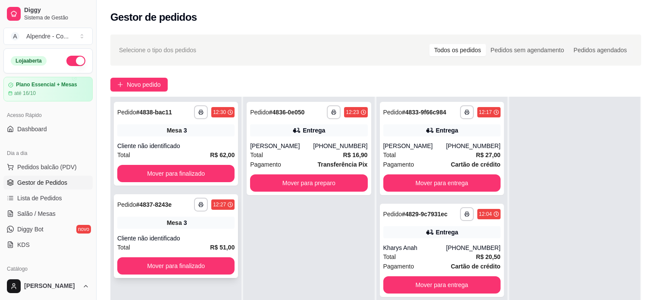
click at [185, 239] on div "Cliente não identificado" at bounding box center [175, 238] width 117 height 9
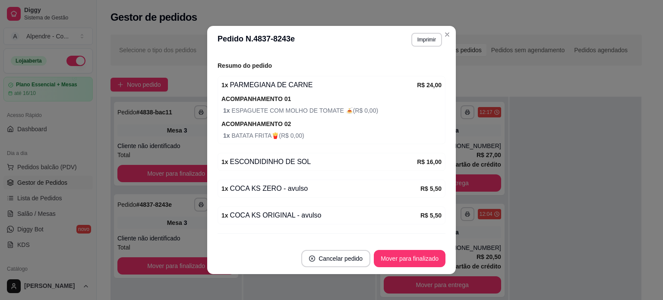
scroll to position [122, 0]
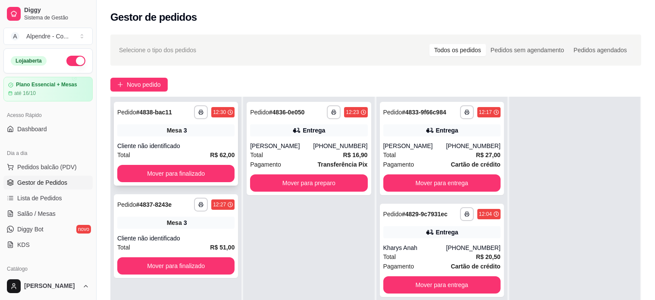
click at [195, 155] on div "Total R$ 62,00" at bounding box center [175, 154] width 117 height 9
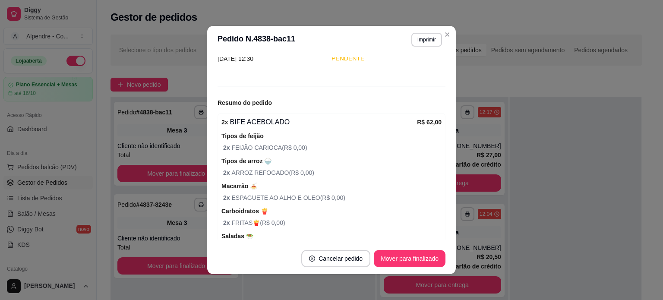
scroll to position [143, 0]
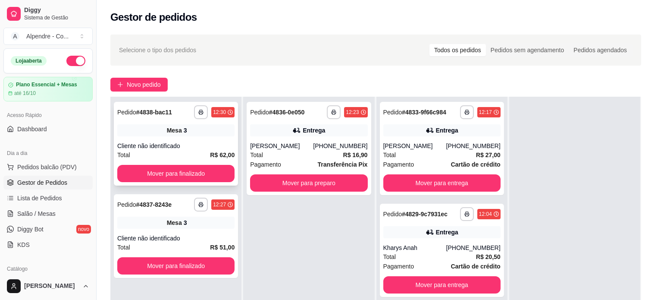
click at [202, 130] on div "Mesa 3" at bounding box center [175, 130] width 117 height 12
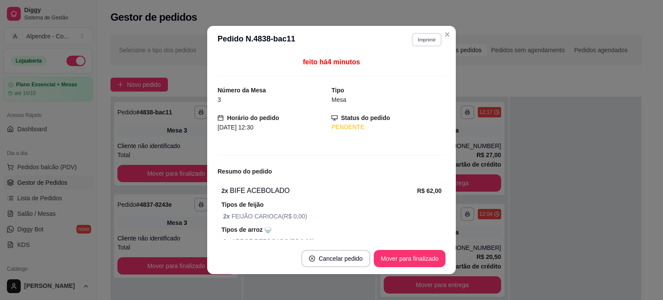
click at [419, 39] on button "Imprimir" at bounding box center [426, 39] width 30 height 13
click at [408, 70] on button "Impressora container" at bounding box center [404, 69] width 60 height 13
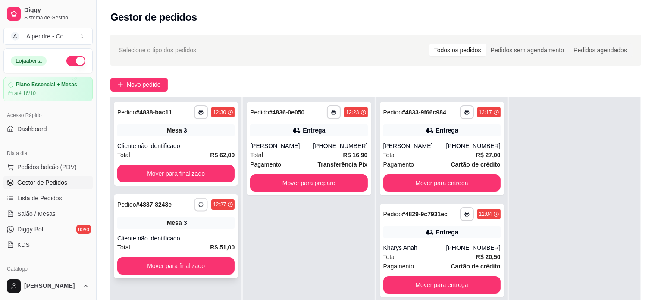
click at [204, 203] on button "button" at bounding box center [201, 204] width 13 height 13
click at [186, 233] on button "Impressora container" at bounding box center [174, 235] width 63 height 14
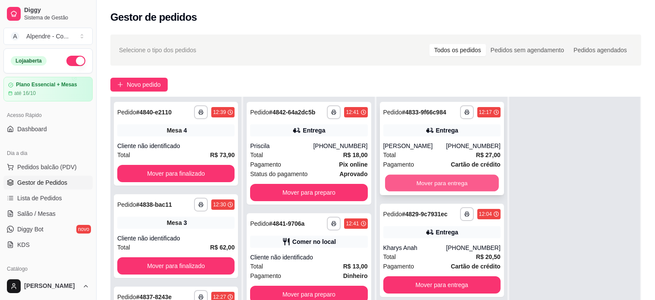
click at [431, 179] on button "Mover para entrega" at bounding box center [442, 183] width 114 height 17
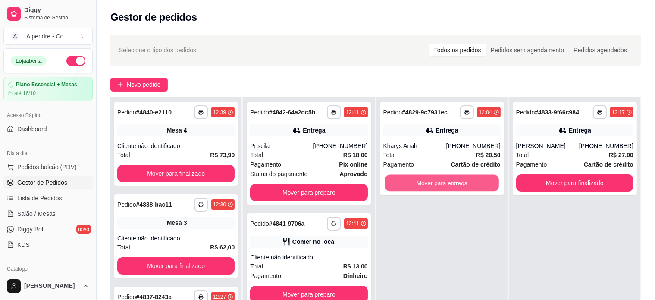
click at [431, 179] on button "Mover para entrega" at bounding box center [442, 183] width 114 height 17
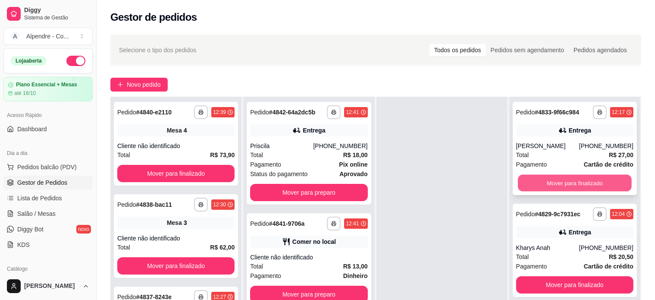
click at [575, 188] on button "Mover para finalizado" at bounding box center [575, 183] width 114 height 17
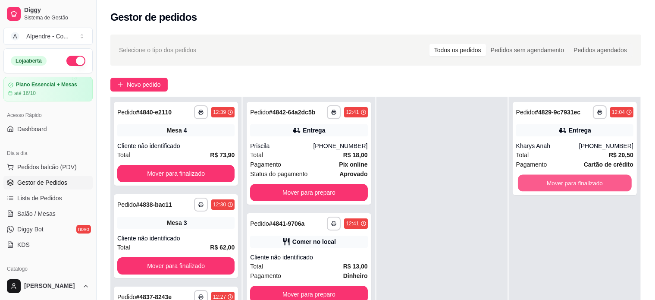
click at [575, 188] on button "Mover para finalizado" at bounding box center [575, 183] width 114 height 17
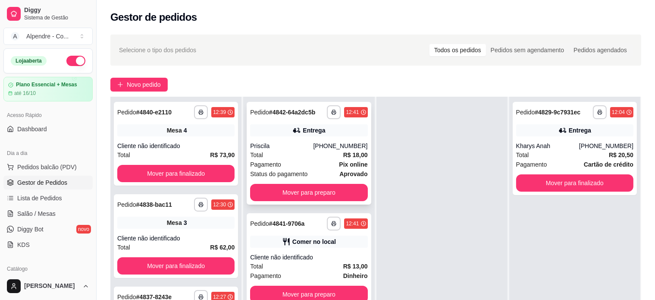
click at [303, 154] on div "Total R$ 18,00" at bounding box center [308, 154] width 117 height 9
click at [142, 93] on div "**********" at bounding box center [376, 217] width 559 height 377
click at [144, 79] on button "Novo pedido" at bounding box center [138, 85] width 57 height 14
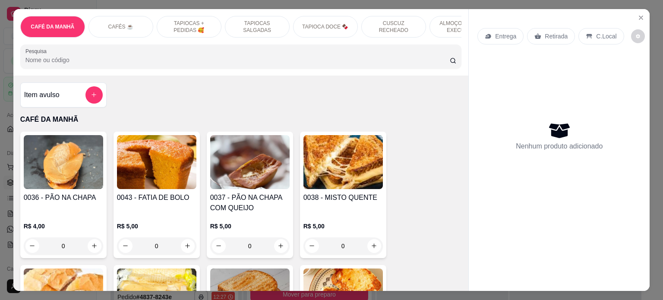
click at [179, 20] on p "TAPIOCAS + PEDIDAS 🥰" at bounding box center [189, 27] width 50 height 14
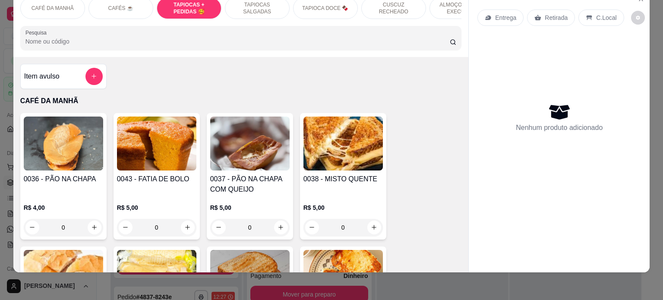
scroll to position [739, 0]
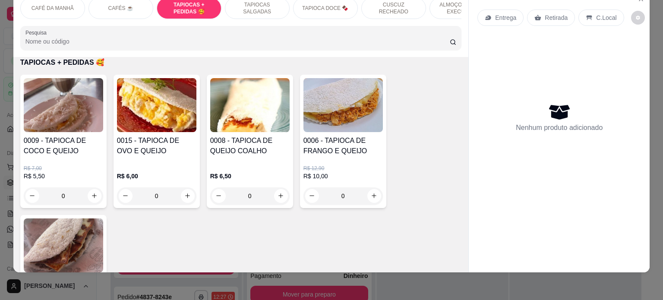
click at [191, 197] on div "0" at bounding box center [156, 195] width 79 height 17
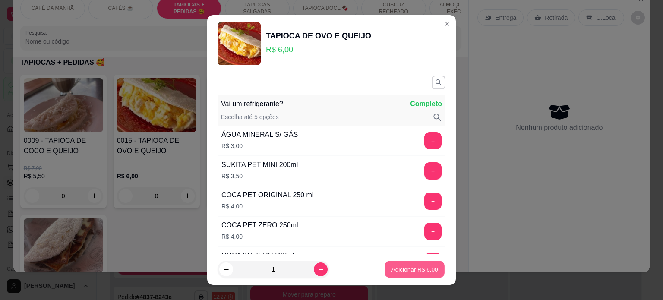
click at [419, 267] on p "Adicionar R$ 6,00" at bounding box center [414, 269] width 47 height 8
type input "1"
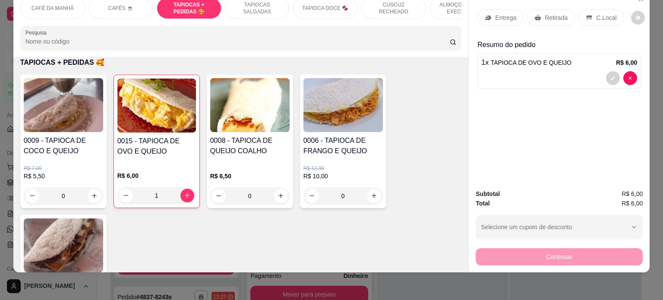
scroll to position [0, 0]
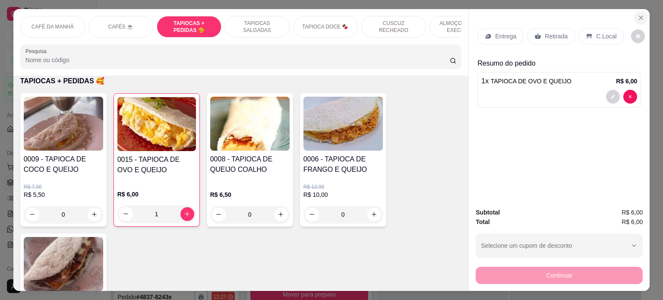
click at [639, 16] on icon "Close" at bounding box center [640, 17] width 3 height 3
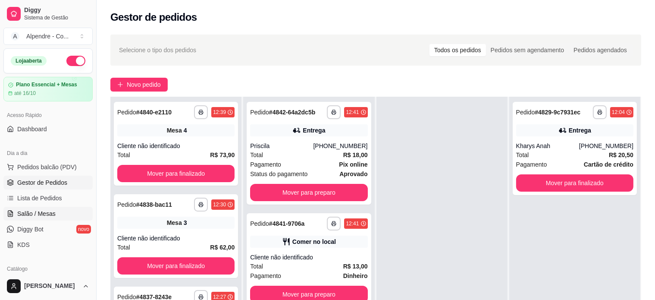
click at [37, 214] on span "Salão / Mesas" at bounding box center [36, 213] width 38 height 9
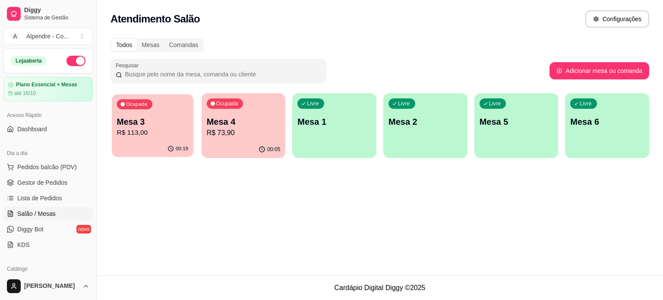
click at [148, 128] on p "R$ 113,00" at bounding box center [153, 133] width 72 height 10
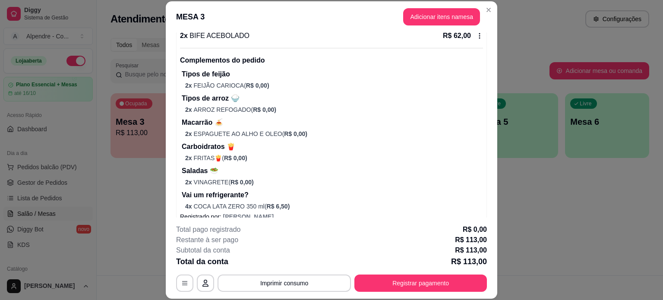
scroll to position [313, 0]
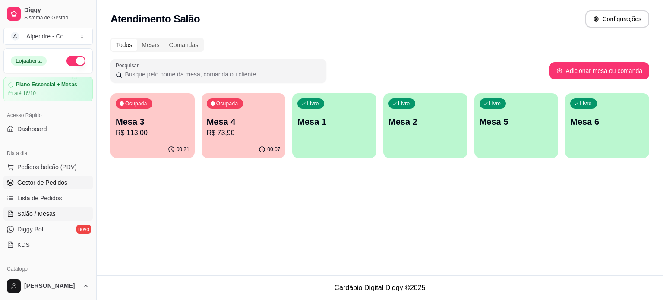
click at [36, 184] on span "Gestor de Pedidos" at bounding box center [42, 182] width 50 height 9
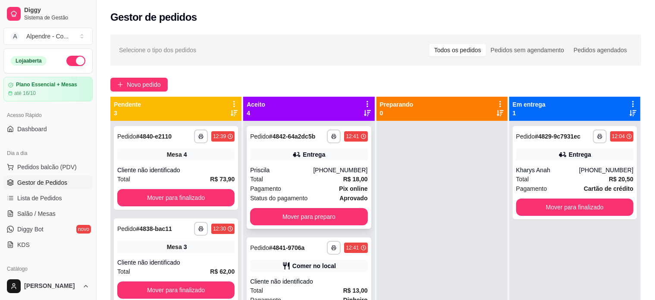
click at [305, 182] on div "Total R$ 18,00" at bounding box center [308, 178] width 117 height 9
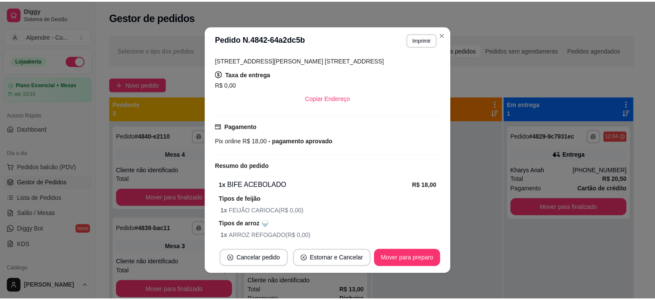
scroll to position [216, 0]
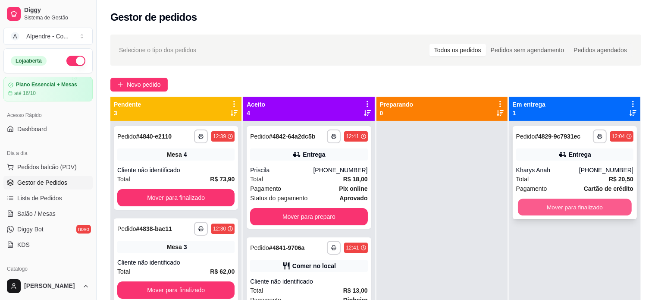
click at [538, 204] on button "Mover para finalizado" at bounding box center [575, 207] width 114 height 17
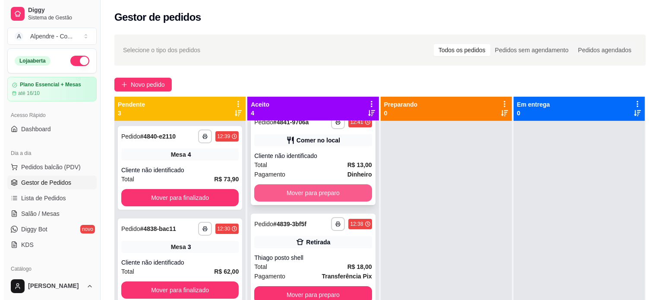
scroll to position [91, 0]
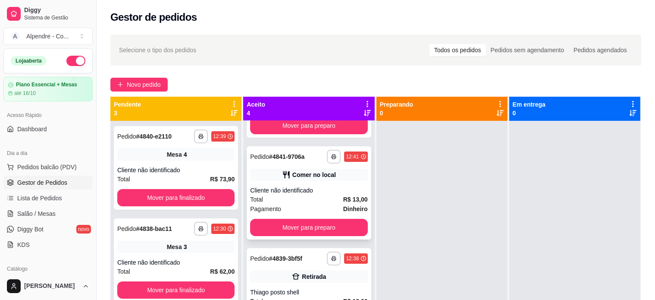
click at [301, 204] on div "Pagamento Dinheiro" at bounding box center [308, 208] width 117 height 9
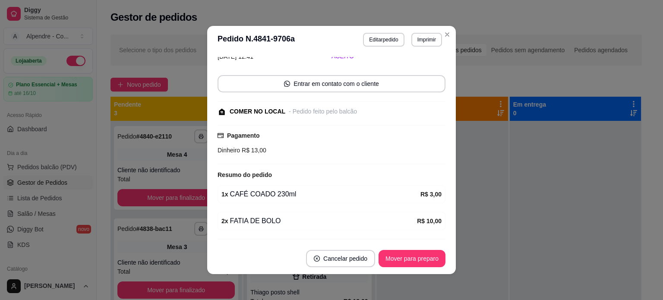
scroll to position [66, 0]
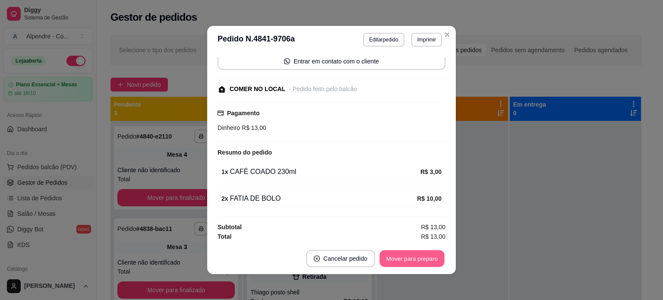
click at [423, 252] on button "Mover para preparo" at bounding box center [411, 258] width 65 height 17
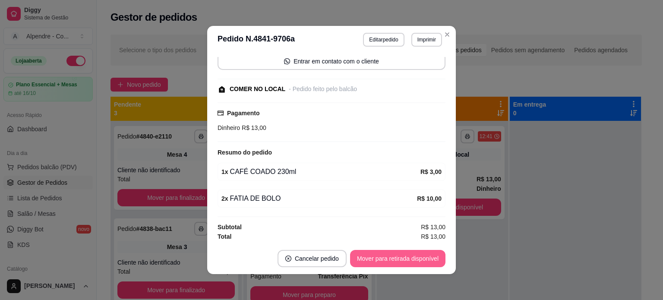
scroll to position [32, 0]
click at [423, 258] on button "Mover para retirada disponível" at bounding box center [397, 258] width 95 height 17
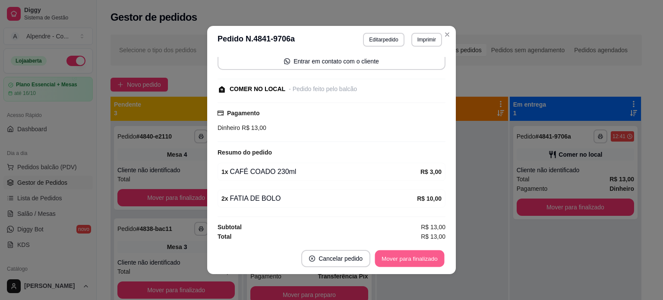
click at [423, 258] on button "Mover para finalizado" at bounding box center [409, 258] width 69 height 17
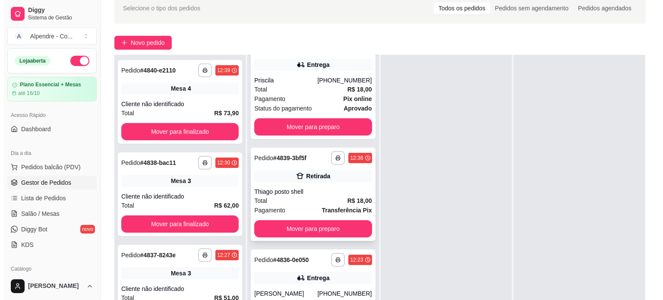
scroll to position [131, 0]
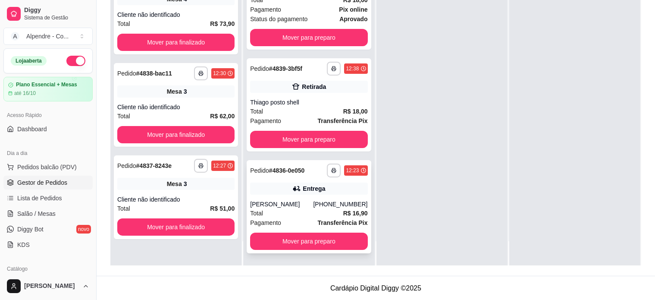
click at [290, 210] on div "Total R$ 16,90" at bounding box center [308, 212] width 117 height 9
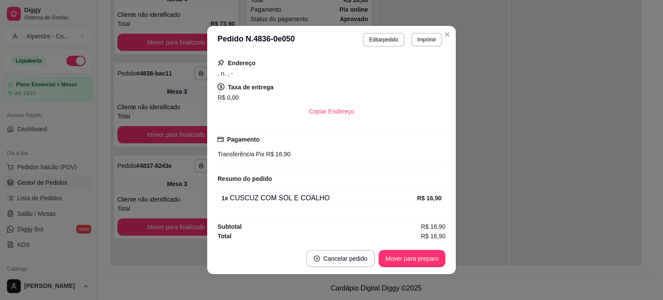
scroll to position [2, 0]
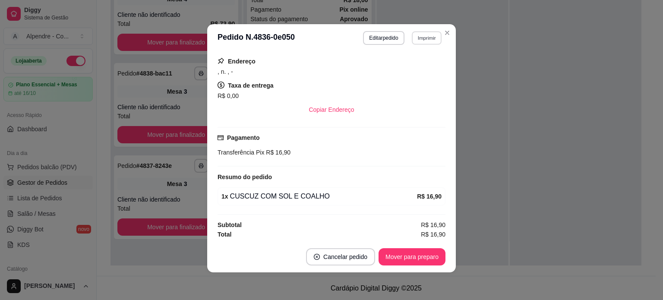
click at [419, 38] on button "Imprimir" at bounding box center [426, 37] width 30 height 13
click at [415, 66] on button "Impressora container" at bounding box center [404, 68] width 60 height 13
click at [411, 260] on button "Mover para preparo" at bounding box center [411, 256] width 67 height 17
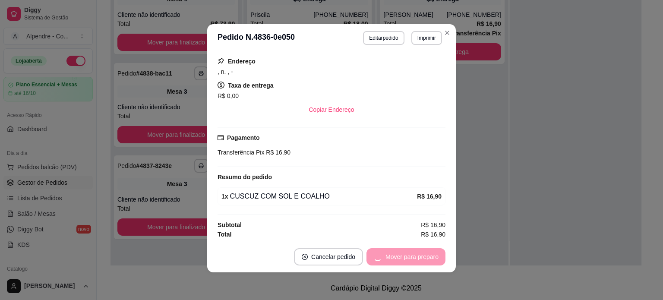
scroll to position [0, 0]
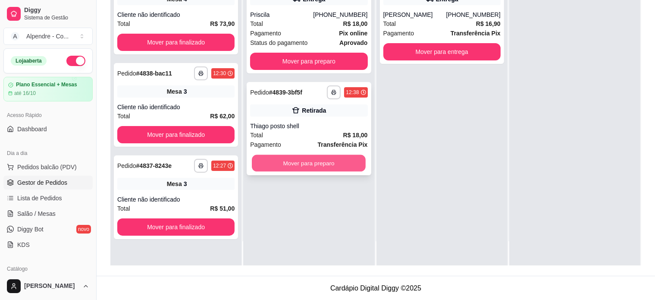
click at [309, 164] on button "Mover para preparo" at bounding box center [309, 163] width 114 height 17
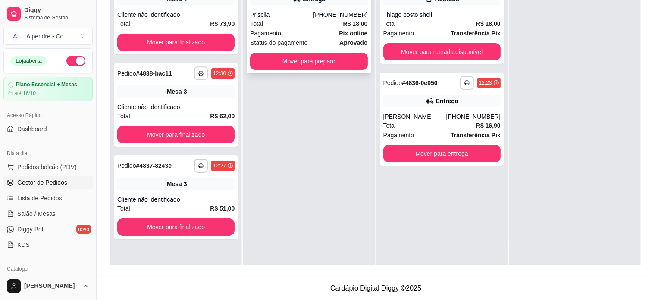
click at [313, 36] on div "Pagamento Pix online" at bounding box center [308, 32] width 117 height 9
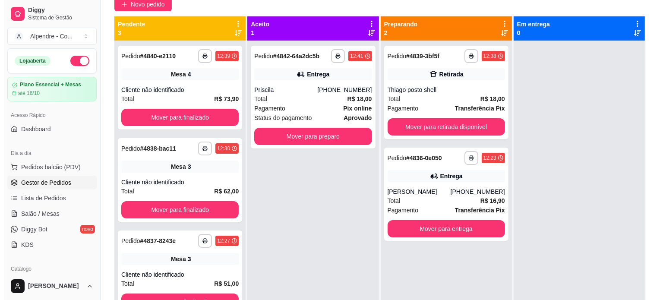
scroll to position [45, 0]
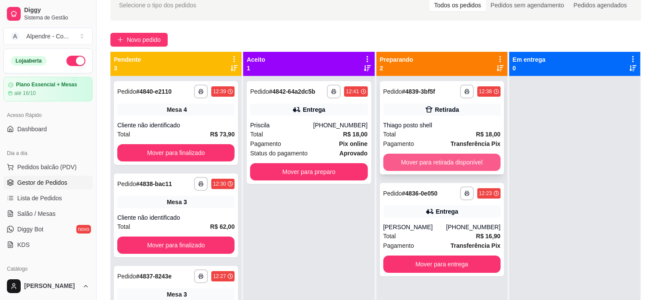
click at [437, 158] on button "Mover para retirada disponível" at bounding box center [441, 162] width 117 height 17
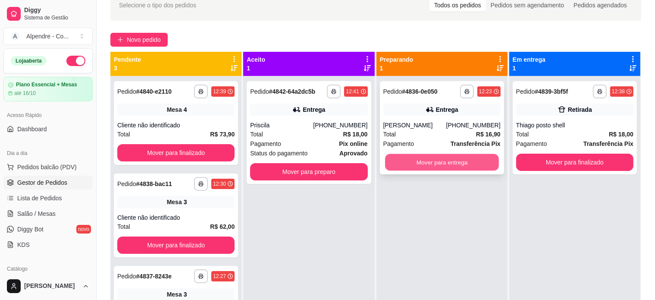
click at [435, 167] on button "Mover para entrega" at bounding box center [442, 162] width 114 height 17
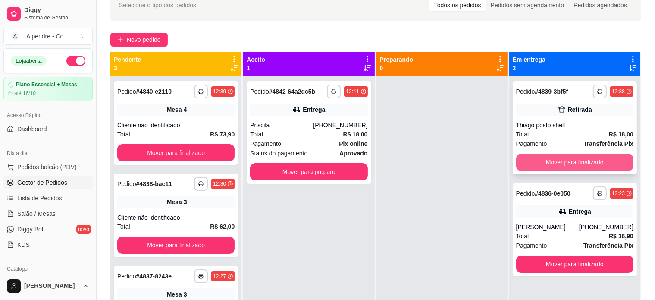
click at [572, 167] on button "Mover para finalizado" at bounding box center [574, 162] width 117 height 17
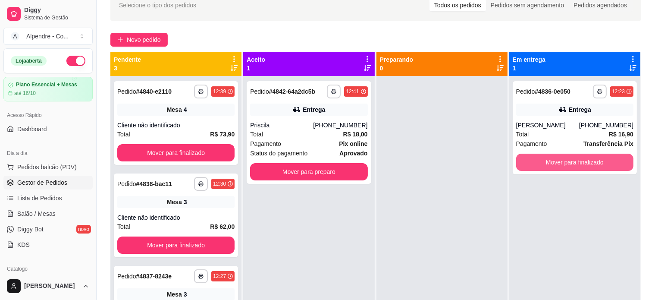
click at [572, 164] on button "Mover para finalizado" at bounding box center [574, 162] width 117 height 17
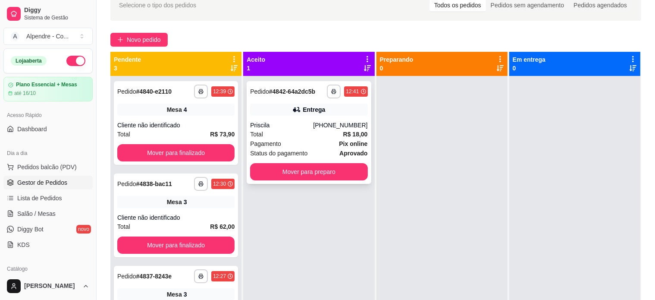
click at [291, 141] on div "Pagamento Pix online" at bounding box center [308, 143] width 117 height 9
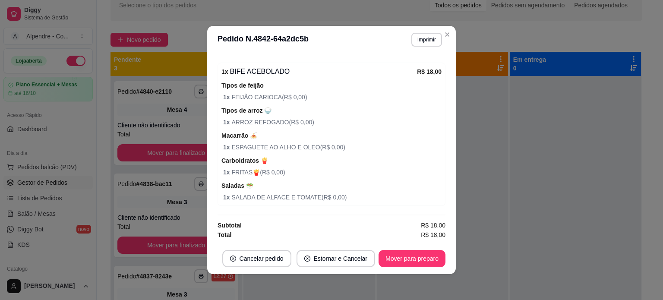
scroll to position [0, 0]
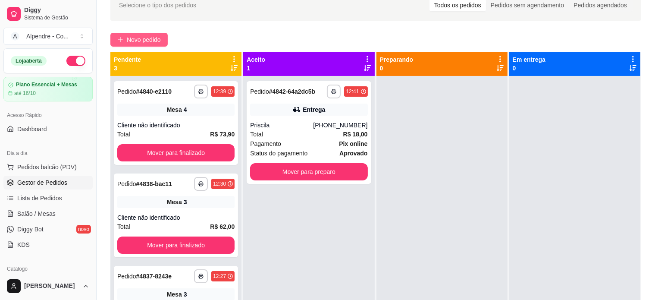
click at [144, 40] on span "Novo pedido" at bounding box center [144, 39] width 34 height 9
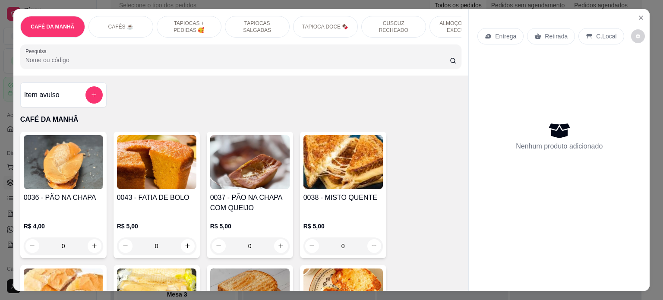
click at [191, 21] on p "TAPIOCAS + PEDIDAS 🥰" at bounding box center [189, 27] width 50 height 14
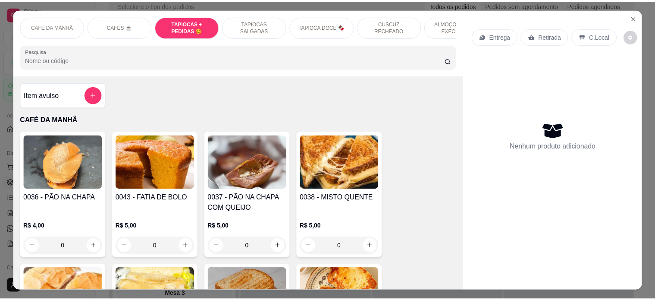
scroll to position [739, 0]
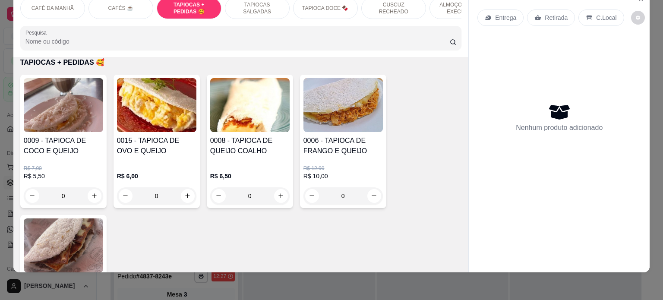
click at [184, 191] on div "0" at bounding box center [156, 195] width 79 height 17
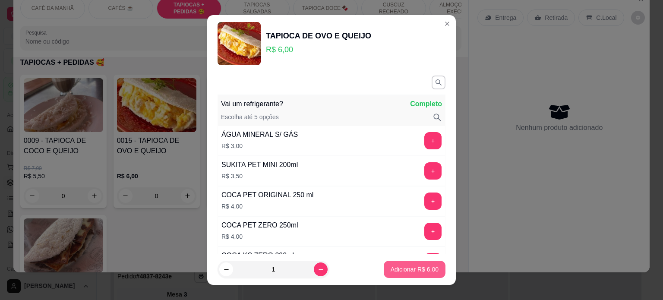
click at [403, 273] on p "Adicionar R$ 6,00" at bounding box center [414, 269] width 48 height 9
type input "1"
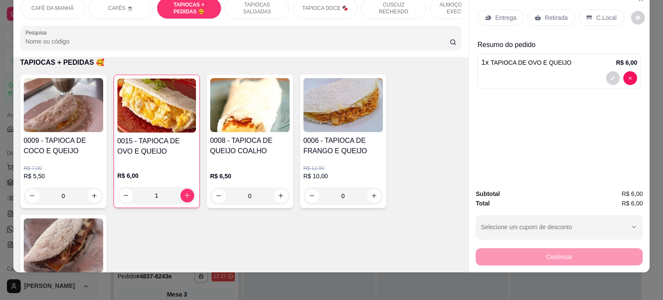
click at [488, 10] on div "Entrega" at bounding box center [500, 17] width 46 height 16
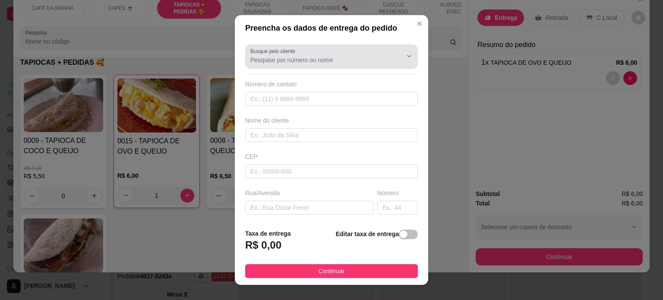
click at [295, 60] on input "Busque pelo cliente" at bounding box center [319, 60] width 138 height 9
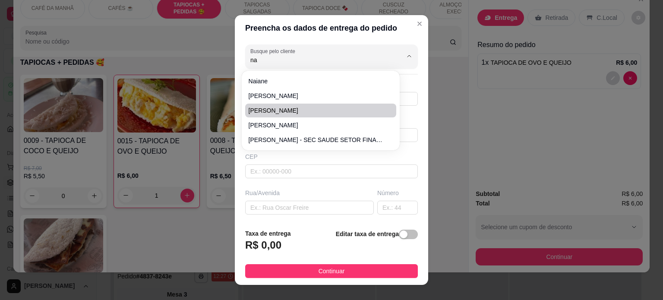
click at [281, 113] on span "[PERSON_NAME]" at bounding box center [315, 110] width 135 height 9
type input "[PERSON_NAME]"
type input "83994098797"
type input "[PERSON_NAME]"
type input "Centro de olhos da Paraíba"
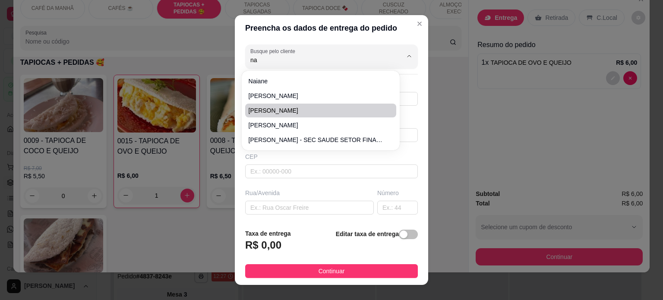
type input "1122"
type input "[PERSON_NAME]"
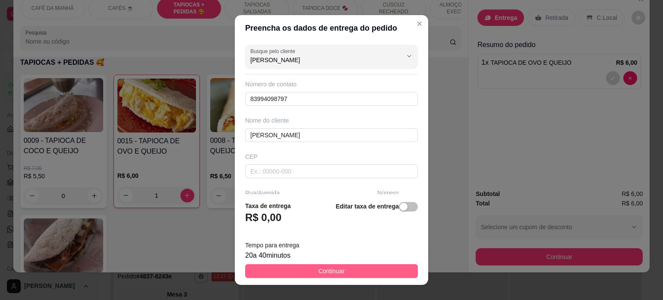
type input "[PERSON_NAME]"
click at [318, 273] on span "Continuar" at bounding box center [331, 270] width 26 height 9
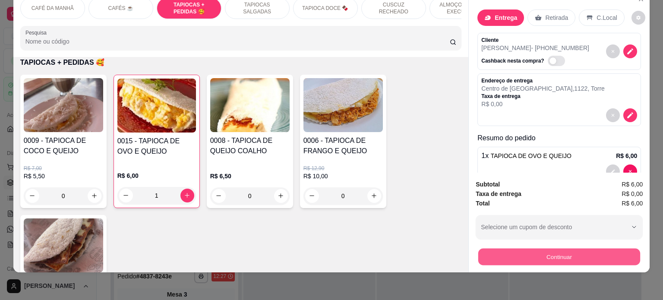
click at [563, 248] on button "Continuar" at bounding box center [559, 256] width 162 height 17
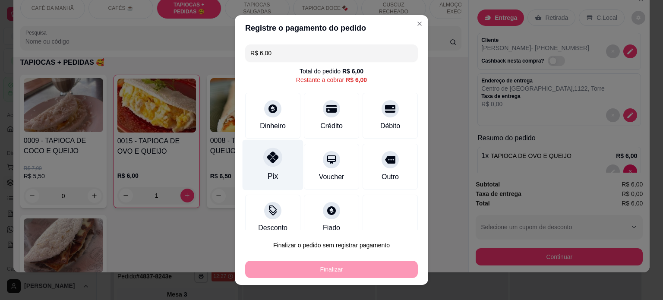
click at [267, 160] on icon at bounding box center [272, 156] width 11 height 11
type input "R$ 0,00"
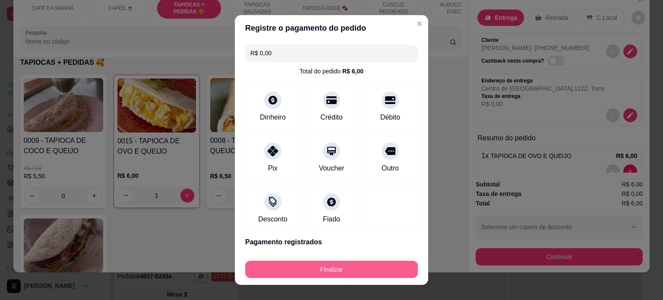
click at [325, 267] on button "Finalizar" at bounding box center [331, 269] width 173 height 17
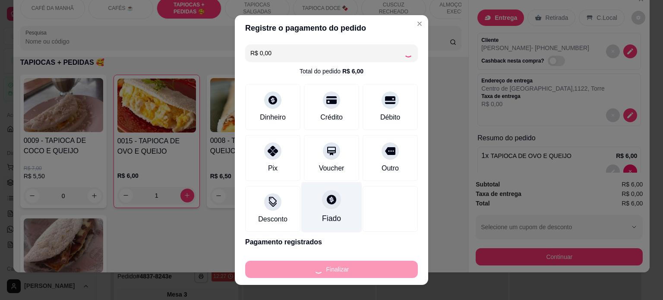
type input "0"
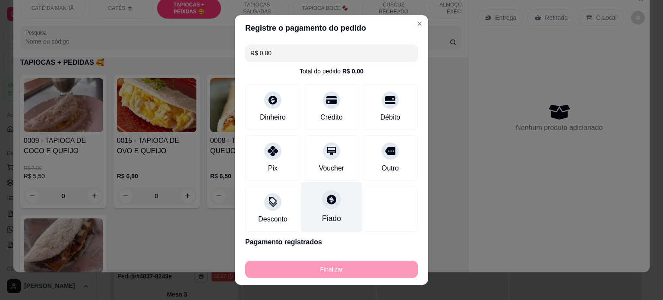
type input "-R$ 6,00"
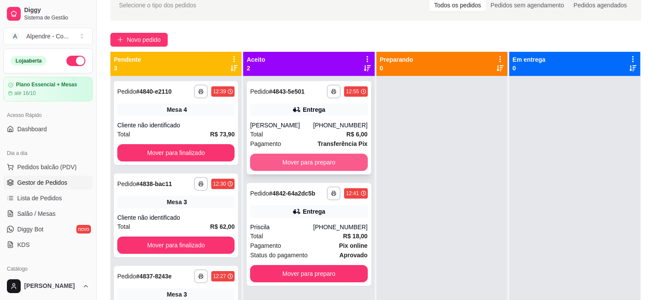
click at [331, 155] on button "Mover para preparo" at bounding box center [308, 162] width 117 height 17
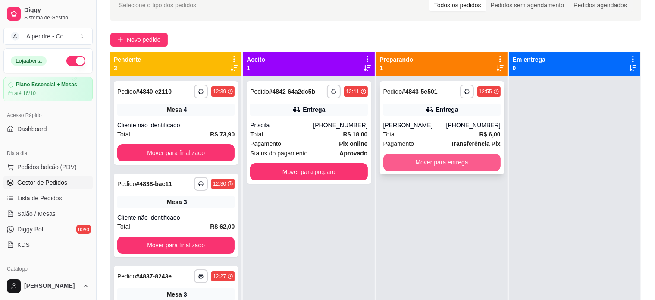
click at [427, 158] on button "Mover para entrega" at bounding box center [441, 162] width 117 height 17
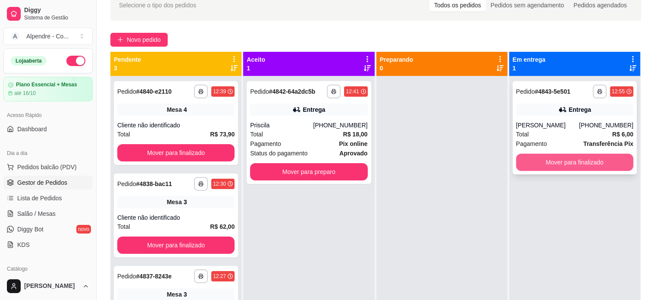
click at [553, 163] on button "Mover para finalizado" at bounding box center [574, 162] width 117 height 17
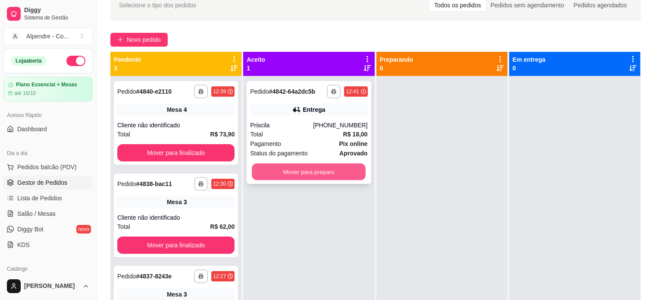
click at [302, 172] on button "Mover para preparo" at bounding box center [309, 171] width 114 height 17
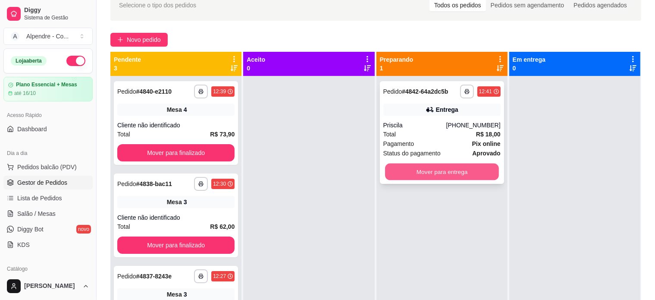
click at [422, 175] on button "Mover para entrega" at bounding box center [442, 171] width 114 height 17
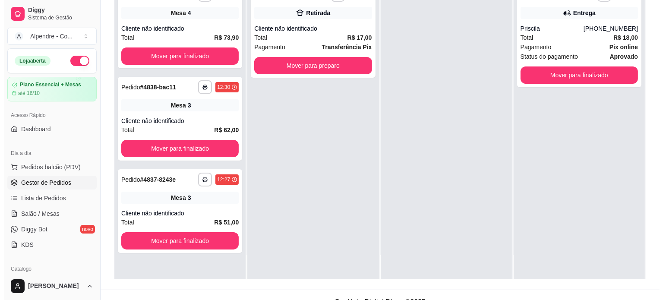
scroll to position [131, 0]
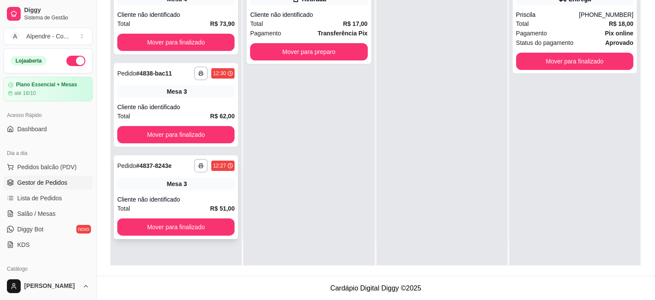
click at [195, 190] on div "**********" at bounding box center [176, 197] width 124 height 84
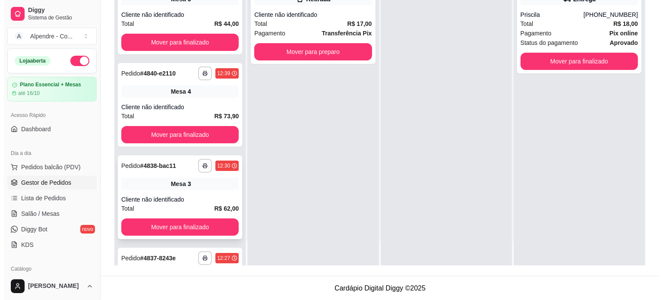
scroll to position [78, 0]
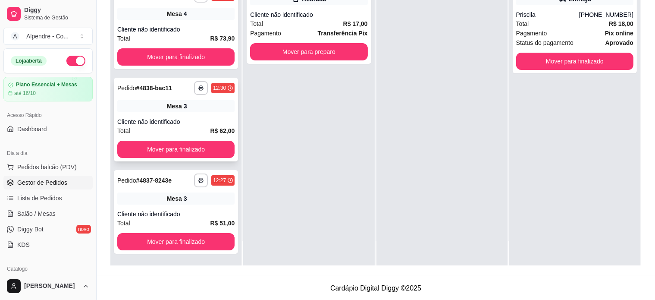
click at [179, 123] on div "Cliente não identificado" at bounding box center [175, 121] width 117 height 9
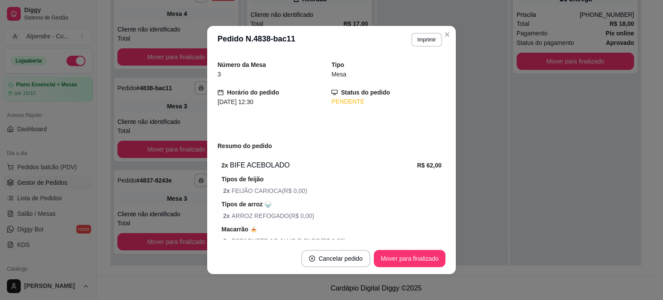
scroll to position [0, 0]
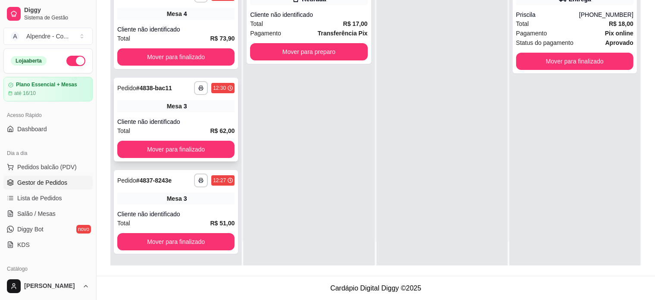
click at [189, 115] on div "**********" at bounding box center [176, 120] width 124 height 84
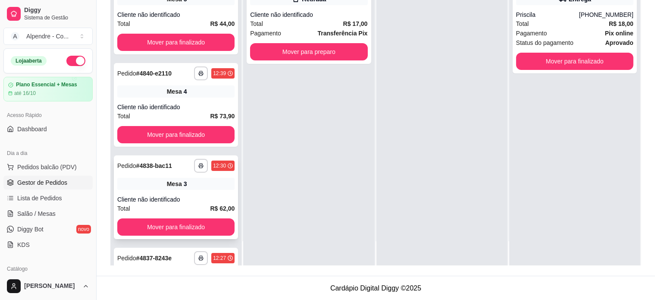
click at [191, 198] on div "Cliente não identificado" at bounding box center [175, 199] width 117 height 9
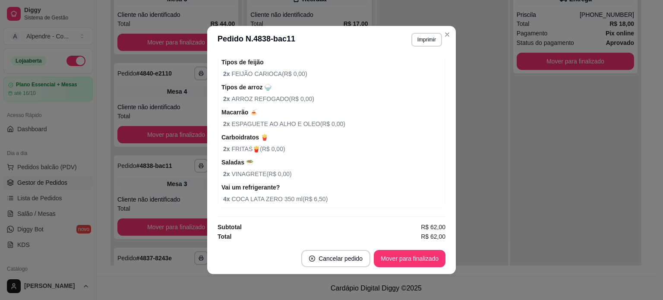
scroll to position [143, 0]
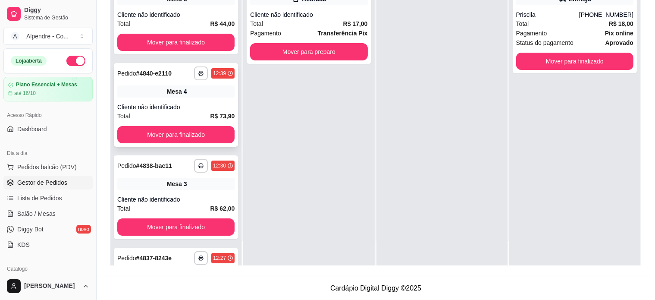
click at [154, 107] on div "Cliente não identificado" at bounding box center [175, 107] width 117 height 9
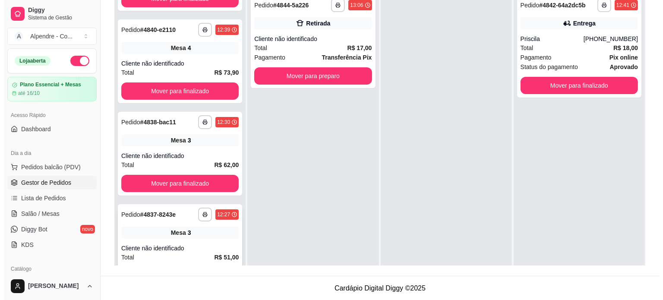
scroll to position [78, 0]
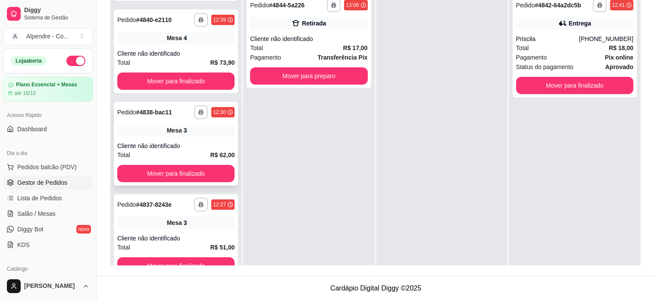
click at [192, 134] on div "Mesa 3" at bounding box center [175, 130] width 117 height 12
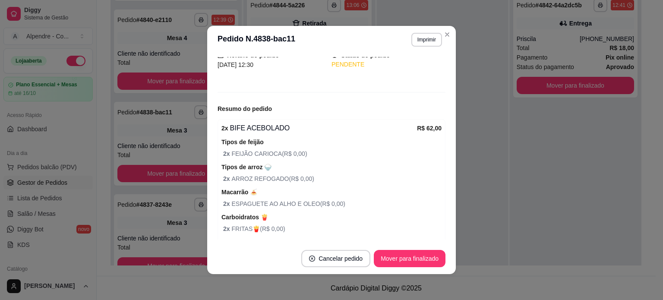
scroll to position [14, 0]
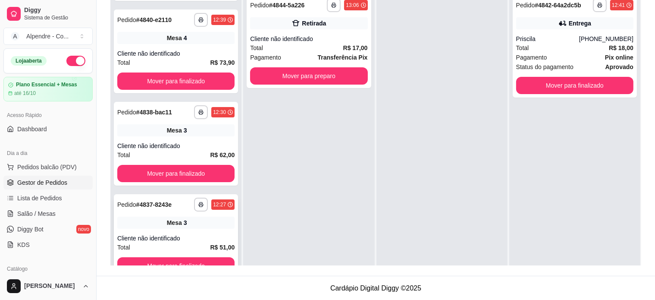
click at [170, 227] on div "Mesa 3" at bounding box center [175, 223] width 117 height 12
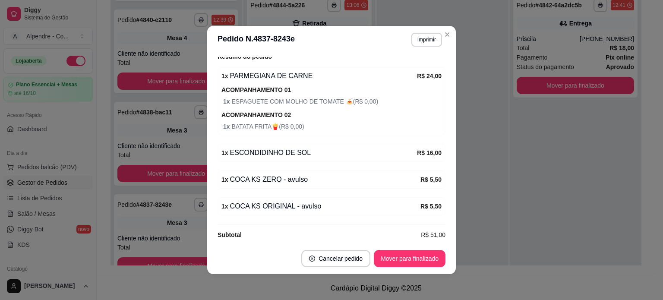
scroll to position [122, 0]
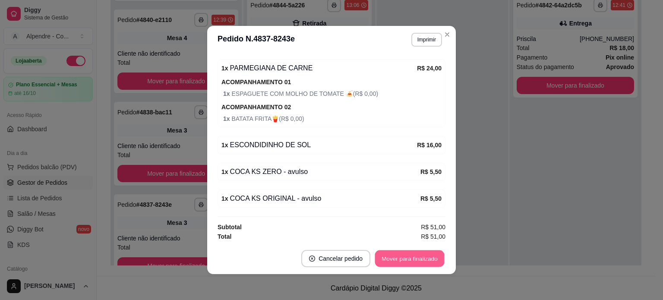
click at [388, 258] on button "Mover para finalizado" at bounding box center [409, 258] width 69 height 17
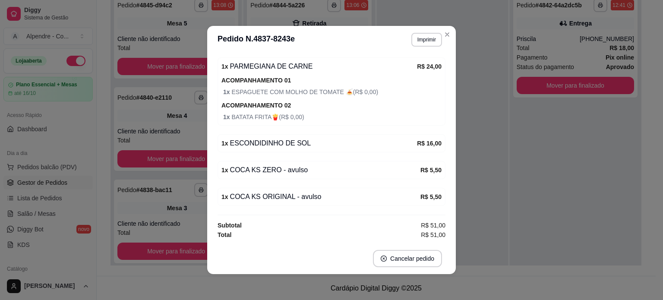
scroll to position [94, 0]
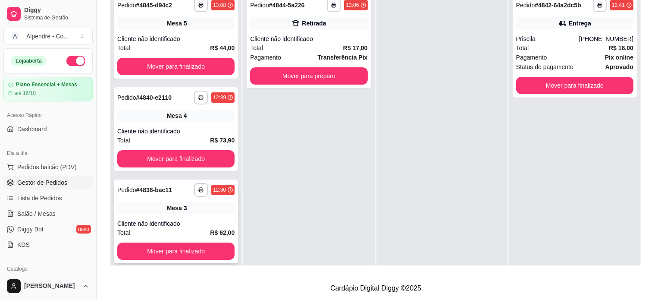
click at [179, 224] on div "Cliente não identificado" at bounding box center [175, 223] width 117 height 9
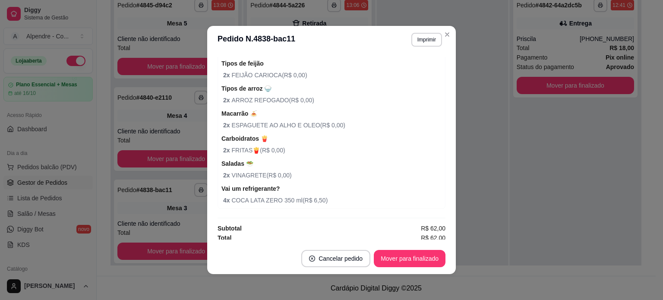
scroll to position [143, 0]
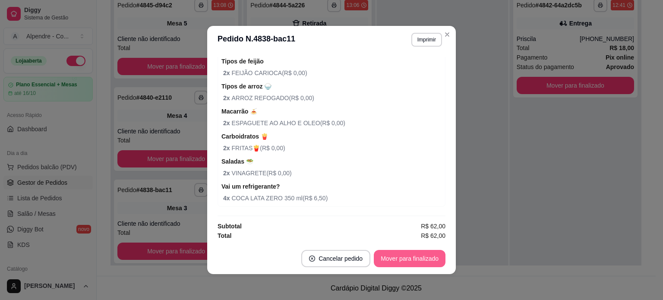
click at [402, 261] on button "Mover para finalizado" at bounding box center [410, 258] width 72 height 17
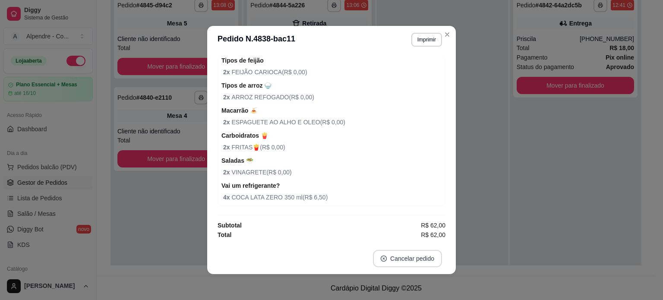
scroll to position [115, 0]
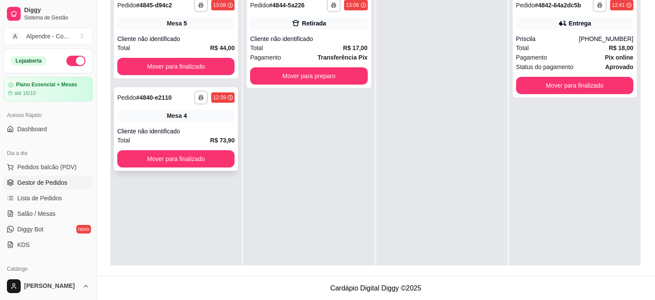
click at [179, 127] on div "Cliente não identificado" at bounding box center [175, 131] width 117 height 9
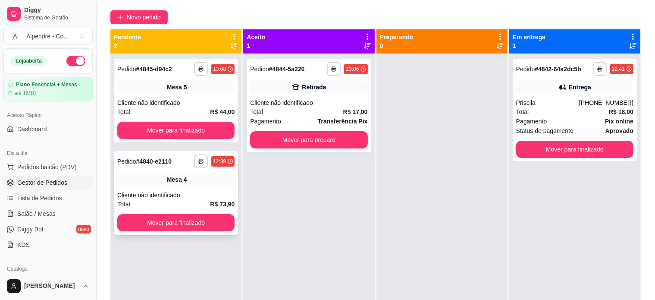
scroll to position [45, 0]
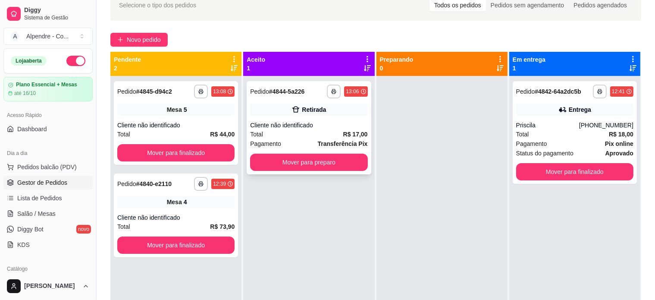
click at [311, 132] on div "Total R$ 17,00" at bounding box center [308, 133] width 117 height 9
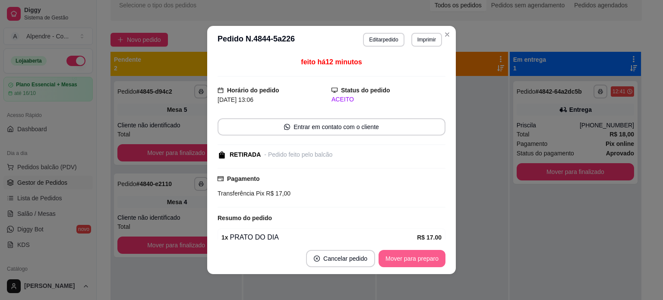
click at [402, 253] on button "Mover para preparo" at bounding box center [411, 258] width 67 height 17
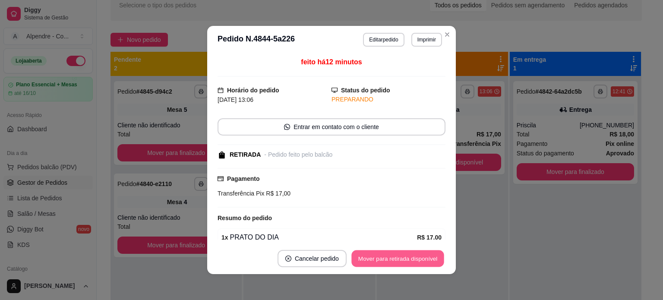
click at [396, 261] on button "Mover para retirada disponível" at bounding box center [397, 258] width 92 height 17
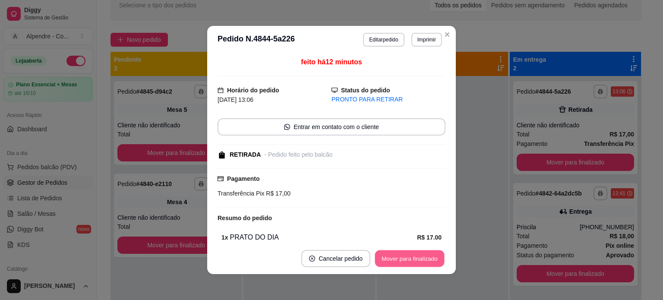
click at [395, 261] on button "Mover para finalizado" at bounding box center [409, 258] width 69 height 17
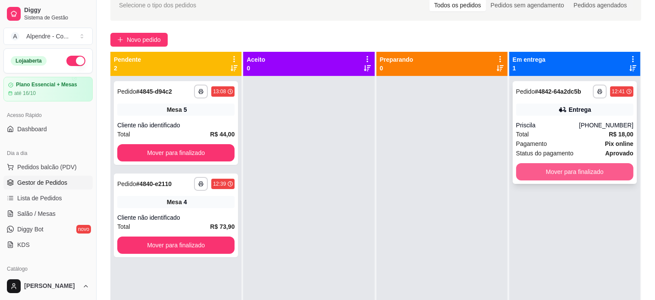
click at [567, 176] on button "Mover para finalizado" at bounding box center [574, 171] width 117 height 17
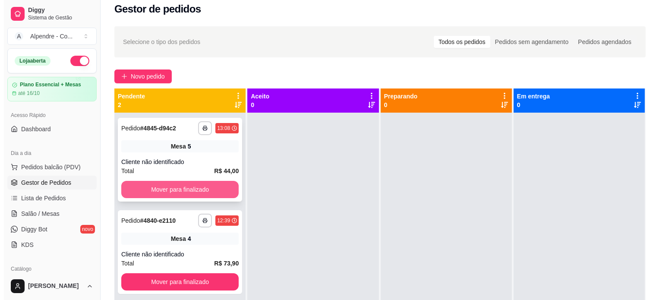
scroll to position [0, 0]
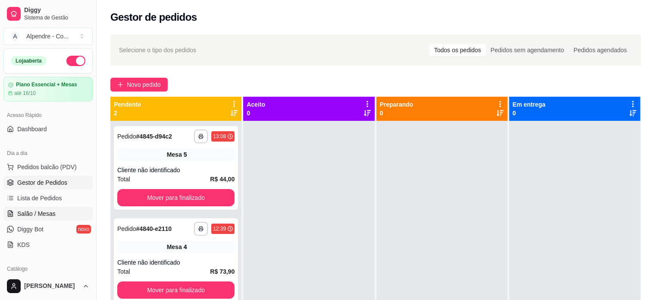
click at [52, 212] on span "Salão / Mesas" at bounding box center [36, 213] width 38 height 9
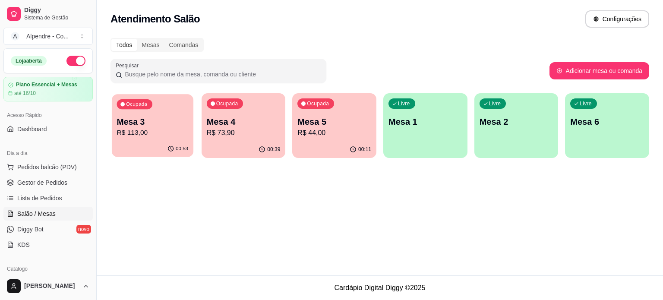
click at [154, 139] on div "Ocupada Mesa 3 R$ 113,00" at bounding box center [153, 117] width 82 height 47
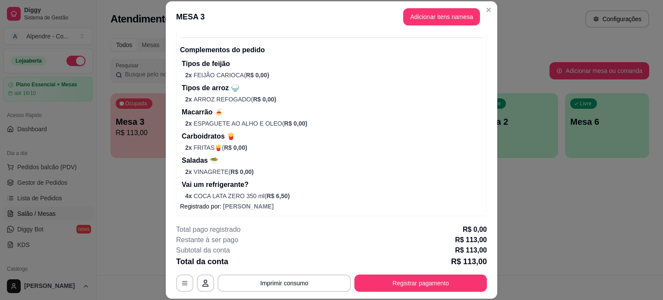
scroll to position [313, 0]
click at [292, 166] on p "2 x VINAGRETE ( R$ 0,00 )" at bounding box center [334, 170] width 298 height 9
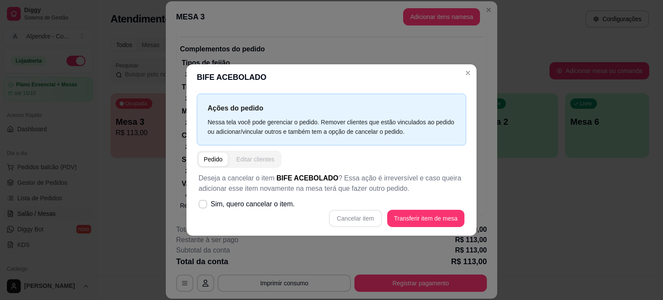
click at [255, 161] on div "Editar clientes" at bounding box center [255, 159] width 38 height 9
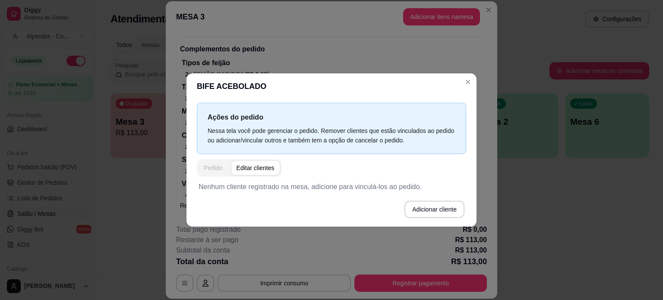
click at [213, 168] on div "Pedido" at bounding box center [213, 167] width 19 height 9
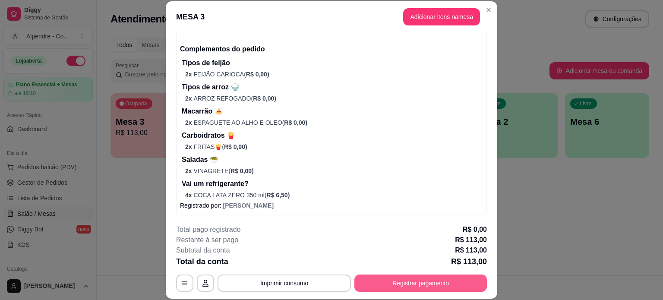
click at [418, 283] on button "Registrar pagamento" at bounding box center [420, 282] width 132 height 17
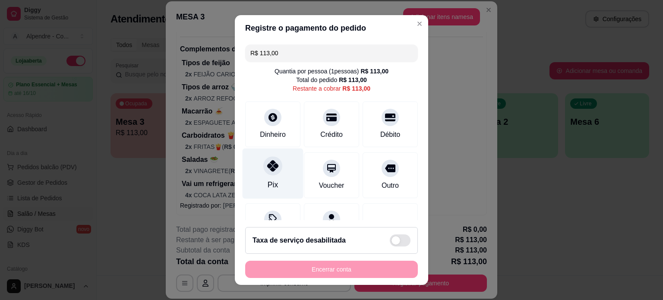
click at [268, 174] on div at bounding box center [272, 165] width 19 height 19
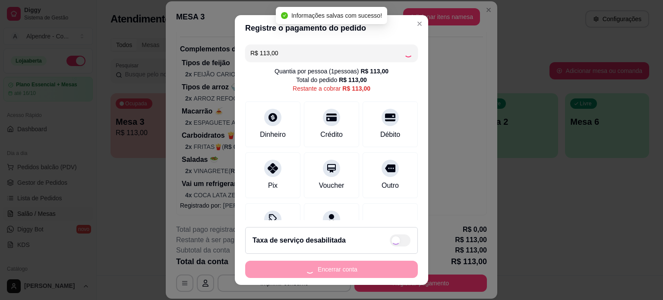
type input "R$ 0,00"
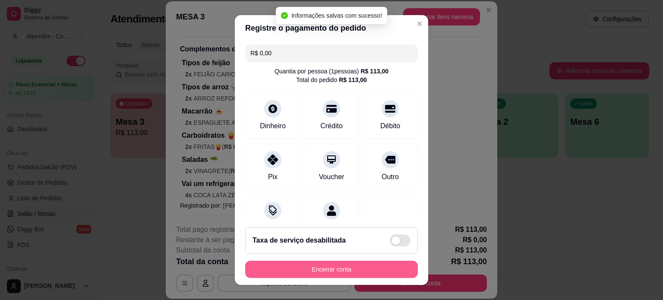
click at [324, 270] on button "Encerrar conta" at bounding box center [331, 269] width 173 height 17
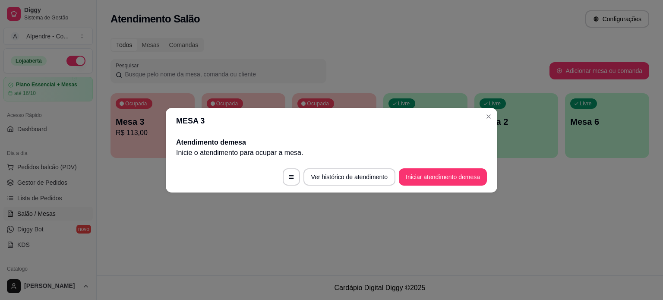
scroll to position [0, 0]
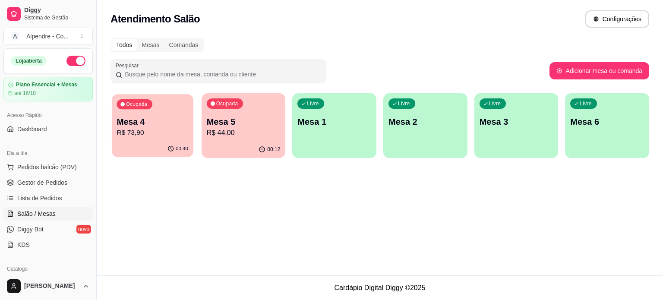
click at [154, 130] on p "R$ 73,90" at bounding box center [153, 133] width 72 height 10
click at [254, 130] on p "R$ 44,00" at bounding box center [244, 133] width 74 height 10
click at [37, 179] on span "Gestor de Pedidos" at bounding box center [42, 182] width 50 height 9
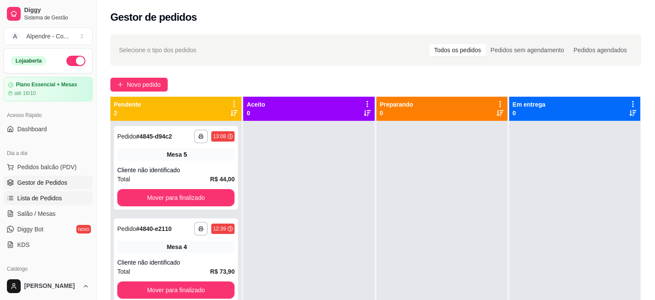
click at [45, 194] on span "Lista de Pedidos" at bounding box center [39, 198] width 45 height 9
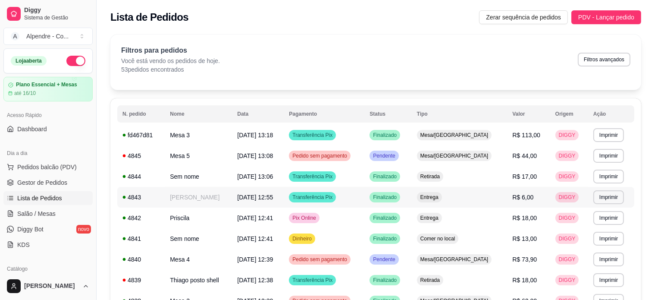
click at [232, 198] on td "[PERSON_NAME]" at bounding box center [198, 197] width 67 height 21
click at [232, 219] on td "Priscila" at bounding box center [198, 217] width 67 height 21
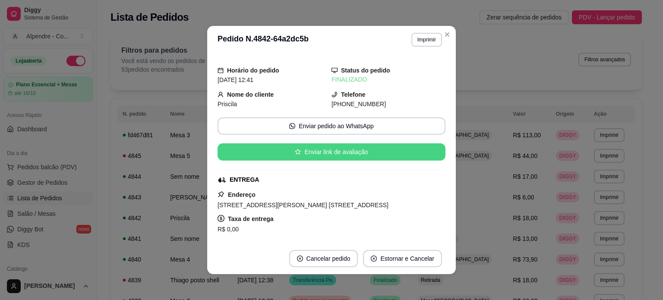
click at [319, 152] on button "Enviar link de avaliação" at bounding box center [331, 151] width 228 height 17
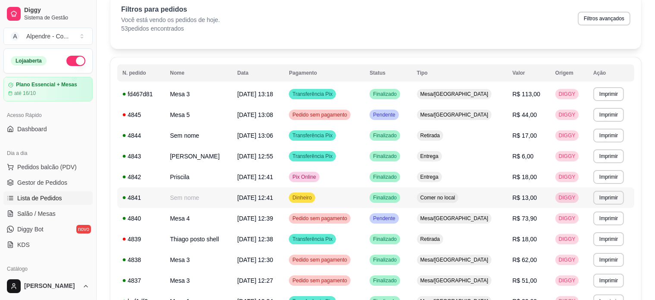
scroll to position [43, 0]
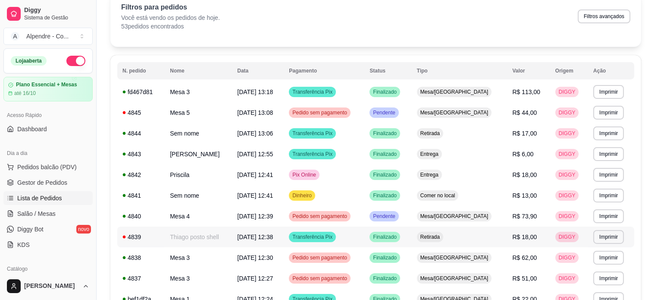
click at [232, 238] on td "Thiago posto shell" at bounding box center [198, 236] width 67 height 21
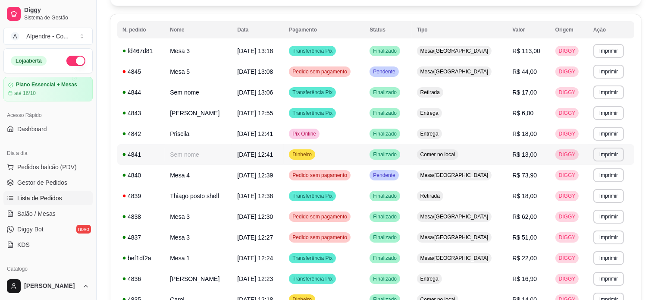
scroll to position [86, 0]
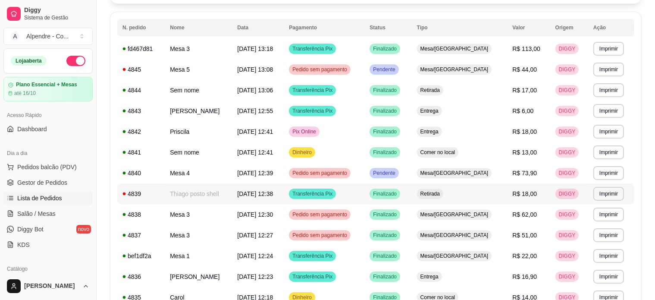
click at [364, 193] on td "Transferência Pix" at bounding box center [324, 193] width 81 height 21
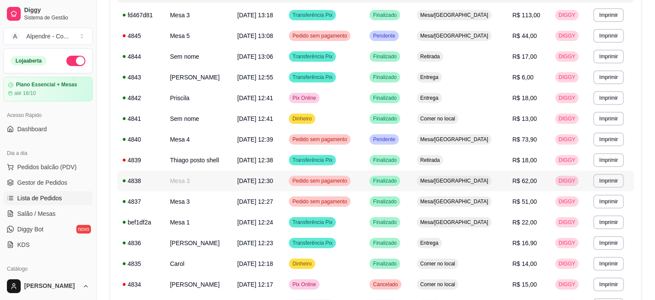
scroll to position [129, 0]
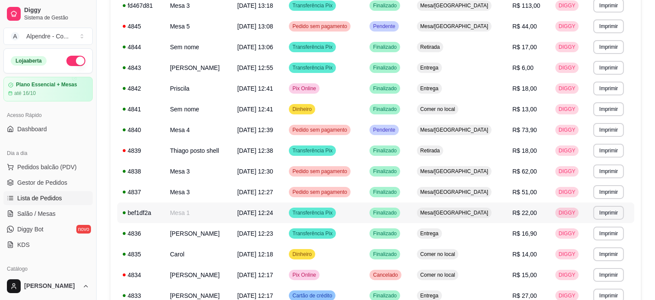
click at [364, 210] on td "Transferência Pix" at bounding box center [324, 212] width 81 height 21
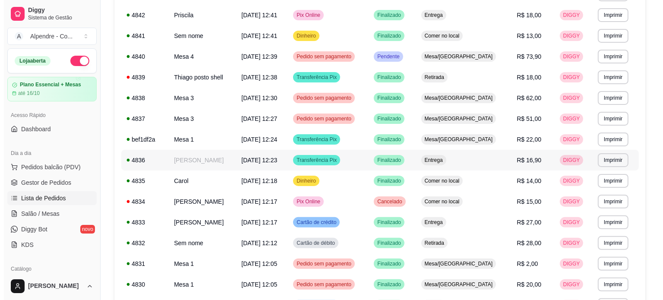
scroll to position [216, 0]
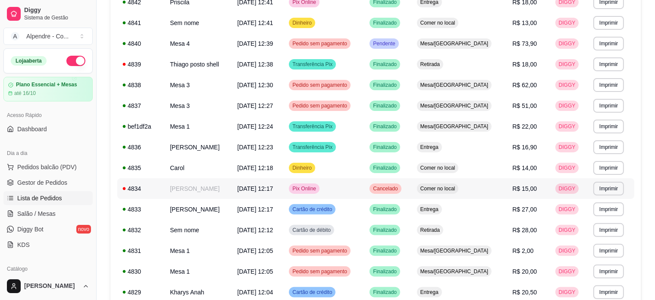
click at [364, 188] on td "Pix Online" at bounding box center [324, 188] width 81 height 21
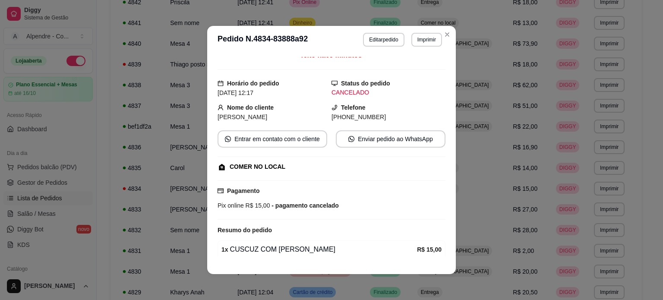
scroll to position [0, 0]
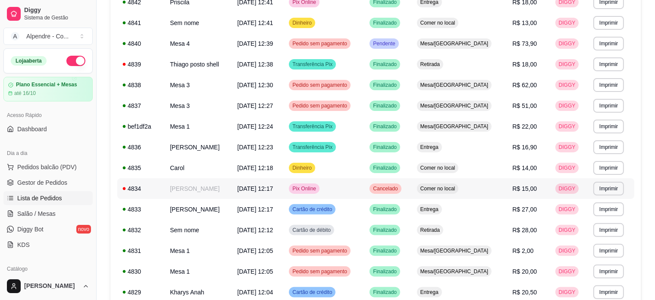
click at [273, 189] on span "03/10/25 às 12:17" at bounding box center [255, 188] width 36 height 7
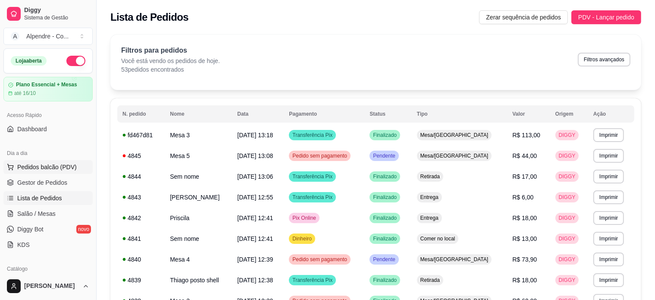
click at [32, 166] on span "Pedidos balcão (PDV)" at bounding box center [47, 167] width 60 height 9
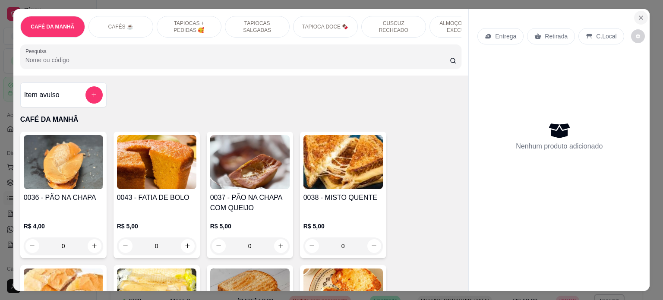
click at [637, 16] on icon "Close" at bounding box center [640, 17] width 7 height 7
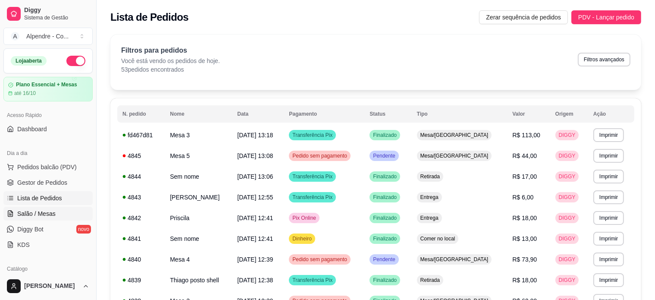
click at [48, 217] on link "Salão / Mesas" at bounding box center [47, 214] width 89 height 14
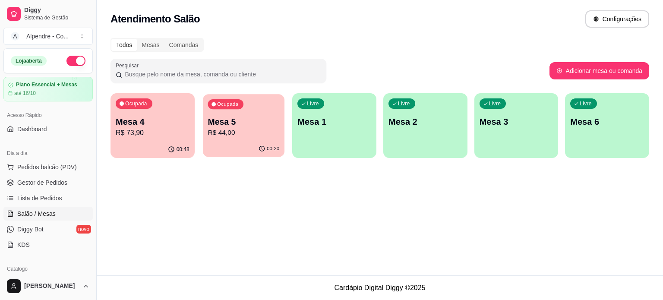
click at [261, 123] on p "Mesa 5" at bounding box center [243, 122] width 72 height 12
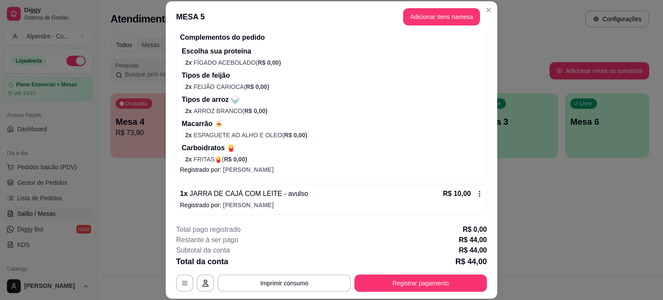
scroll to position [26, 0]
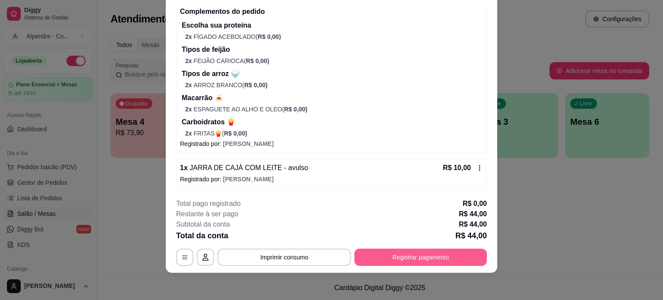
click at [389, 257] on button "Registrar pagamento" at bounding box center [420, 256] width 132 height 17
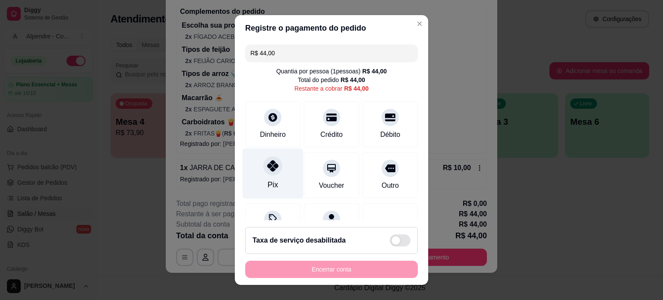
click at [270, 167] on icon at bounding box center [272, 165] width 11 height 11
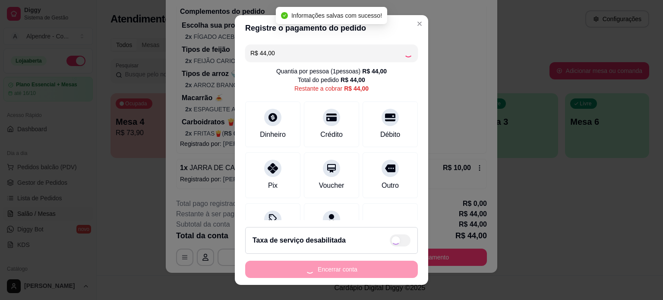
type input "R$ 0,00"
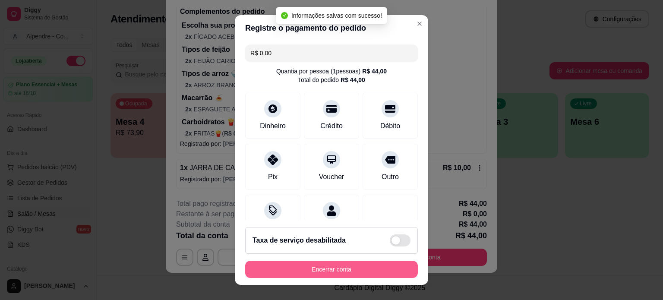
click at [320, 272] on button "Encerrar conta" at bounding box center [331, 269] width 173 height 17
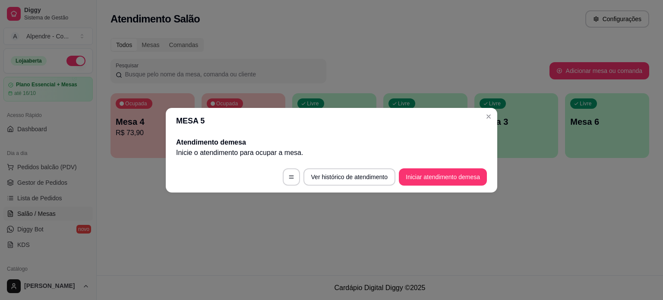
scroll to position [0, 0]
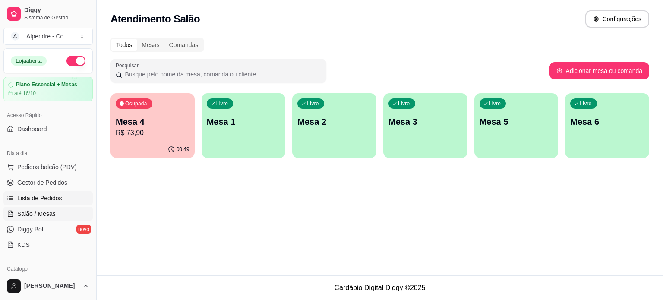
click at [51, 195] on span "Lista de Pedidos" at bounding box center [39, 198] width 45 height 9
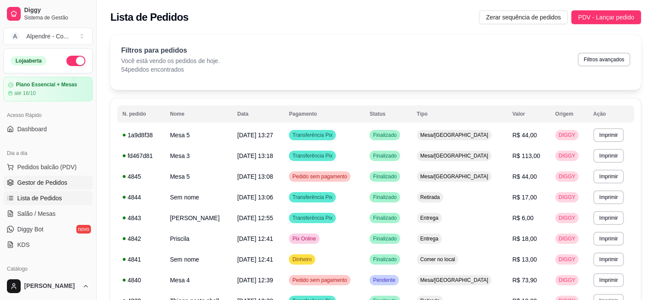
click at [43, 180] on span "Gestor de Pedidos" at bounding box center [42, 182] width 50 height 9
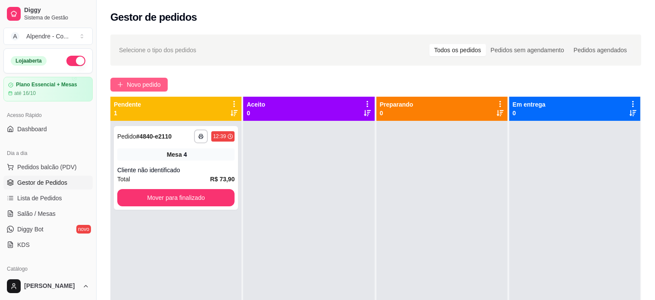
click at [136, 79] on button "Novo pedido" at bounding box center [138, 85] width 57 height 14
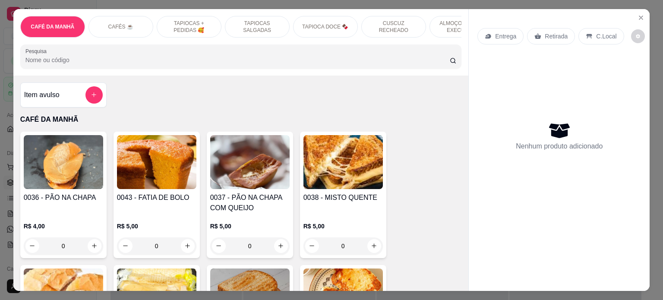
click at [442, 25] on p "ALMOÇO - PRATO EXECUTIVO" at bounding box center [462, 27] width 50 height 14
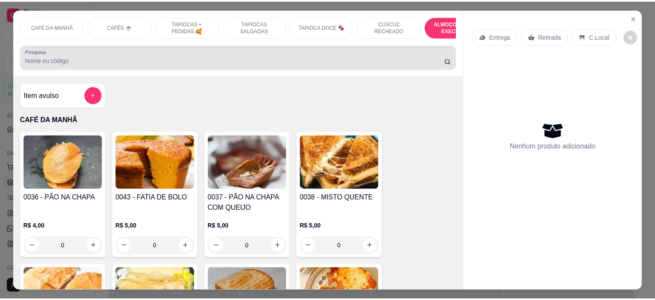
scroll to position [1769, 0]
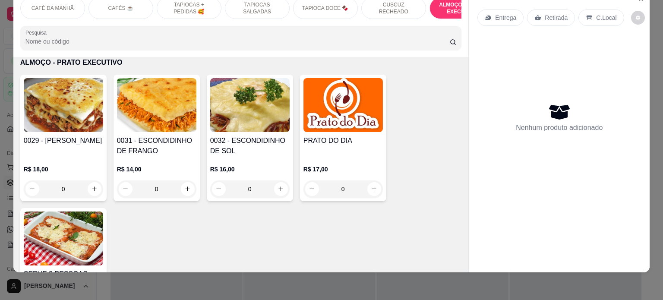
click at [277, 186] on div "0" at bounding box center [249, 188] width 79 height 17
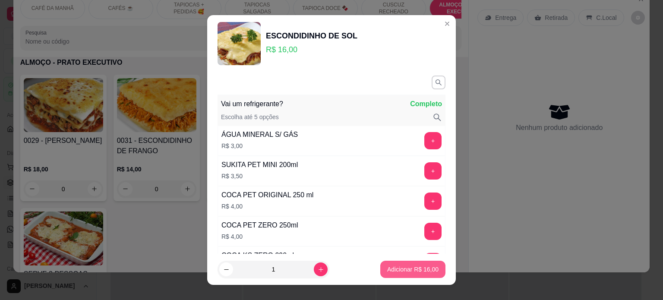
click at [389, 271] on p "Adicionar R$ 16,00" at bounding box center [412, 269] width 51 height 9
type input "1"
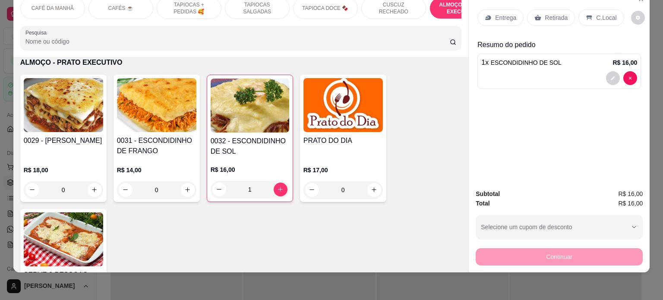
click at [553, 13] on p "Retirada" at bounding box center [555, 17] width 23 height 9
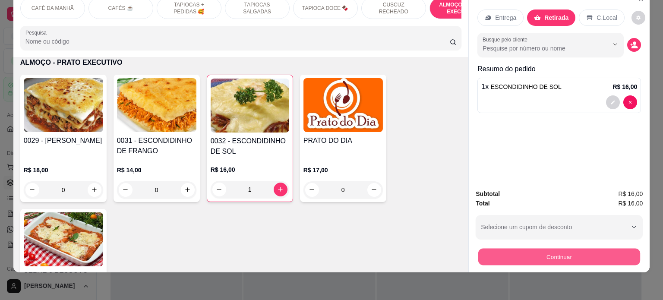
click at [509, 249] on button "Continuar" at bounding box center [559, 256] width 162 height 17
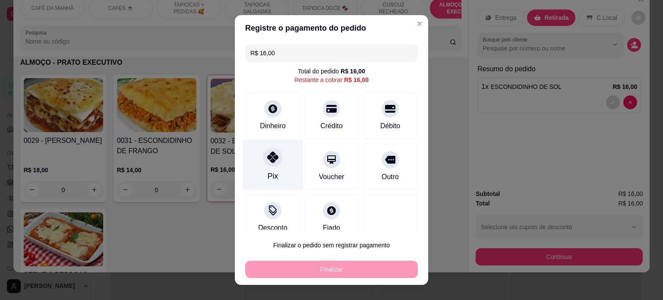
click at [271, 169] on div "Pix" at bounding box center [272, 164] width 61 height 50
type input "R$ 0,00"
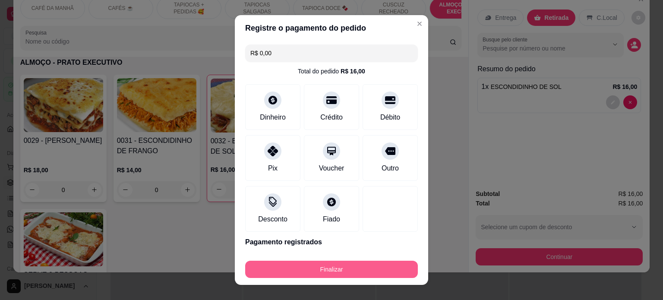
click at [312, 274] on button "Finalizar" at bounding box center [331, 269] width 173 height 17
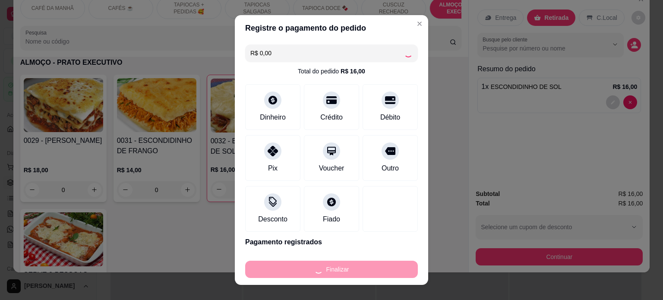
type input "0"
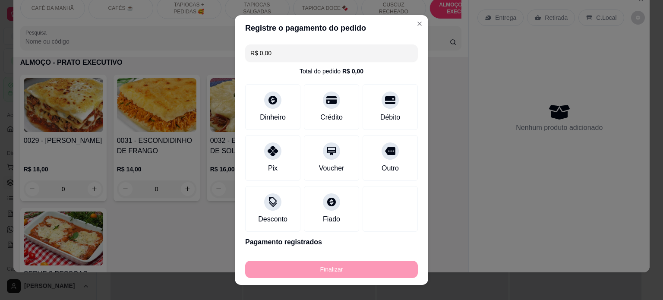
type input "-R$ 16,00"
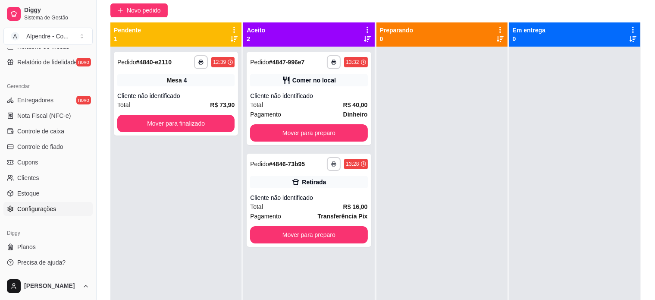
scroll to position [86, 0]
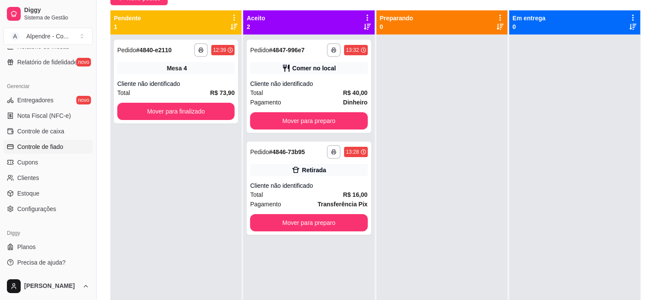
click at [47, 146] on span "Controle de fiado" at bounding box center [40, 146] width 46 height 9
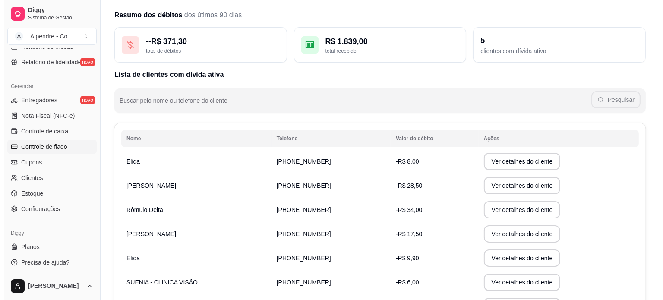
scroll to position [43, 0]
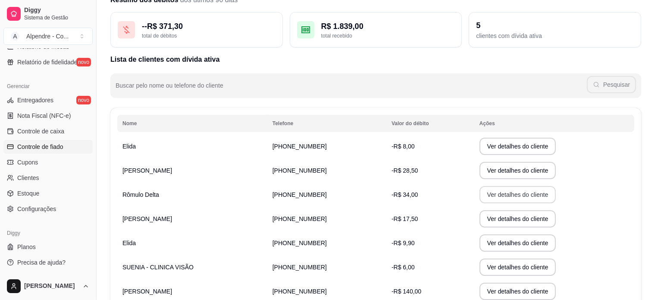
click at [497, 195] on button "Ver detalhes do cliente" at bounding box center [518, 194] width 77 height 17
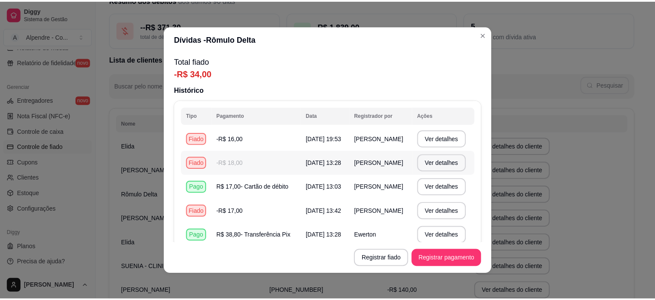
scroll to position [31, 0]
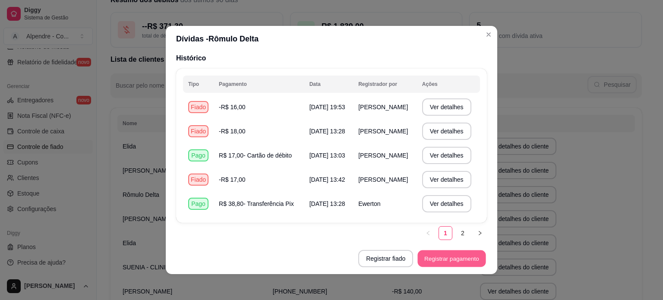
click at [468, 258] on button "Registrar pagamento" at bounding box center [452, 258] width 68 height 17
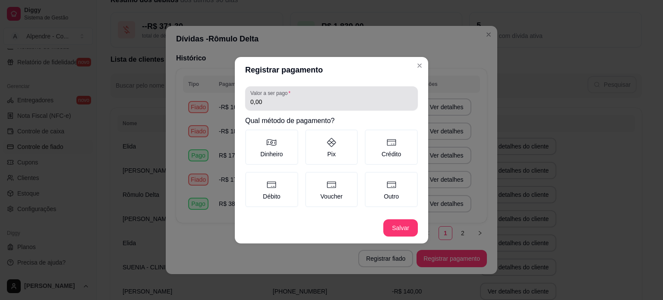
click at [300, 108] on div "Valor a ser pago 0,00" at bounding box center [331, 98] width 173 height 24
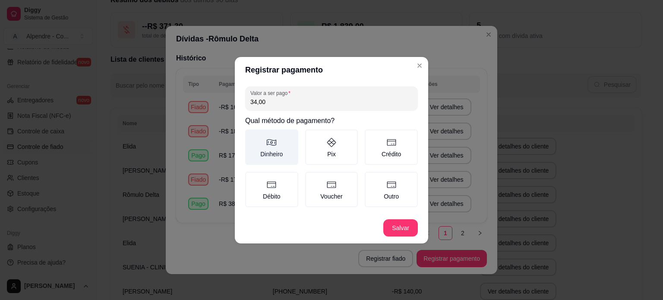
type input "34,00"
click at [278, 151] on label "Dinheiro" at bounding box center [271, 146] width 53 height 35
click at [251, 136] on button "Dinheiro" at bounding box center [248, 132] width 7 height 7
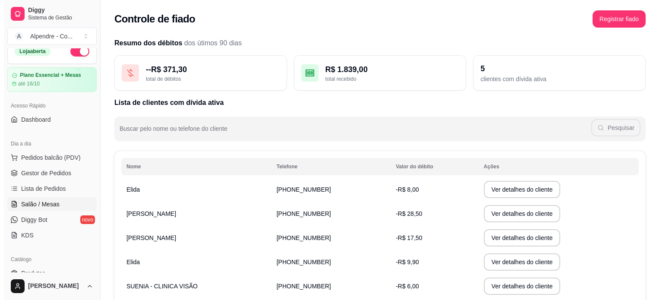
scroll to position [0, 0]
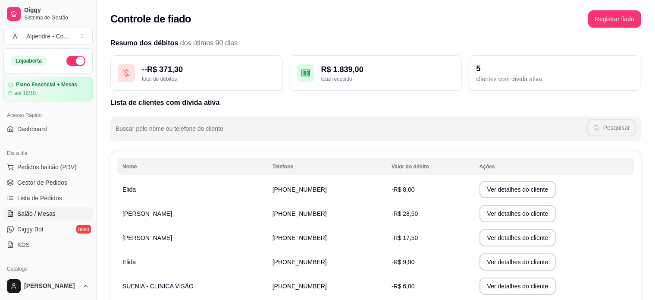
click at [48, 215] on span "Salão / Mesas" at bounding box center [36, 213] width 38 height 9
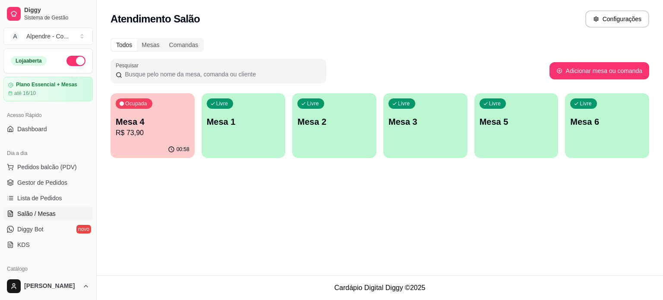
click at [159, 120] on p "Mesa 4" at bounding box center [153, 122] width 74 height 12
click at [166, 119] on p "Mesa 4" at bounding box center [153, 122] width 72 height 12
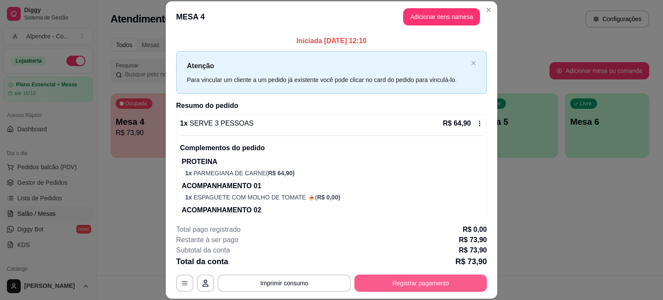
click at [430, 276] on button "Registrar pagamento" at bounding box center [420, 282] width 132 height 17
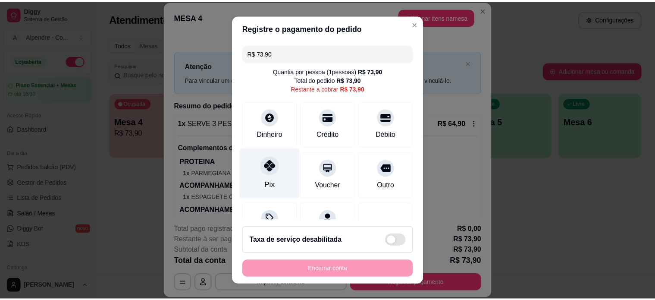
scroll to position [41, 0]
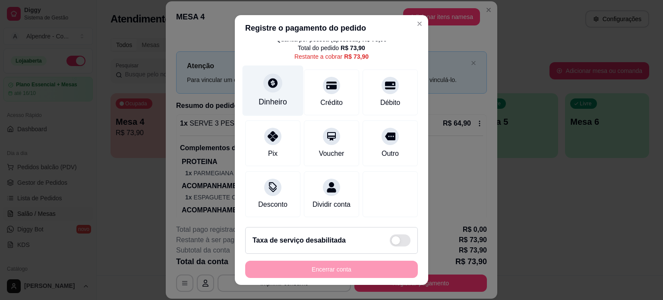
click at [268, 96] on div "Dinheiro" at bounding box center [272, 101] width 28 height 11
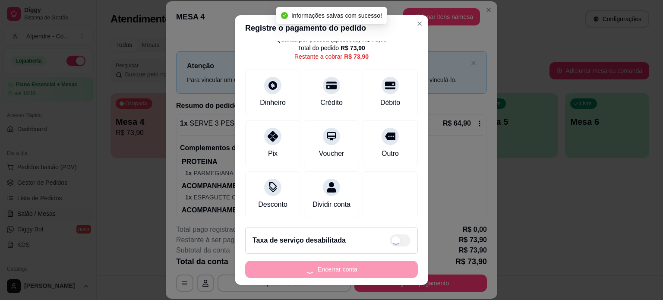
type input "R$ 0,00"
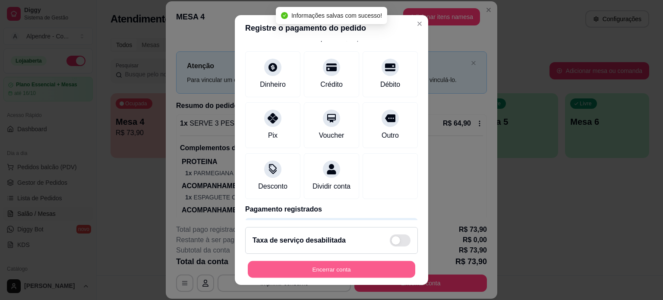
click at [328, 269] on button "Encerrar conta" at bounding box center [331, 269] width 167 height 17
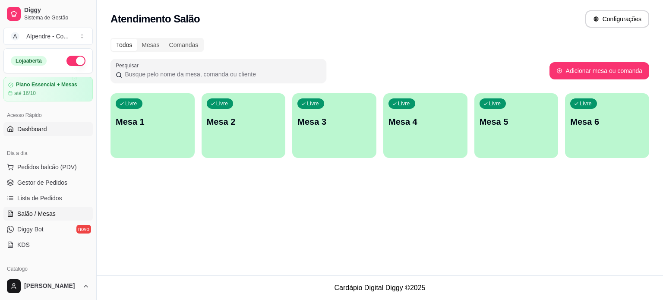
click at [35, 127] on span "Dashboard" at bounding box center [32, 129] width 30 height 9
